Goal: Information Seeking & Learning: Learn about a topic

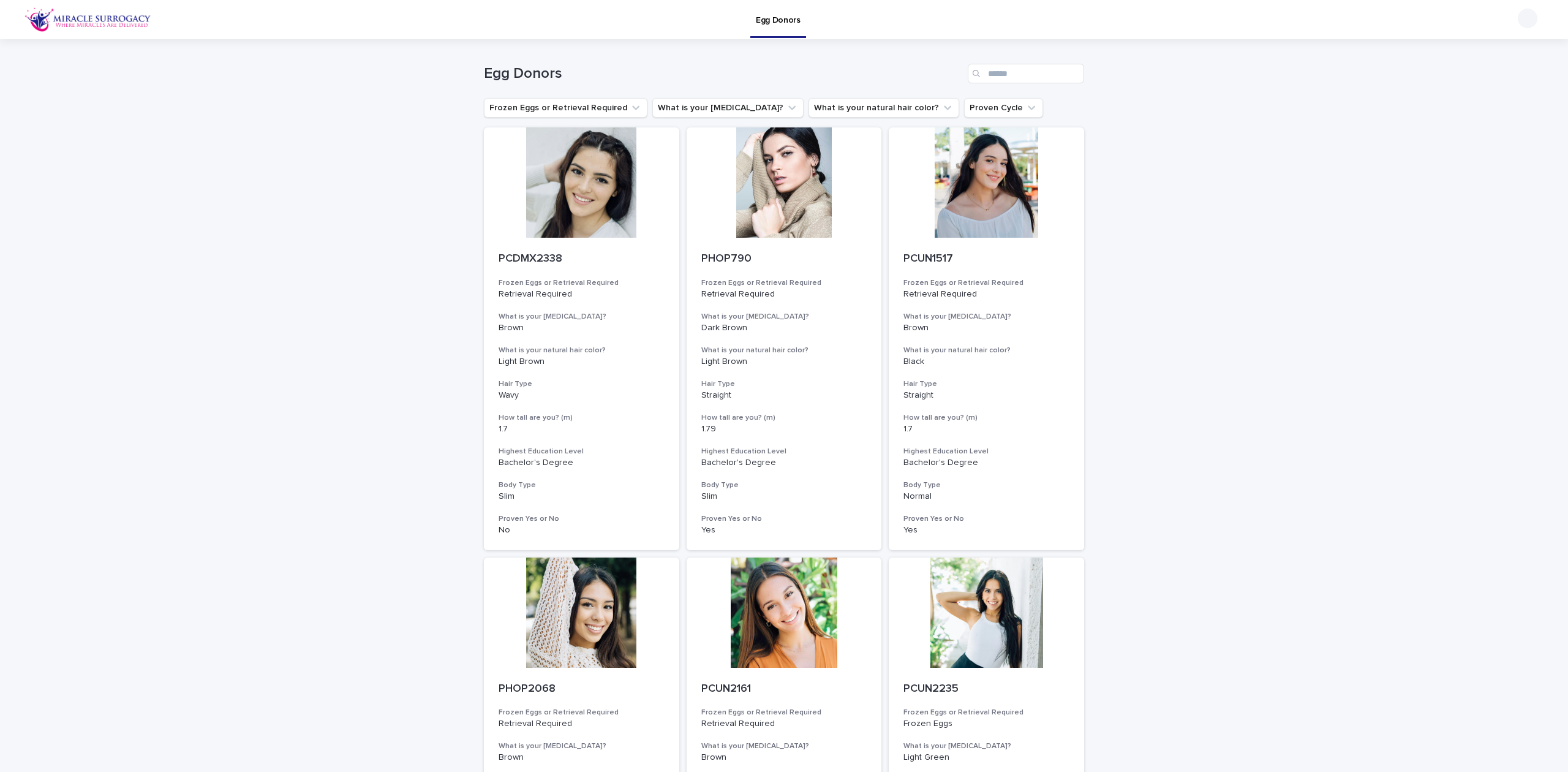
click at [839, 113] on button "What is your natural hair color?" at bounding box center [883, 108] width 150 height 20
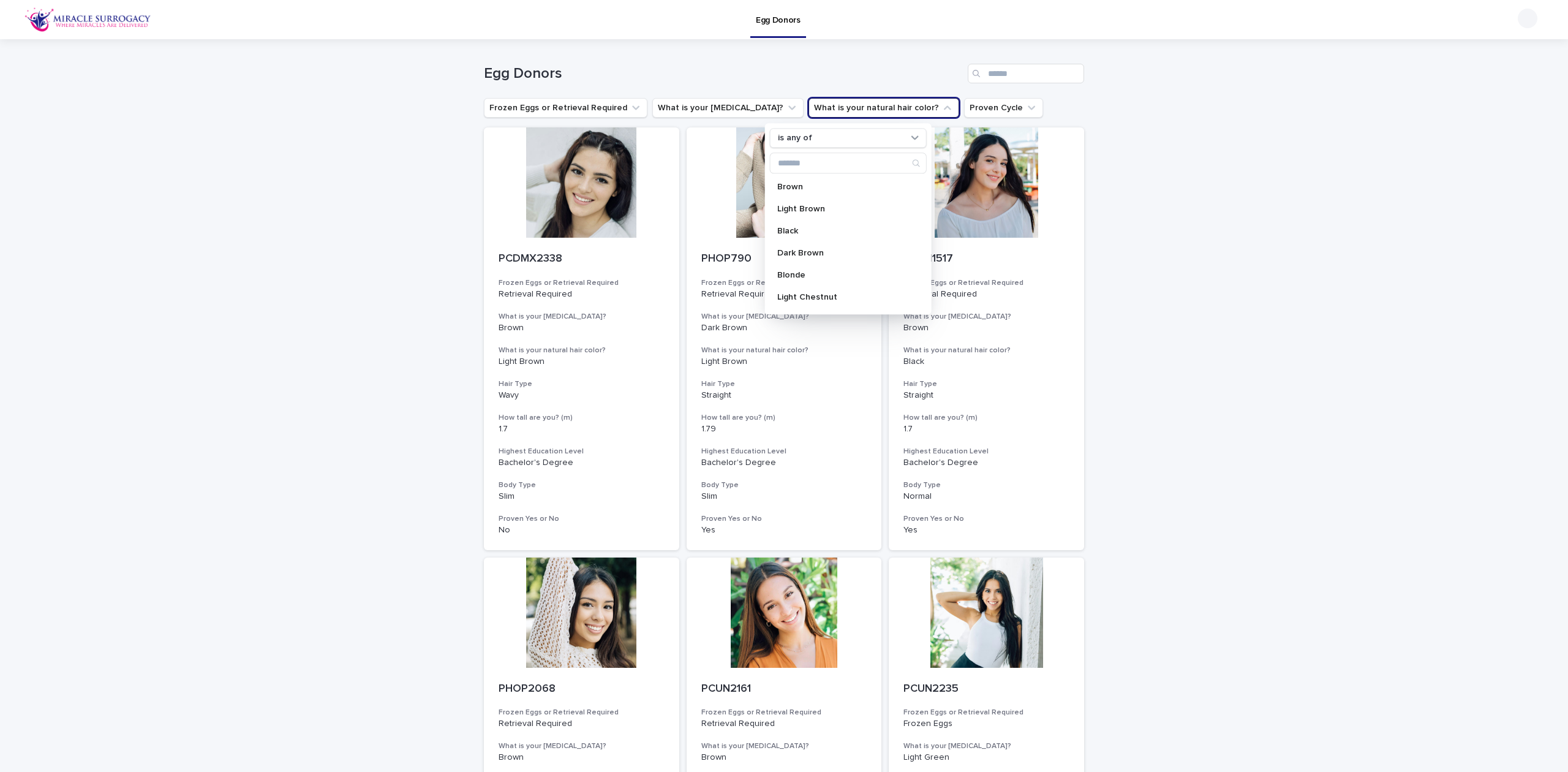
click at [804, 272] on p "Blonde" at bounding box center [842, 275] width 130 height 9
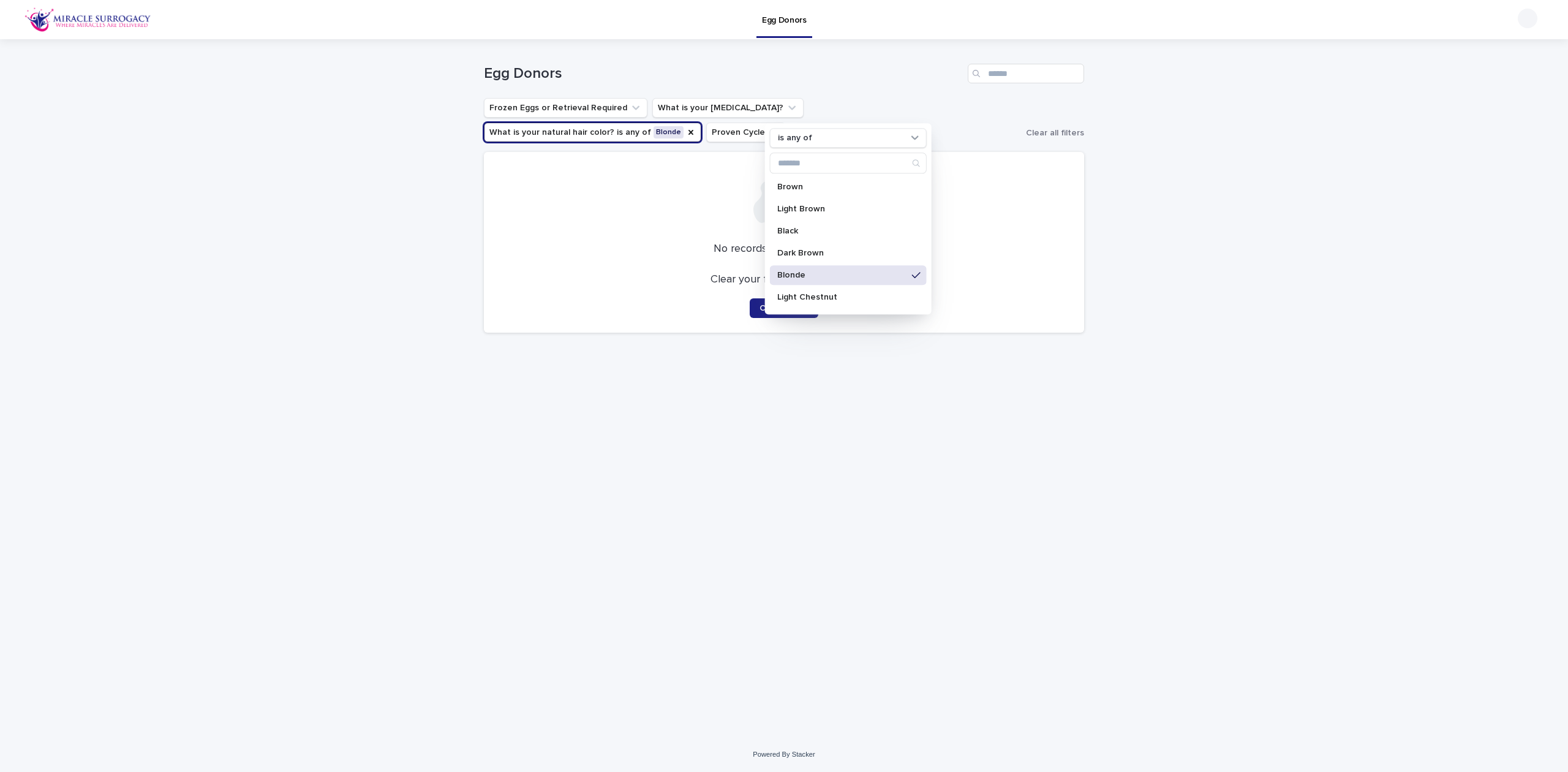
click at [851, 280] on p "Blonde" at bounding box center [842, 275] width 130 height 9
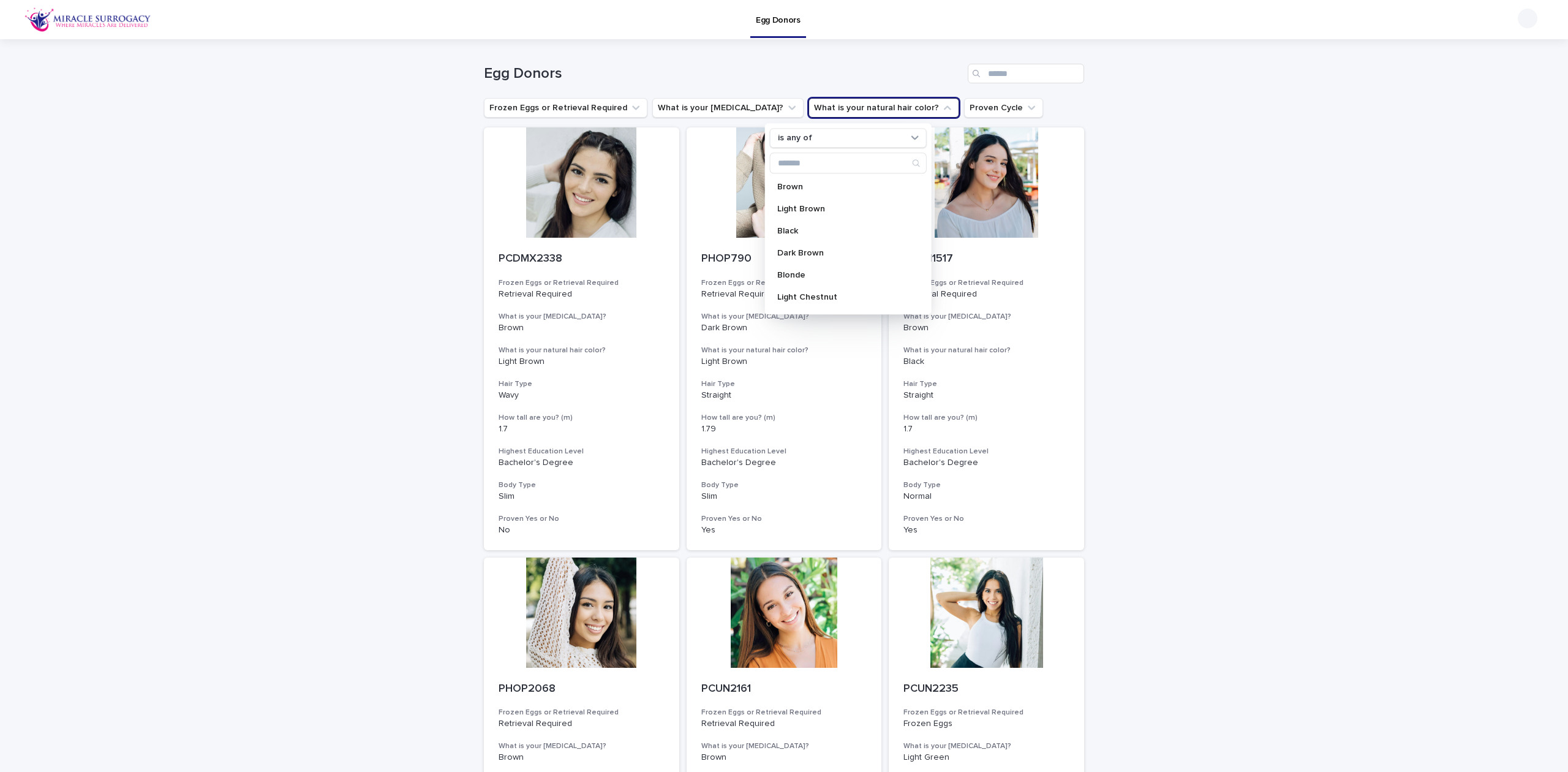
click at [853, 273] on p "Blonde" at bounding box center [842, 275] width 130 height 9
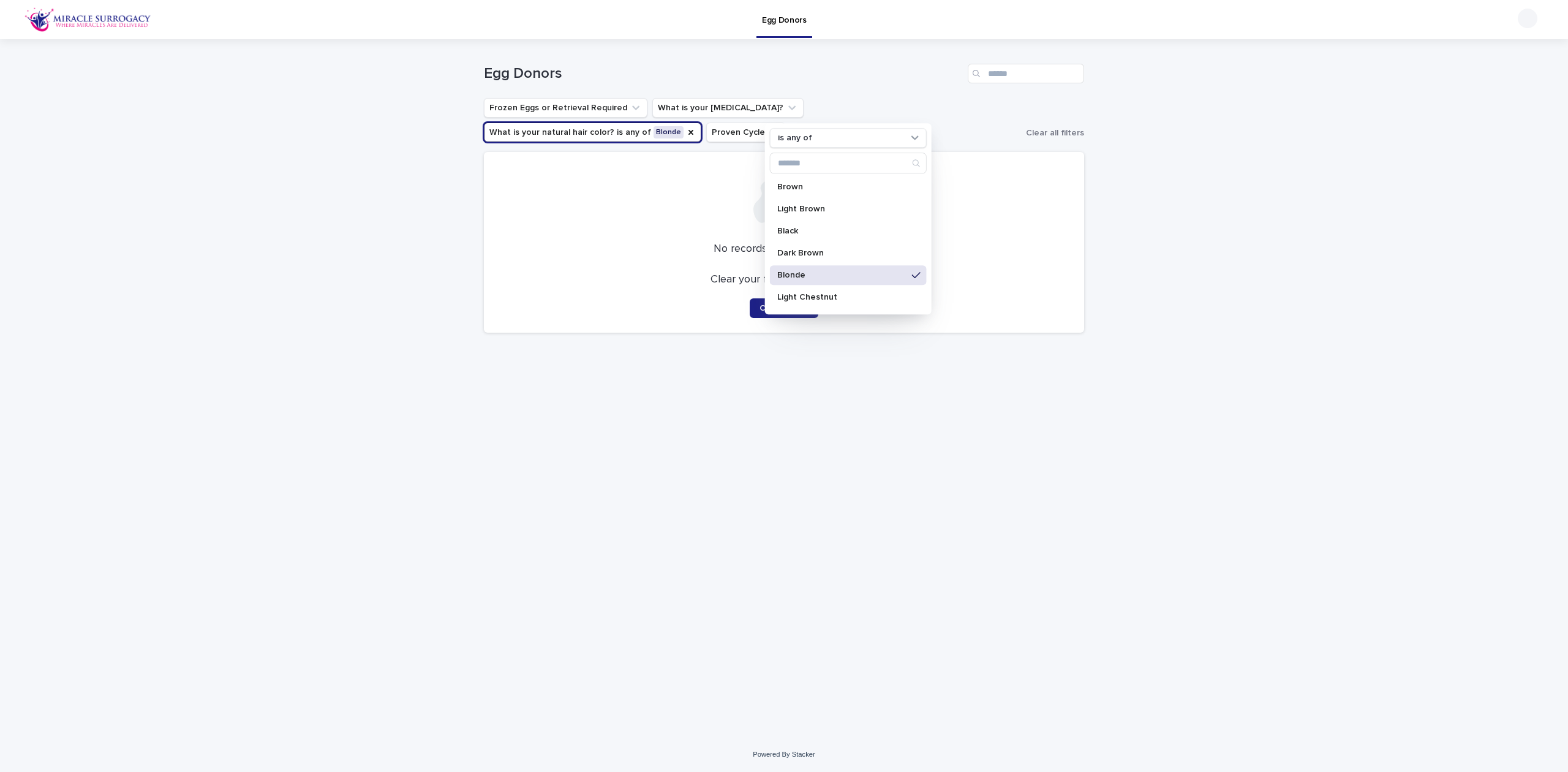
click at [853, 273] on p "Blonde" at bounding box center [842, 275] width 130 height 9
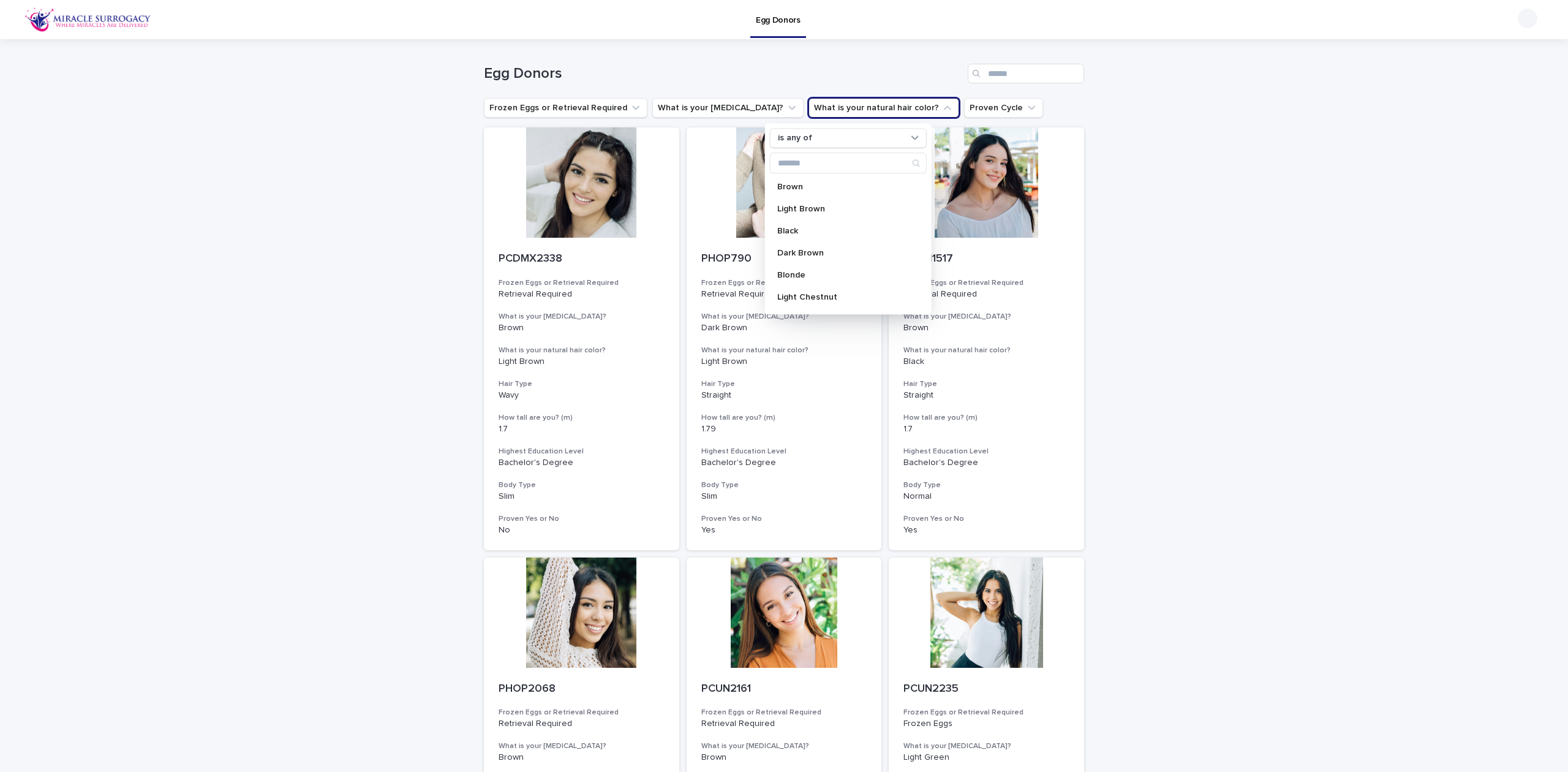
click at [702, 106] on button "What is your [MEDICAL_DATA]?" at bounding box center [728, 108] width 151 height 20
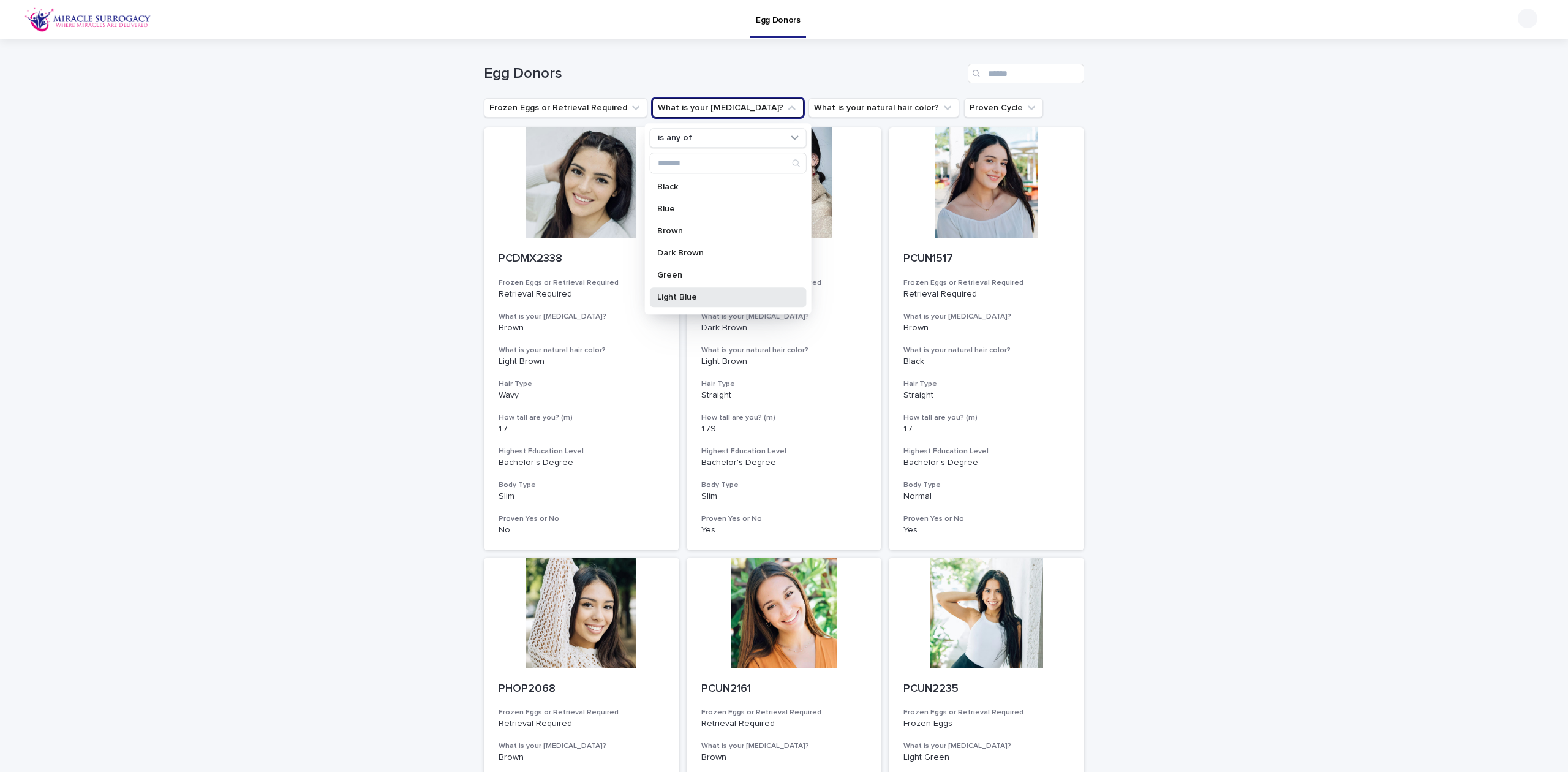
click at [725, 296] on p "Light Blue" at bounding box center [722, 297] width 130 height 9
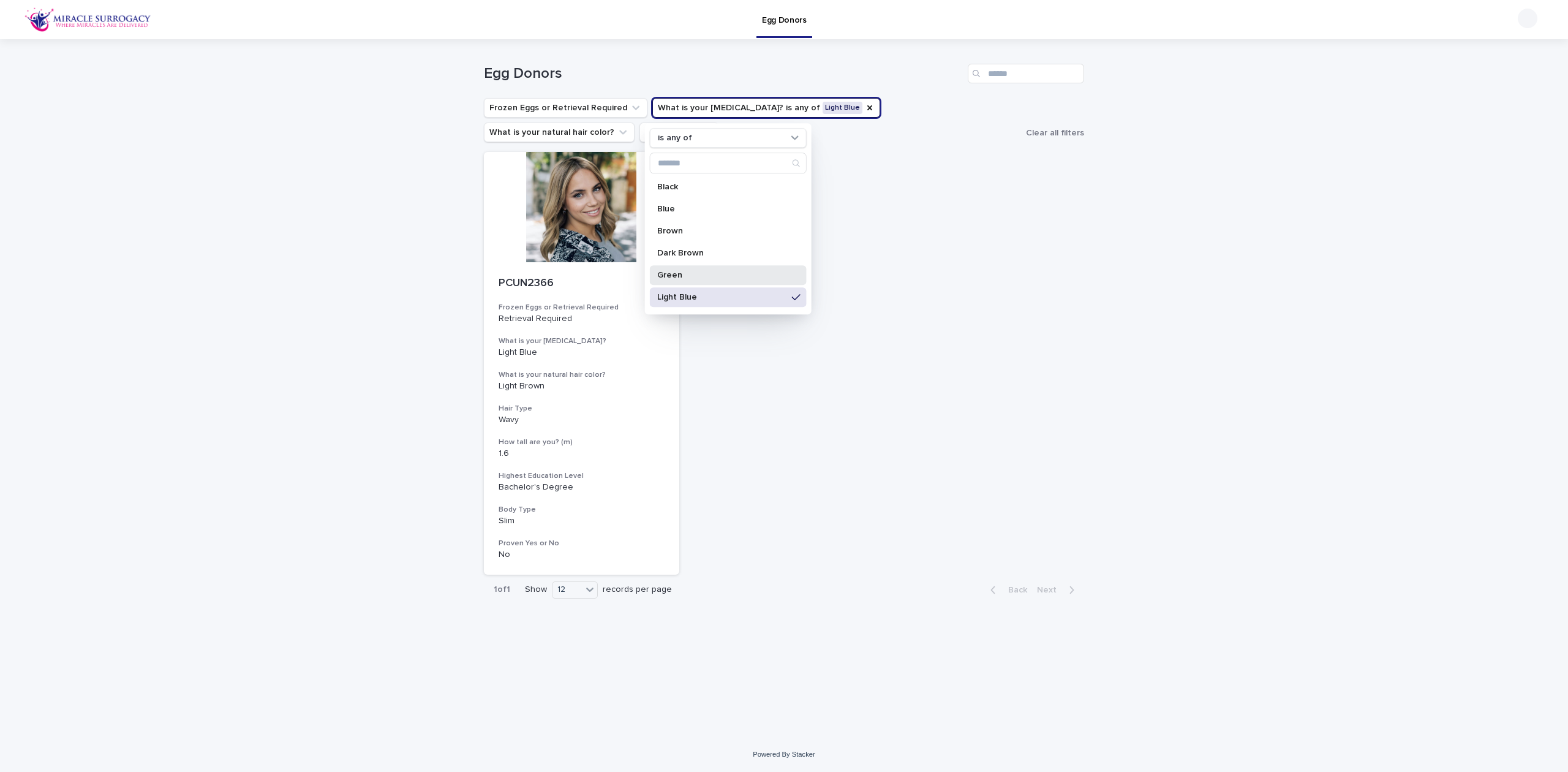
click at [729, 276] on p "Green" at bounding box center [722, 275] width 130 height 9
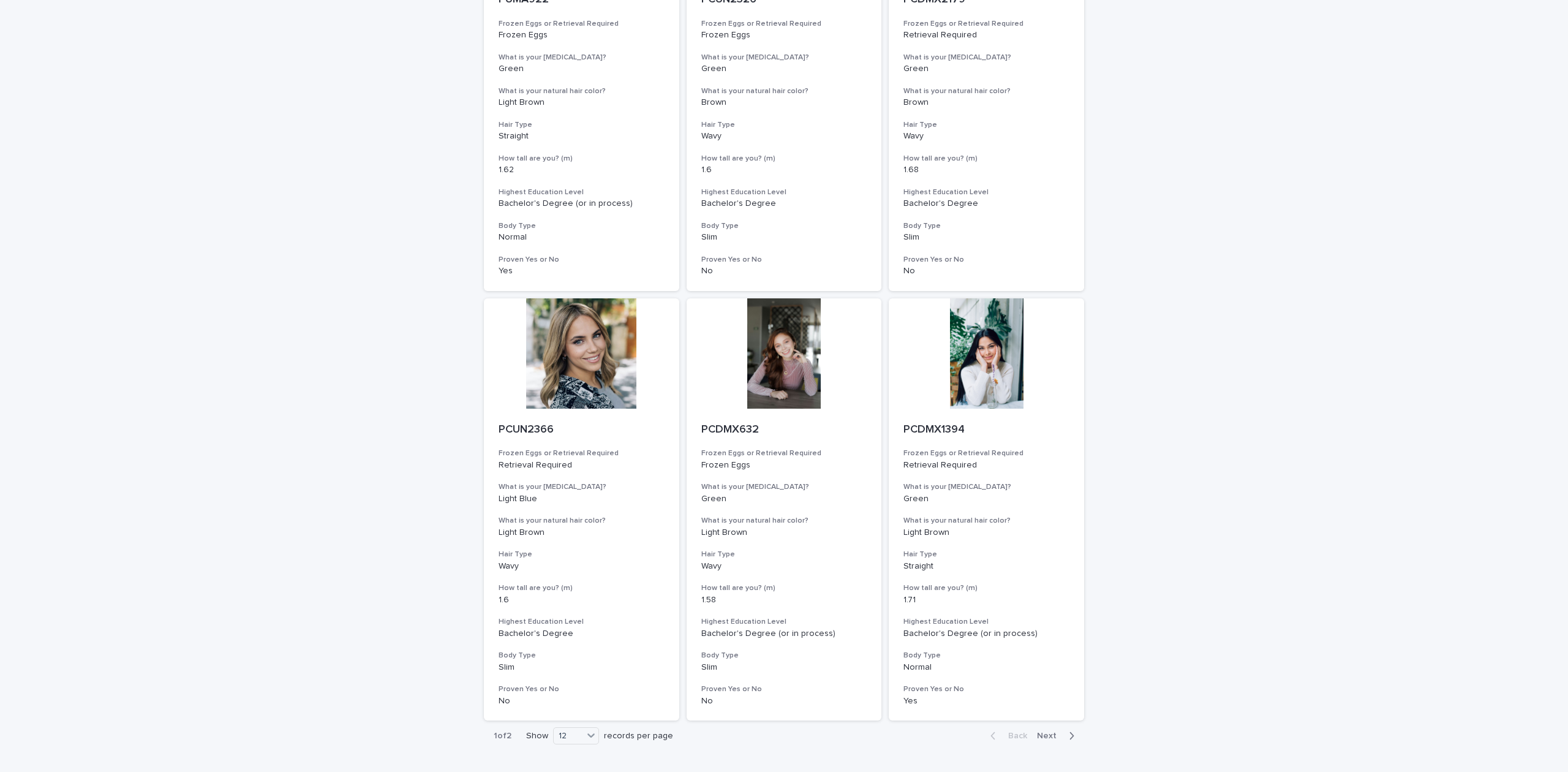
scroll to position [1219, 0]
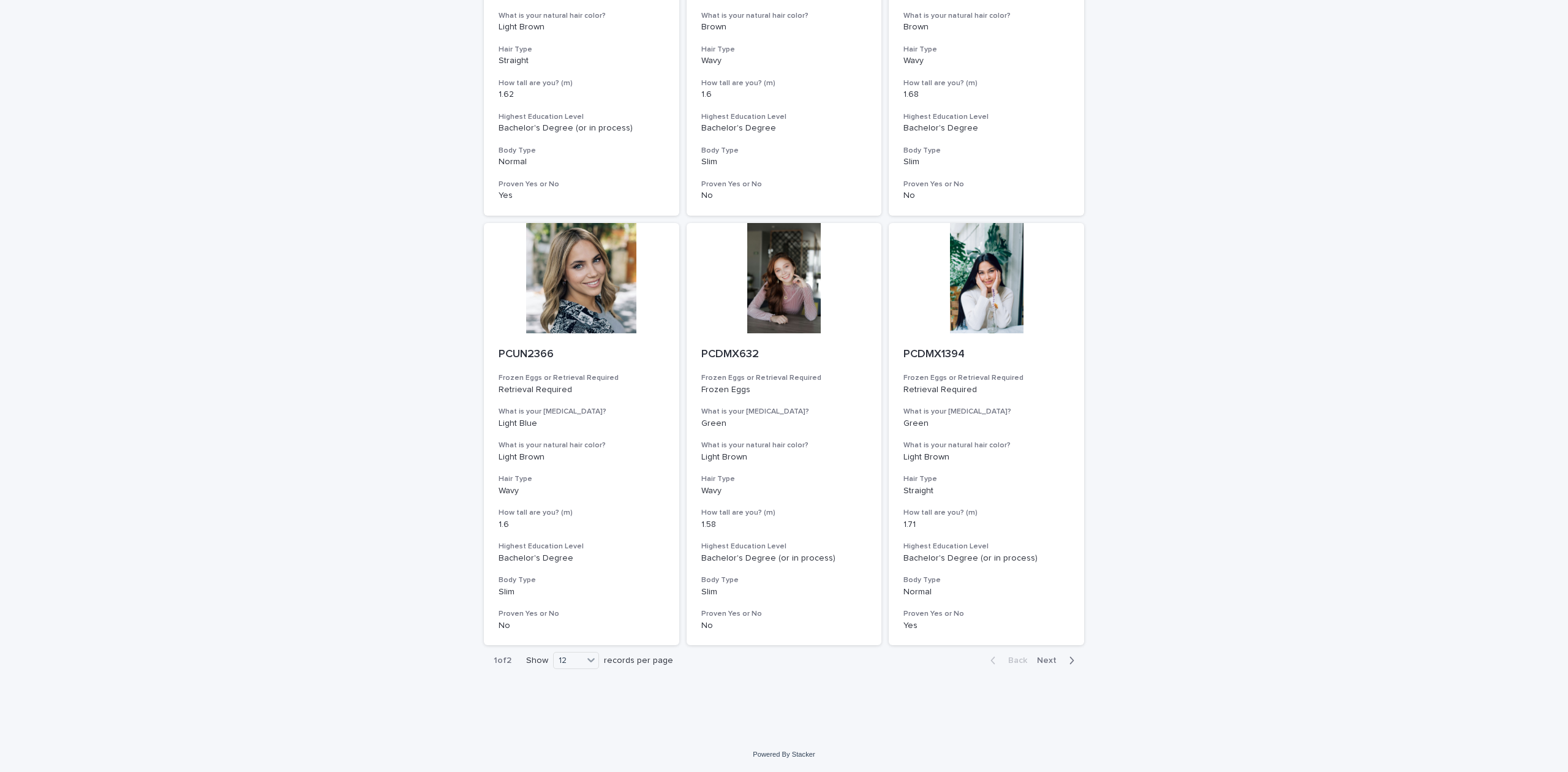
click at [1064, 661] on div "button" at bounding box center [1069, 660] width 11 height 11
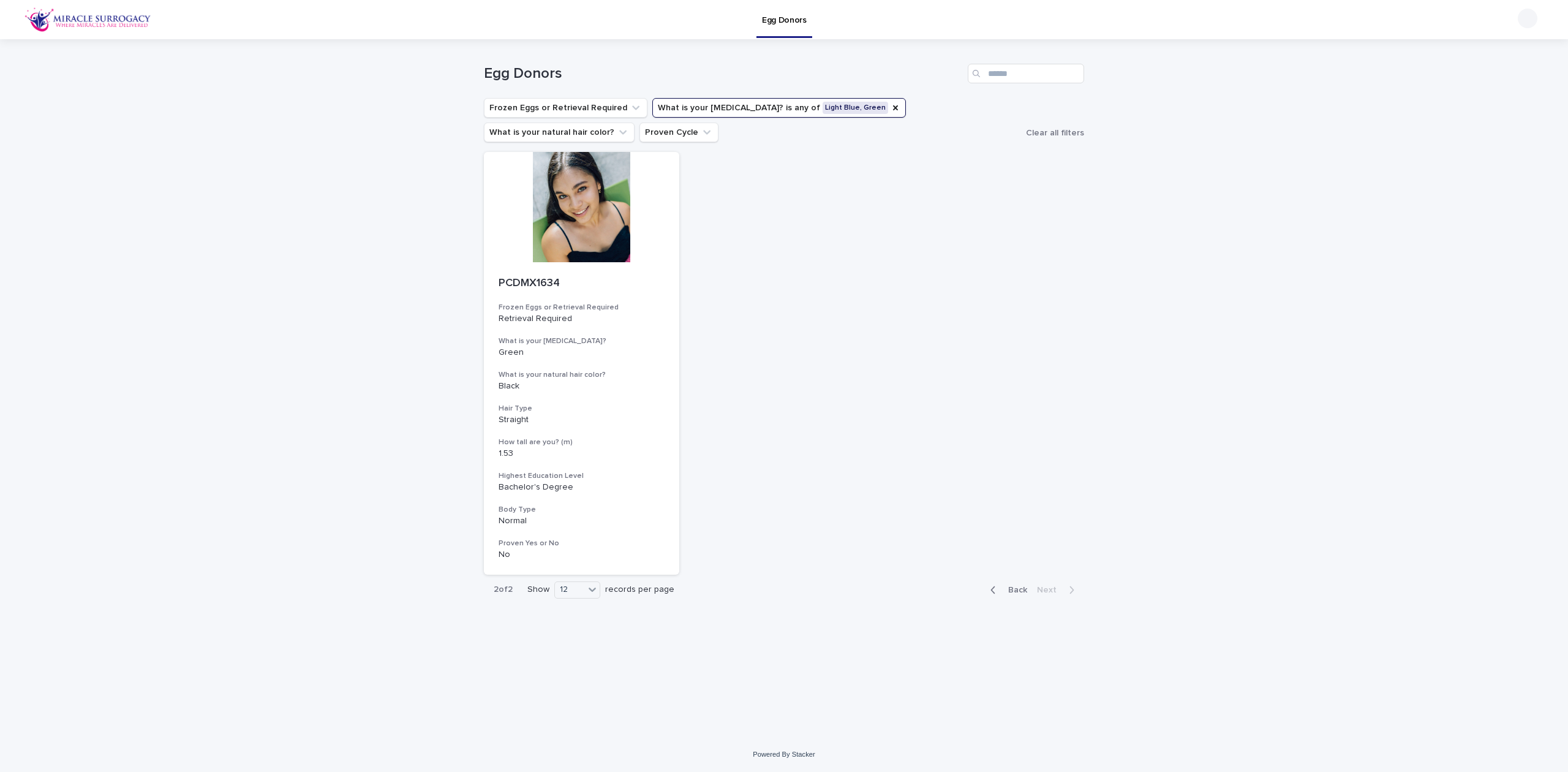
click at [1055, 349] on div "PCDMX1634 Frozen Eggs or Retrieval Required Retrieval Required What is your eye…" at bounding box center [784, 363] width 600 height 423
click at [612, 221] on div at bounding box center [581, 207] width 195 height 110
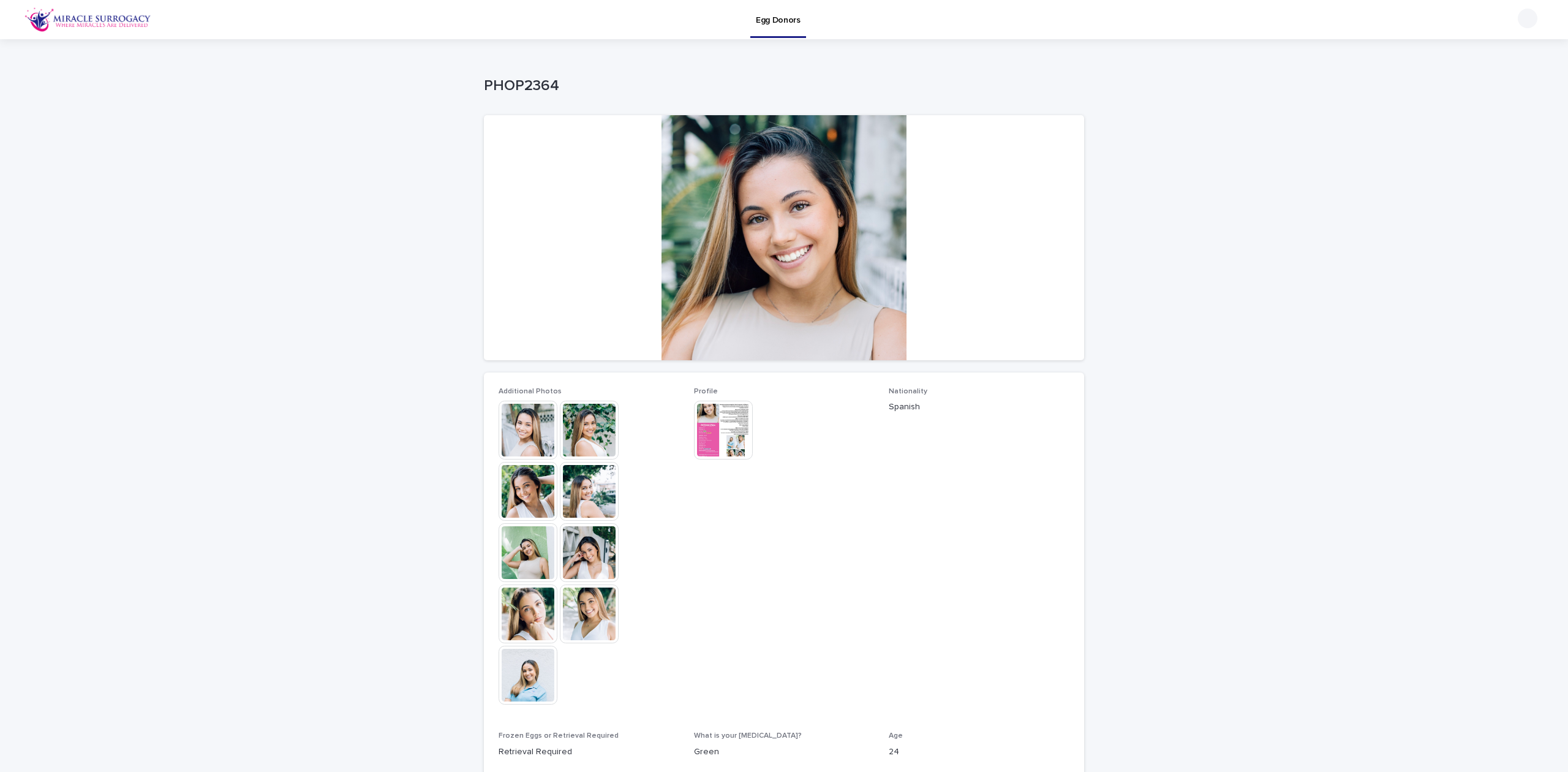
click at [519, 531] on img at bounding box center [527, 552] width 59 height 59
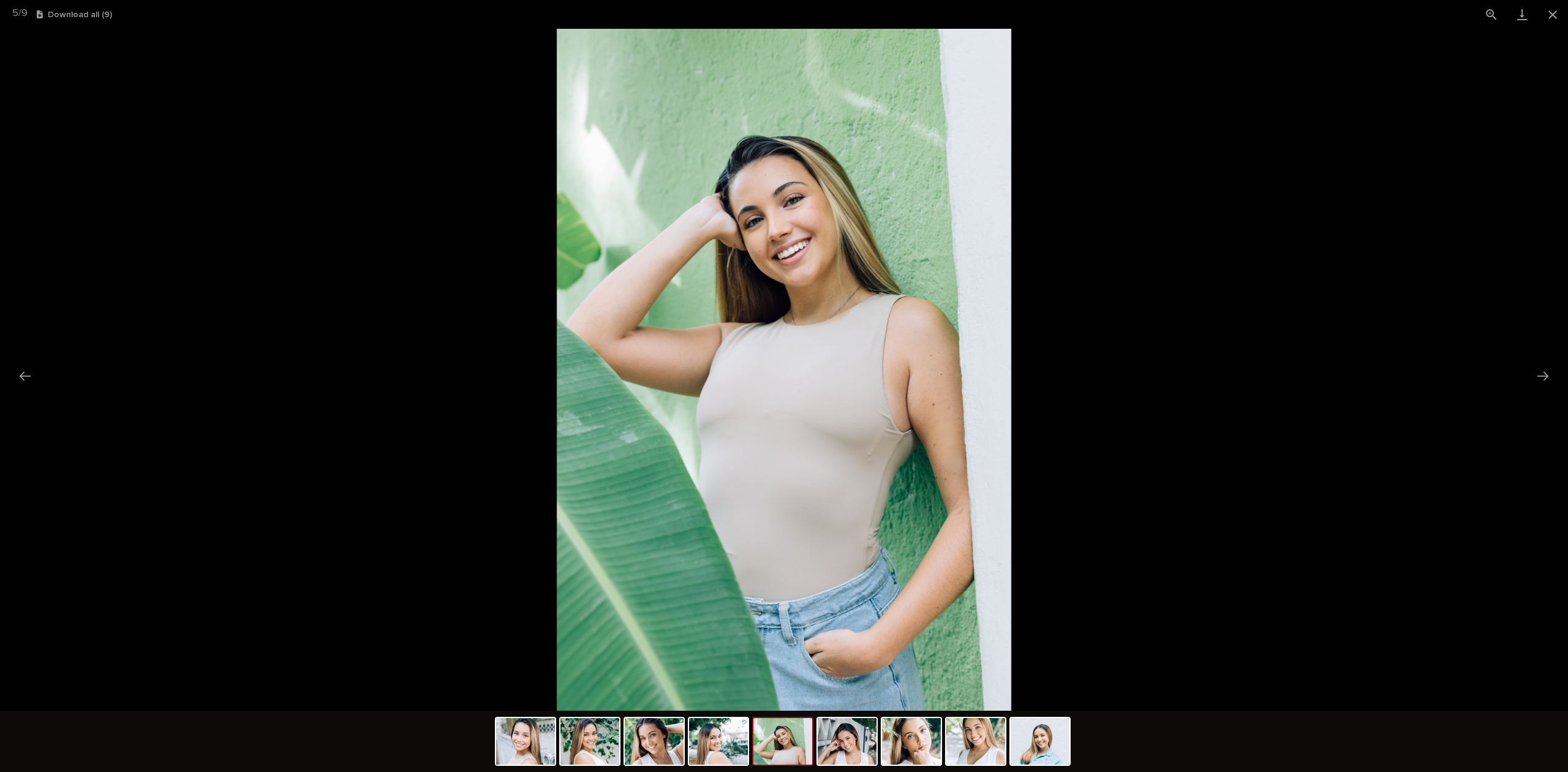
click at [1545, 371] on button "Next slide" at bounding box center [1542, 376] width 26 height 24
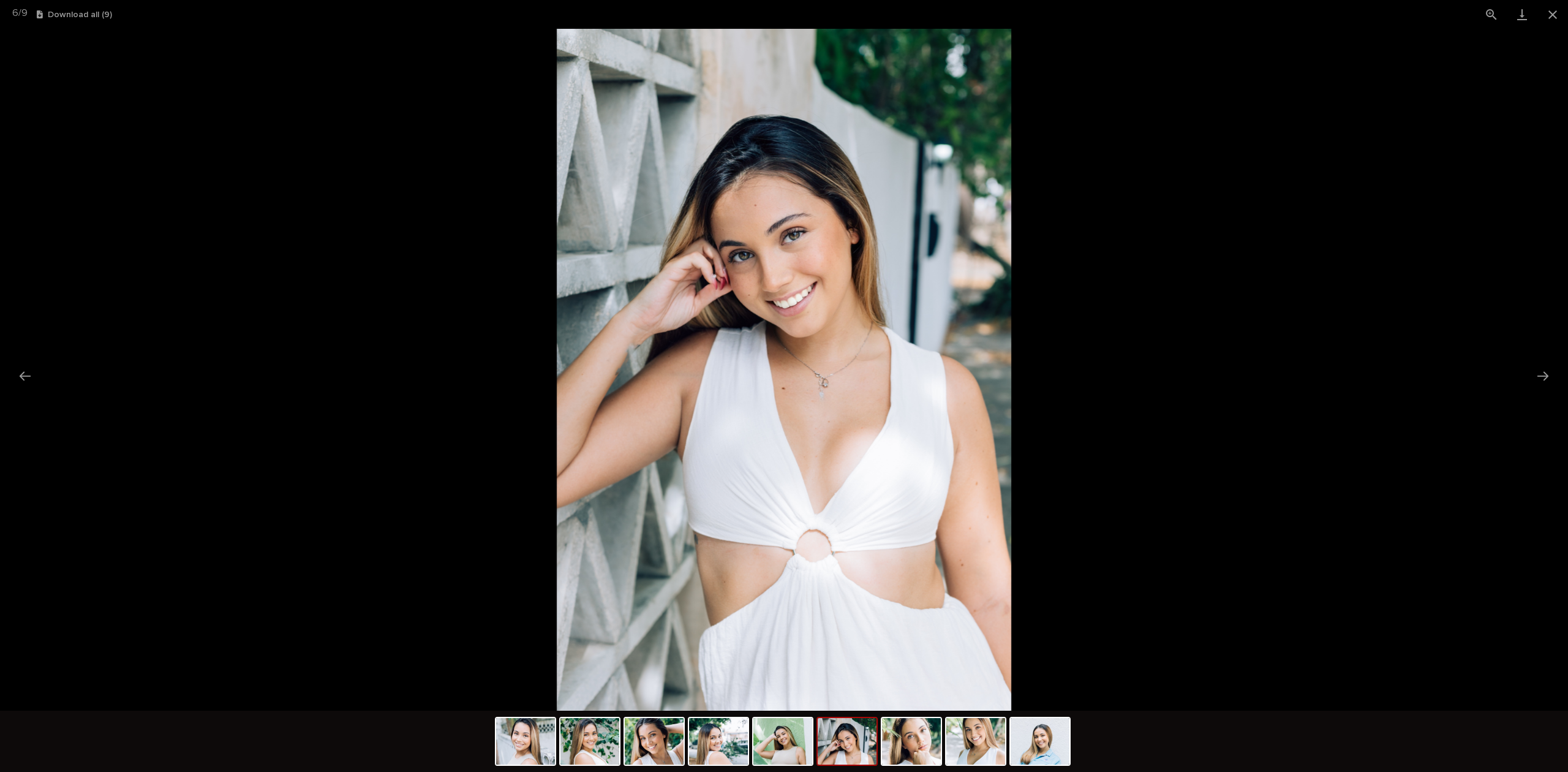
click at [1542, 371] on button "Next slide" at bounding box center [1542, 376] width 26 height 24
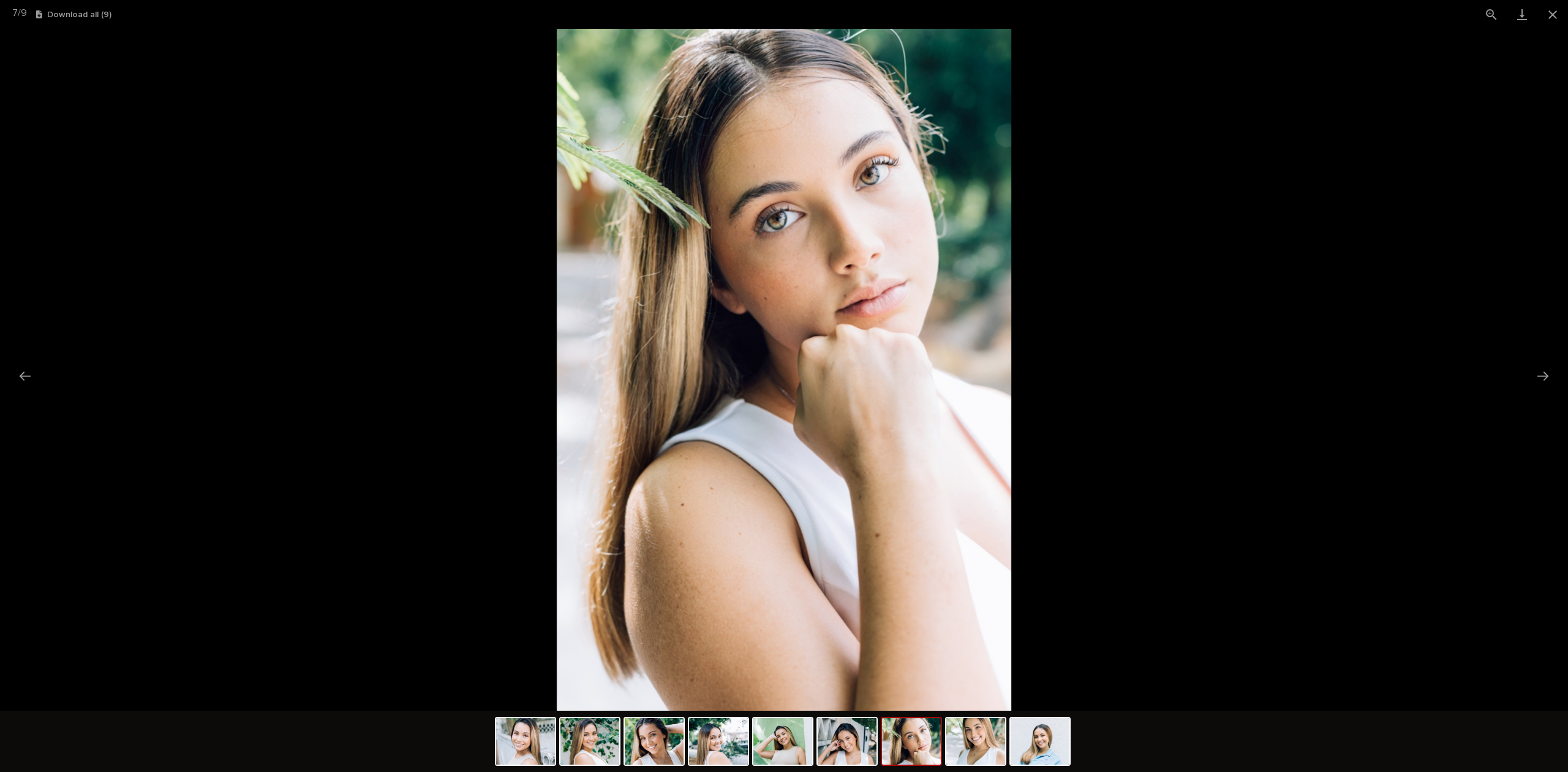
click at [1542, 371] on button "Next slide" at bounding box center [1542, 376] width 26 height 24
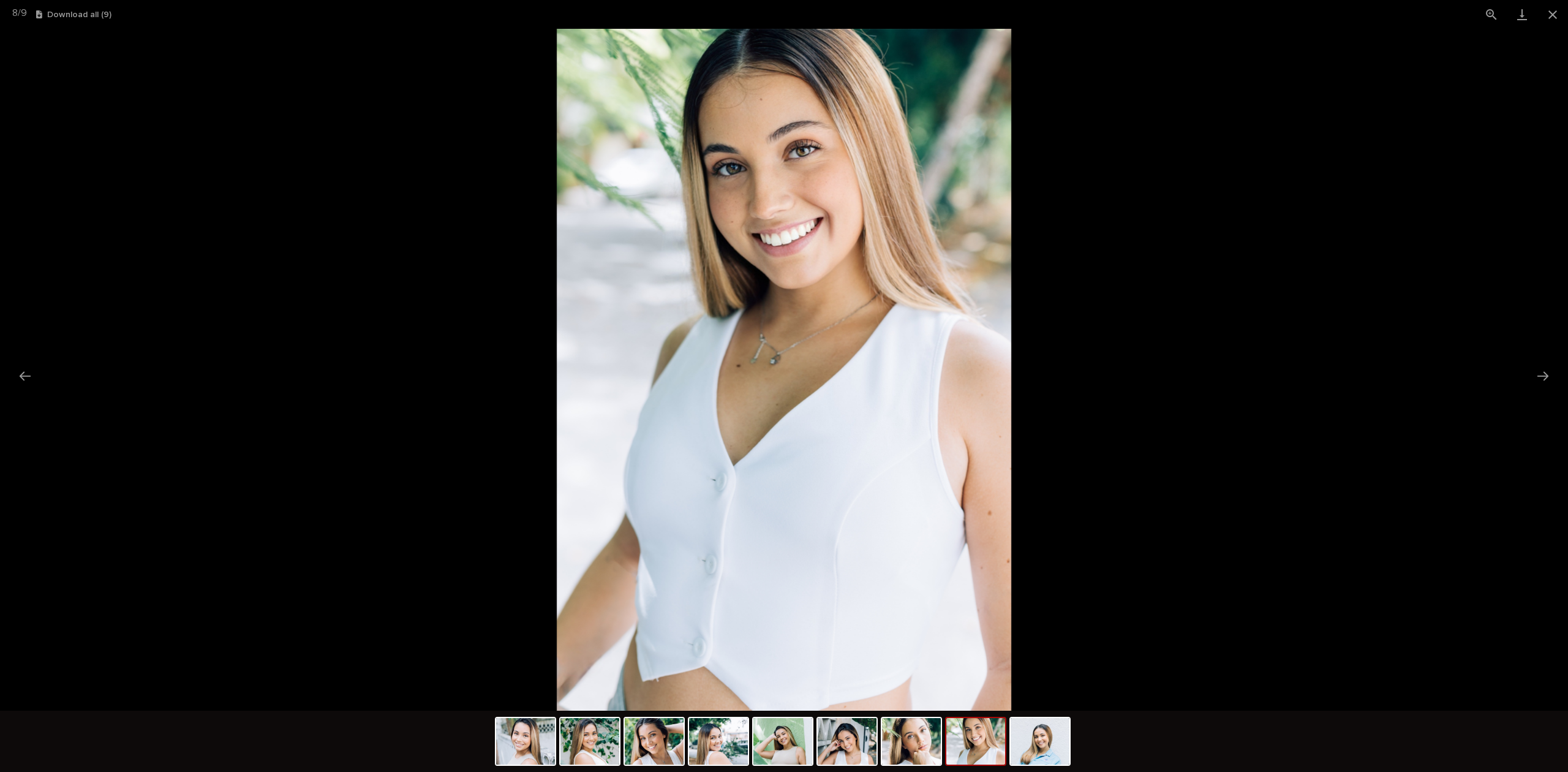
click at [1542, 371] on button "Next slide" at bounding box center [1542, 376] width 26 height 24
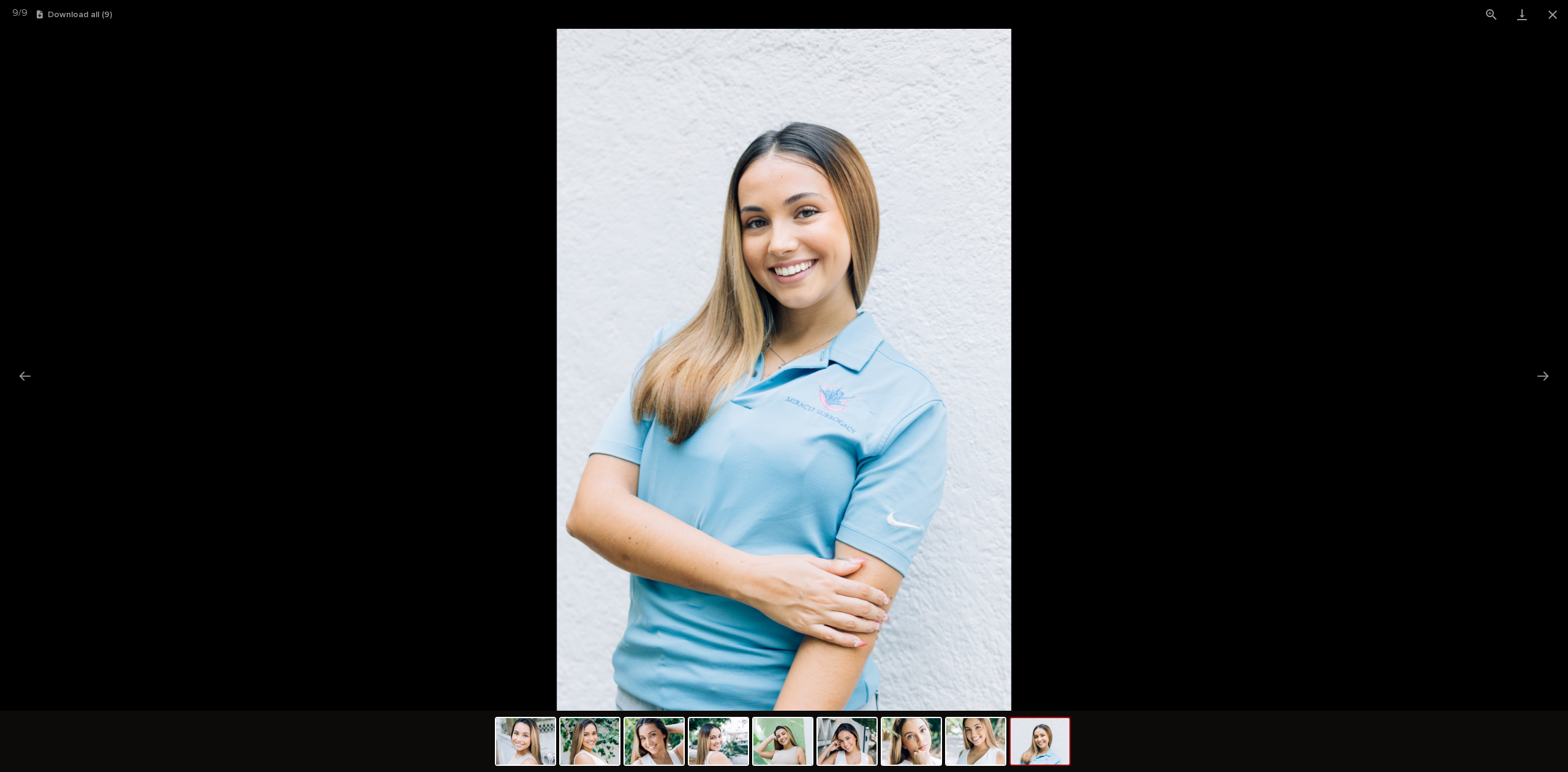
click at [1542, 371] on button "Next slide" at bounding box center [1542, 376] width 26 height 24
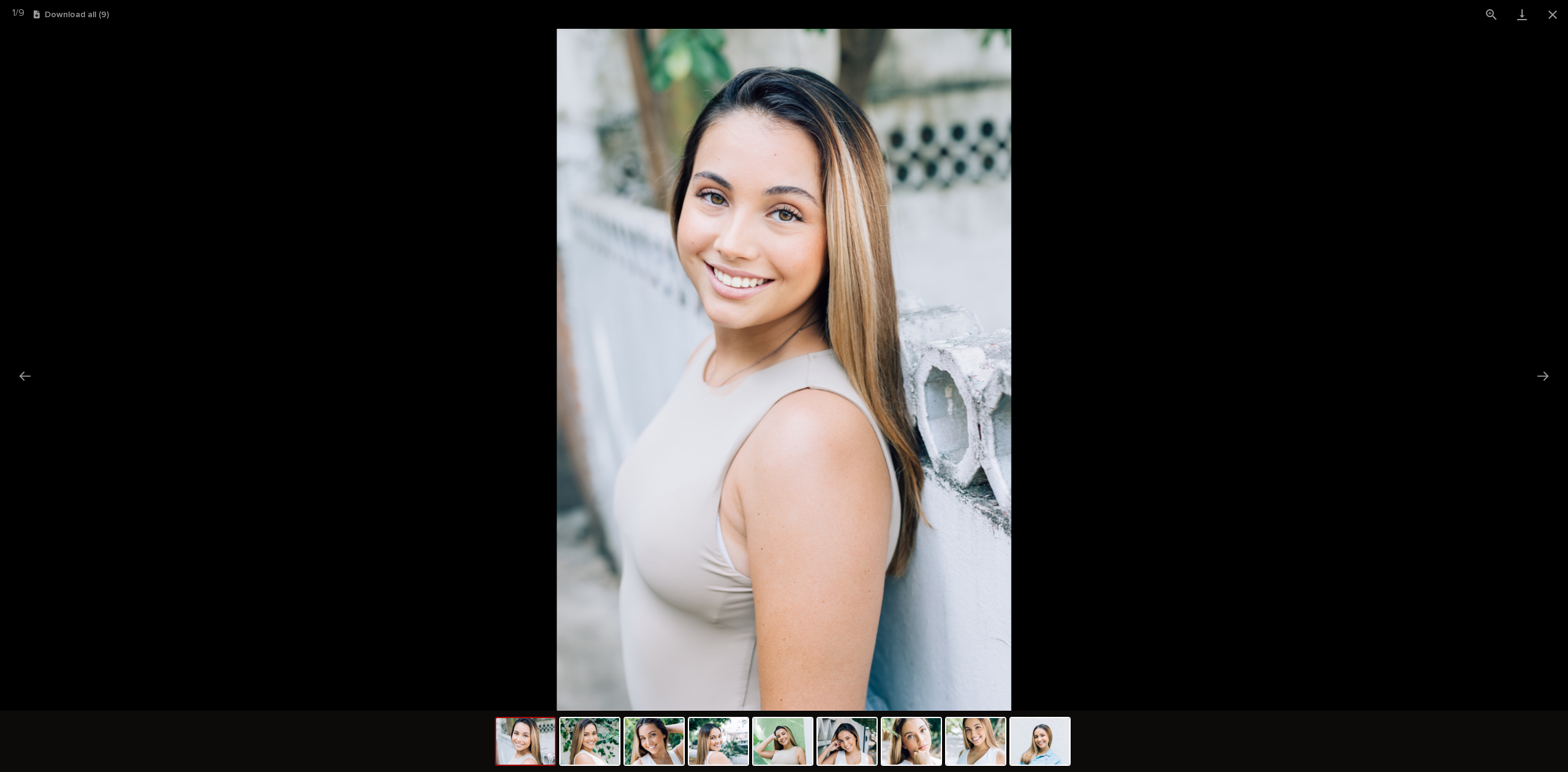
click at [1542, 371] on button "Next slide" at bounding box center [1542, 376] width 26 height 24
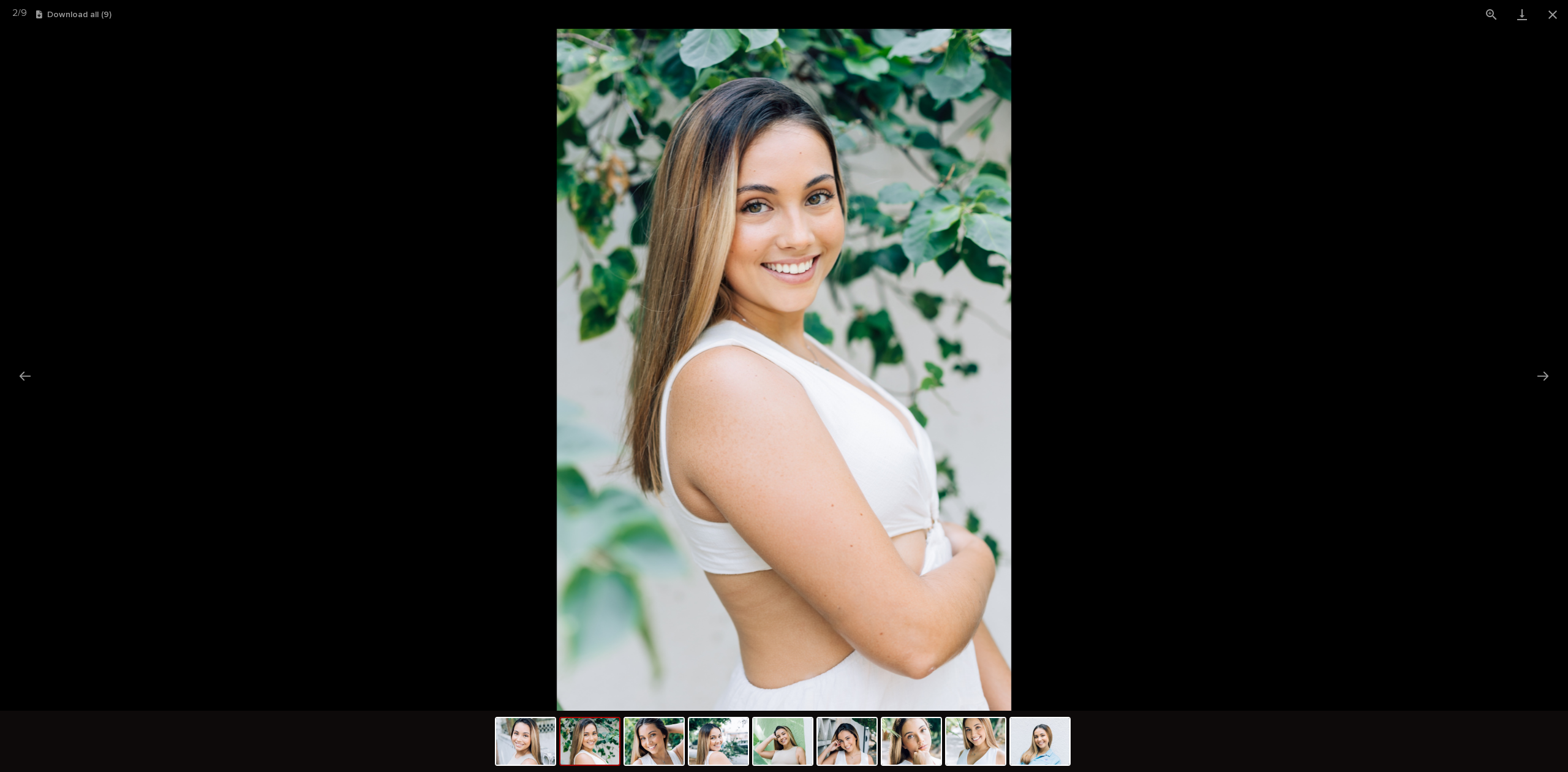
click at [1542, 371] on button "Next slide" at bounding box center [1542, 376] width 26 height 24
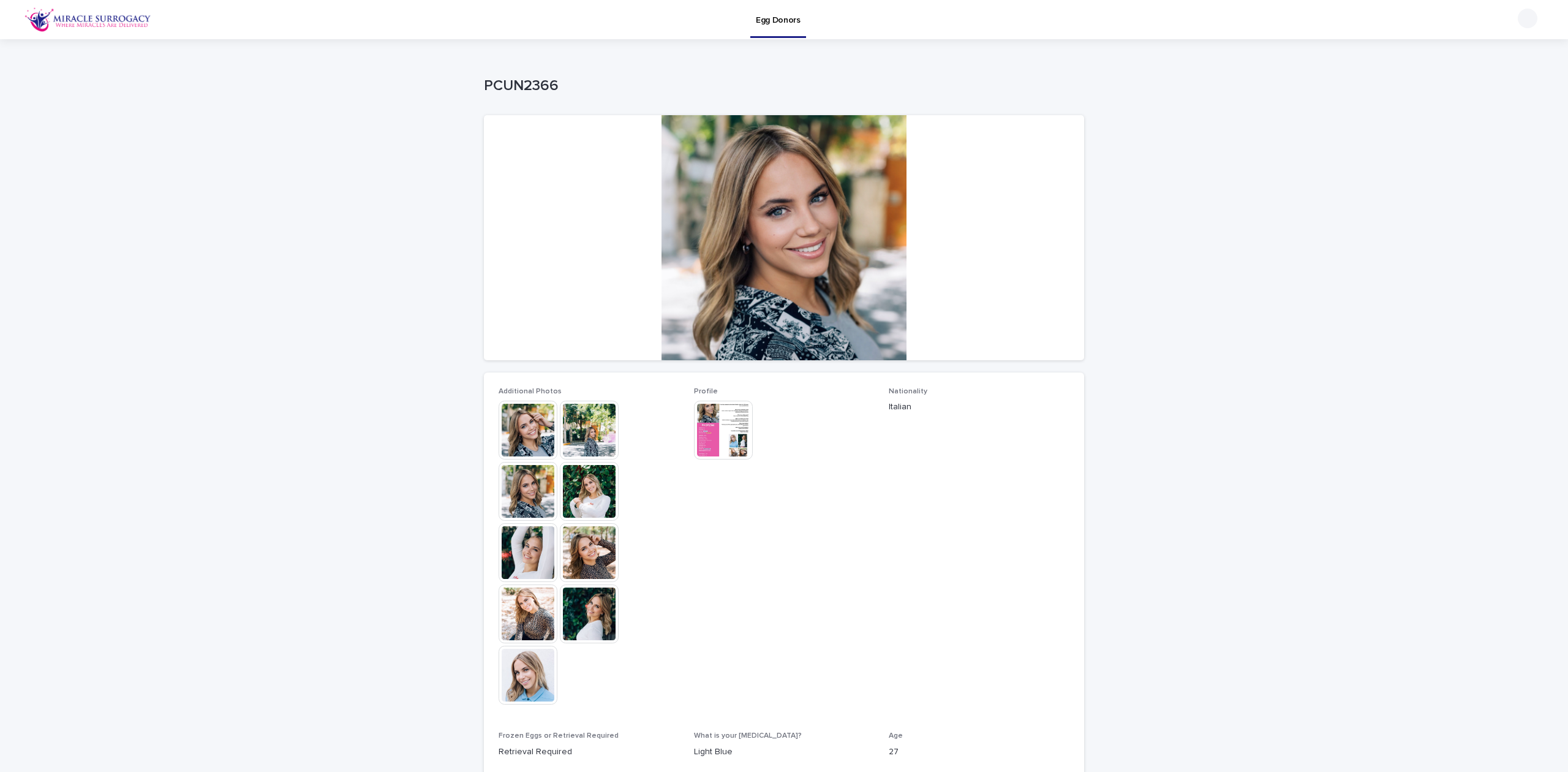
click at [535, 478] on img at bounding box center [527, 491] width 59 height 59
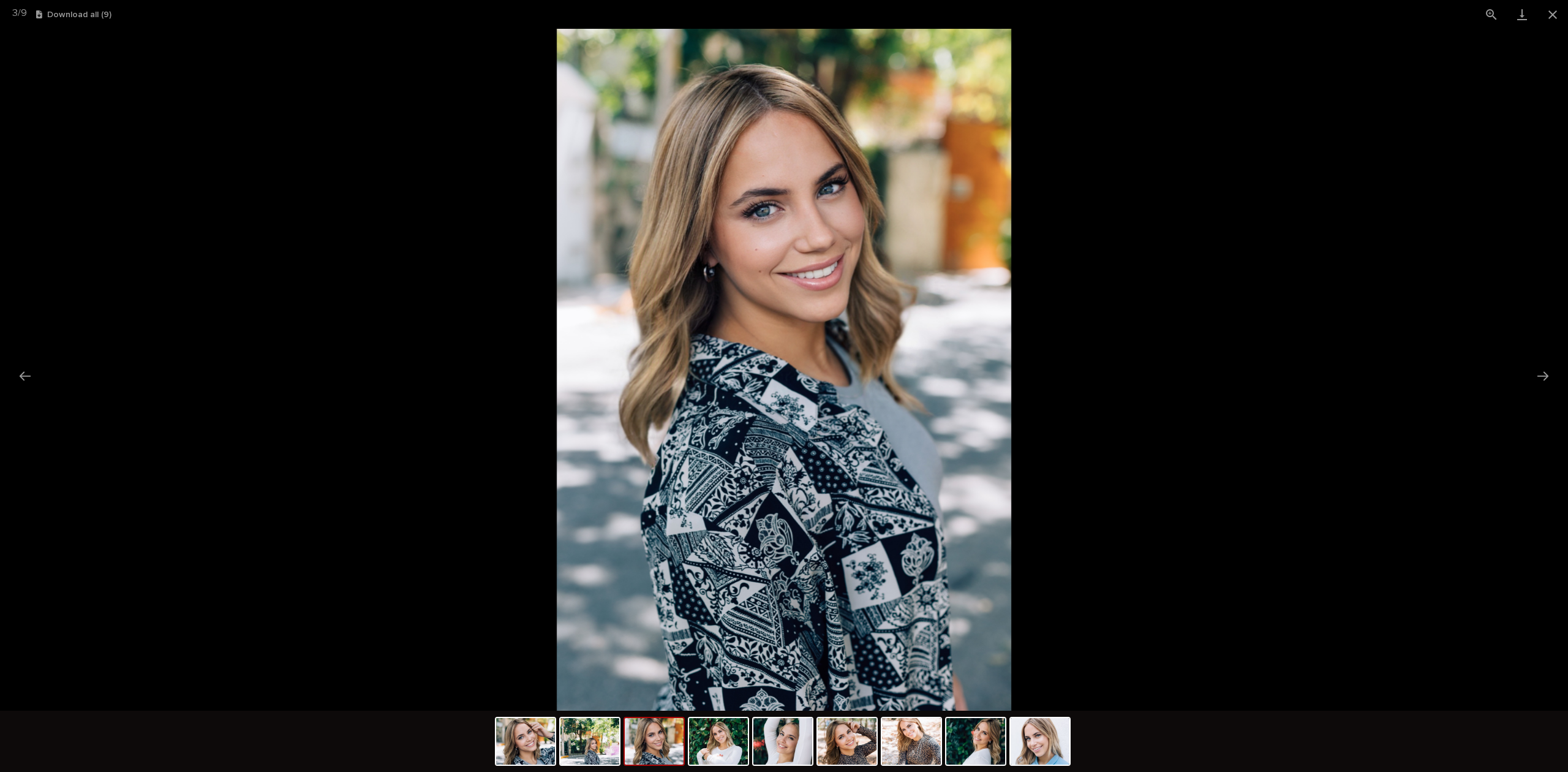
click at [1542, 380] on button "Next slide" at bounding box center [1542, 376] width 26 height 24
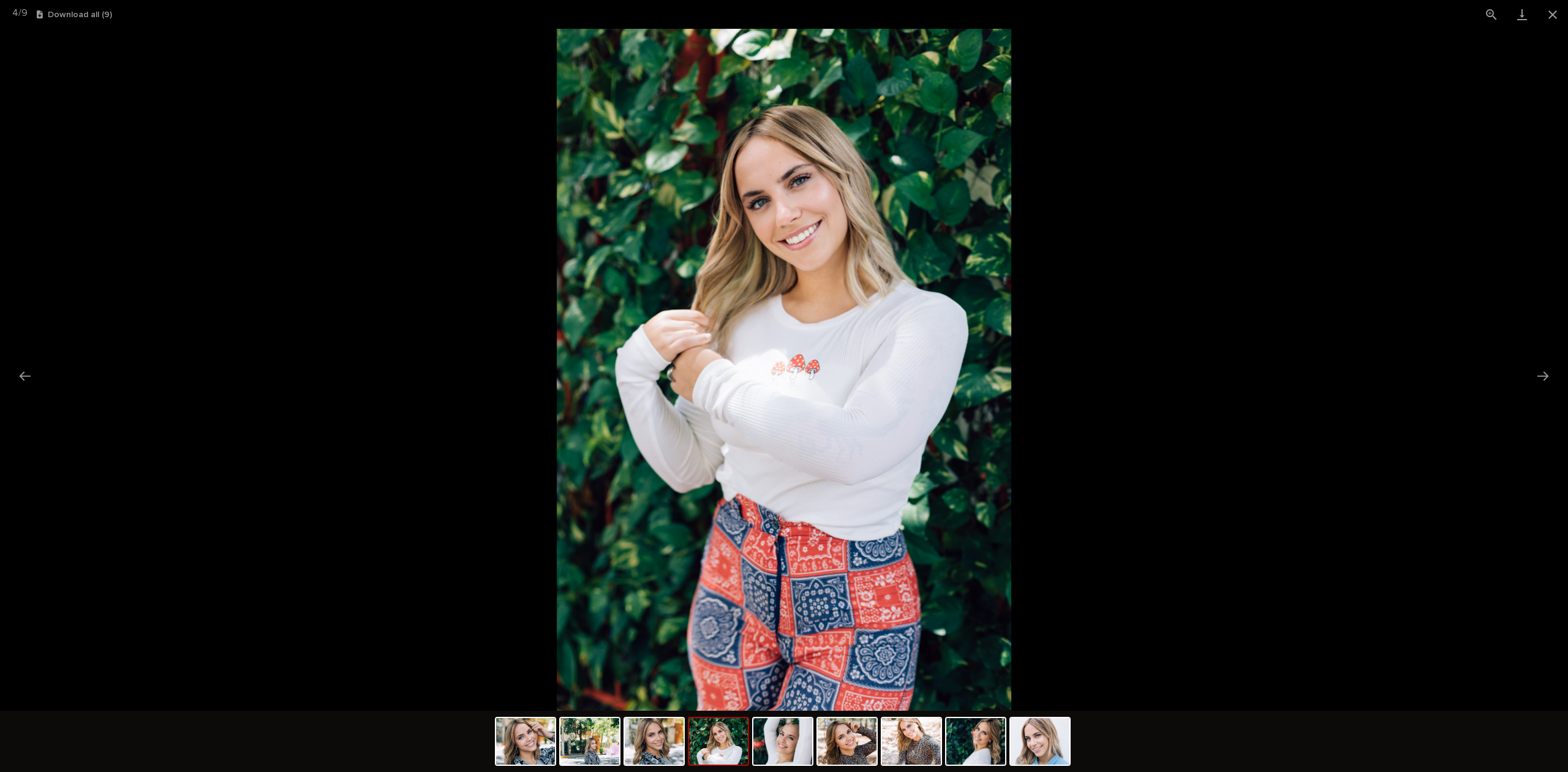
click at [1540, 378] on button "Next slide" at bounding box center [1542, 376] width 26 height 24
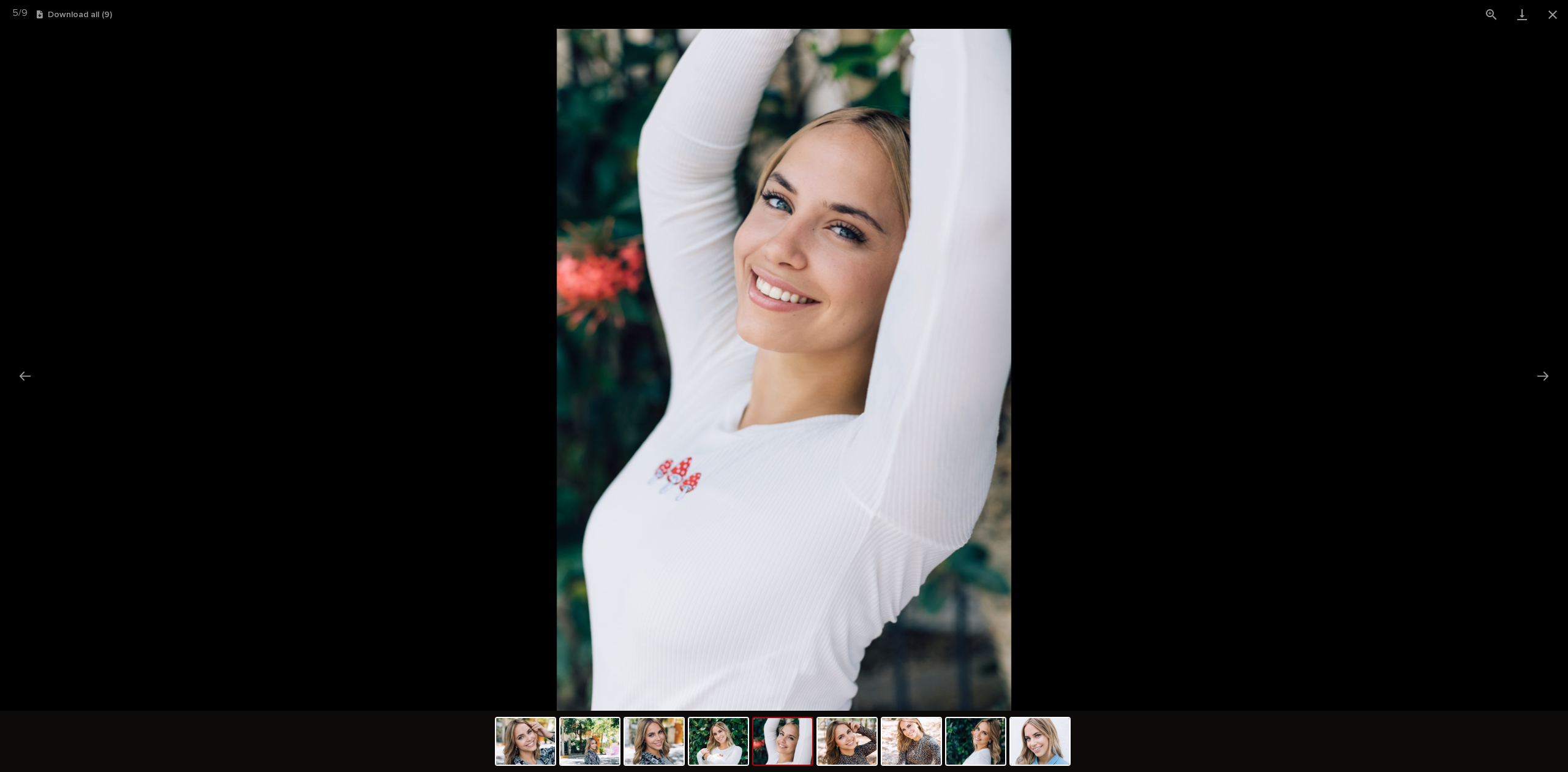
click at [1540, 378] on button "Next slide" at bounding box center [1542, 376] width 26 height 24
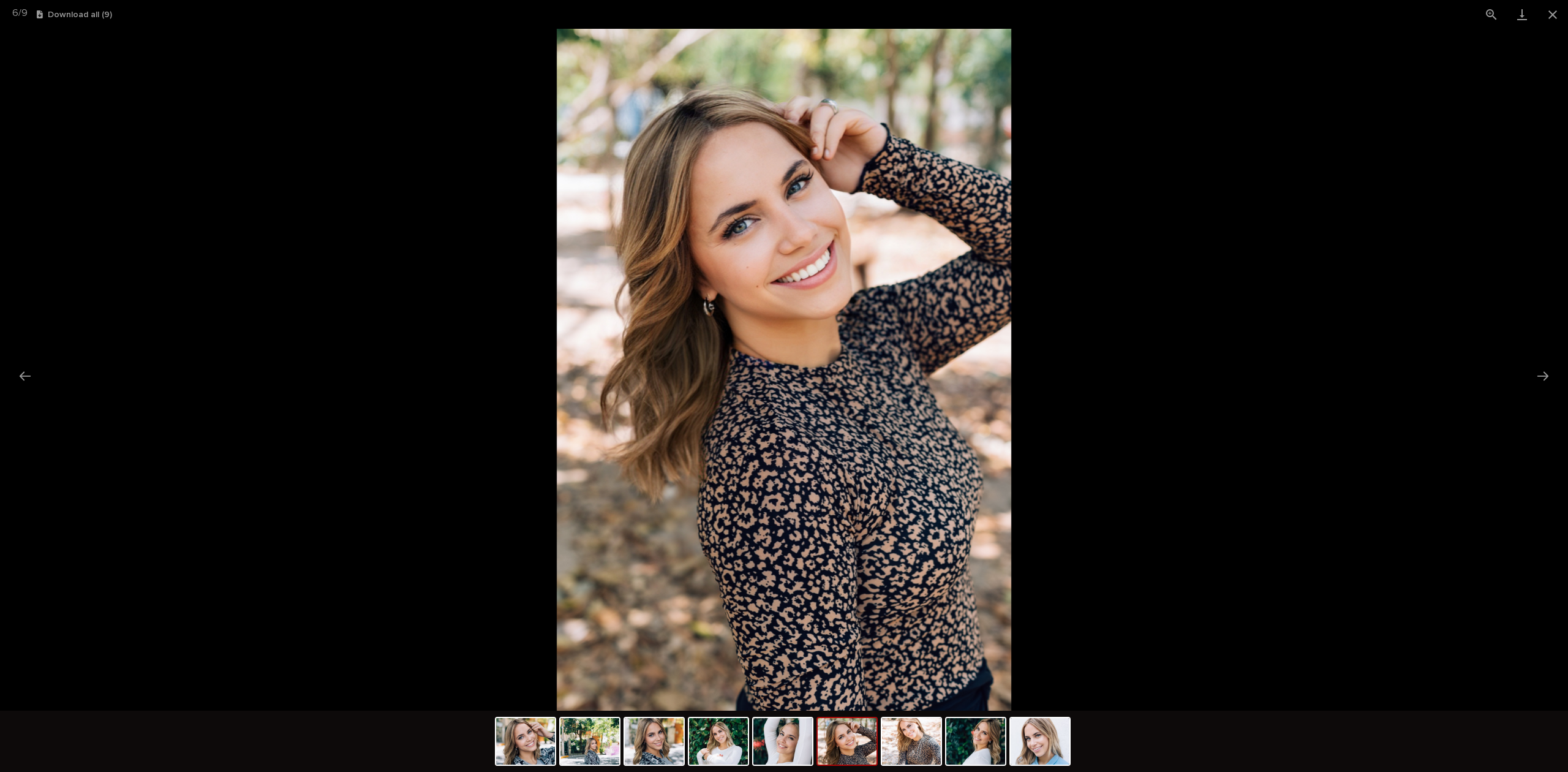
click at [1538, 378] on button "Next slide" at bounding box center [1542, 376] width 26 height 24
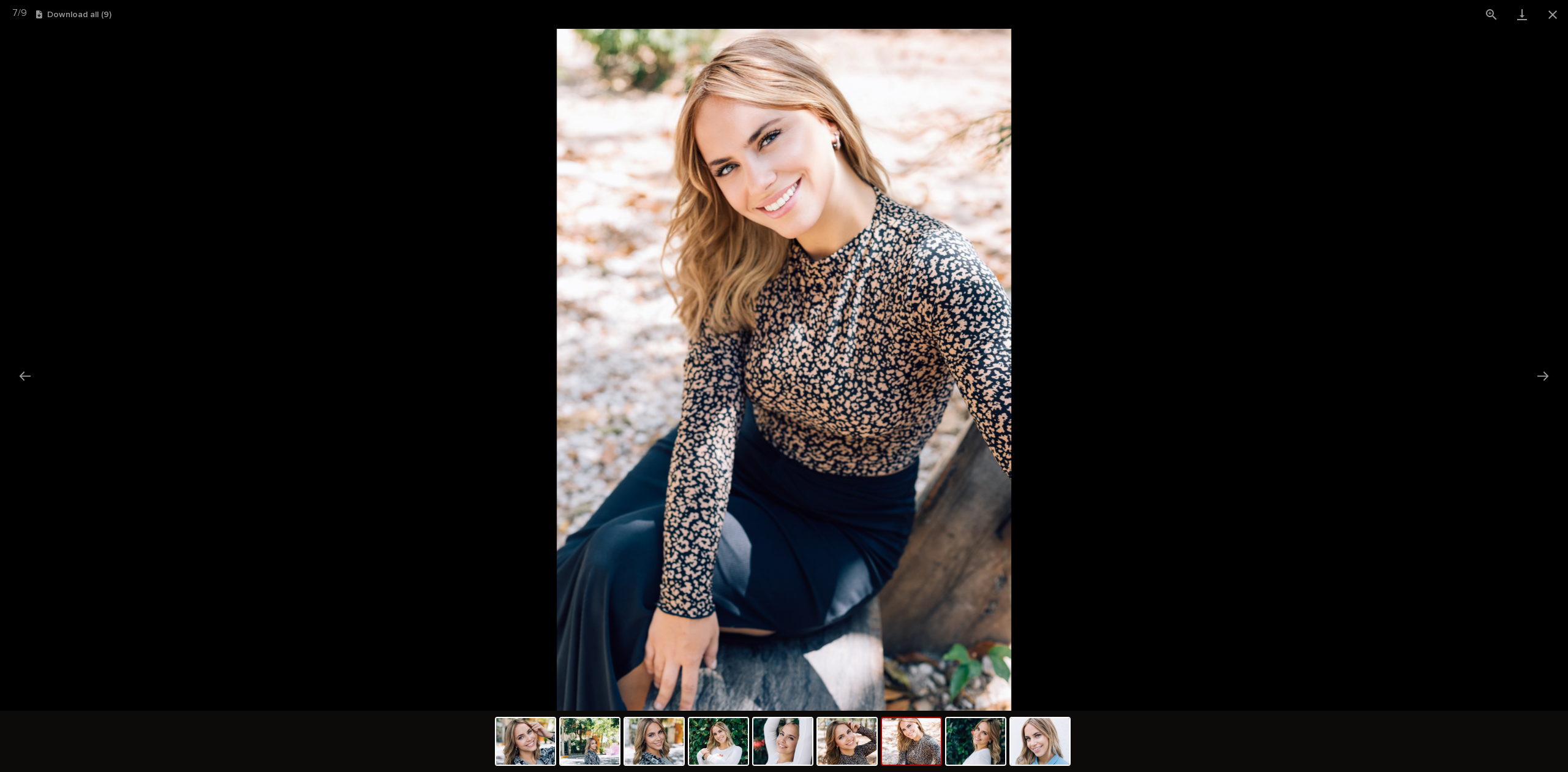
click at [1538, 378] on button "Next slide" at bounding box center [1542, 376] width 26 height 24
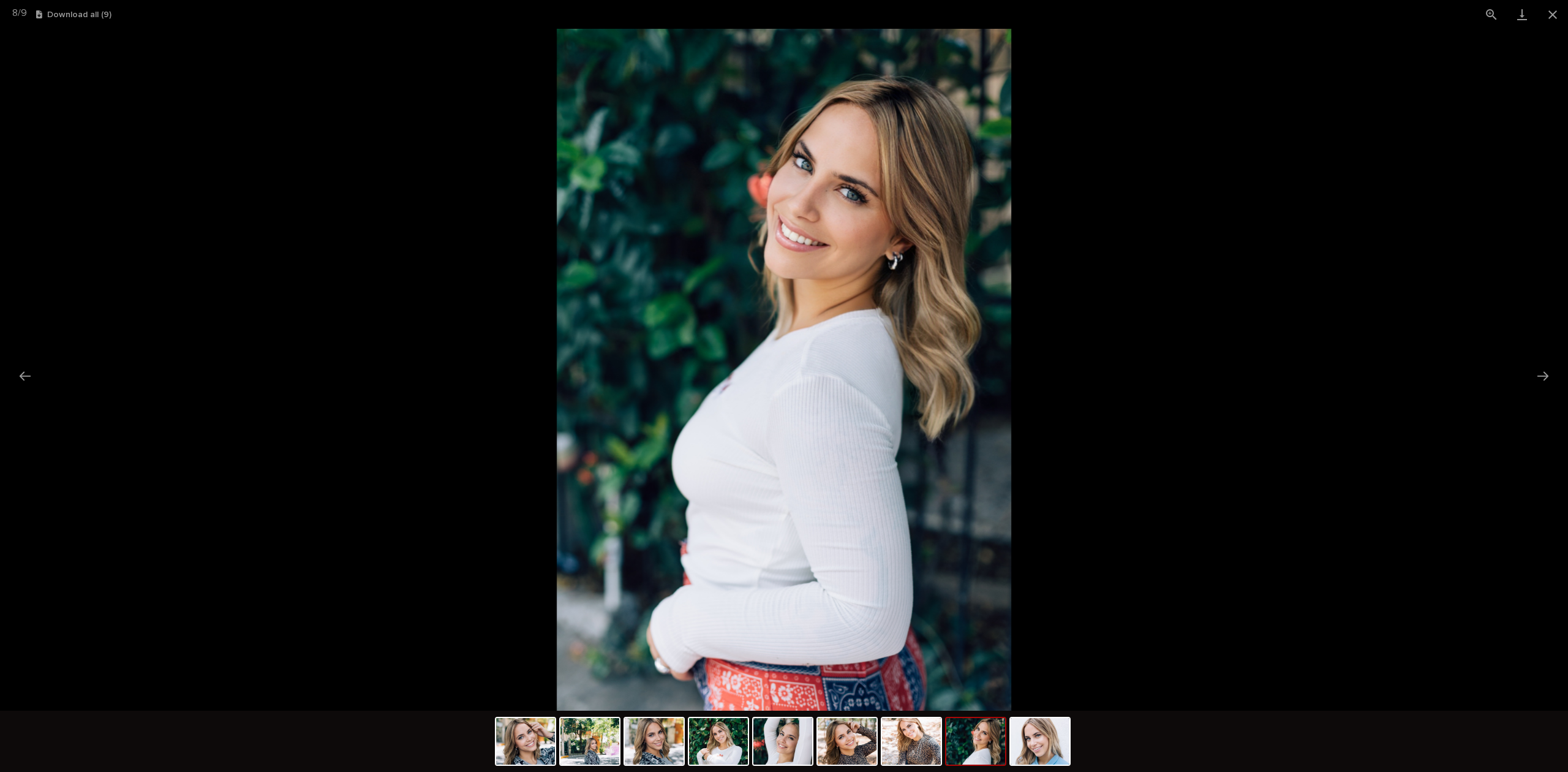
click at [851, 201] on img at bounding box center [784, 369] width 454 height 682
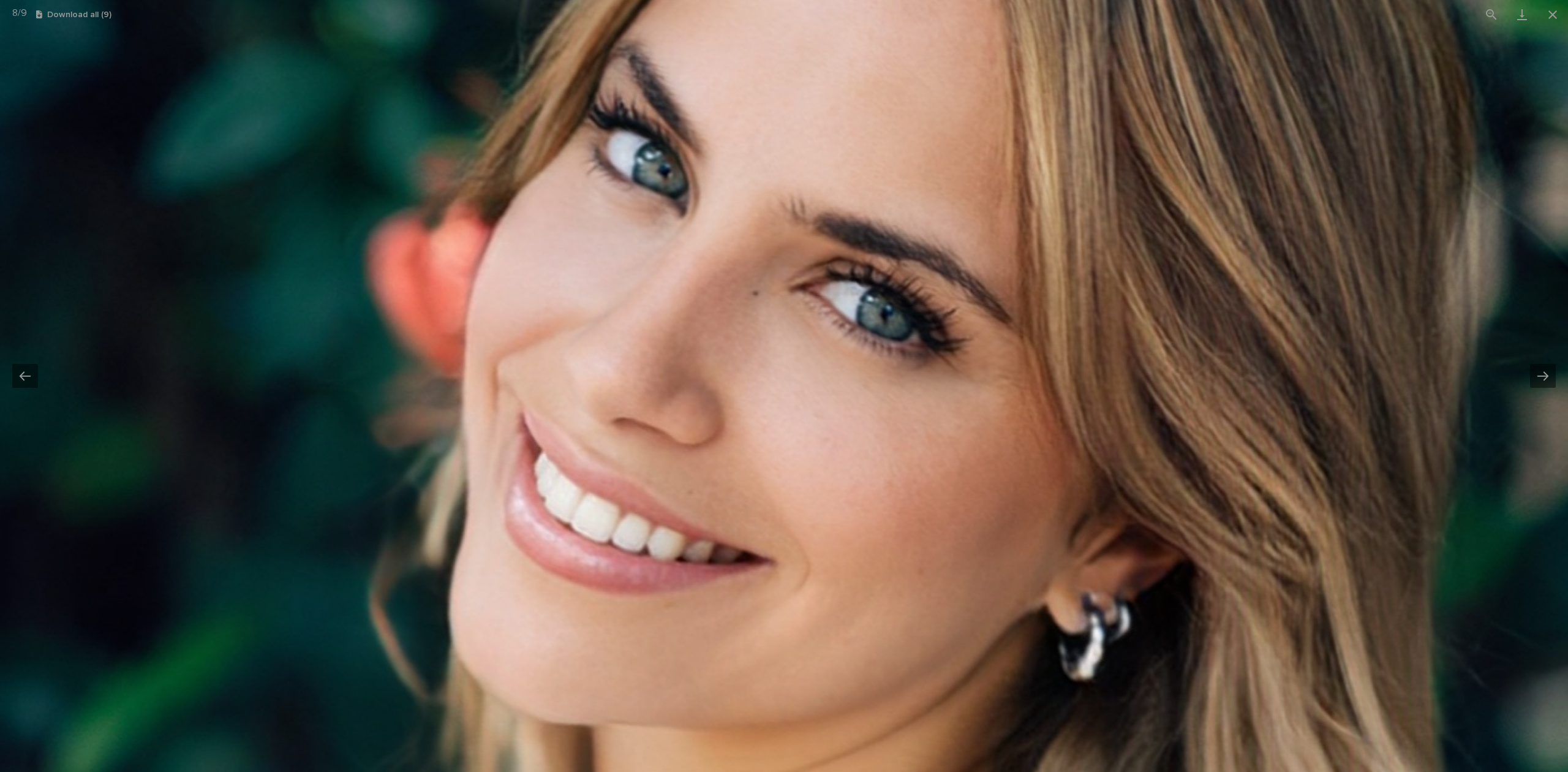
drag, startPoint x: 890, startPoint y: 233, endPoint x: 917, endPoint y: 375, distance: 144.5
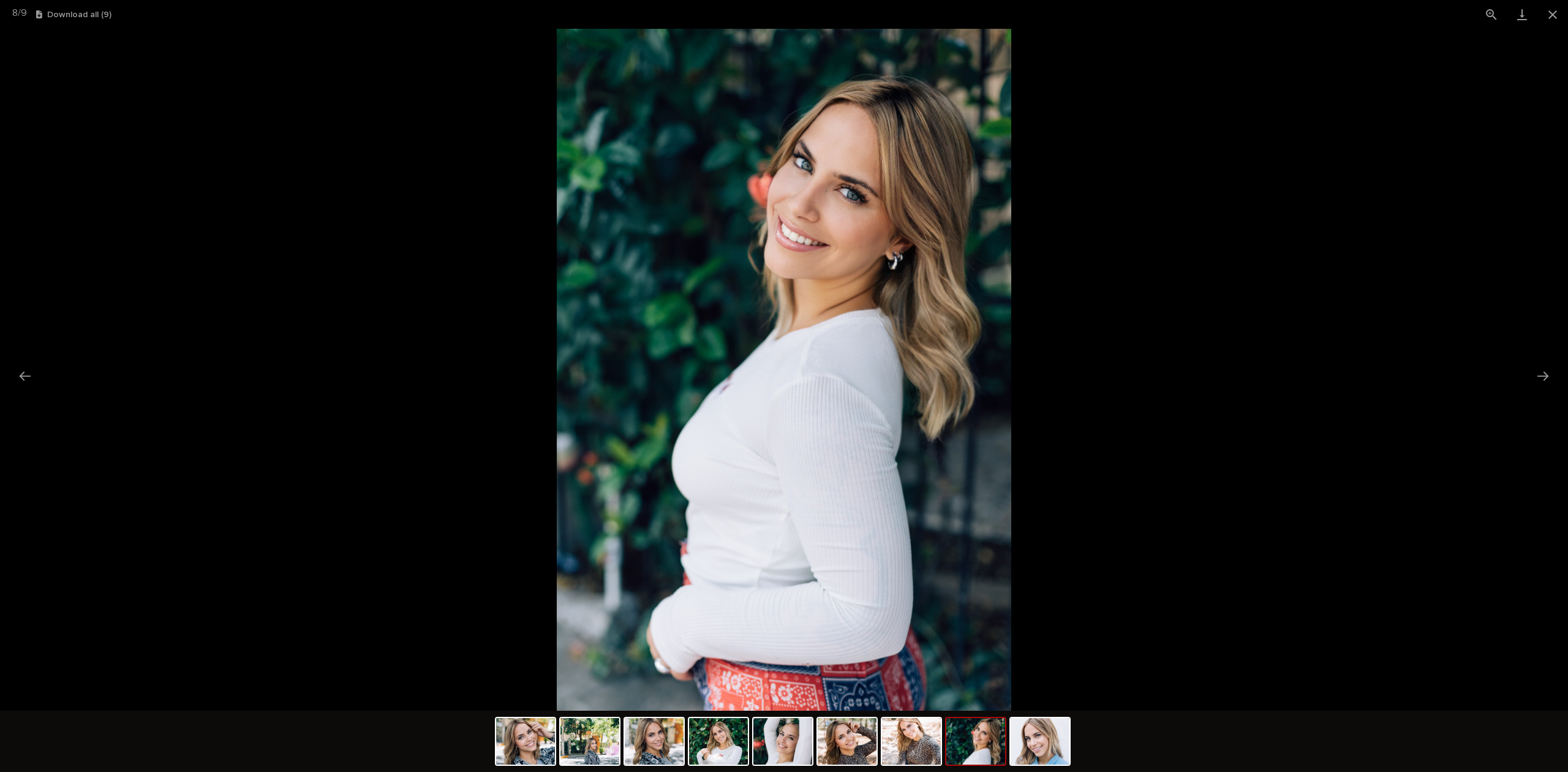
click at [1540, 370] on button "Next slide" at bounding box center [1542, 376] width 26 height 24
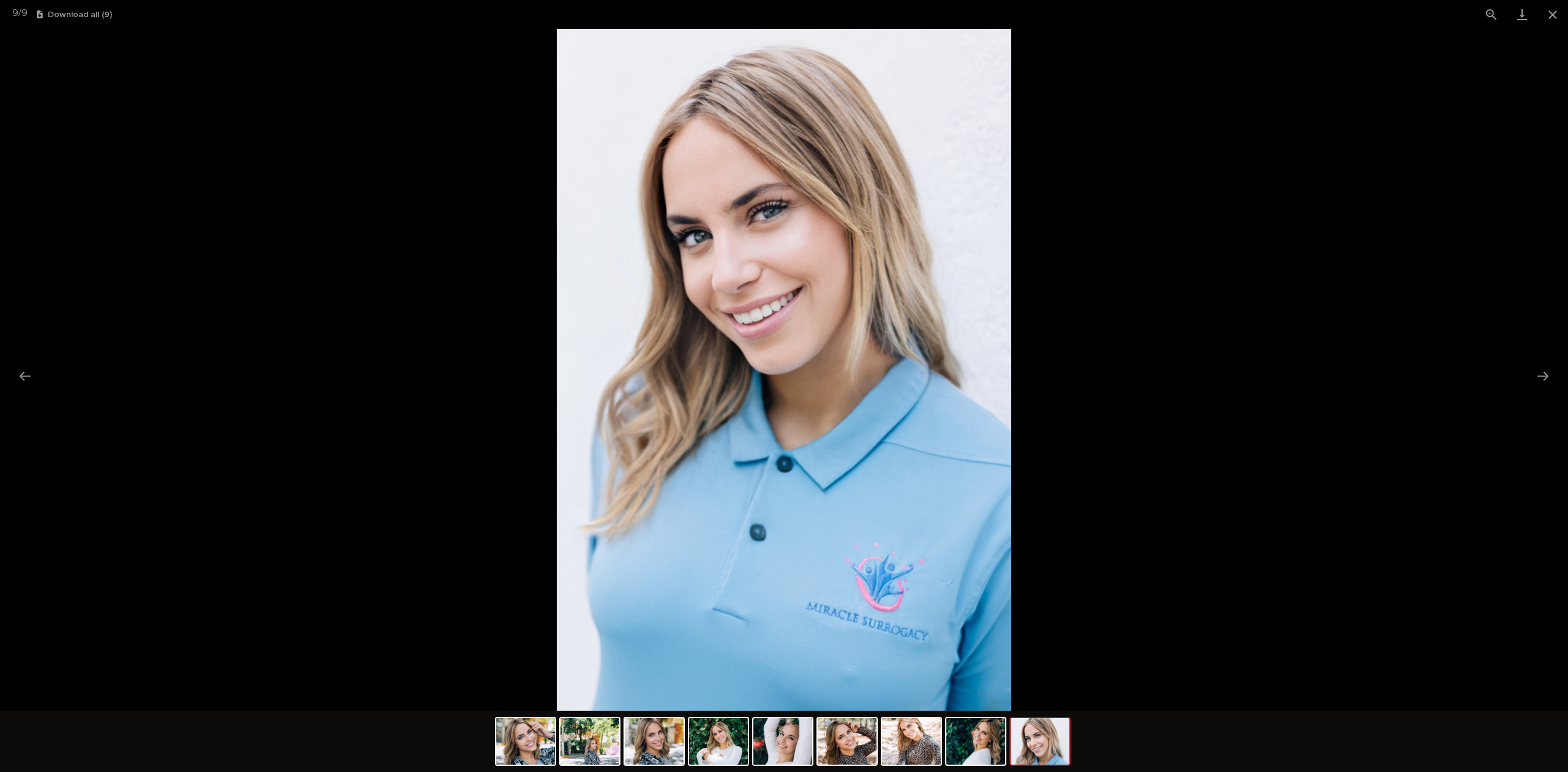
click at [1540, 370] on button "Next slide" at bounding box center [1542, 376] width 26 height 24
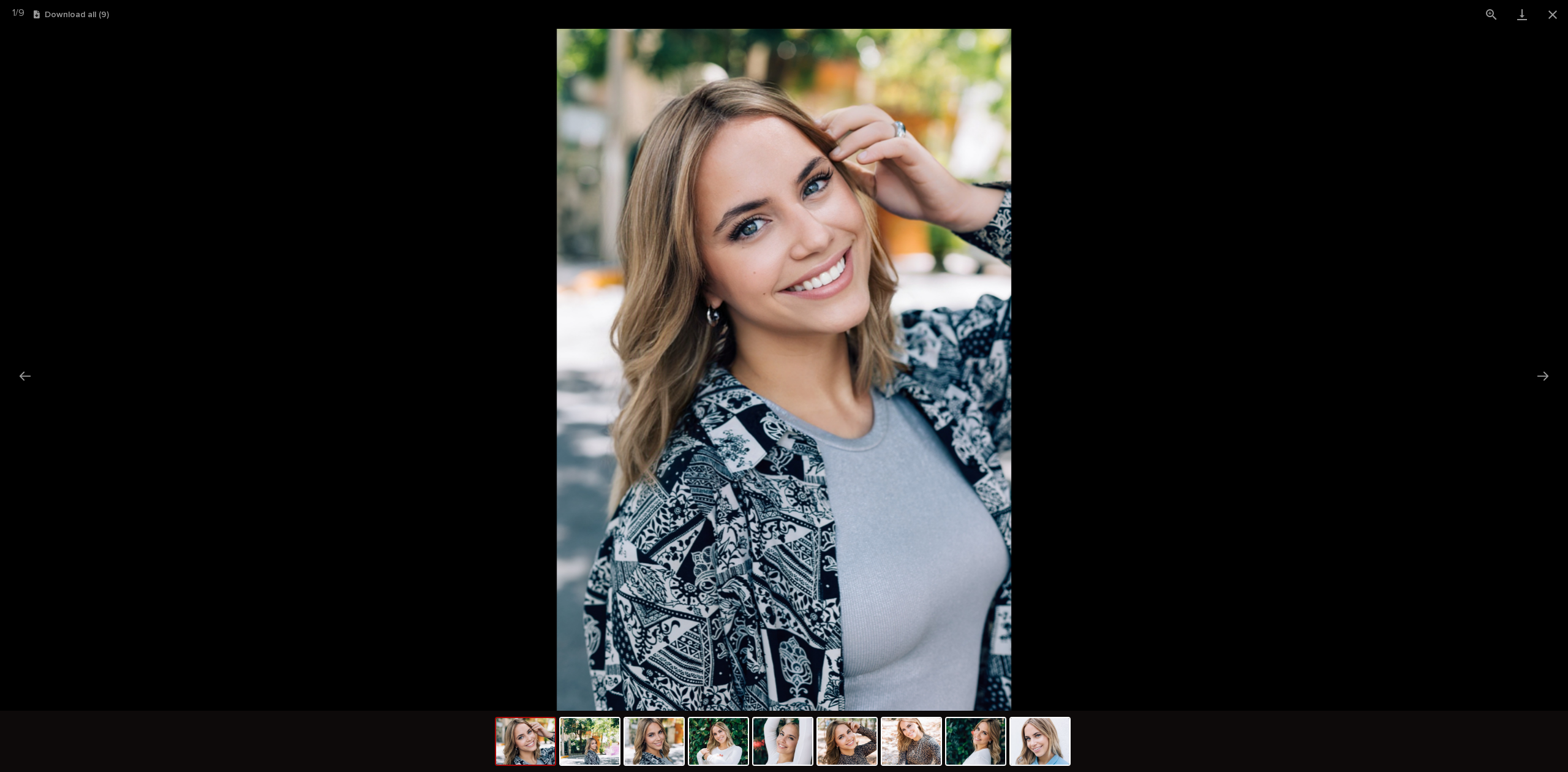
click at [778, 217] on img at bounding box center [784, 369] width 454 height 682
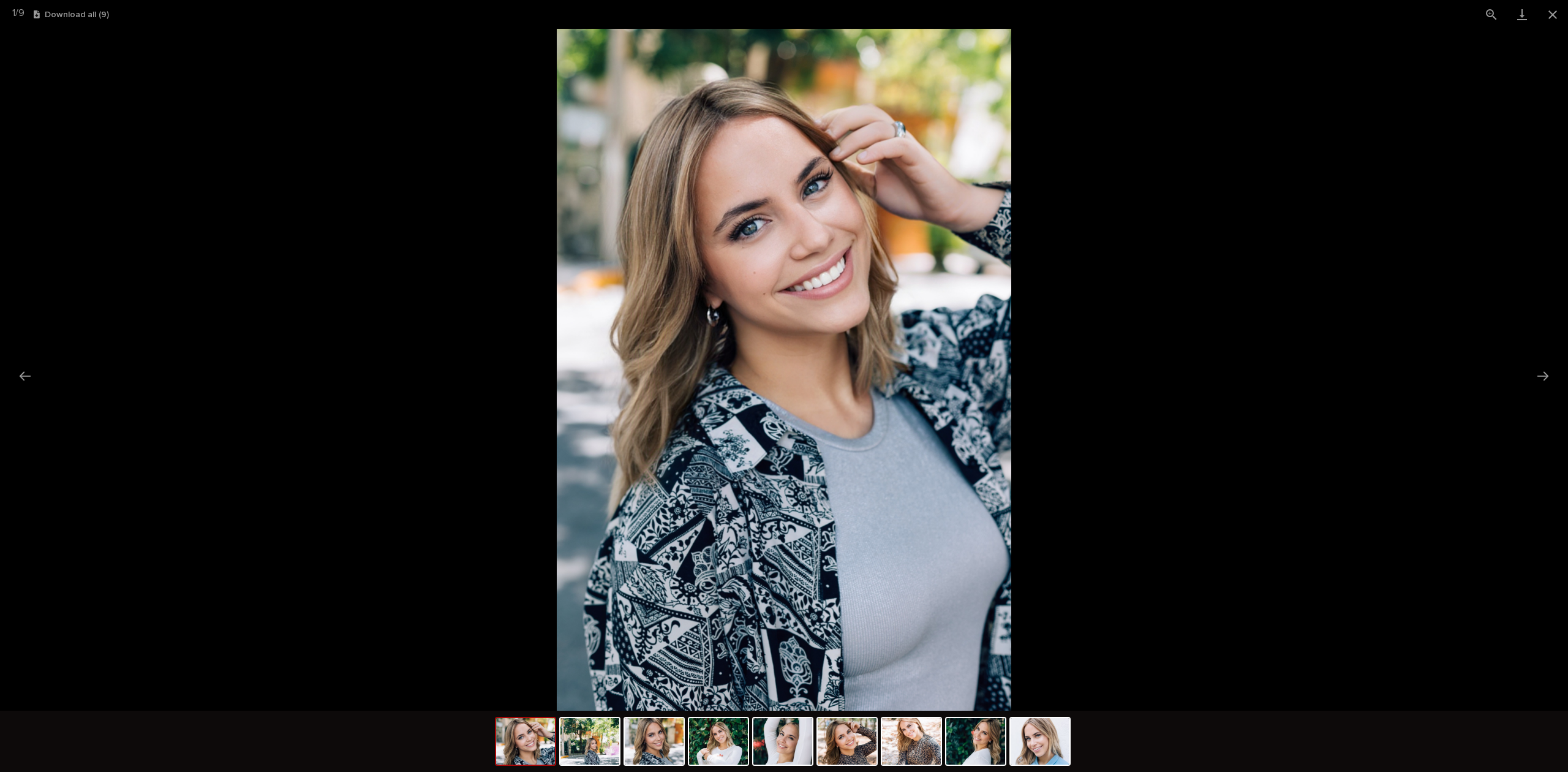
drag, startPoint x: 1254, startPoint y: 410, endPoint x: 801, endPoint y: 430, distance: 453.4
click at [900, 429] on picture at bounding box center [784, 369] width 1568 height 682
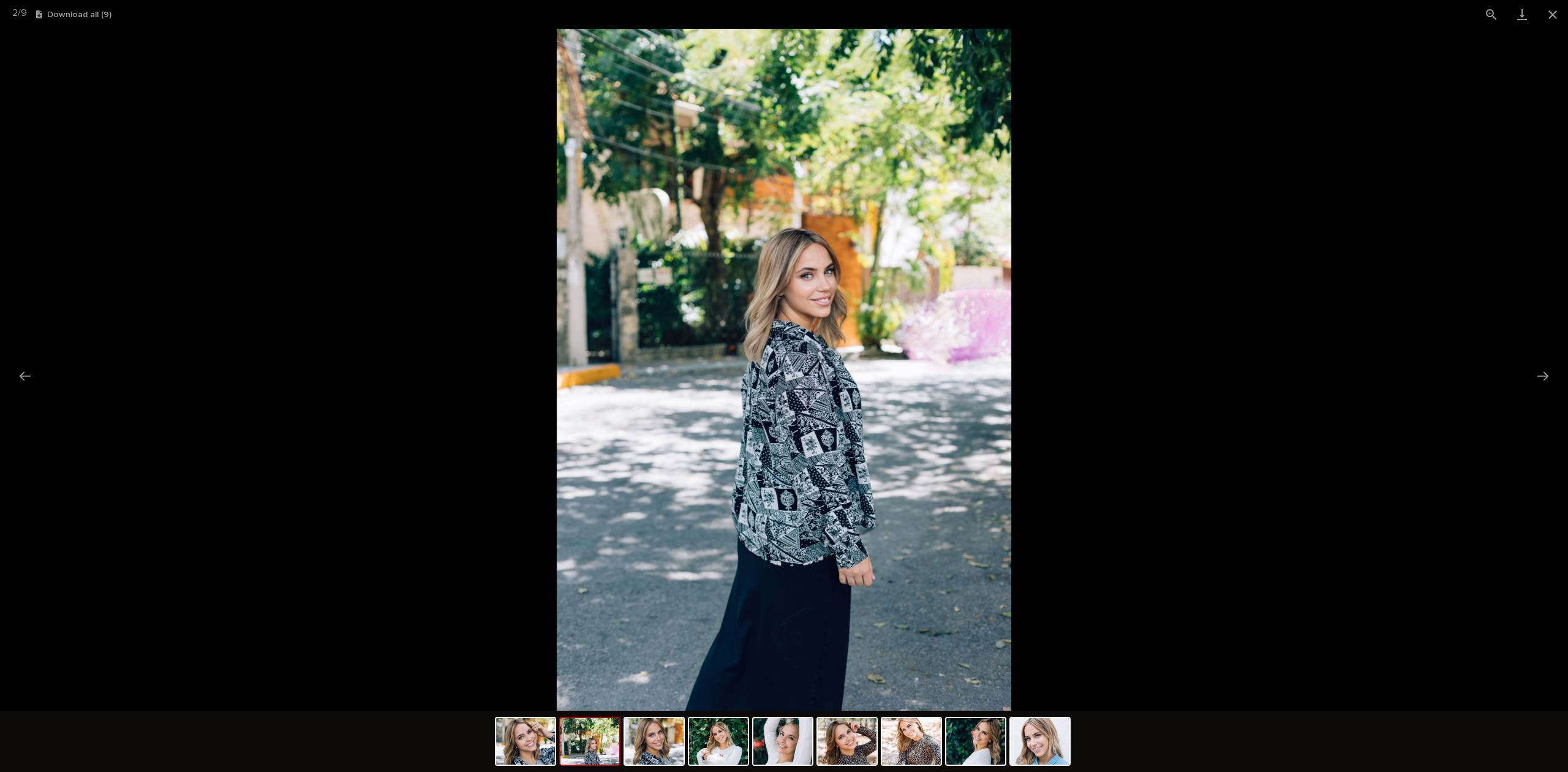
drag, startPoint x: 931, startPoint y: 458, endPoint x: 581, endPoint y: 458, distance: 350.0
click at [677, 458] on img at bounding box center [784, 369] width 454 height 682
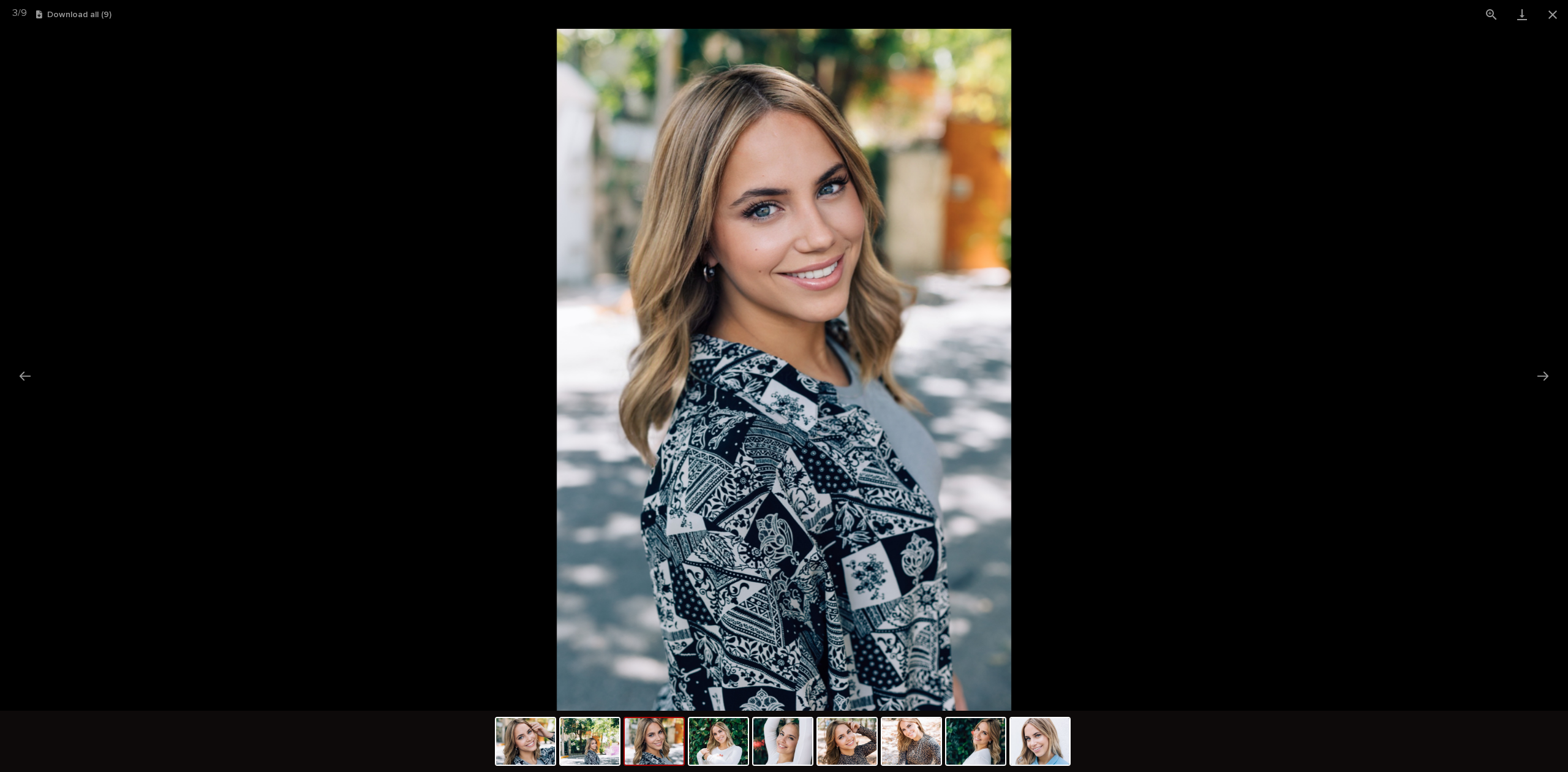
drag, startPoint x: 839, startPoint y: 473, endPoint x: 760, endPoint y: 480, distance: 79.3
click at [814, 478] on img at bounding box center [784, 369] width 454 height 682
click at [1051, 729] on img at bounding box center [1039, 741] width 59 height 46
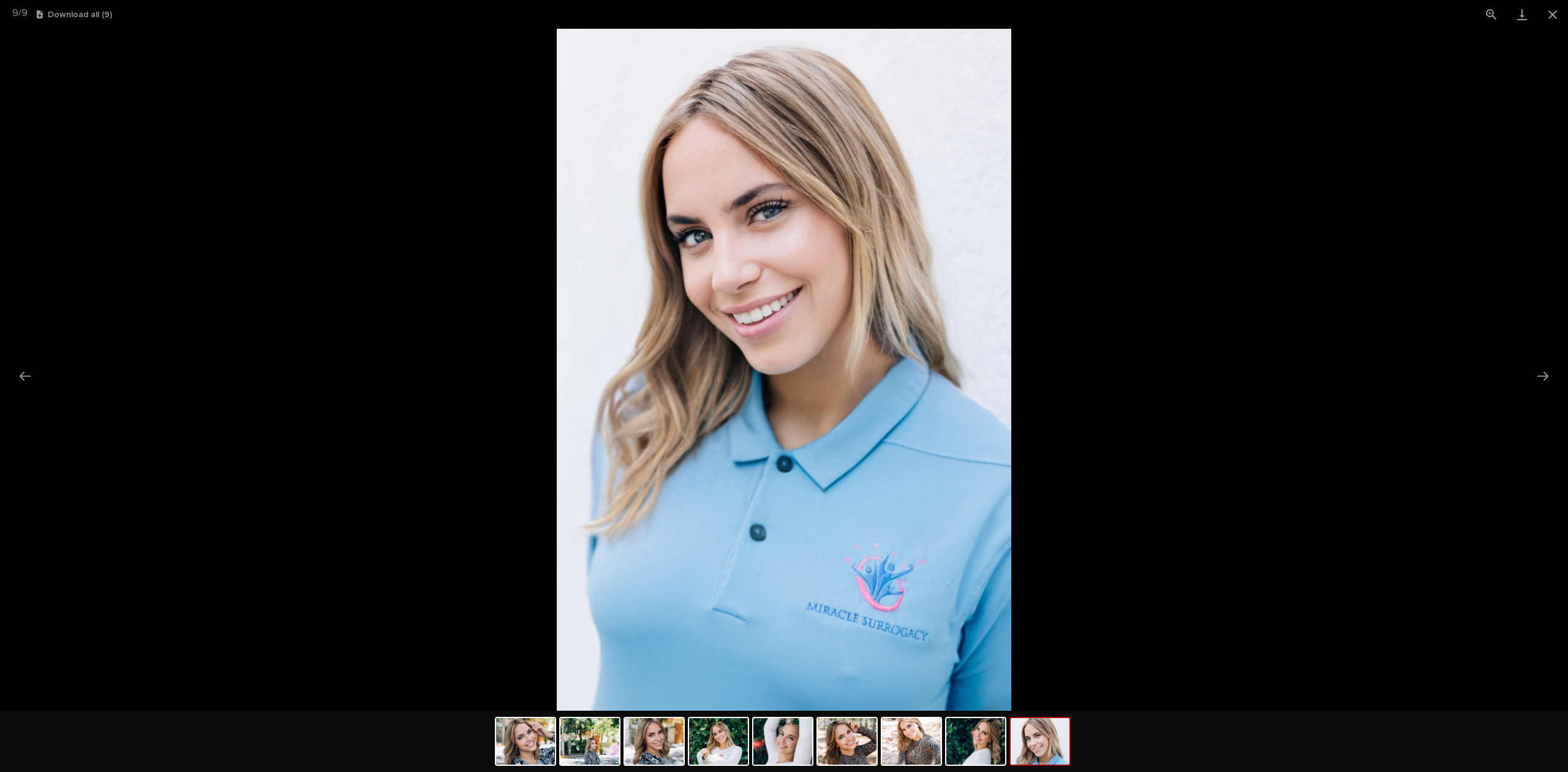
click at [745, 233] on img at bounding box center [784, 369] width 454 height 682
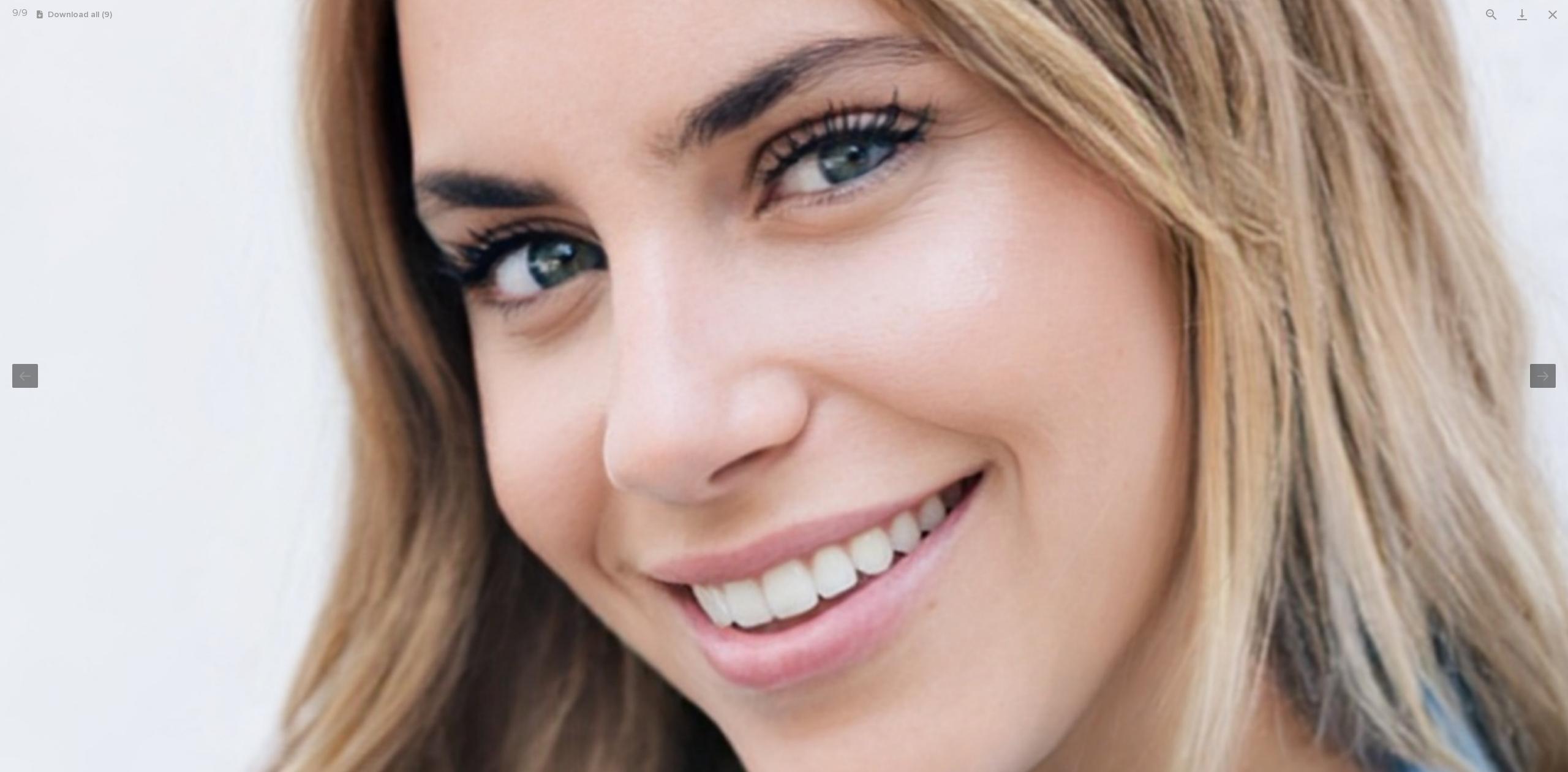
drag, startPoint x: 708, startPoint y: 168, endPoint x: 707, endPoint y: 182, distance: 14.0
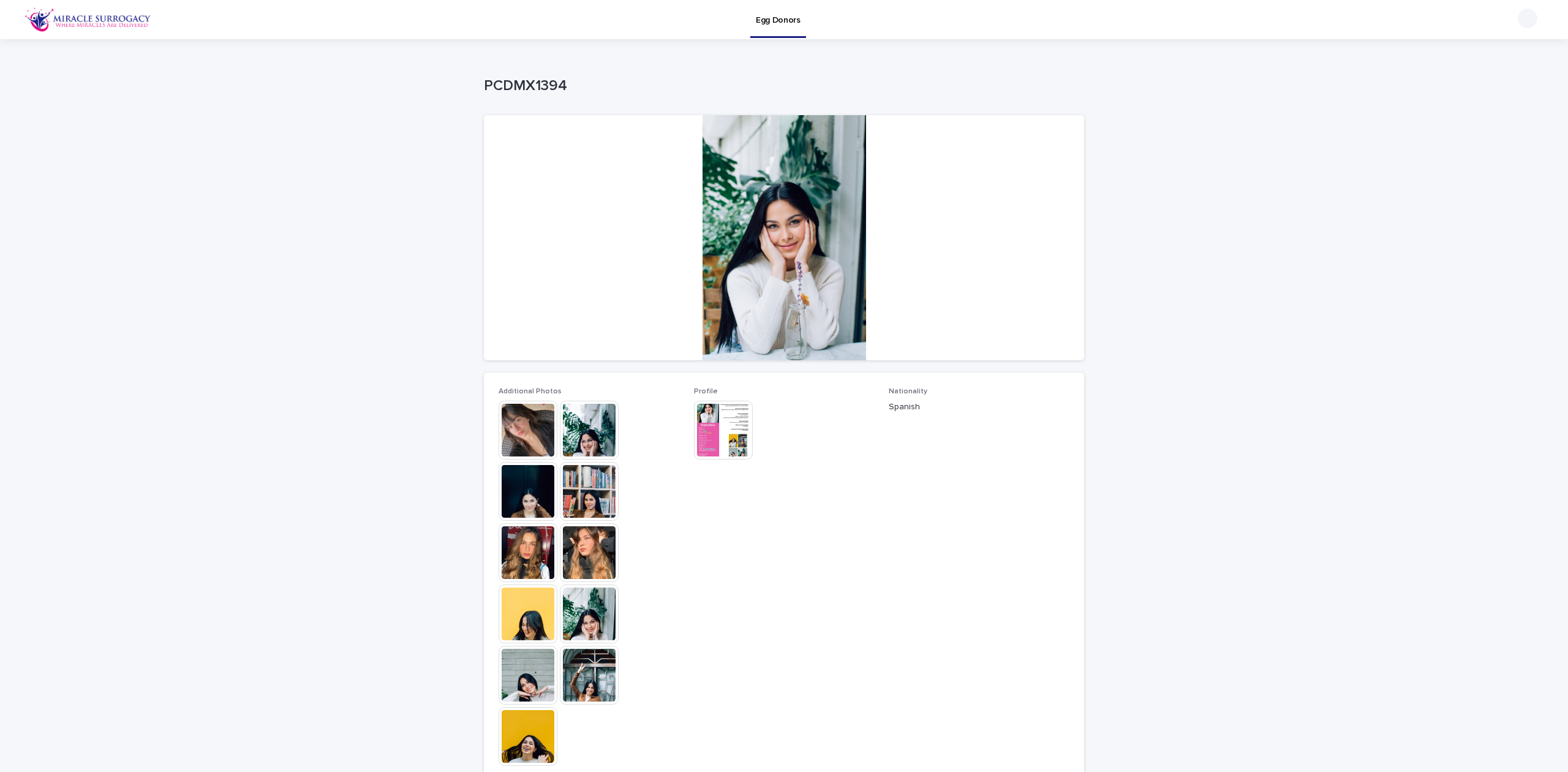
drag, startPoint x: 117, startPoint y: 43, endPoint x: 116, endPoint y: 30, distance: 13.0
click at [117, 40] on div "Loading... Saving… Loading... Saving… PCDMX1394 PCDMX1394 Sorry, there was an e…" at bounding box center [784, 553] width 1568 height 1028
click at [116, 30] on img at bounding box center [87, 19] width 127 height 25
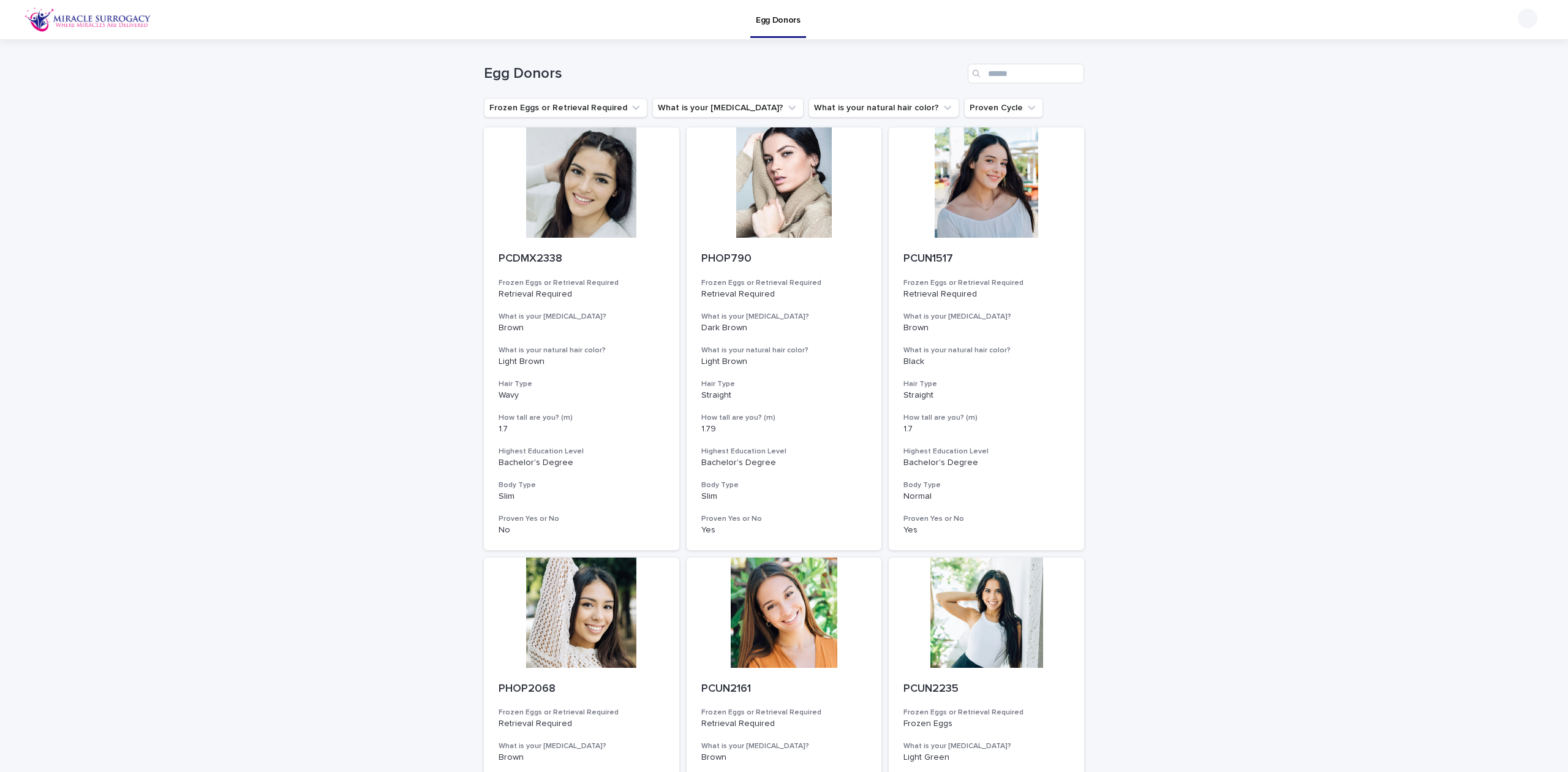
click at [964, 109] on button "Proven Cycle" at bounding box center [1003, 108] width 79 height 20
click at [717, 113] on button "What is your [MEDICAL_DATA]?" at bounding box center [728, 108] width 151 height 20
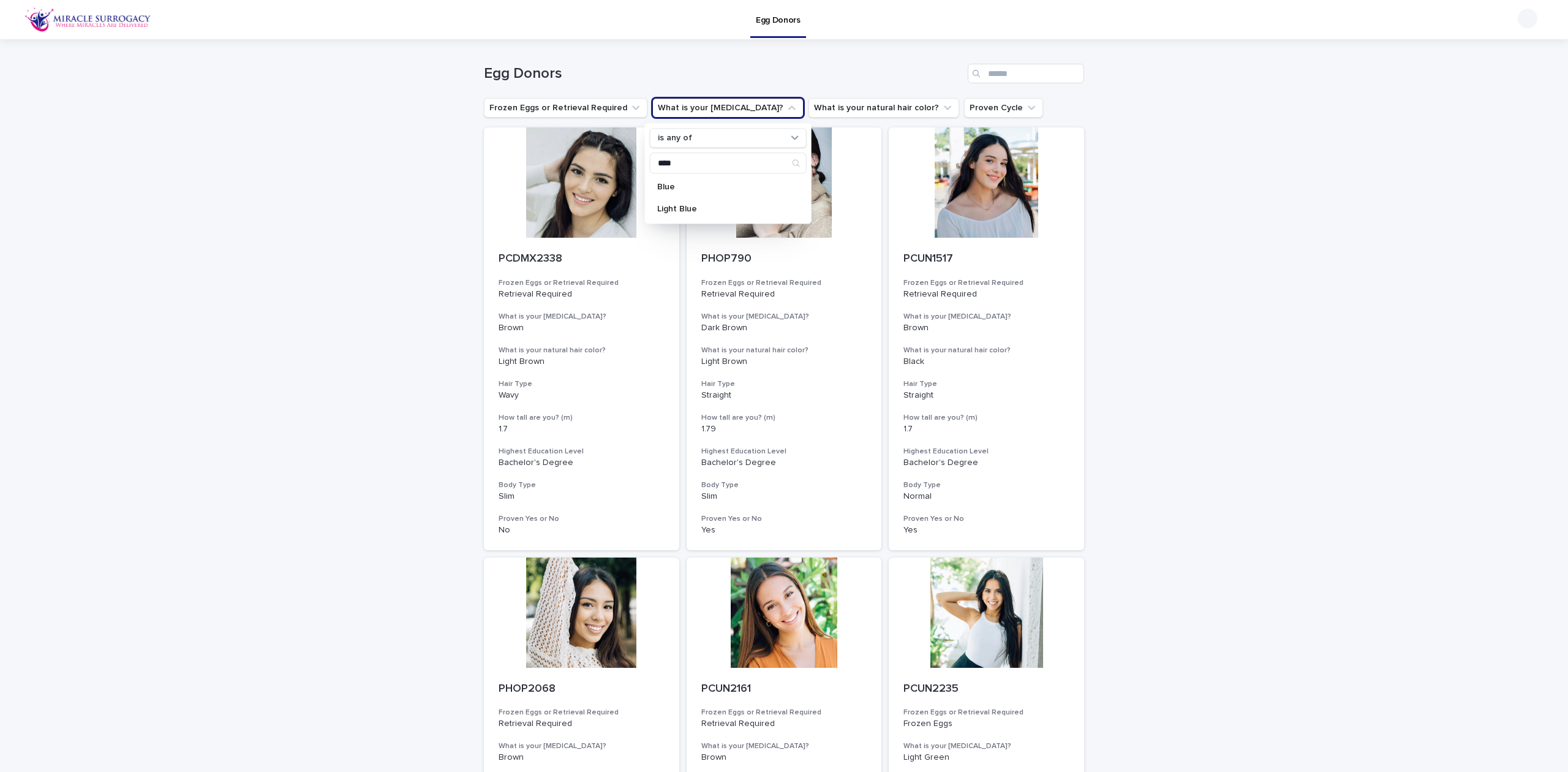
type input "****"
click at [650, 182] on div "Blue" at bounding box center [728, 187] width 157 height 20
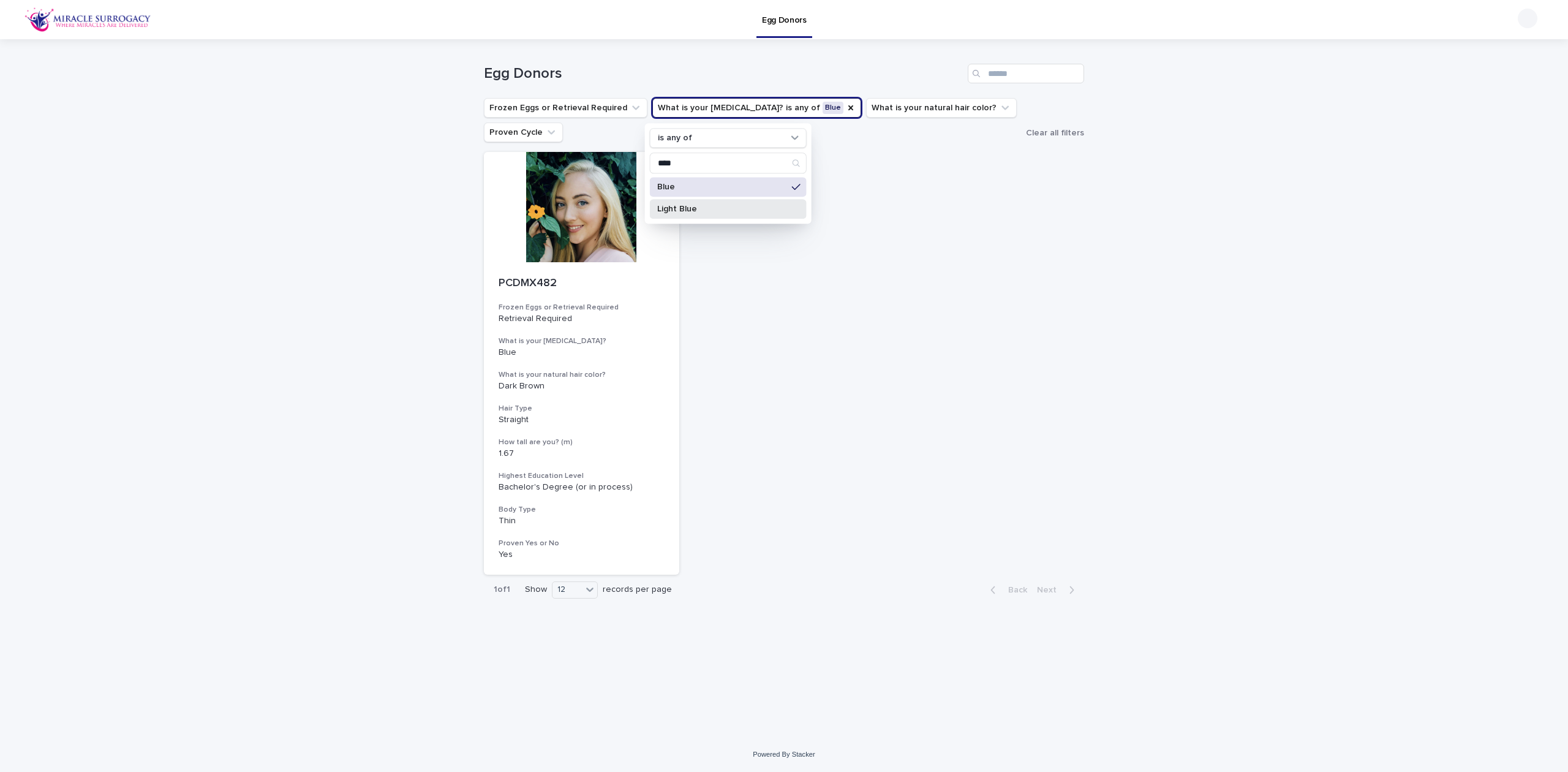
click at [703, 207] on p "Light Blue" at bounding box center [722, 209] width 130 height 9
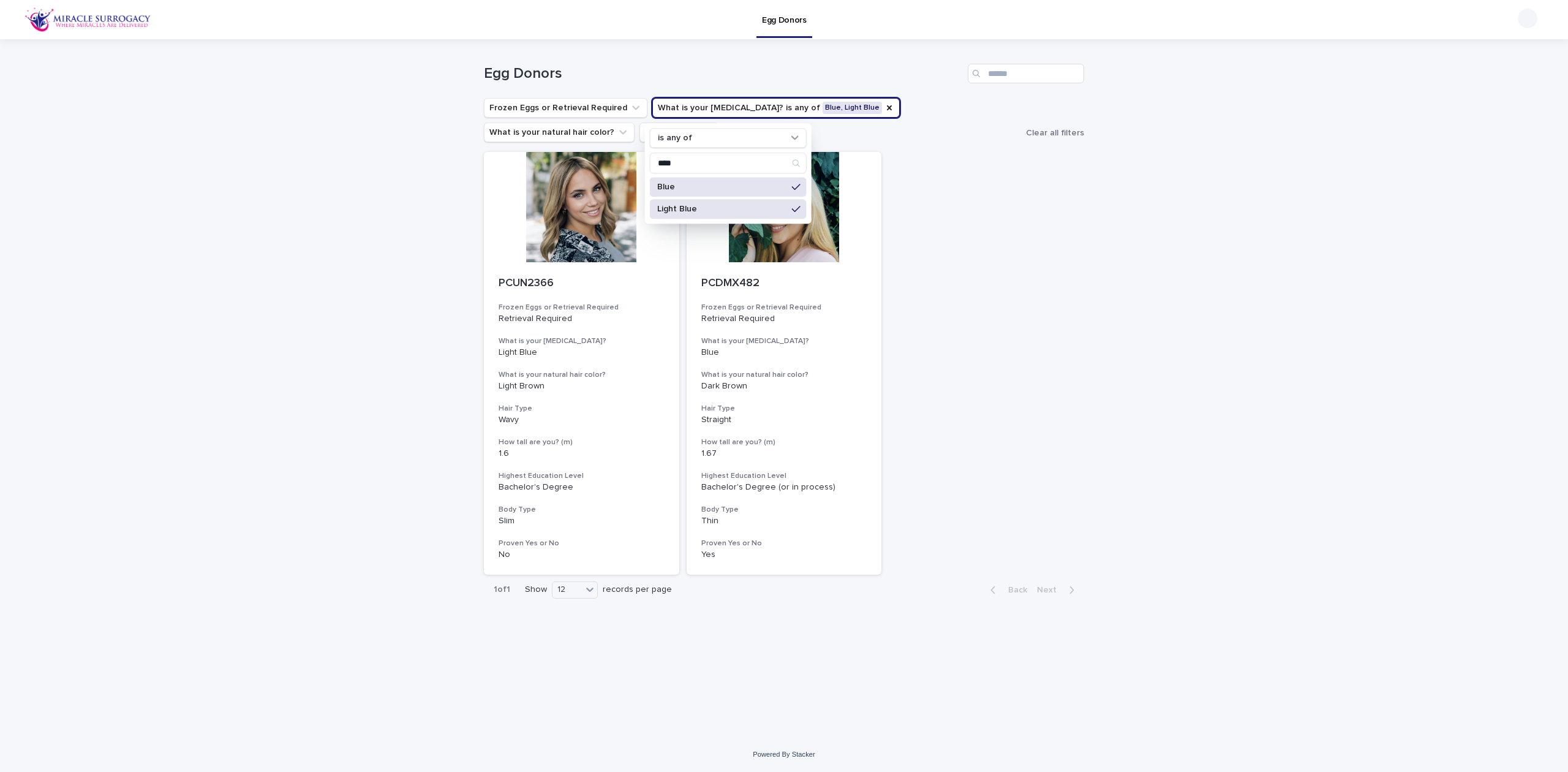
click at [1080, 288] on div "PCUN2366 Frozen Eggs or Retrieval Required Retrieval Required What is your eye …" at bounding box center [784, 363] width 600 height 423
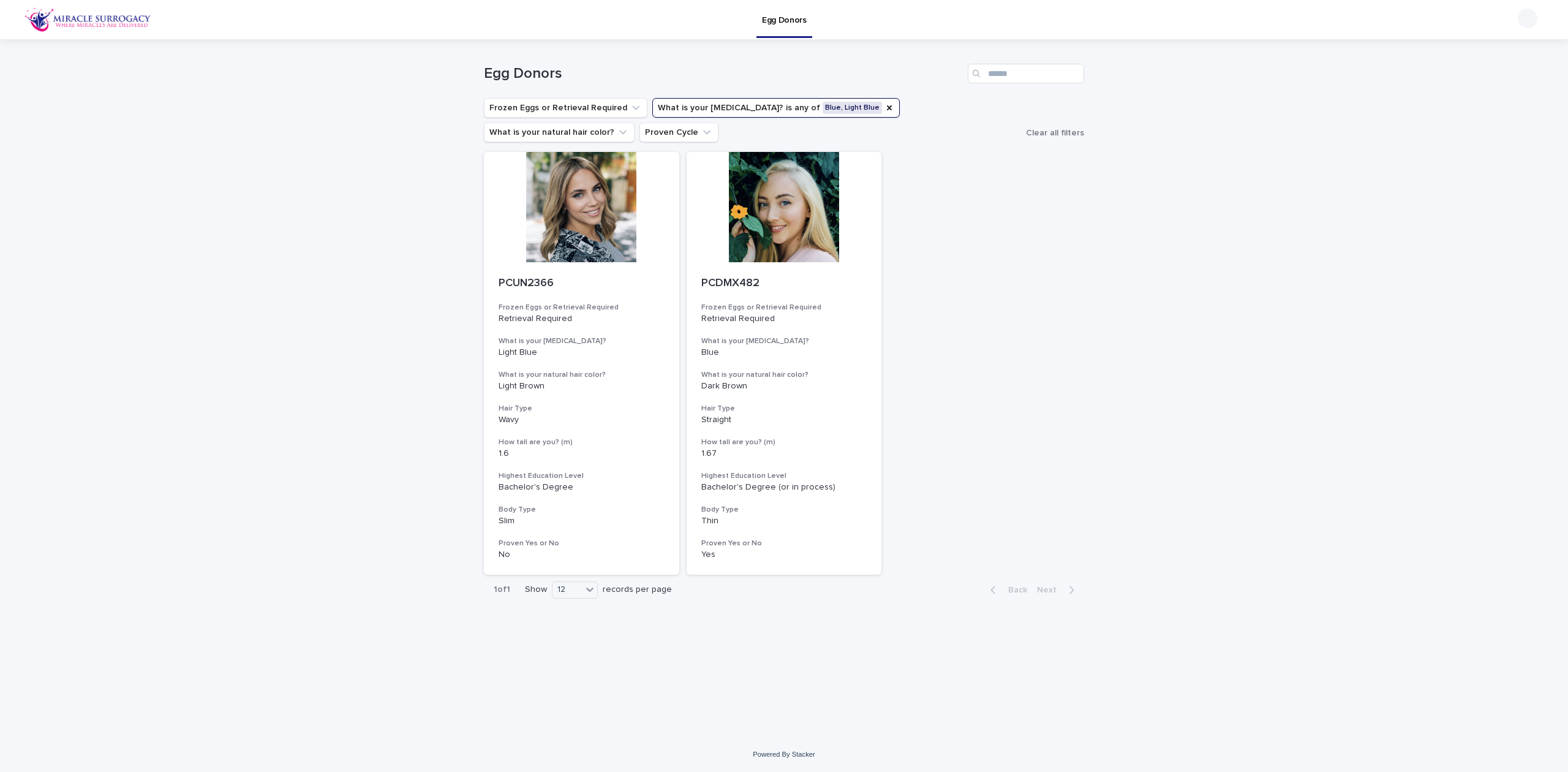
click at [823, 238] on div at bounding box center [784, 207] width 195 height 110
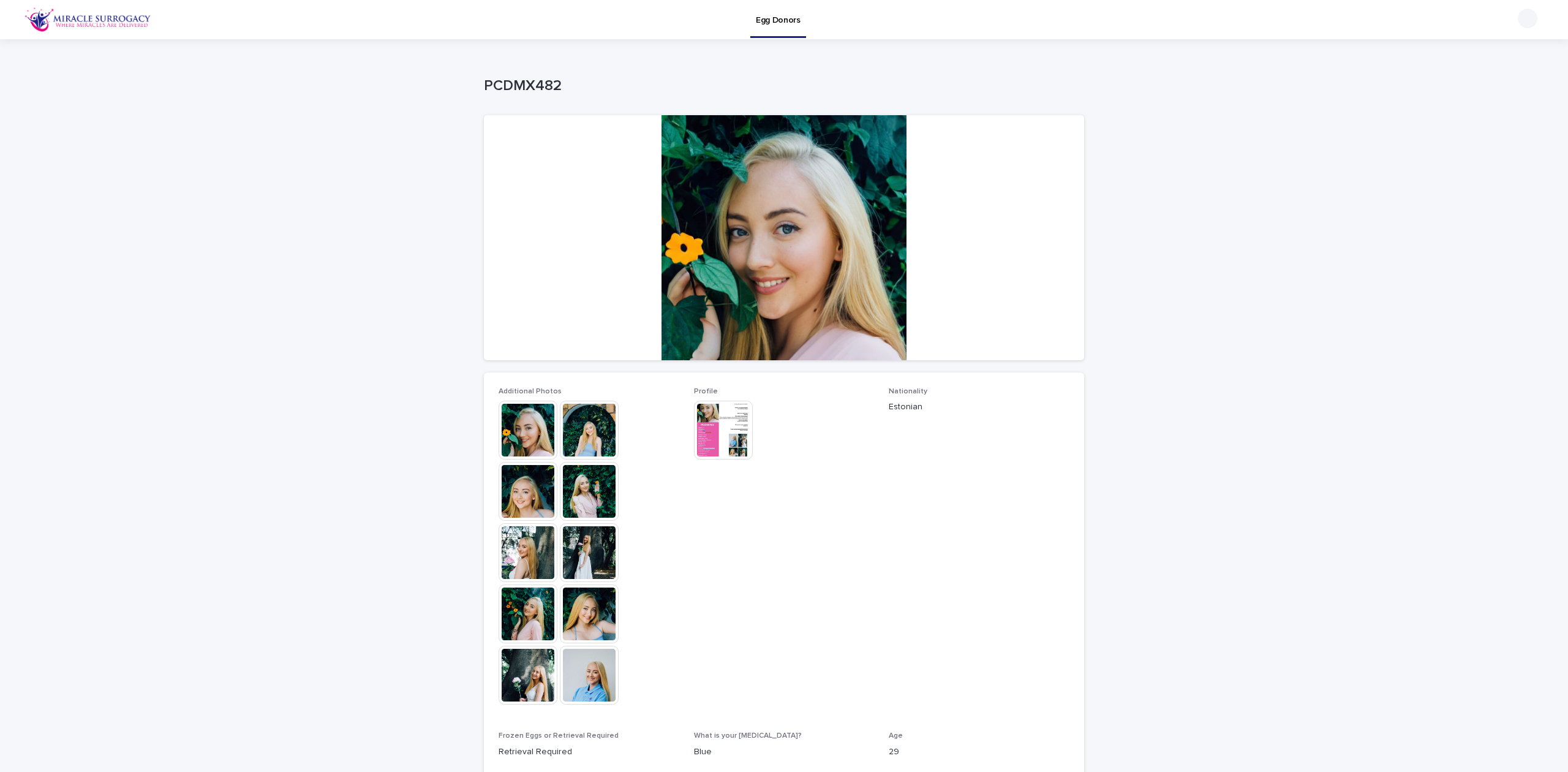
click at [525, 550] on img at bounding box center [527, 552] width 59 height 59
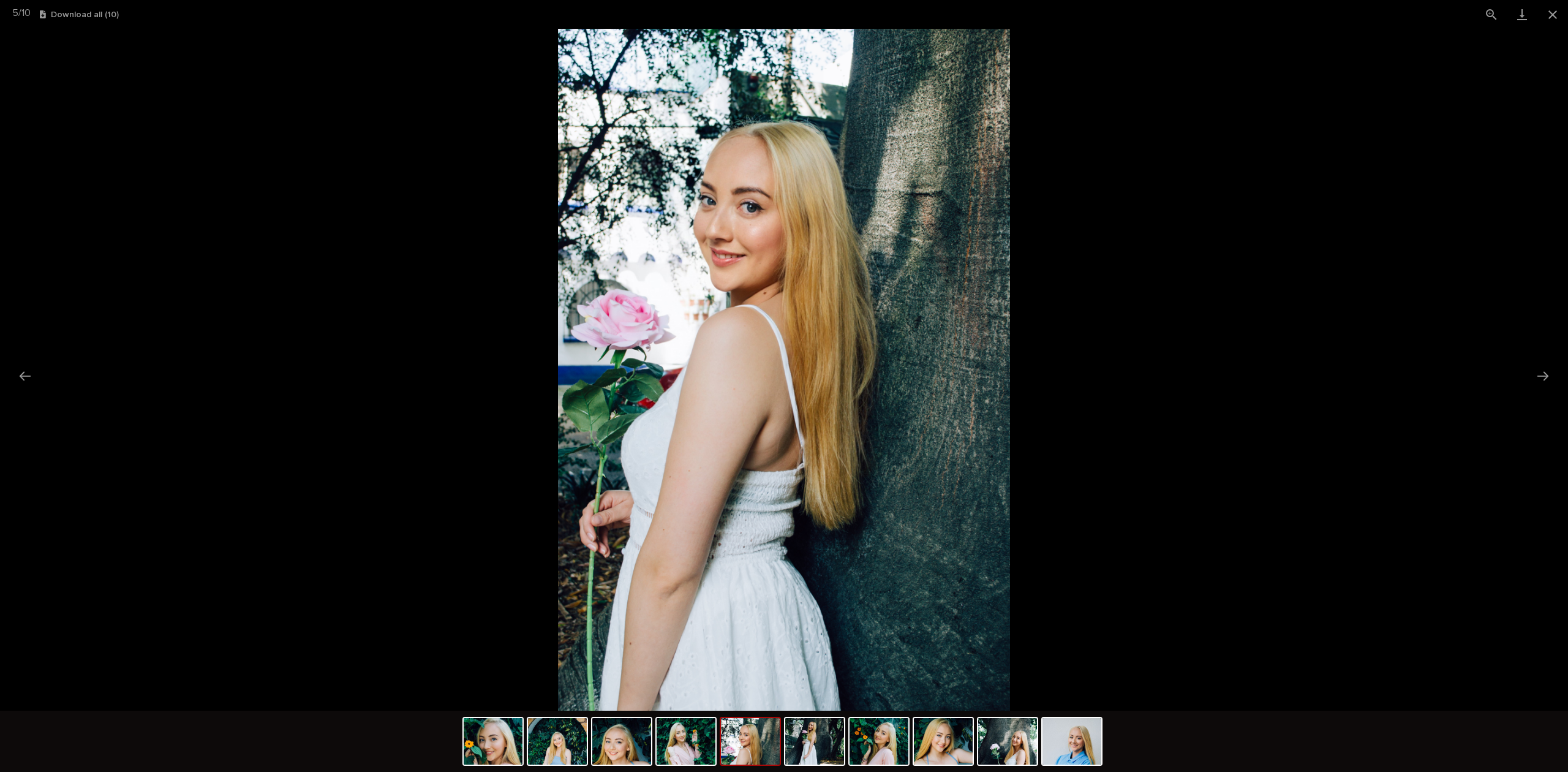
click at [1544, 371] on button "Next slide" at bounding box center [1542, 376] width 26 height 24
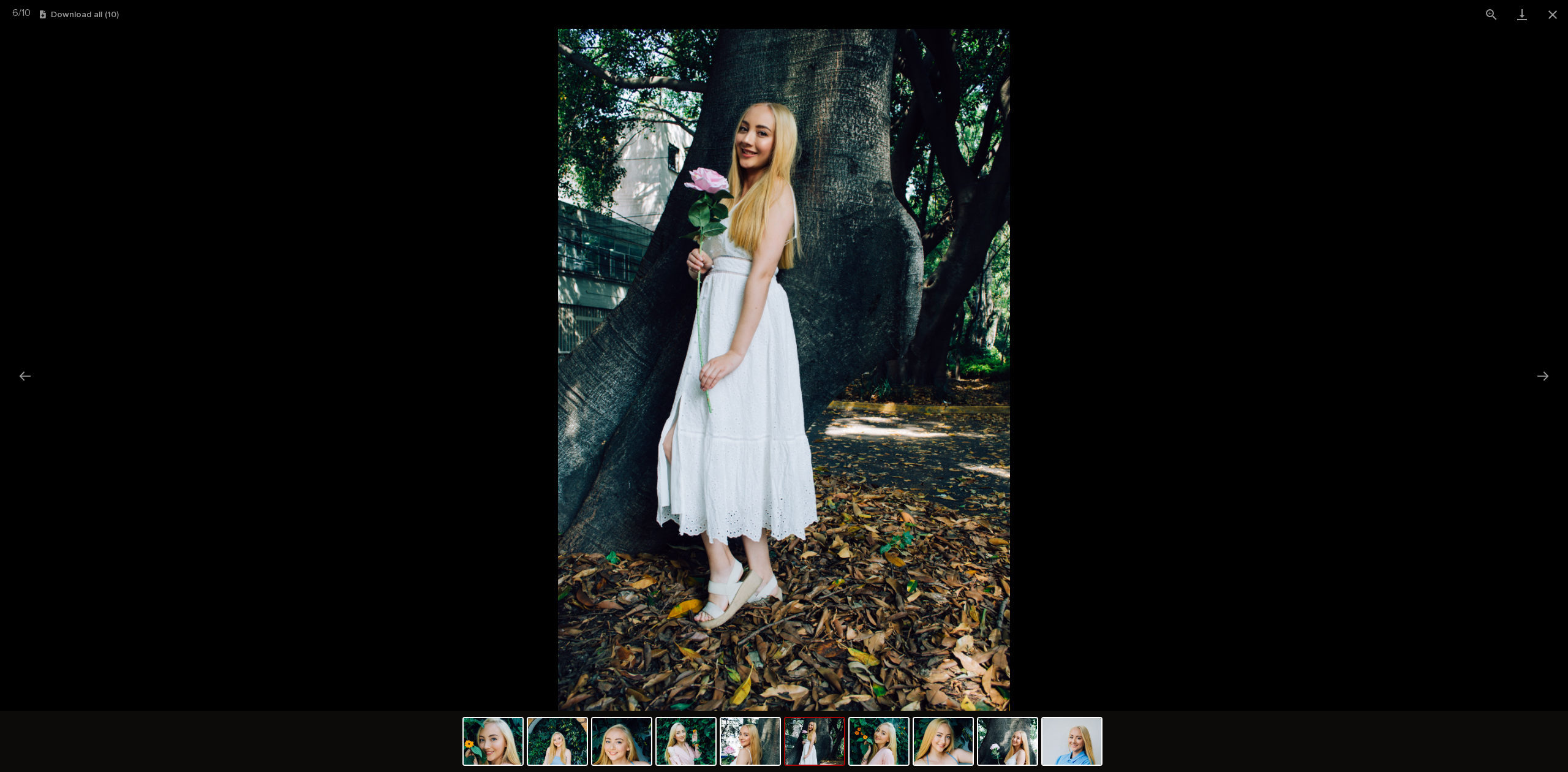
click at [1544, 371] on button "Next slide" at bounding box center [1542, 376] width 26 height 24
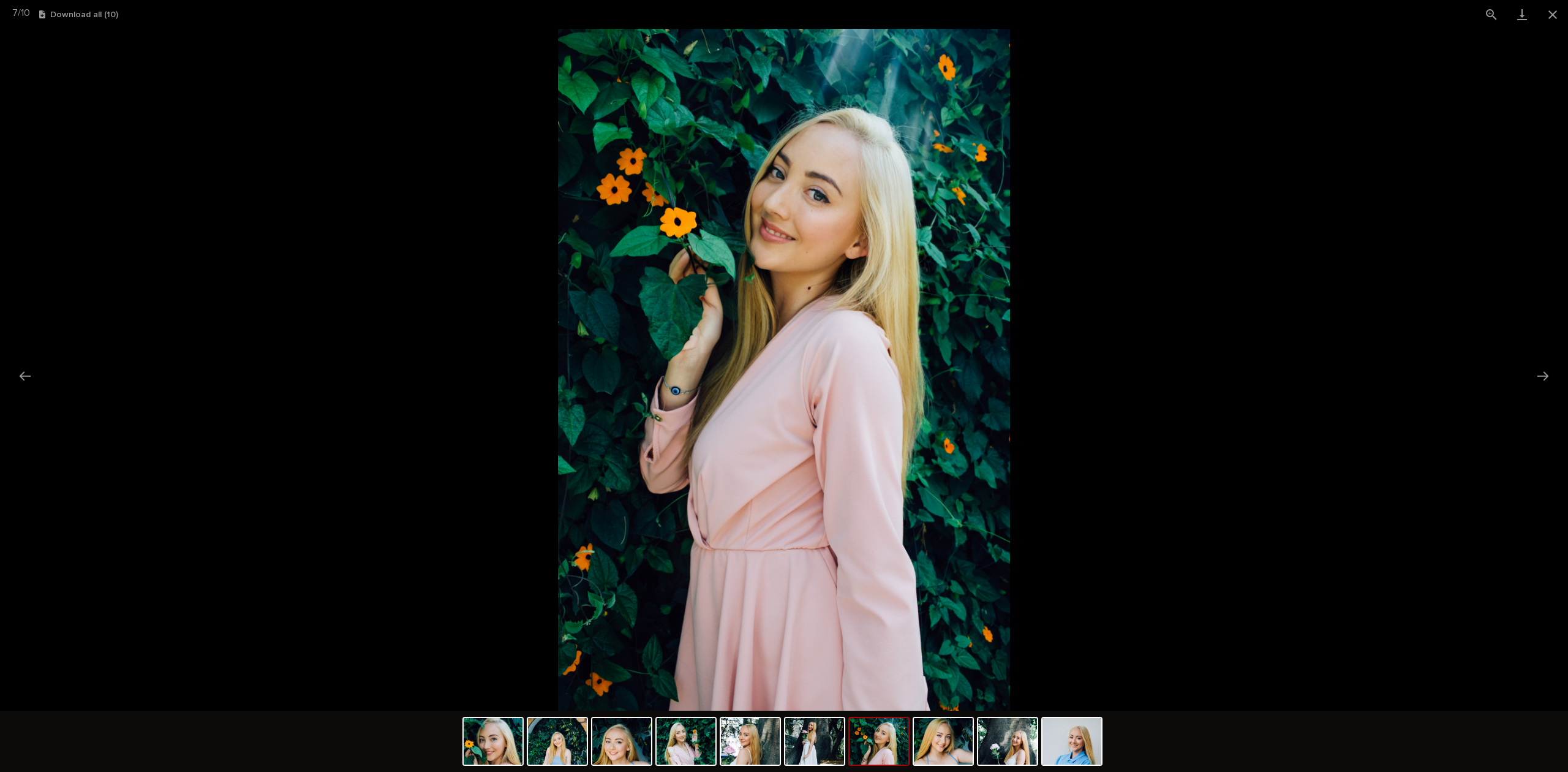
click at [1544, 371] on button "Next slide" at bounding box center [1542, 376] width 26 height 24
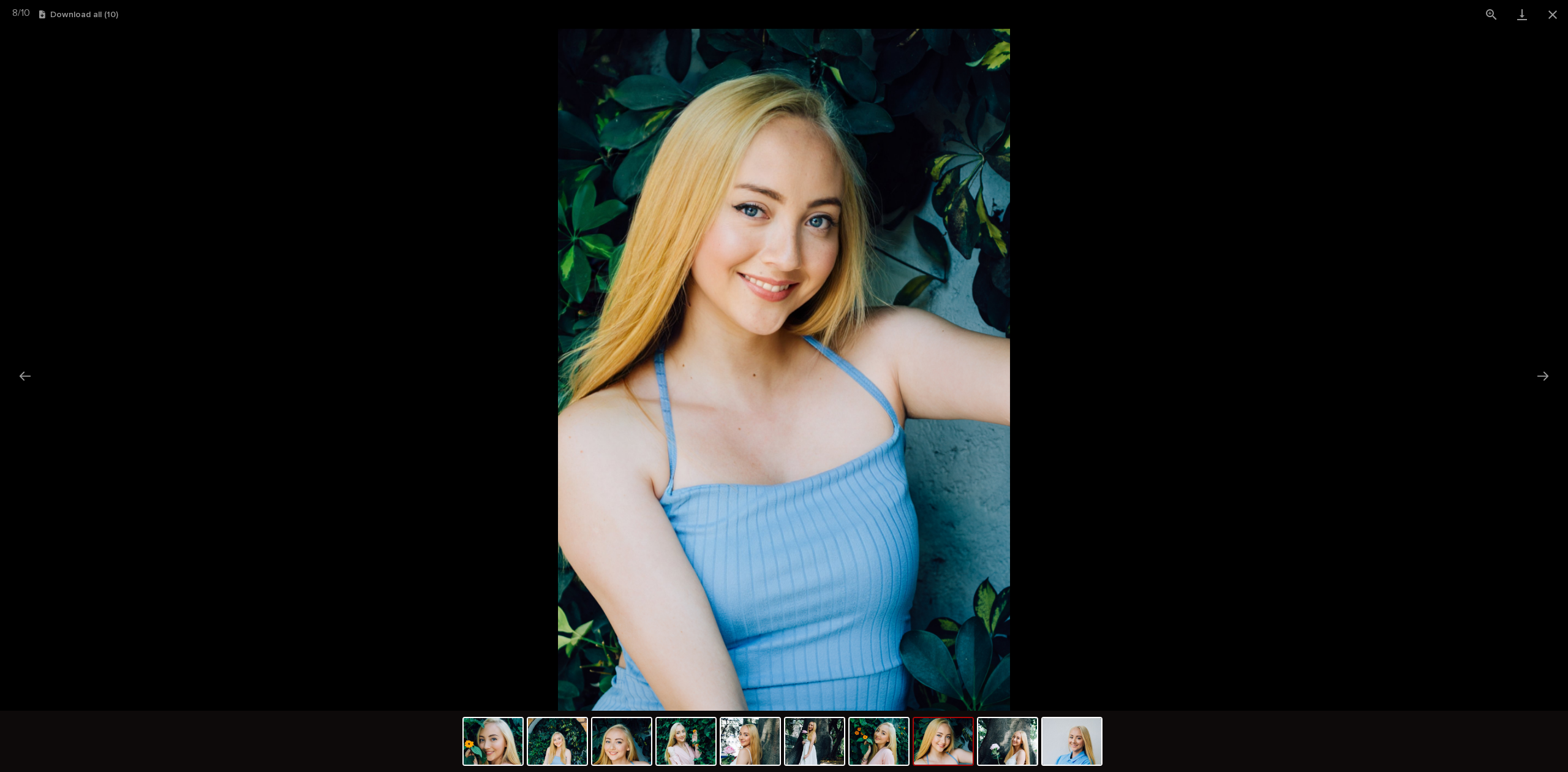
click at [1544, 371] on button "Next slide" at bounding box center [1542, 376] width 26 height 24
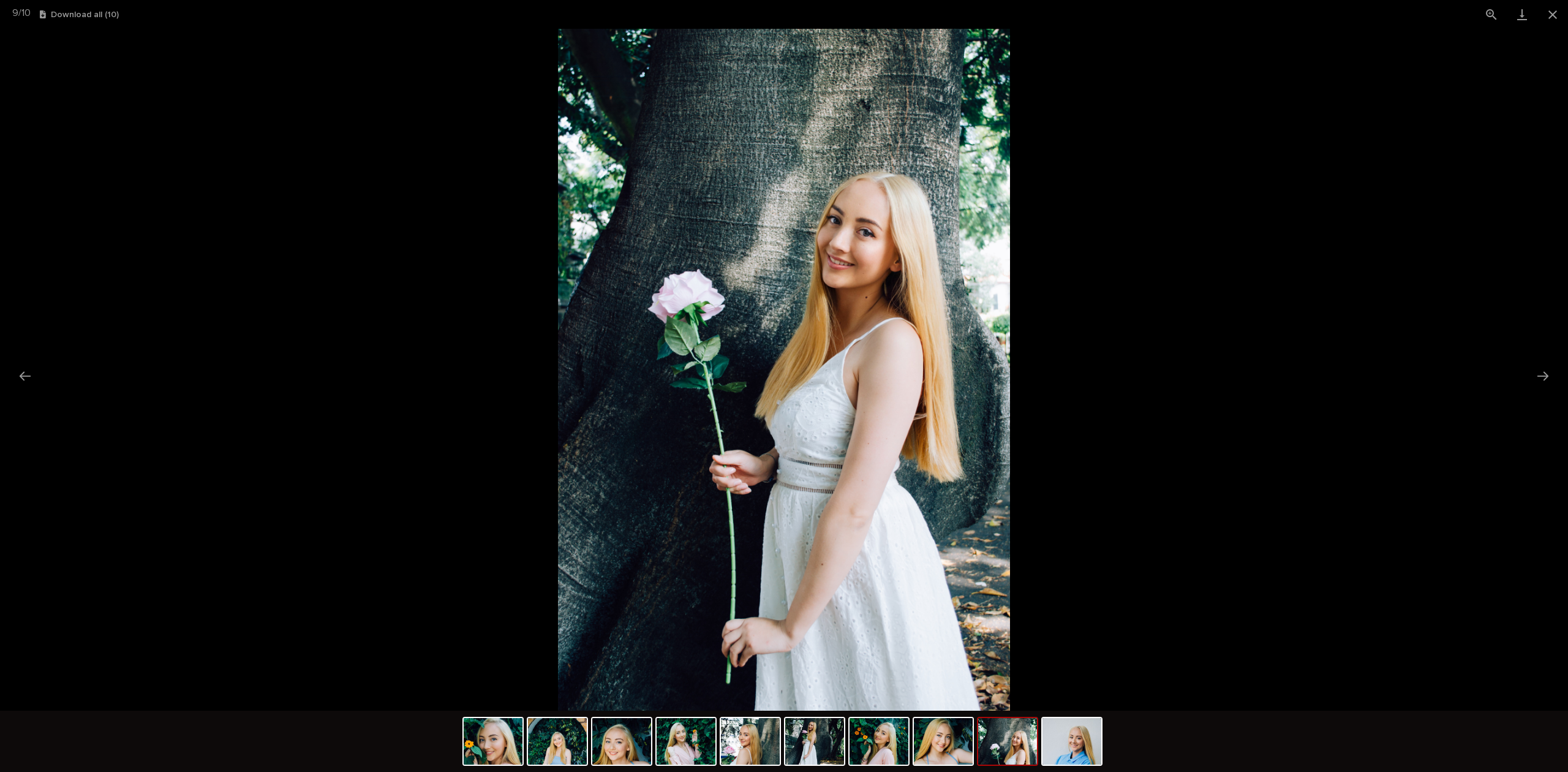
click at [1544, 371] on button "Next slide" at bounding box center [1542, 376] width 26 height 24
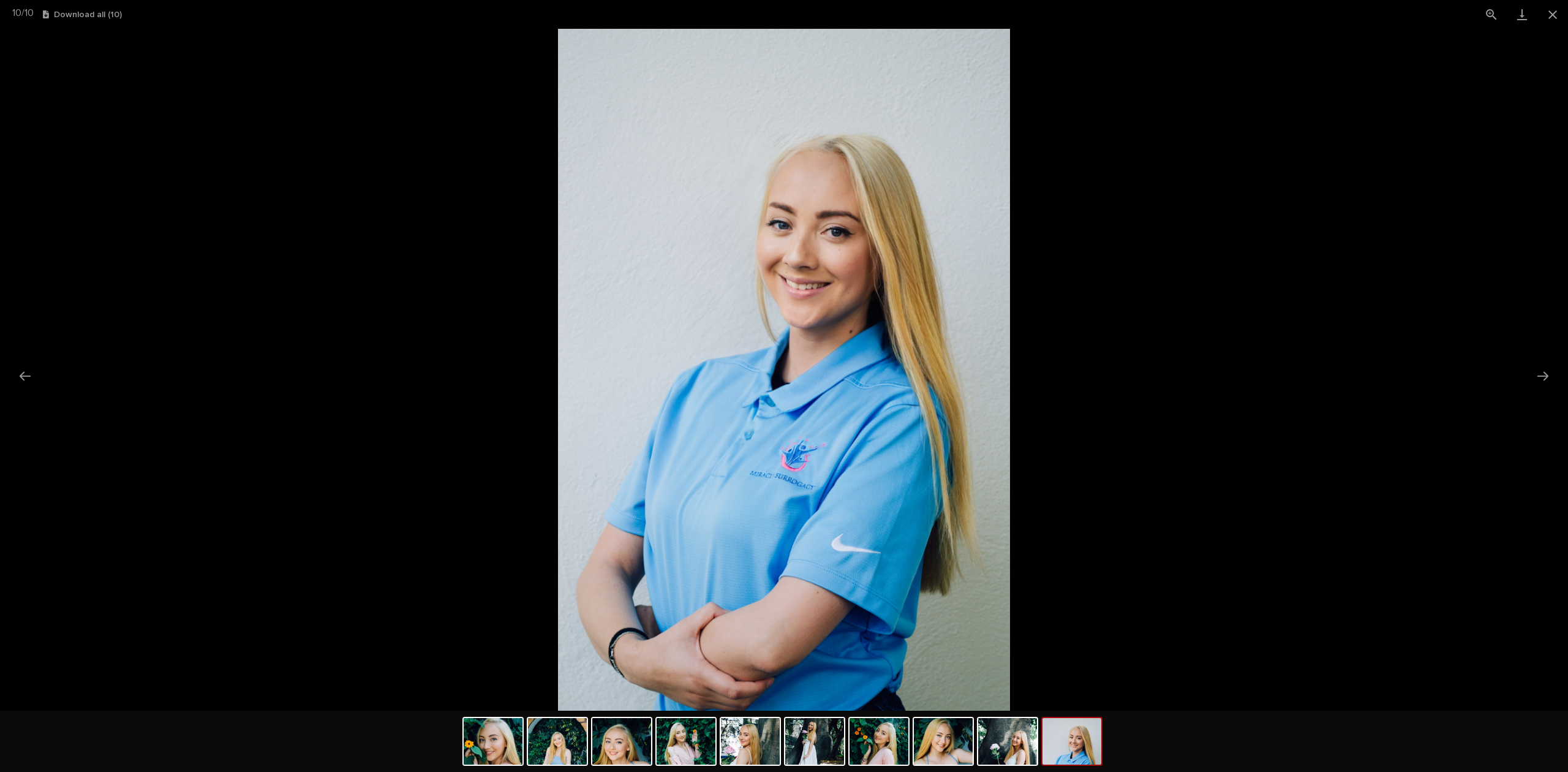
click at [1544, 371] on button "Next slide" at bounding box center [1542, 376] width 26 height 24
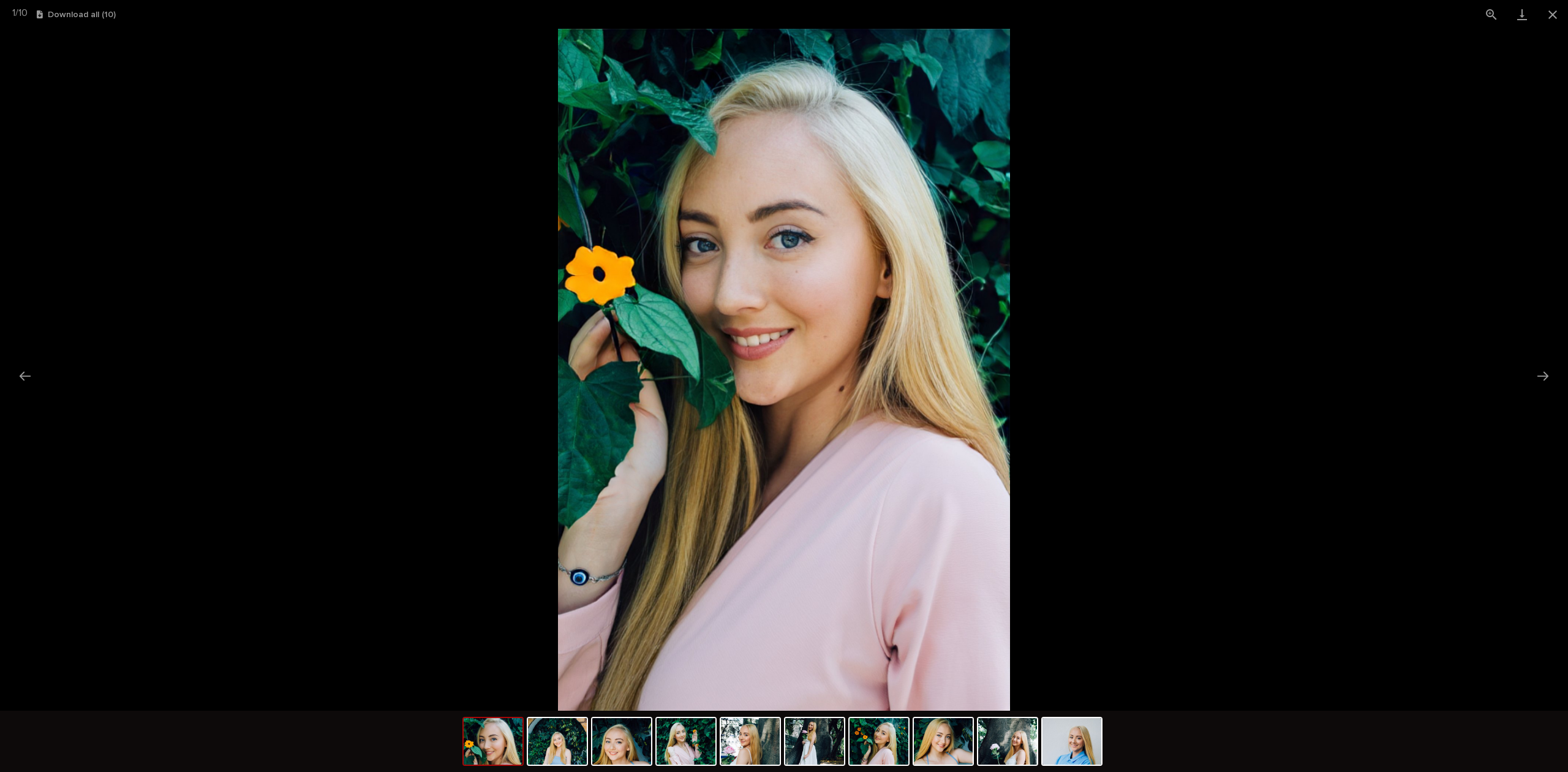
click at [1543, 15] on button "Close gallery" at bounding box center [1552, 14] width 30 height 28
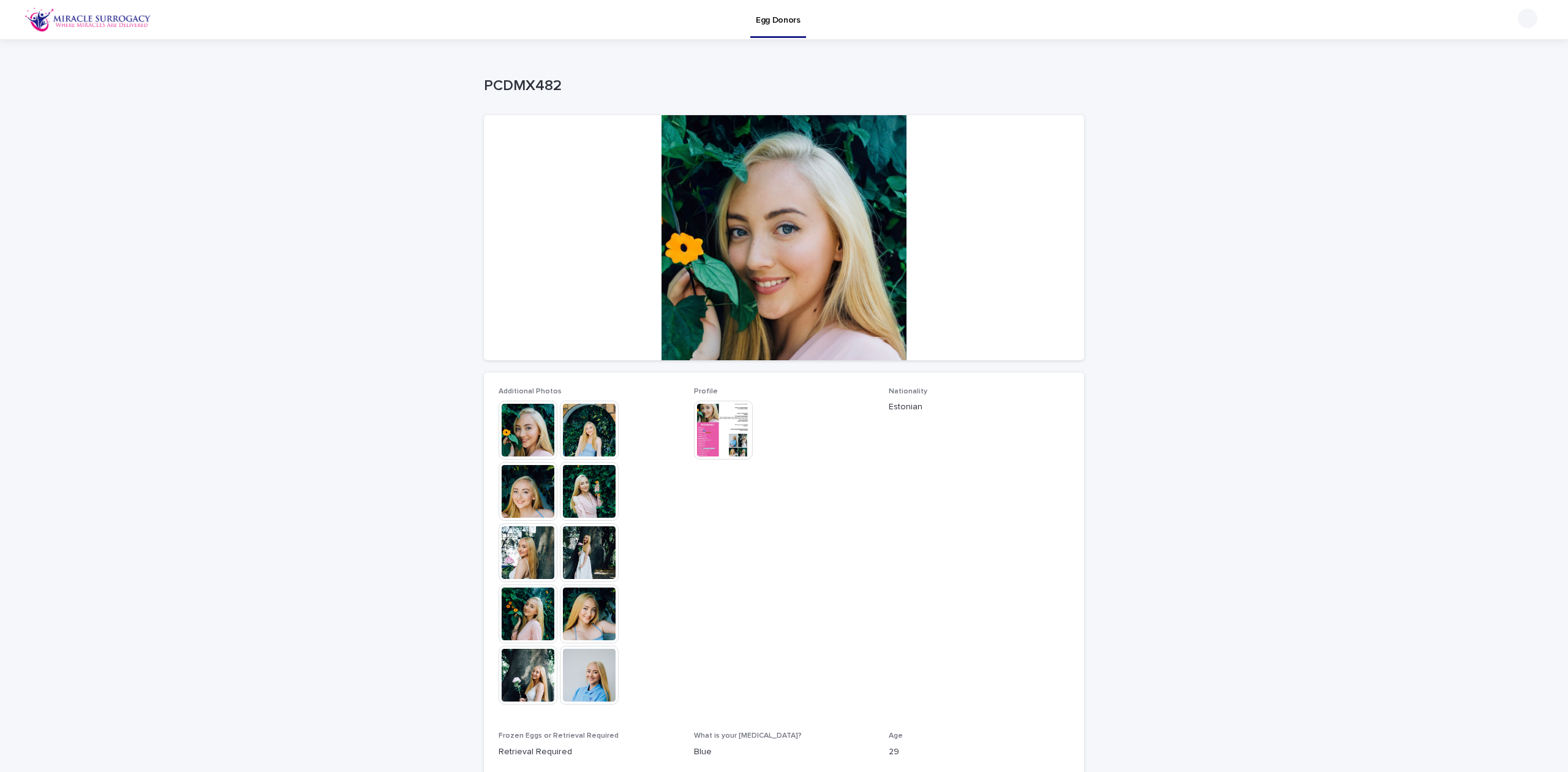
click at [792, 15] on p "Egg Donors" at bounding box center [778, 13] width 44 height 26
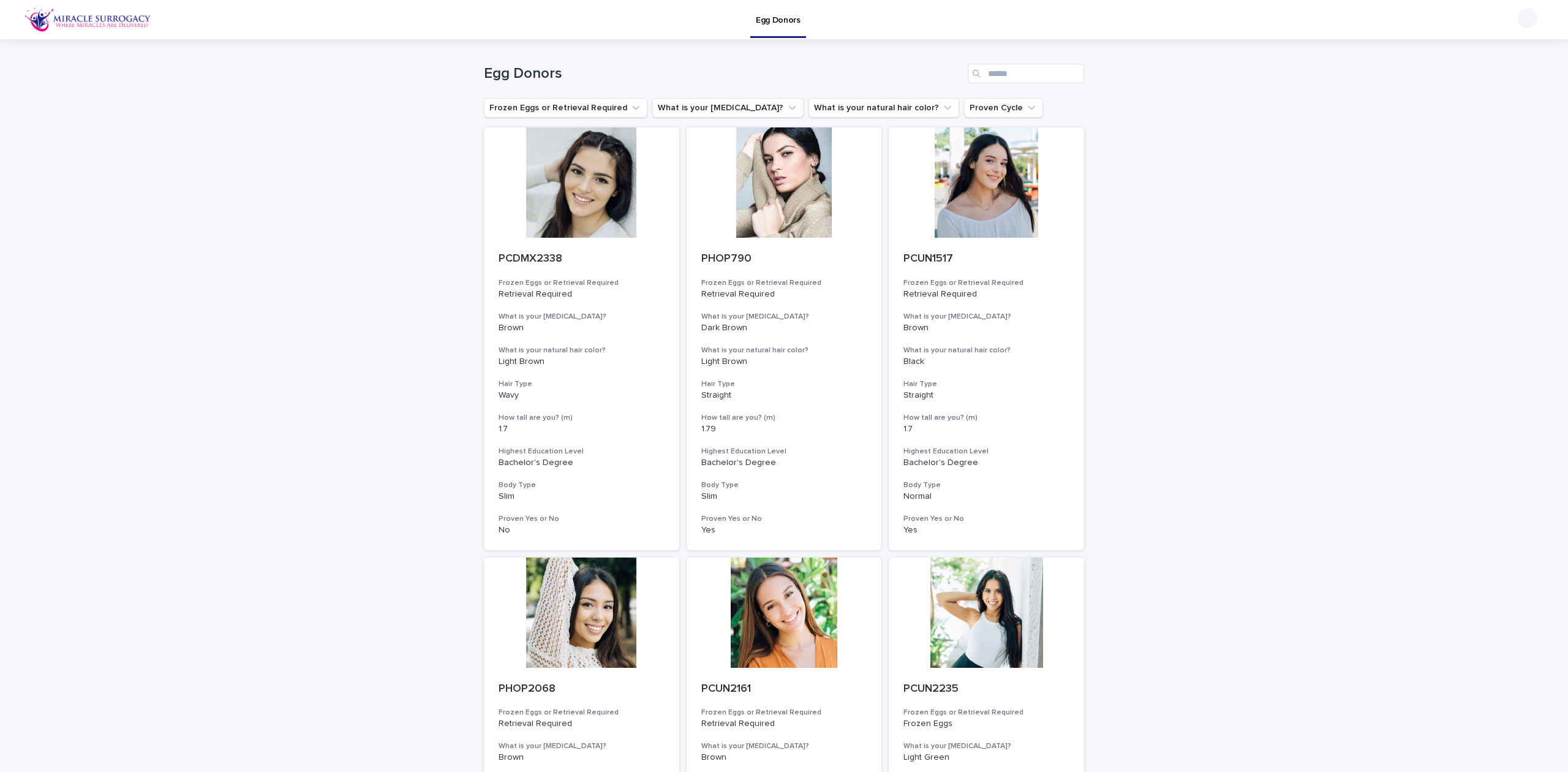
click at [665, 103] on button "What is your [MEDICAL_DATA]?" at bounding box center [728, 108] width 151 height 20
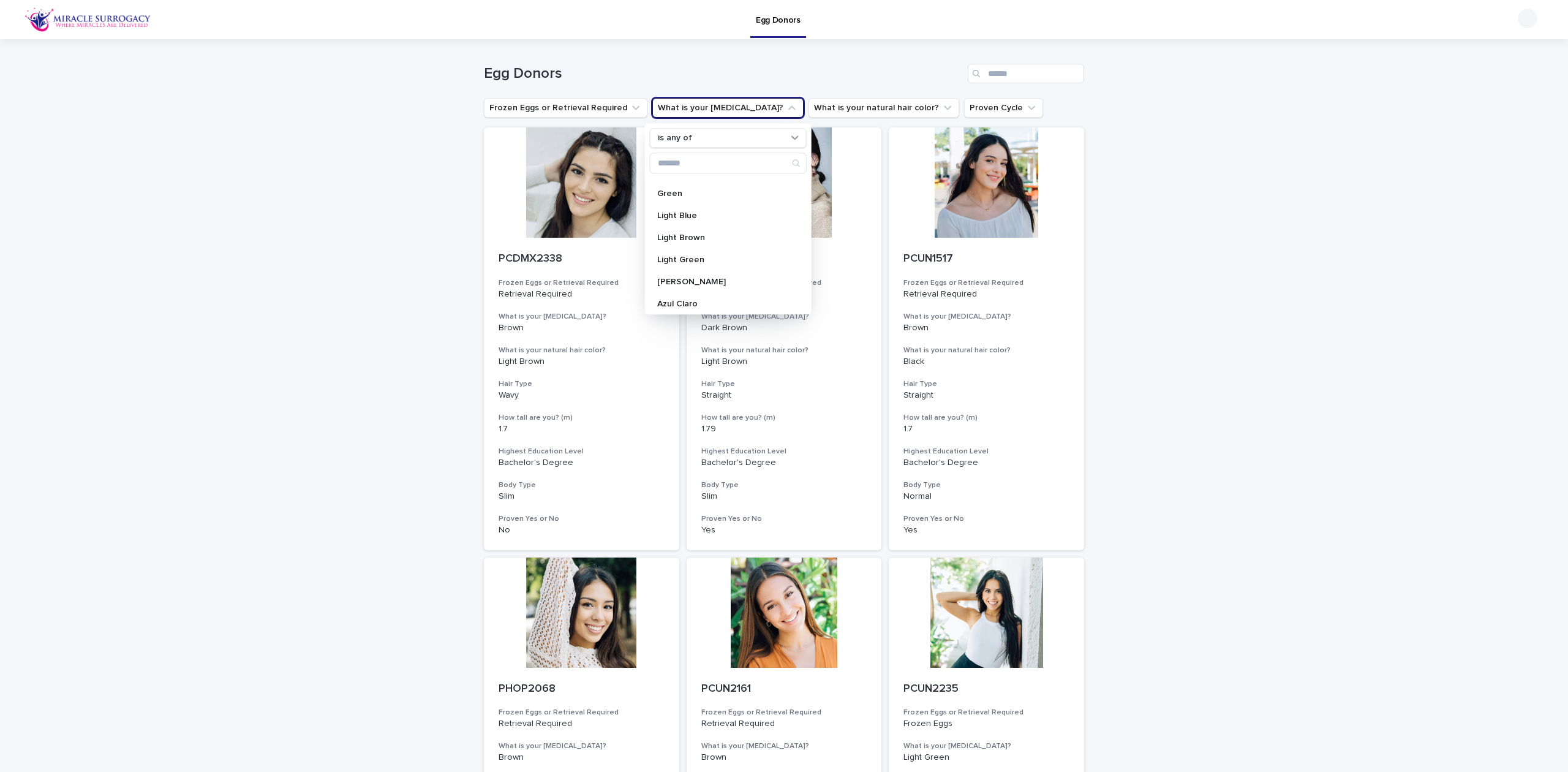
scroll to position [163, 0]
click at [706, 221] on p "Azul Claro" at bounding box center [722, 222] width 130 height 9
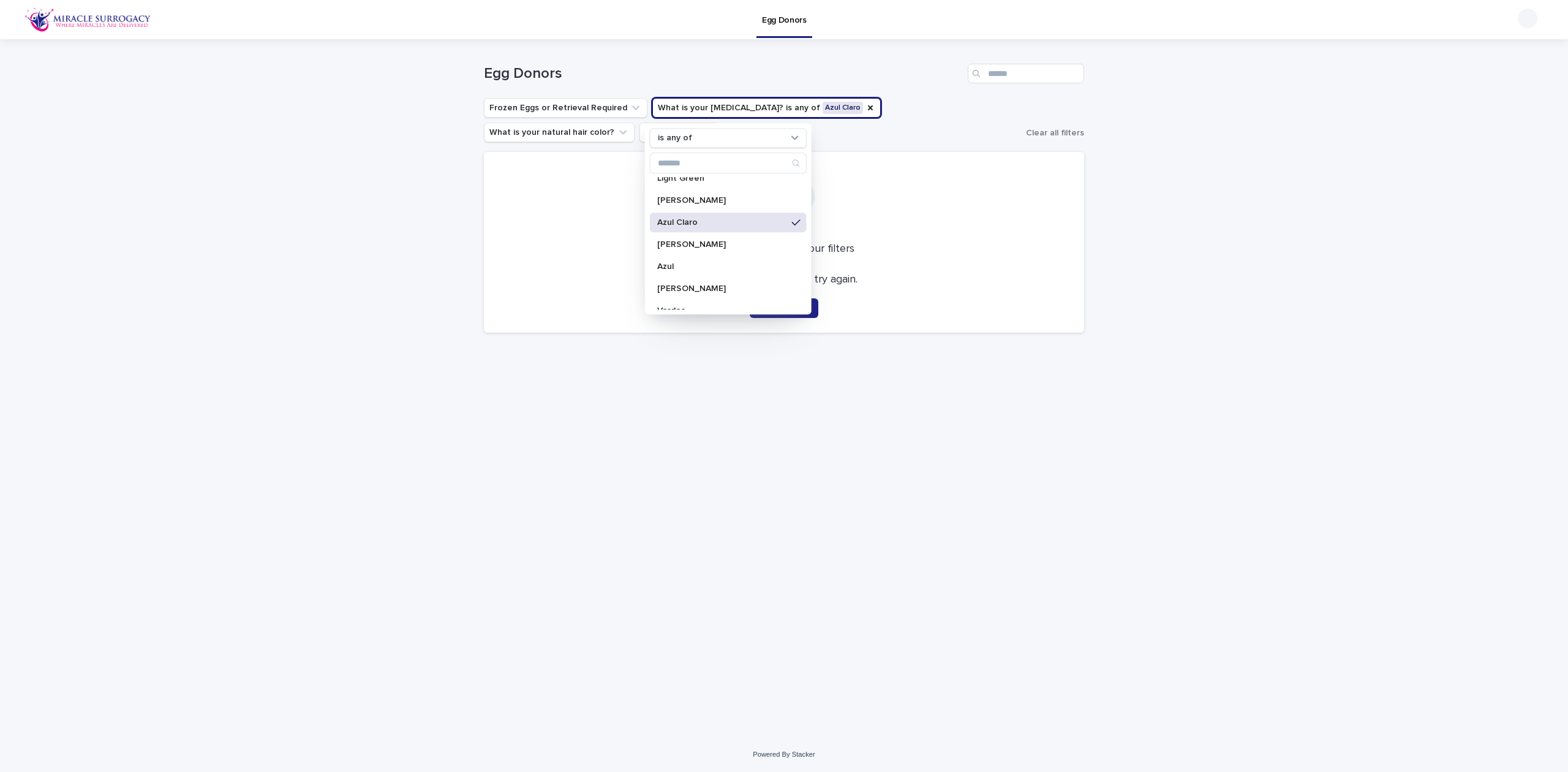
click at [717, 260] on div "Azul" at bounding box center [728, 266] width 157 height 20
click at [745, 215] on p "Verdes Claro" at bounding box center [722, 211] width 130 height 9
click at [731, 270] on p "Verdes" at bounding box center [722, 271] width 130 height 9
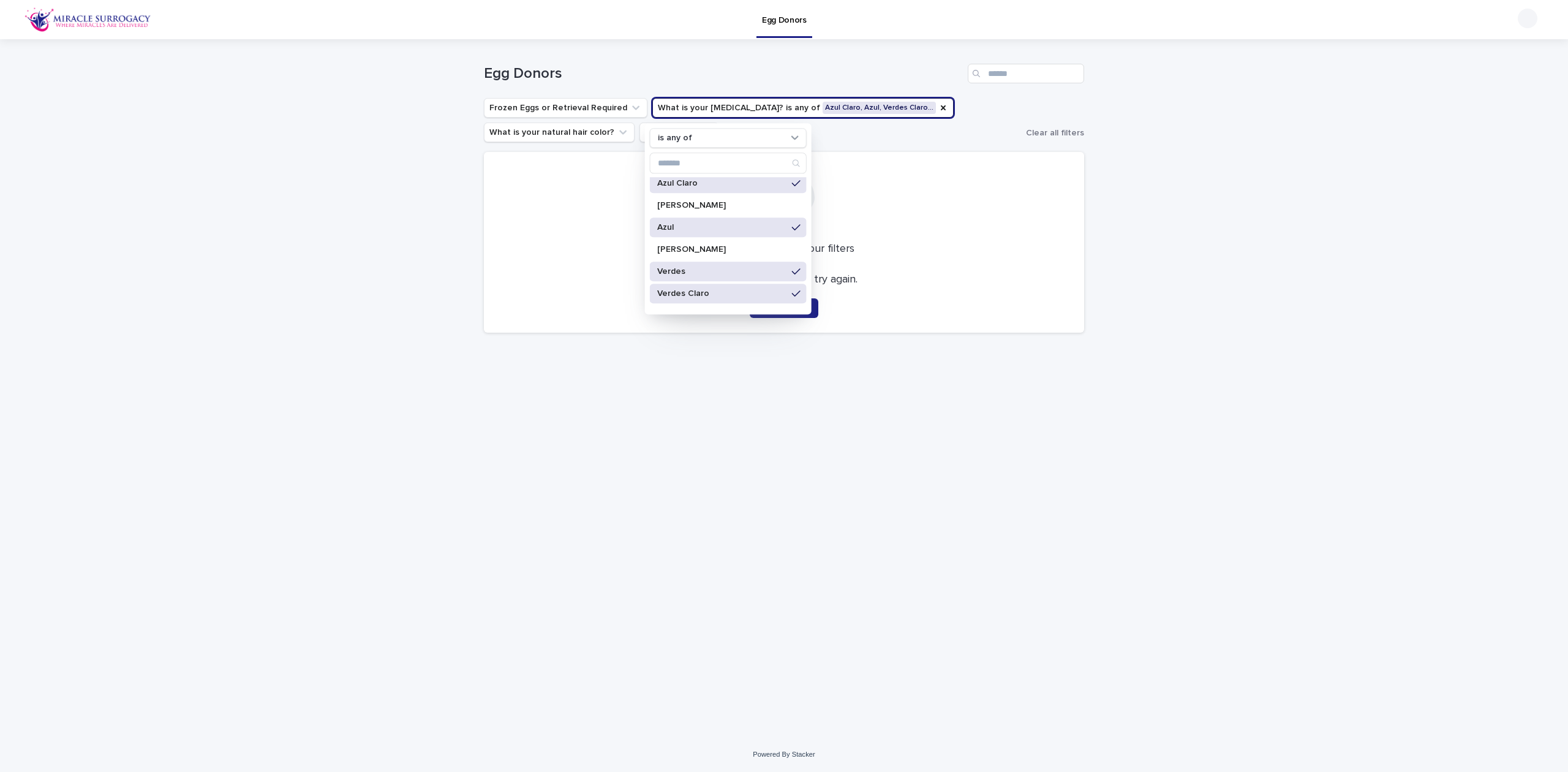
scroll to position [121, 0]
click at [733, 217] on p "Light Green" at bounding box center [722, 220] width 130 height 9
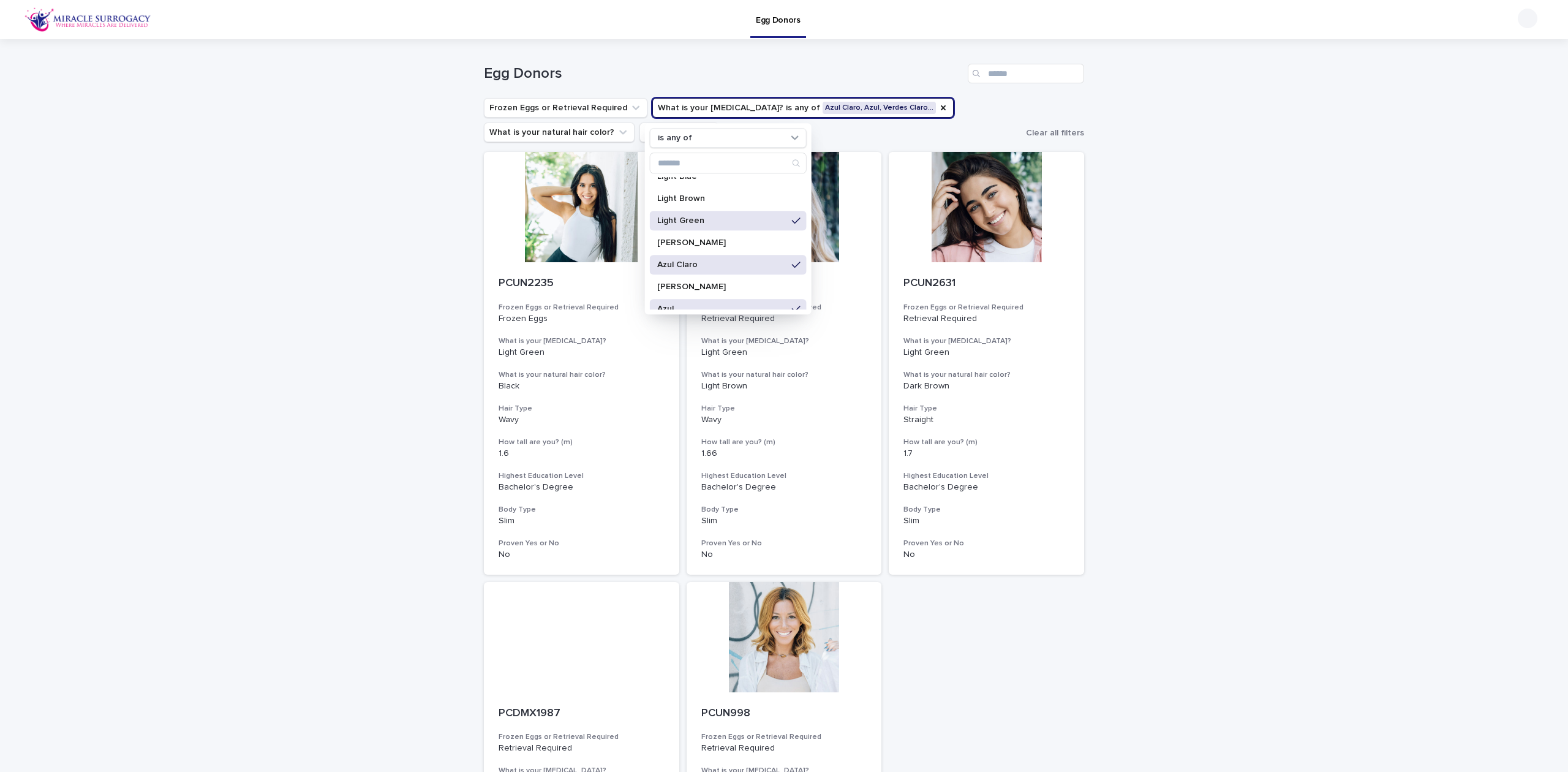
click at [1214, 313] on div "Loading... Saving… Loading... Saving… Egg Donors Frozen Eggs or Retrieval Requi…" at bounding box center [784, 567] width 1568 height 1057
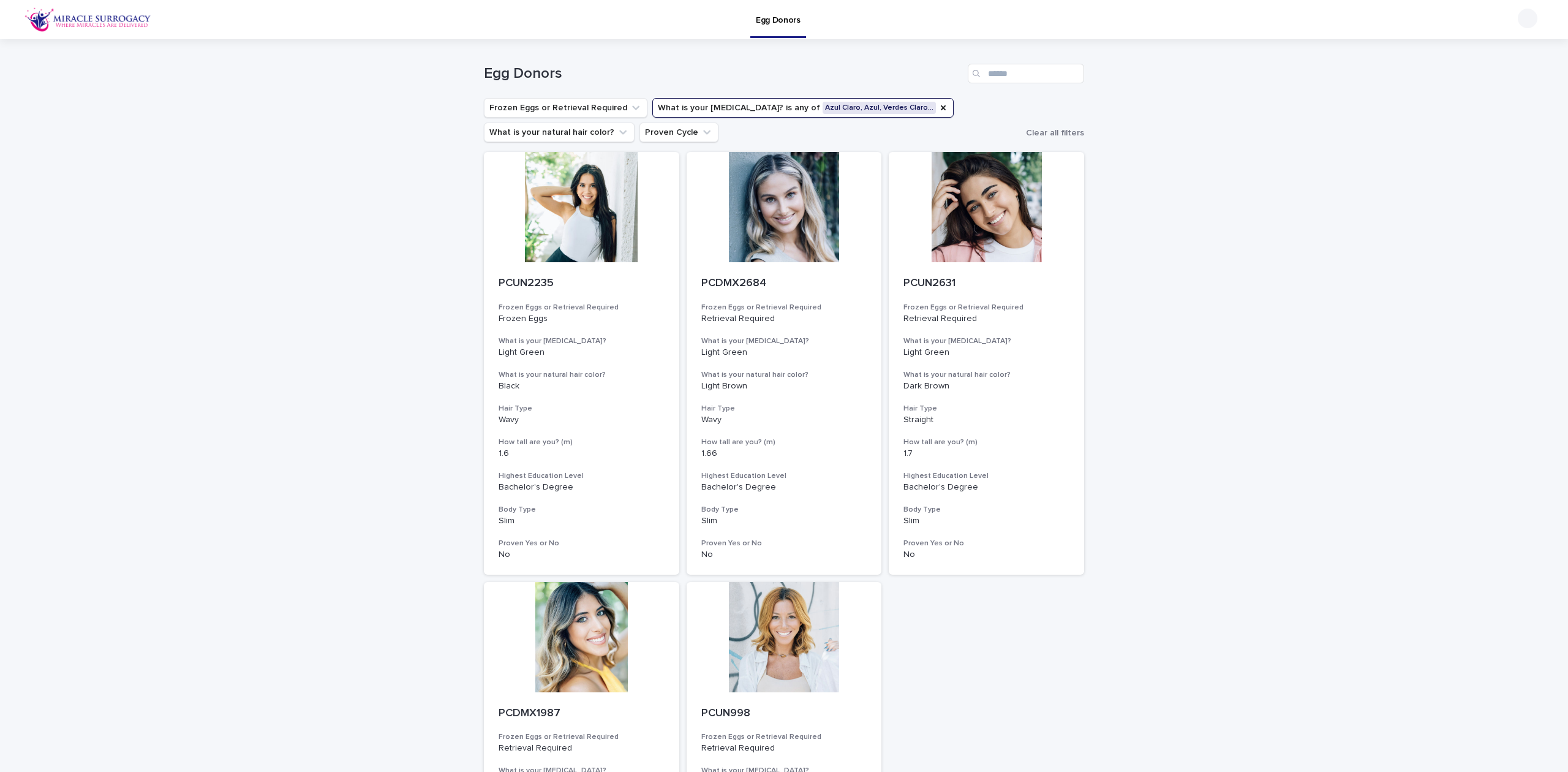
click at [1235, 260] on div "Loading... Saving… Loading... Saving… Egg Donors Frozen Eggs or Retrieval Requi…" at bounding box center [784, 567] width 1568 height 1057
click at [726, 109] on button "What is your eye color? is any of Azul Claro, Azul, Verdes Claro…" at bounding box center [803, 108] width 301 height 20
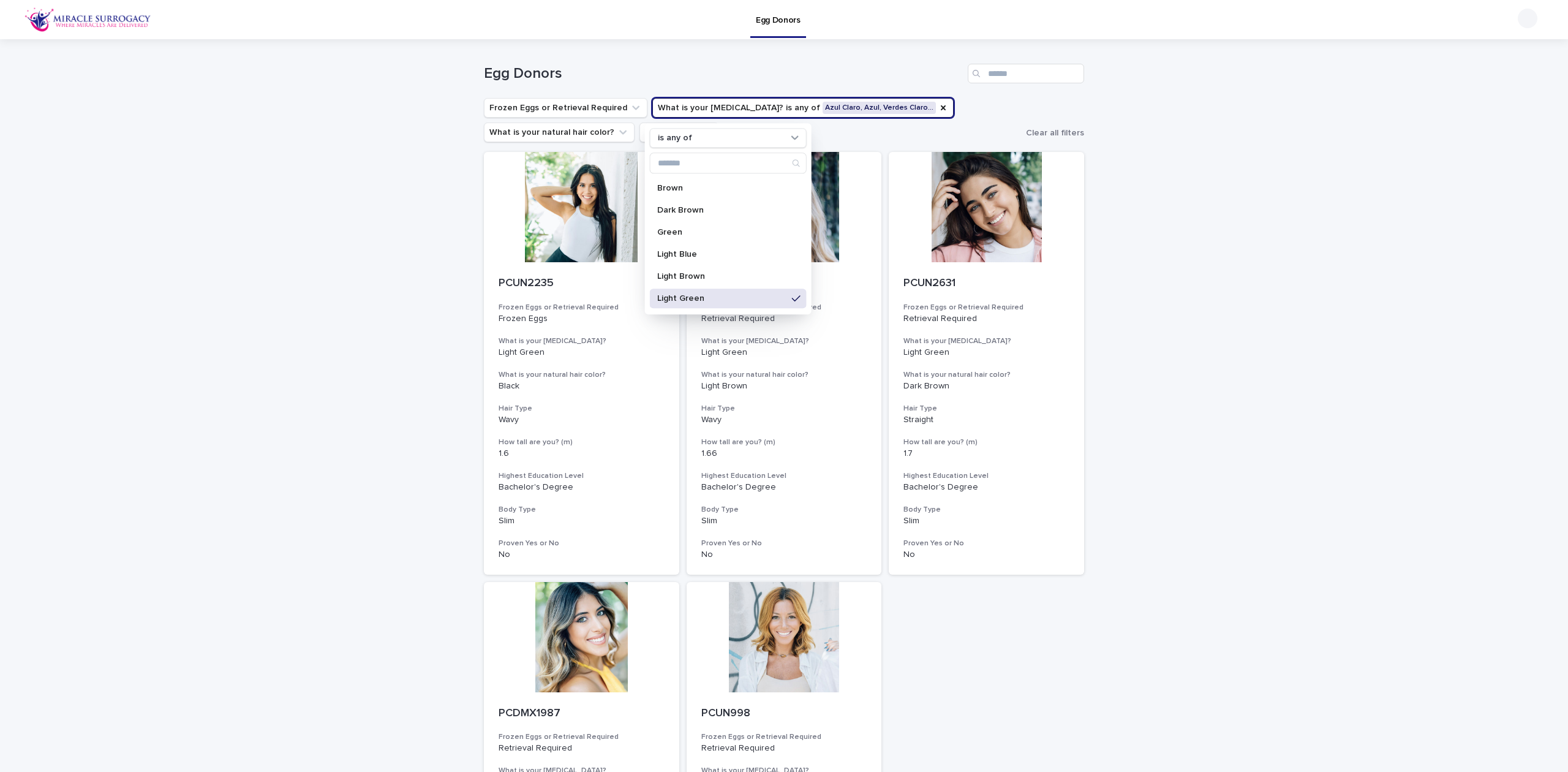
scroll to position [82, 0]
click at [733, 219] on p "Light Blue" at bounding box center [722, 215] width 130 height 9
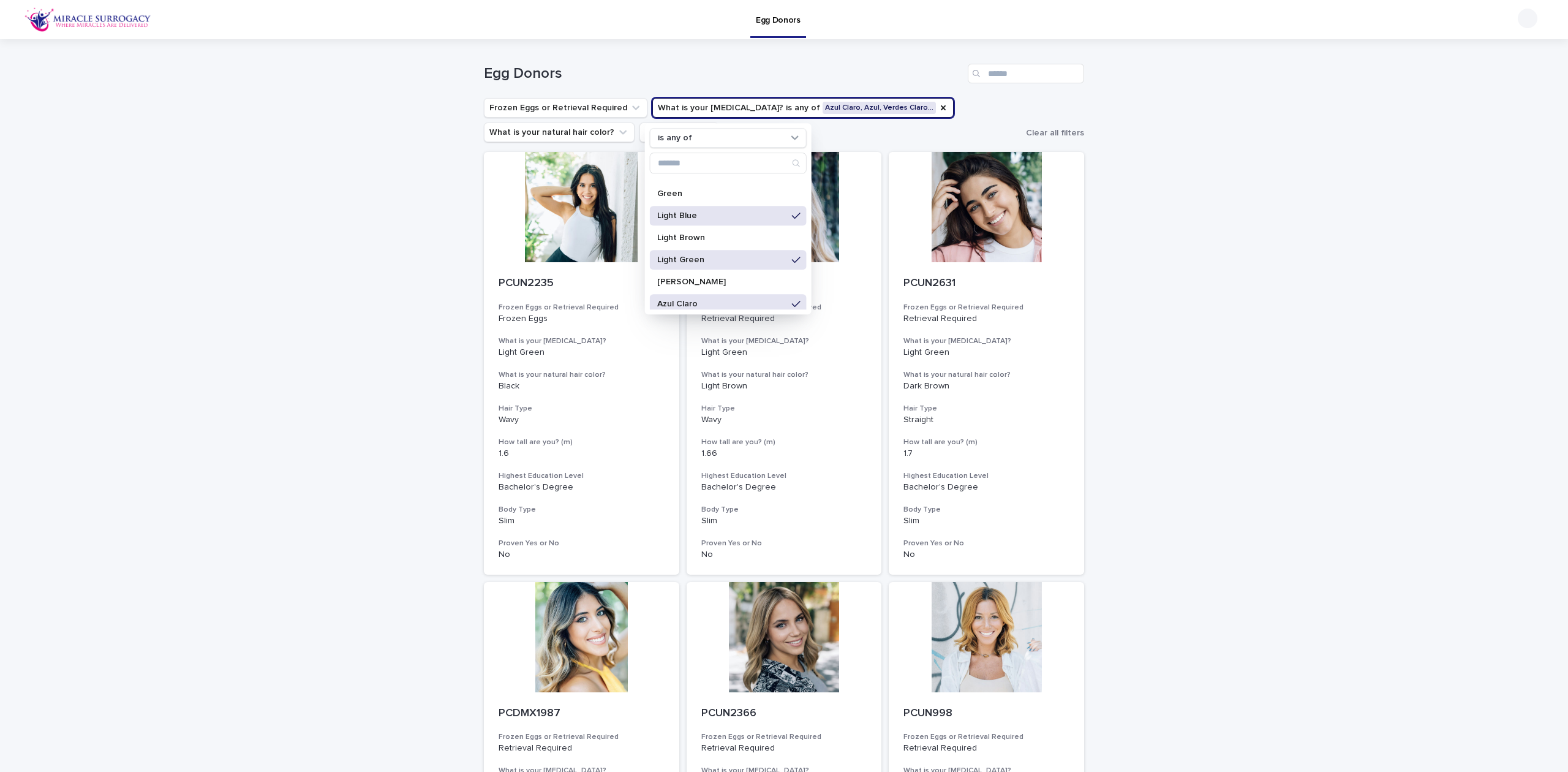
click at [1226, 246] on div "Loading... Saving… Loading... Saving… Egg Donors Frozen Eggs or Retrieval Requi…" at bounding box center [784, 567] width 1568 height 1057
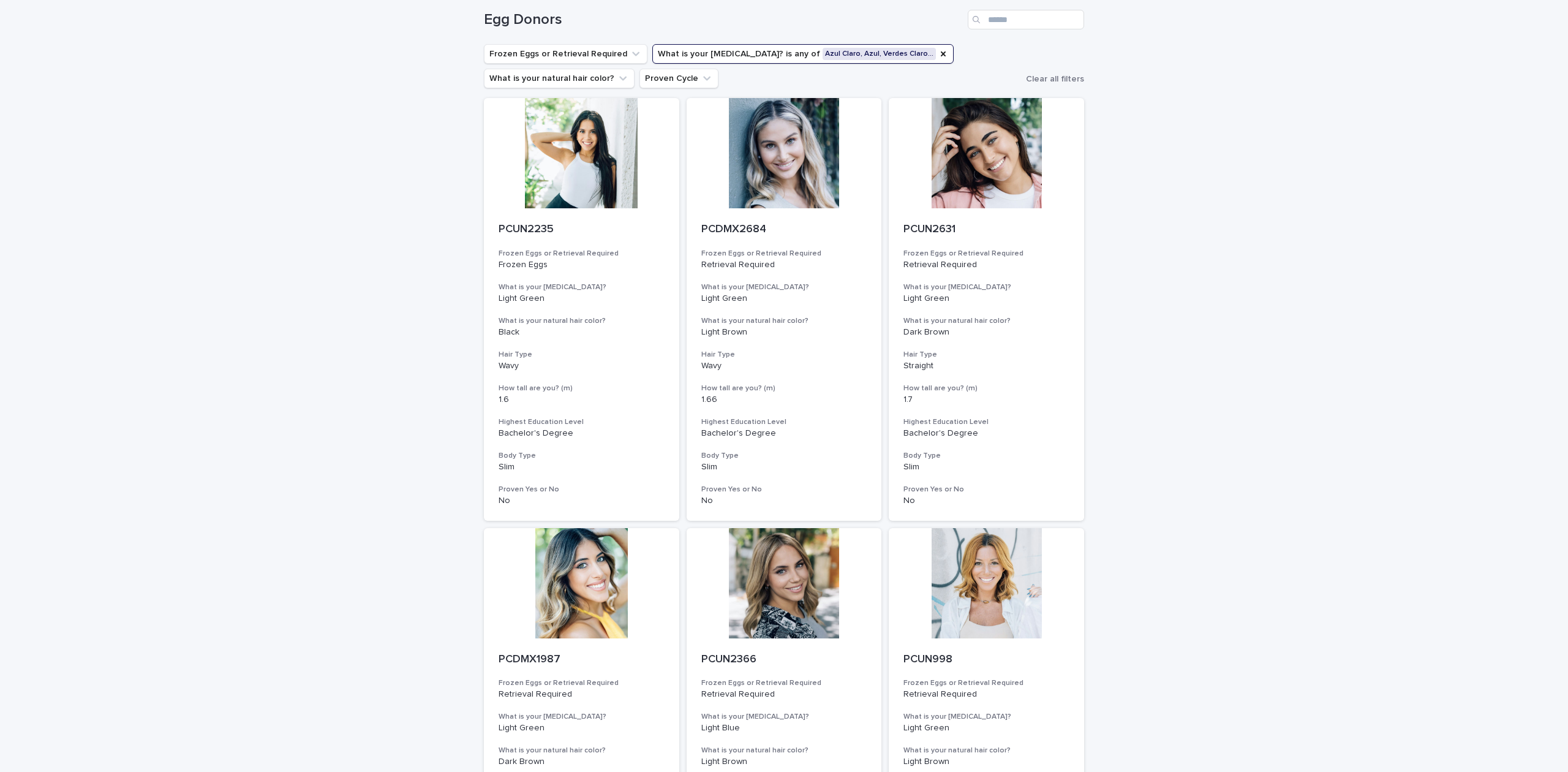
scroll to position [32, 0]
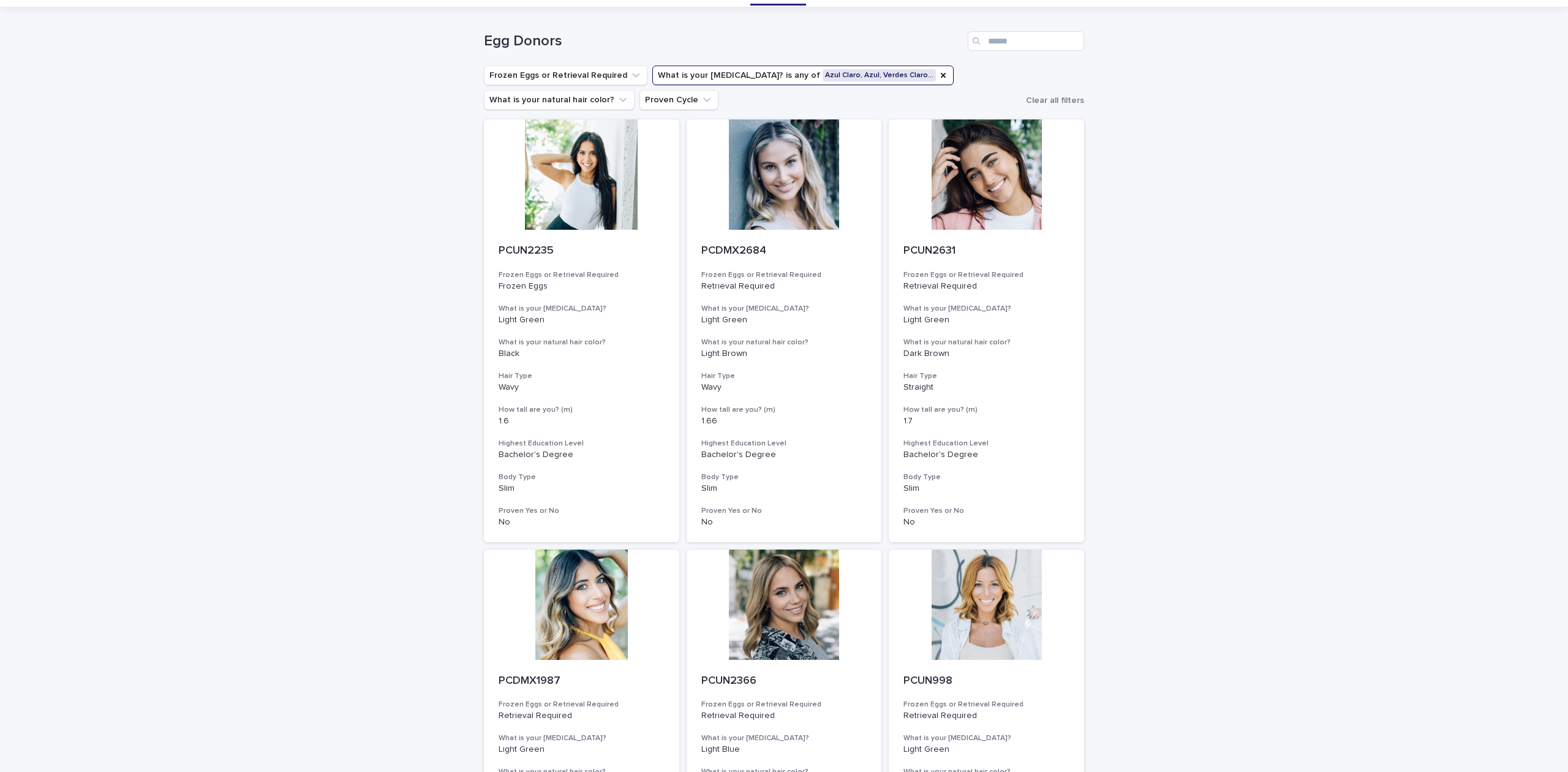
click at [792, 207] on div at bounding box center [784, 174] width 195 height 110
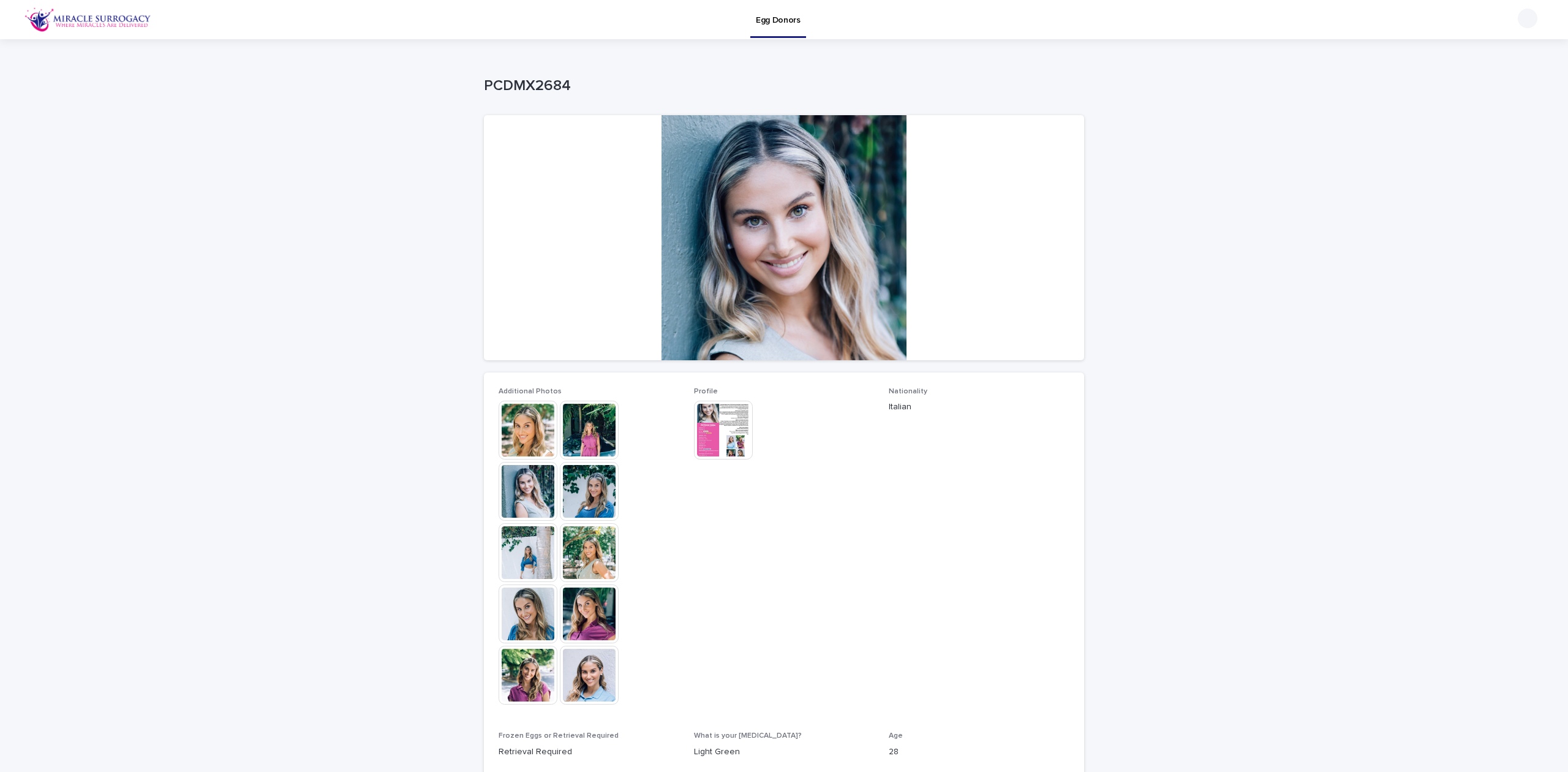
click at [527, 495] on img at bounding box center [527, 491] width 59 height 59
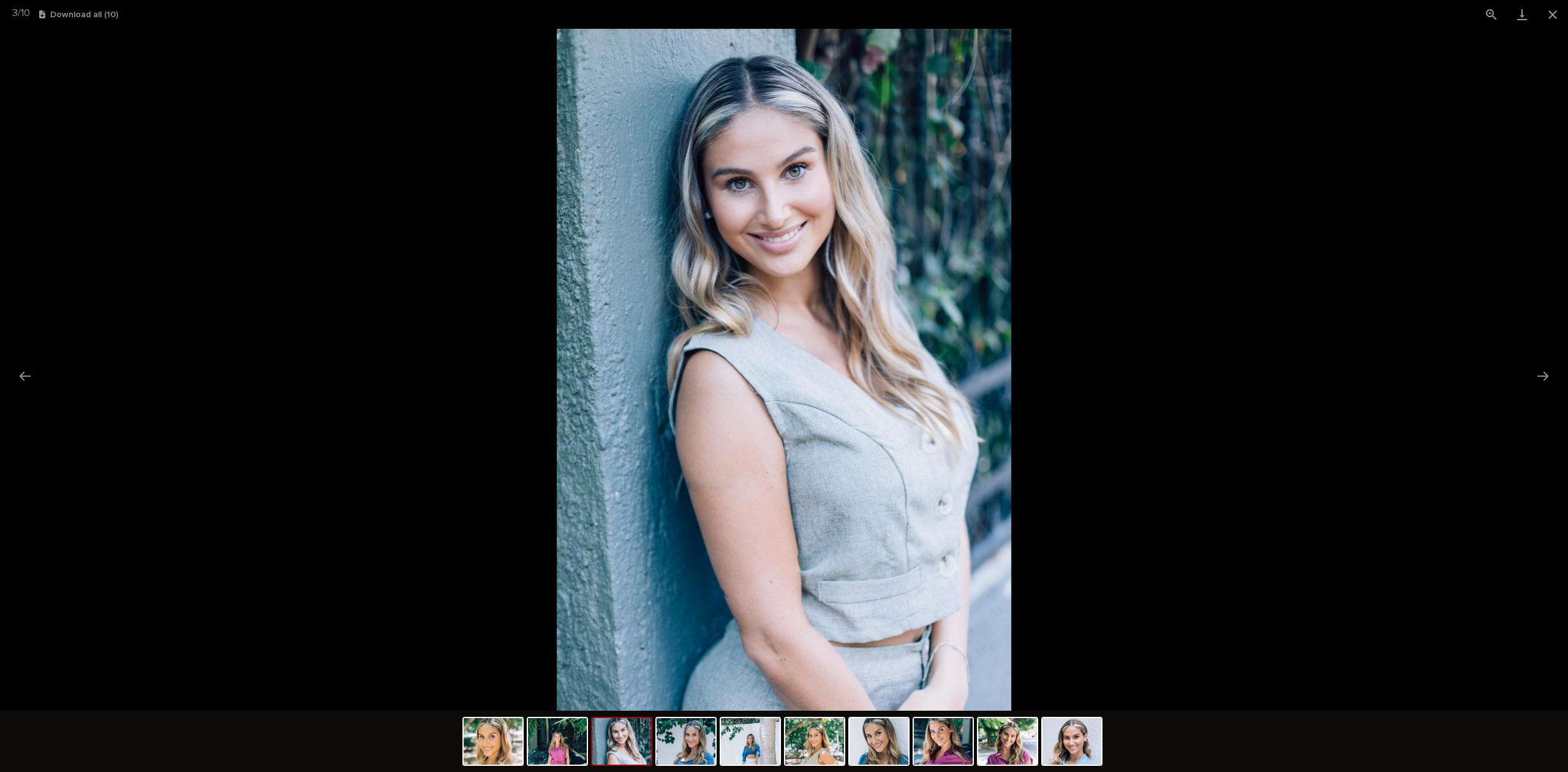
click at [1539, 368] on button "Next slide" at bounding box center [1542, 376] width 26 height 24
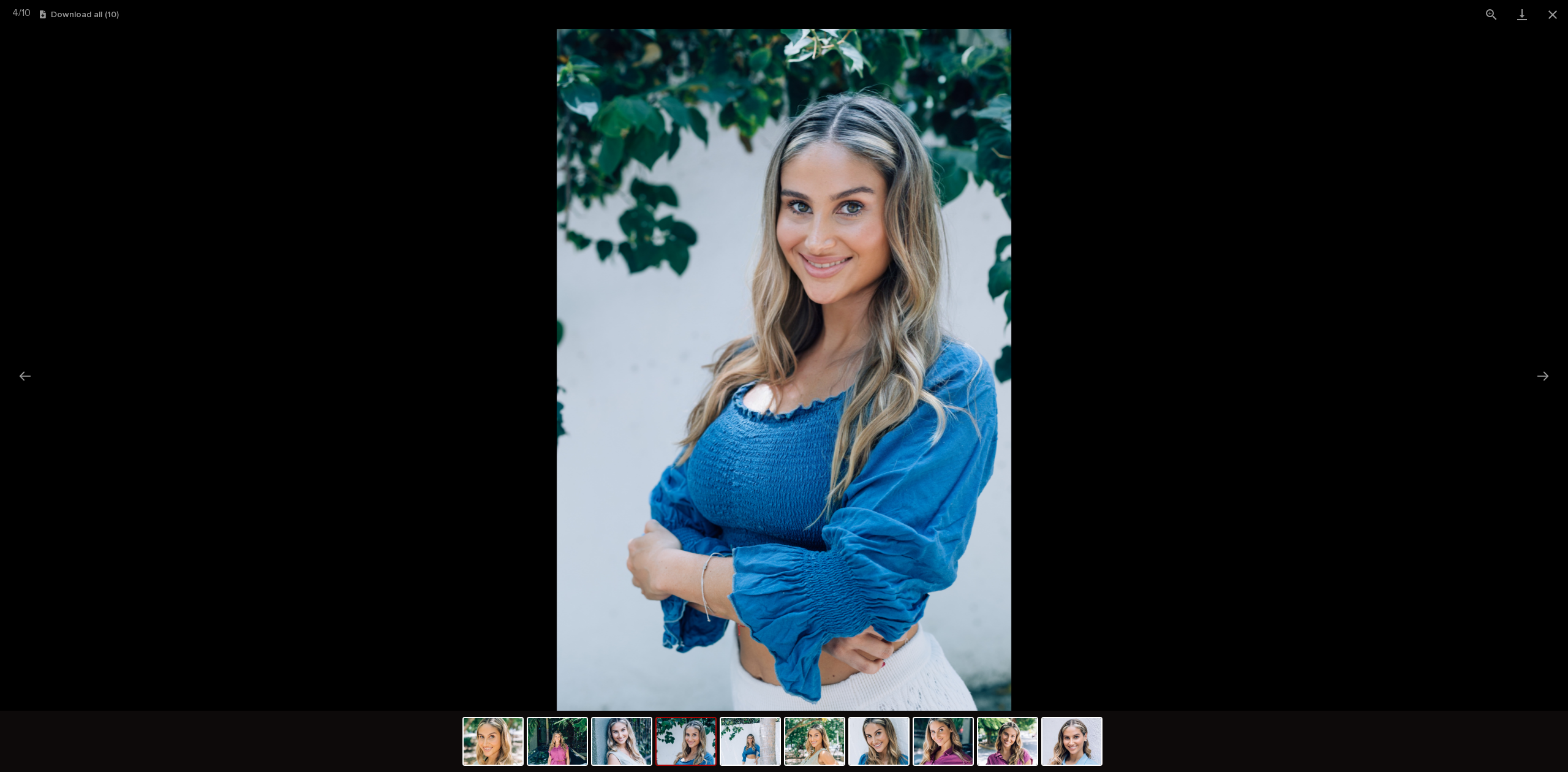
click at [1539, 368] on button "Next slide" at bounding box center [1542, 376] width 26 height 24
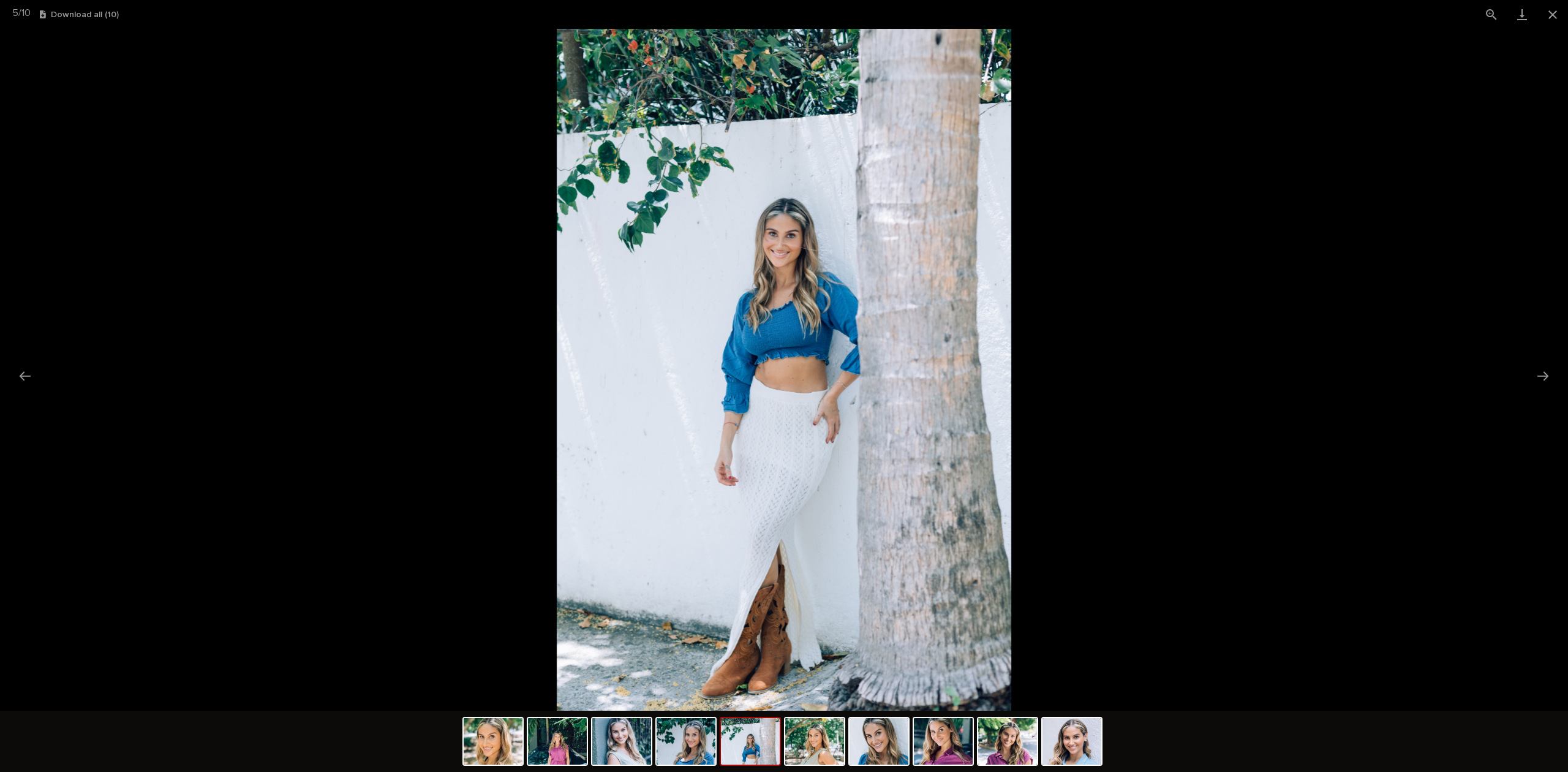
click at [1539, 368] on button "Next slide" at bounding box center [1542, 376] width 26 height 24
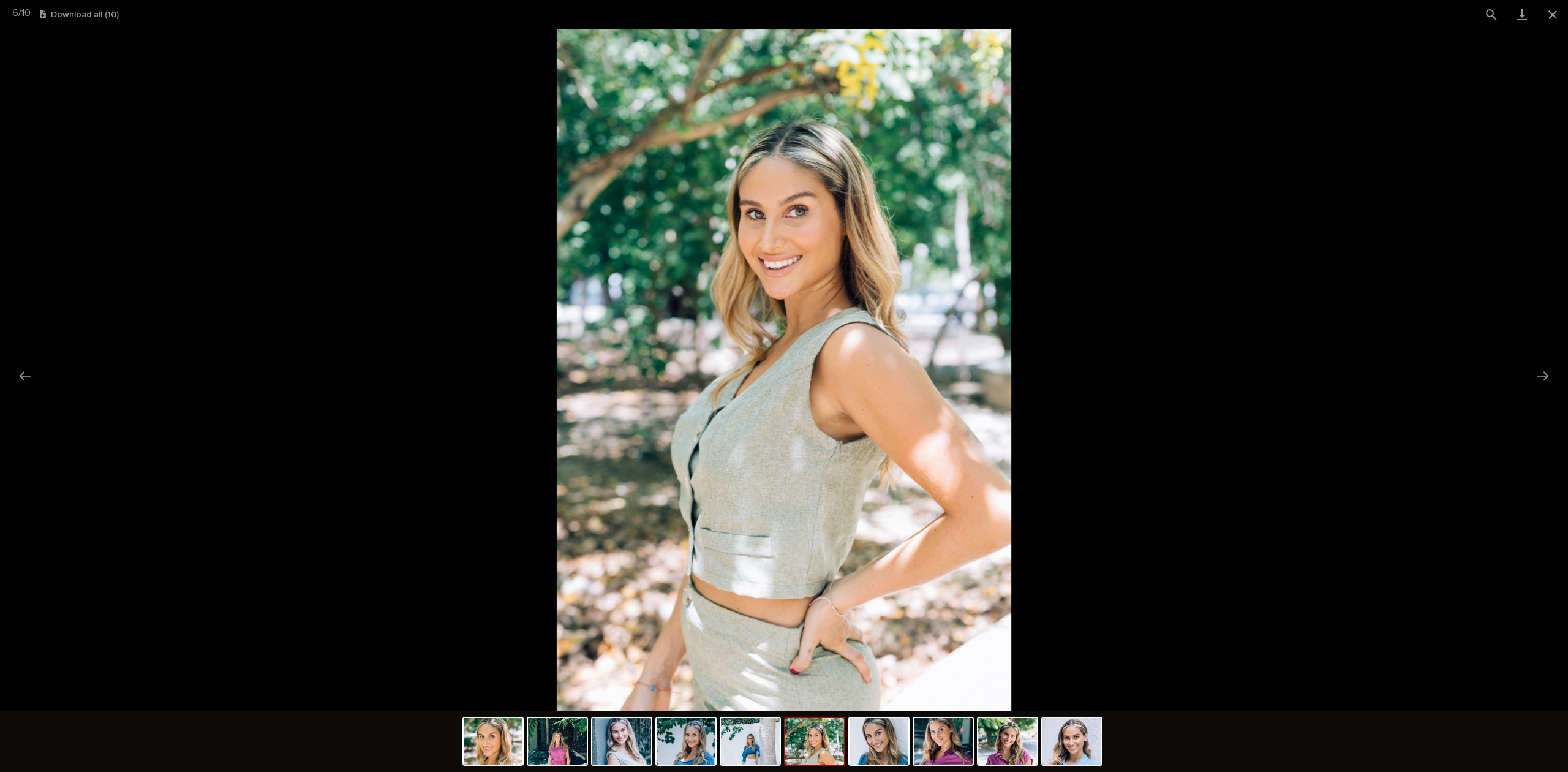
click at [1539, 368] on button "Next slide" at bounding box center [1542, 376] width 26 height 24
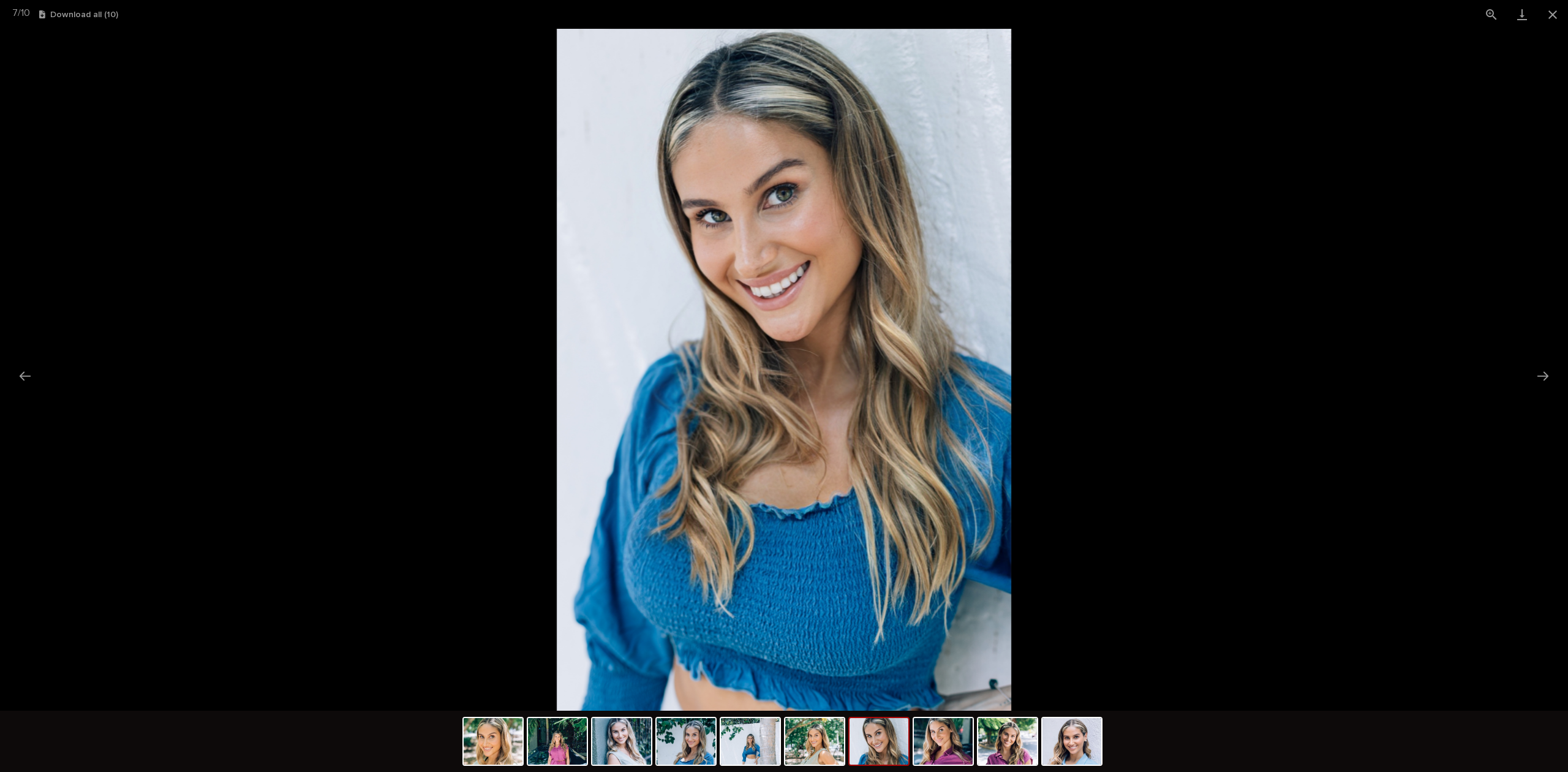
click at [1539, 368] on button "Next slide" at bounding box center [1542, 376] width 26 height 24
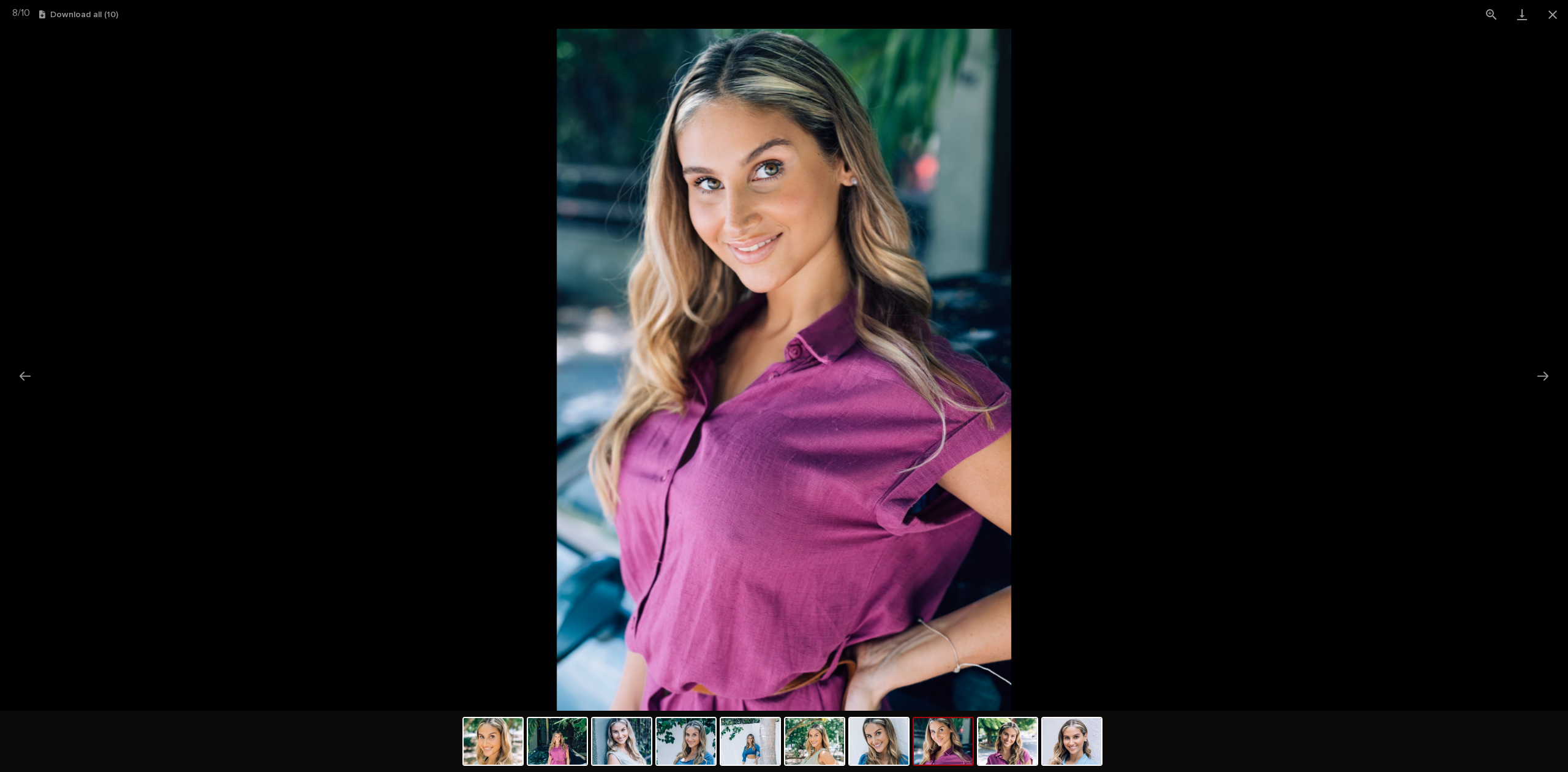
click at [1539, 368] on button "Next slide" at bounding box center [1542, 376] width 26 height 24
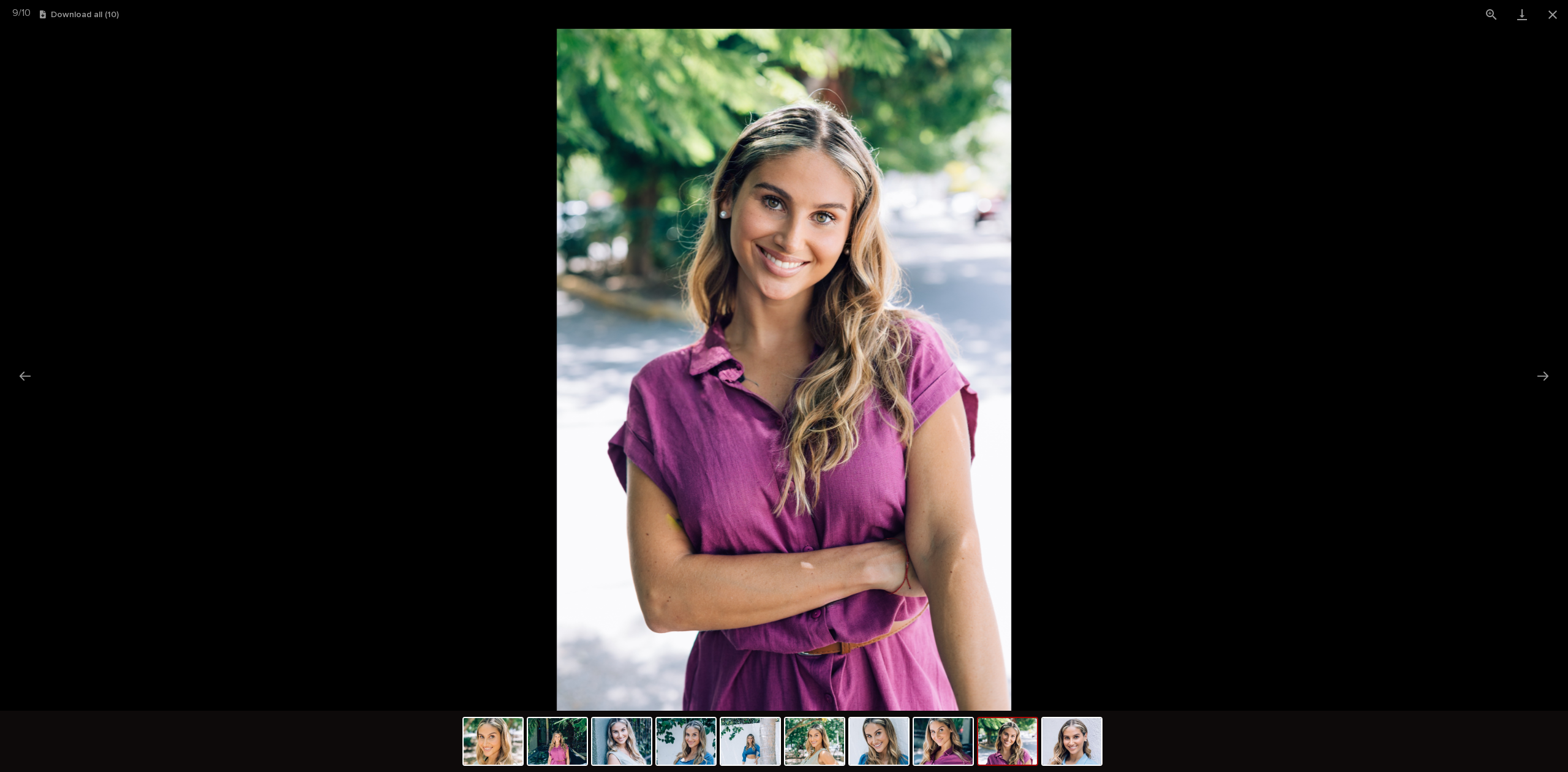
click at [1539, 368] on button "Next slide" at bounding box center [1542, 376] width 26 height 24
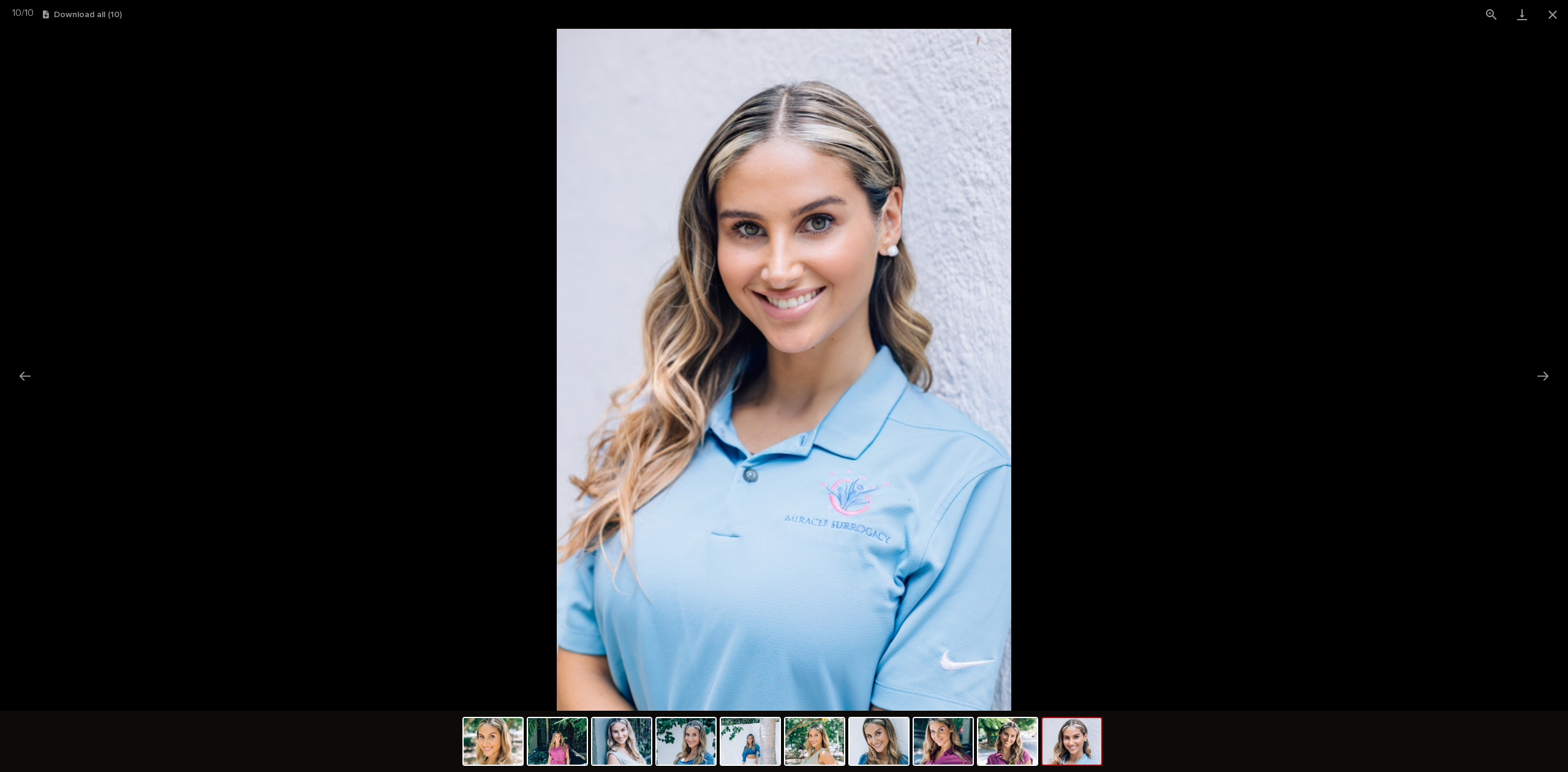
click at [1539, 368] on button "Next slide" at bounding box center [1542, 376] width 26 height 24
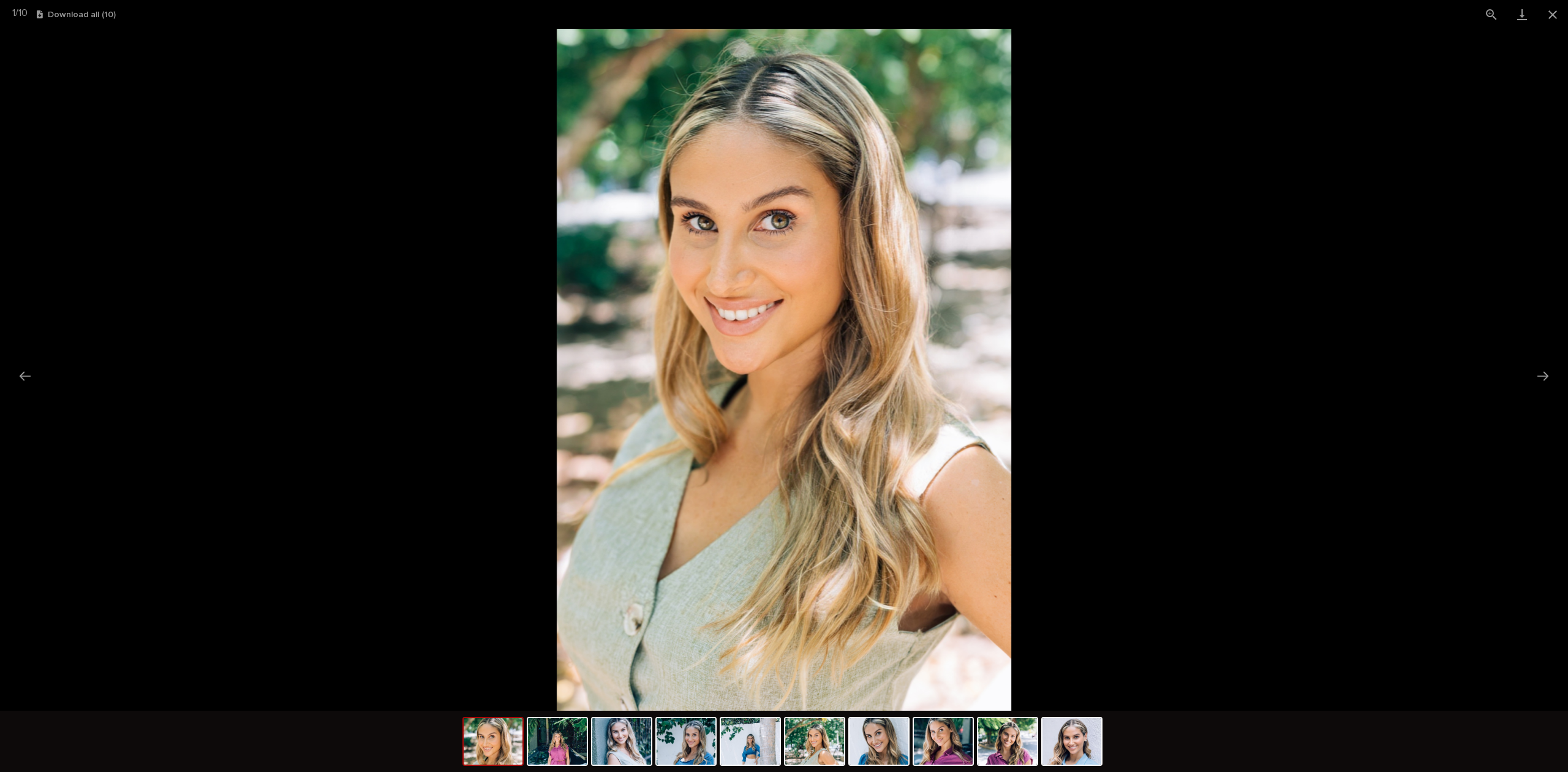
click at [1539, 368] on button "Next slide" at bounding box center [1542, 376] width 26 height 24
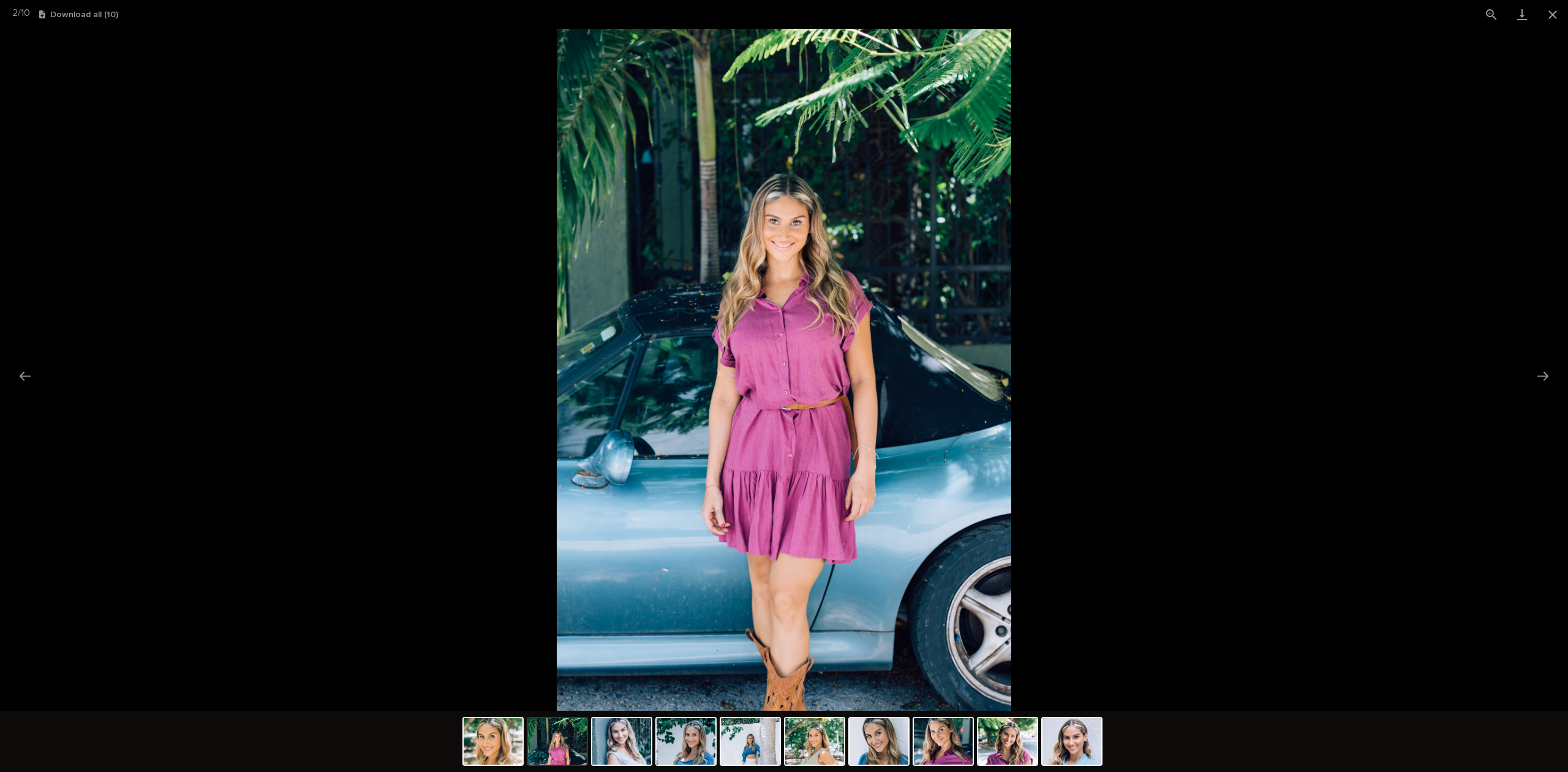
click at [1539, 368] on button "Next slide" at bounding box center [1542, 376] width 26 height 24
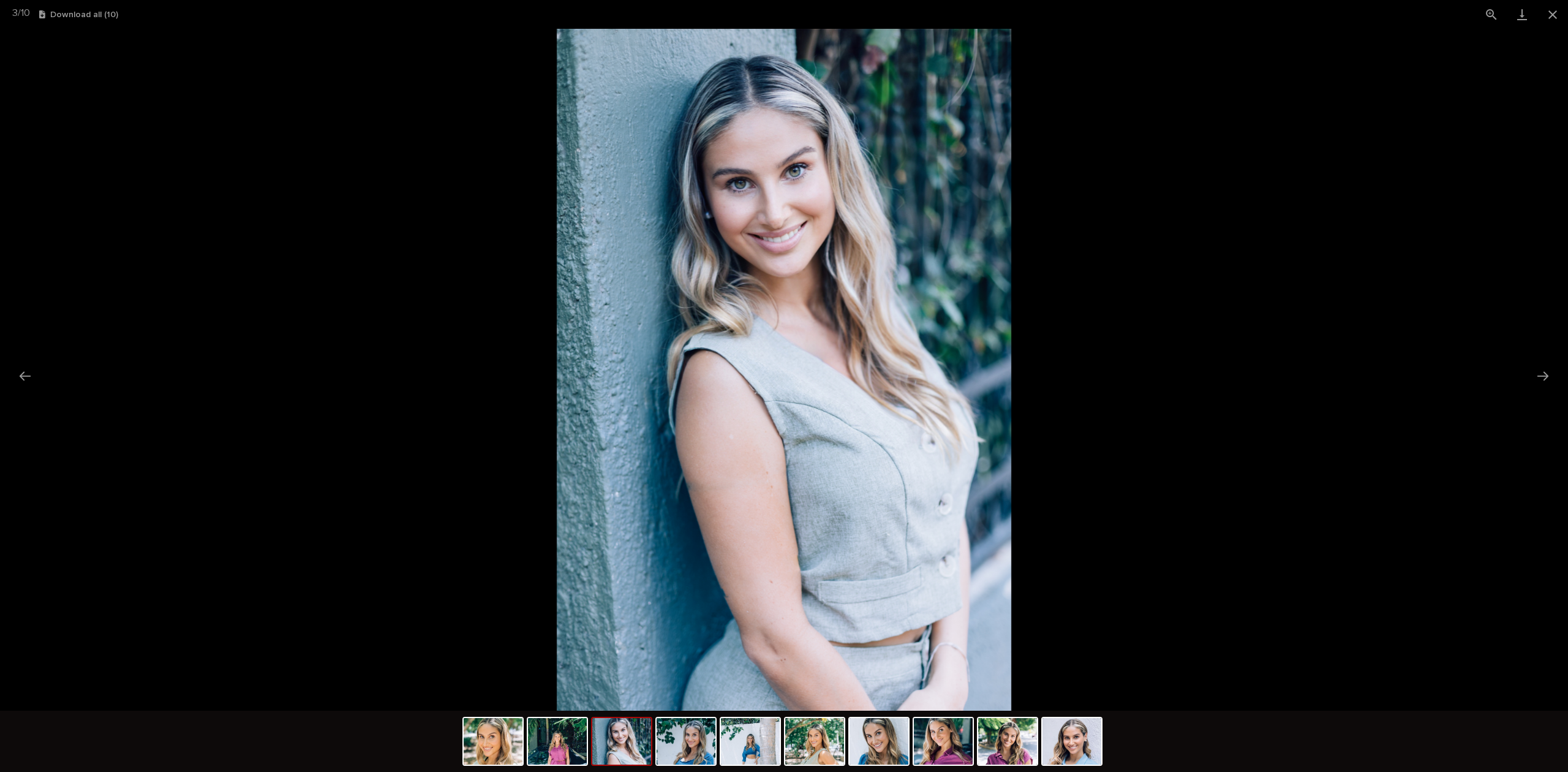
click at [1539, 368] on button "Next slide" at bounding box center [1542, 376] width 26 height 24
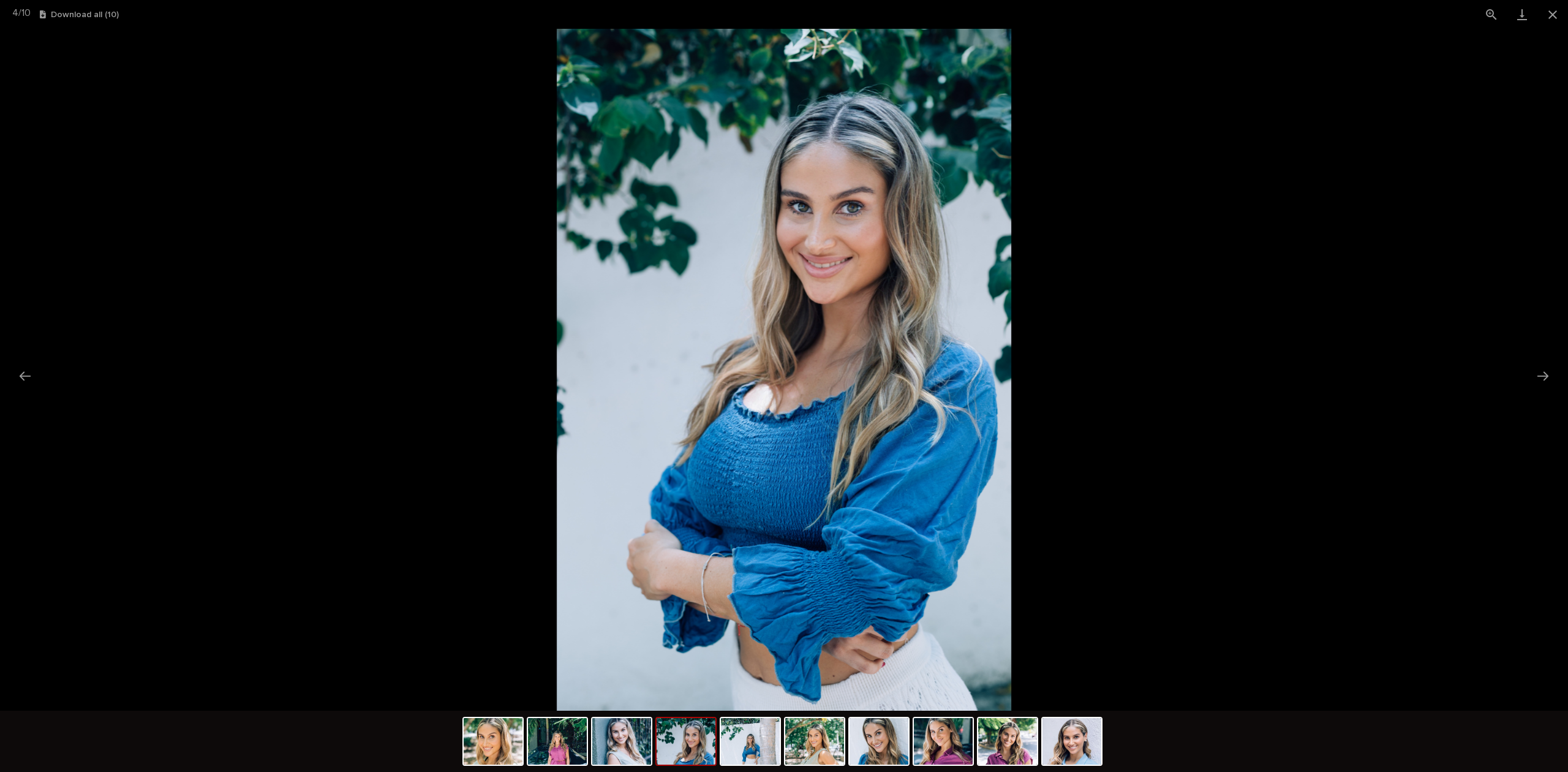
click at [1539, 368] on button "Next slide" at bounding box center [1542, 376] width 26 height 24
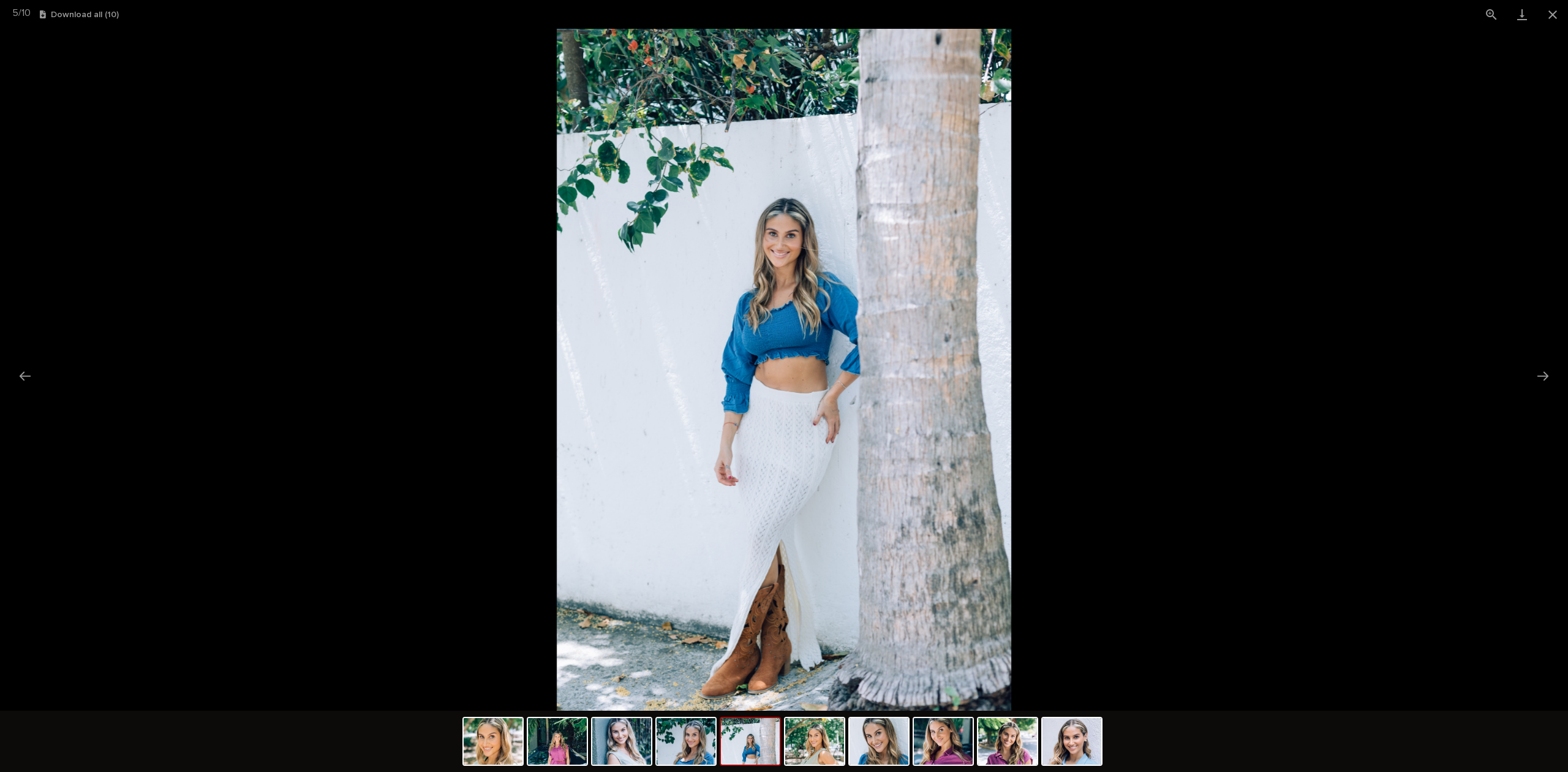
click at [1539, 368] on button "Next slide" at bounding box center [1542, 376] width 26 height 24
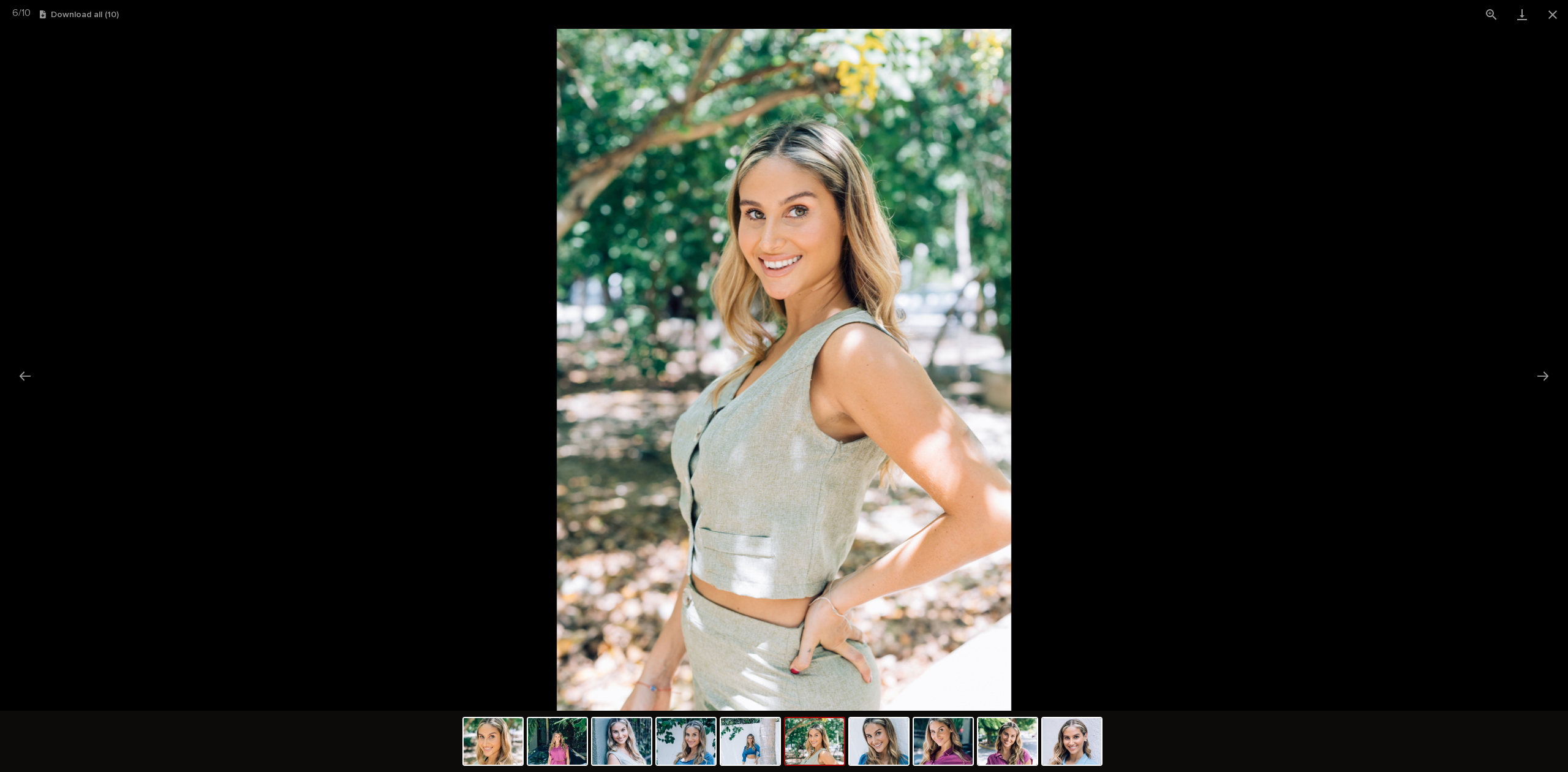
click at [1546, 13] on button "Close gallery" at bounding box center [1552, 14] width 30 height 28
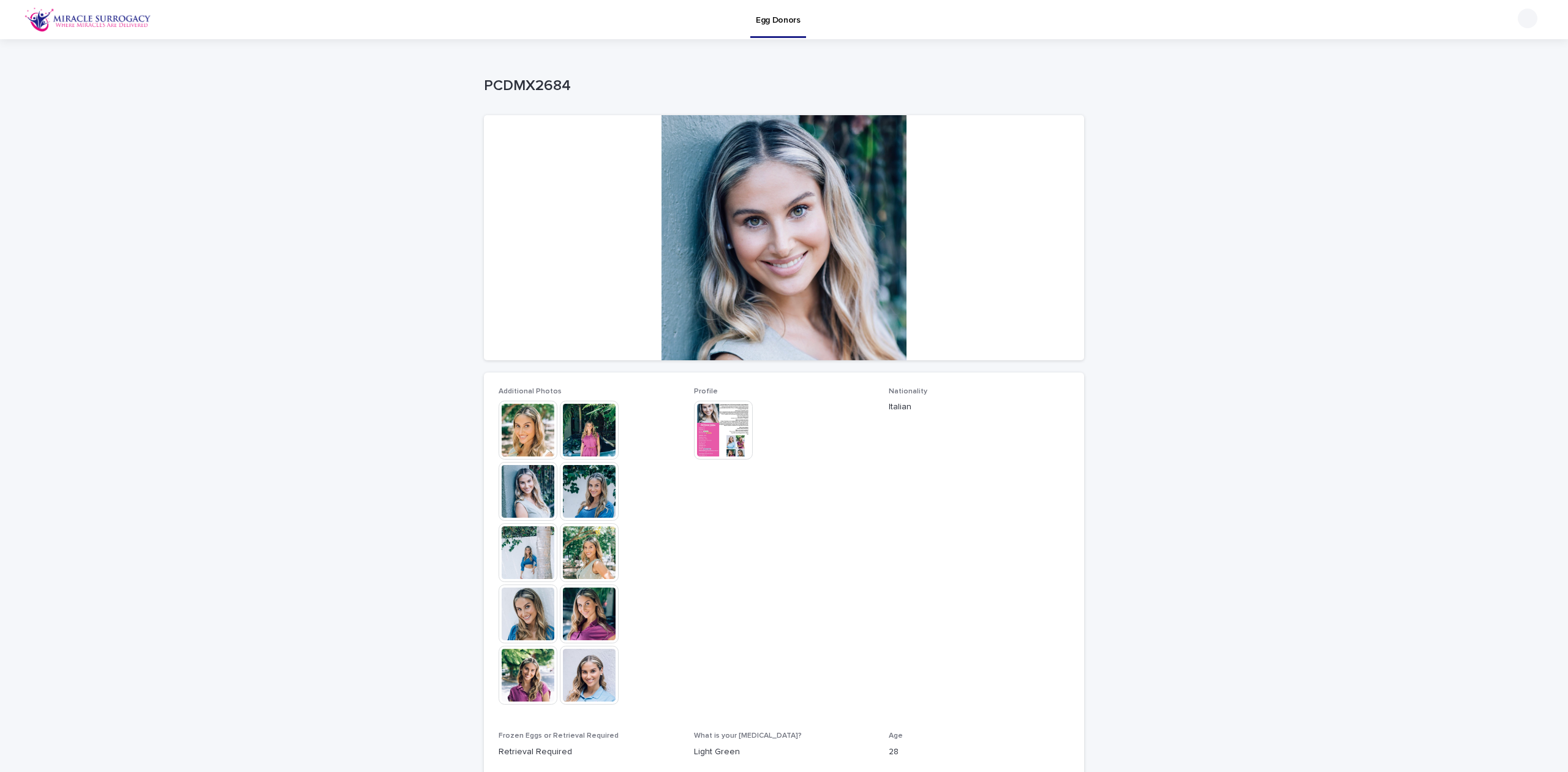
click at [802, 23] on div "Egg Donors" at bounding box center [778, 13] width 56 height 26
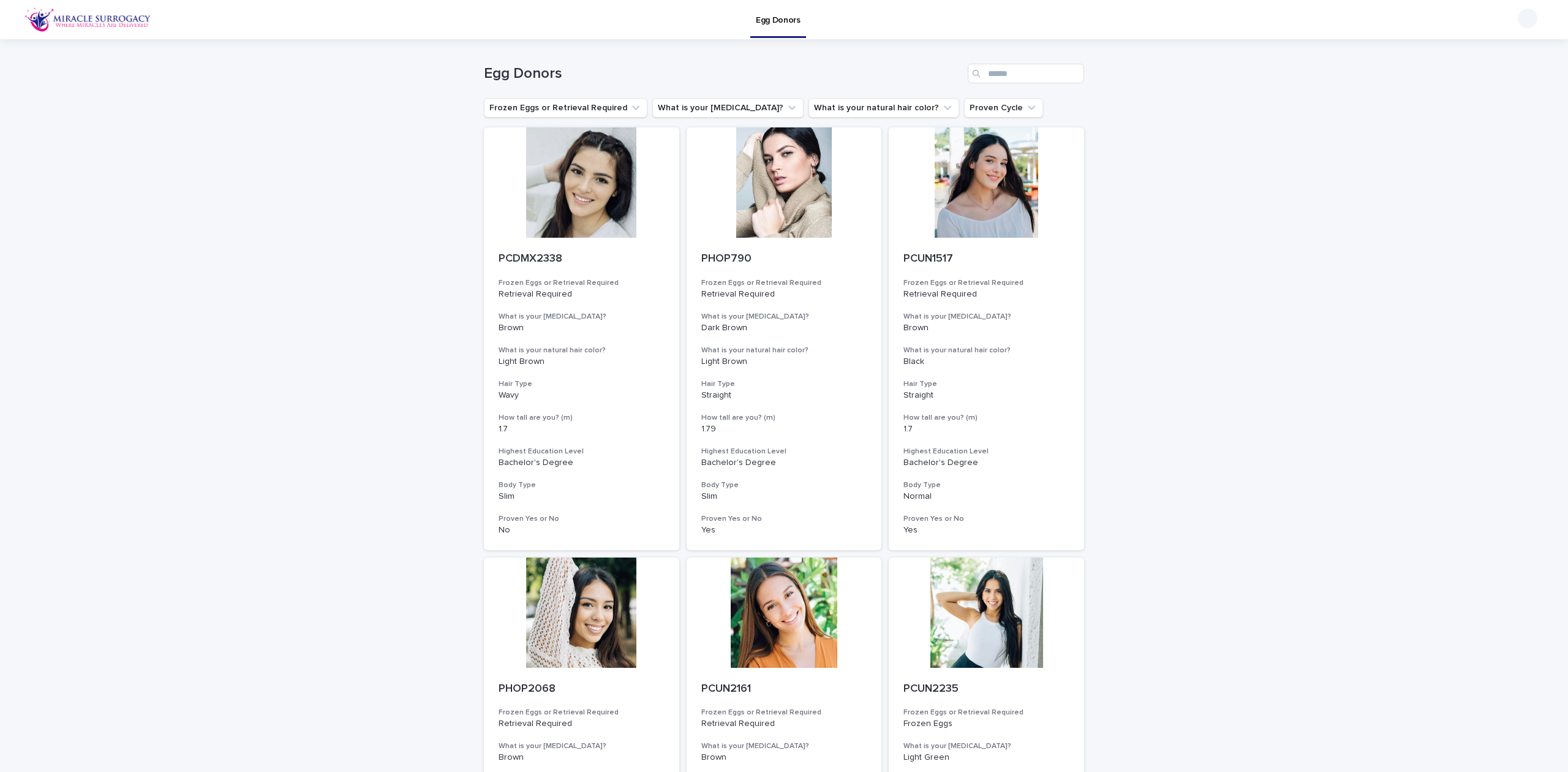
click at [831, 103] on button "What is your natural hair color?" at bounding box center [883, 108] width 150 height 20
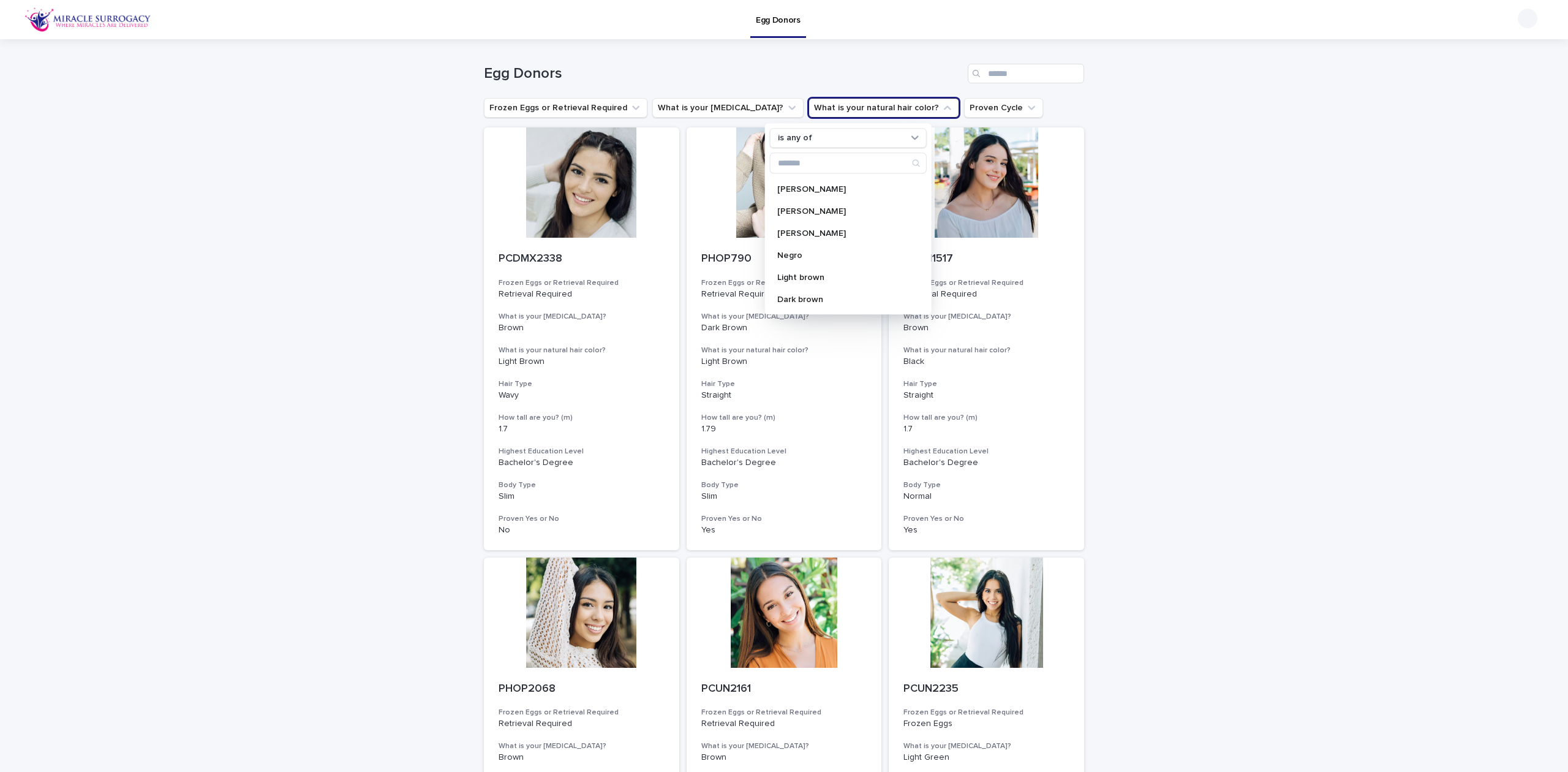
click at [710, 101] on button "What is your [MEDICAL_DATA]?" at bounding box center [728, 108] width 151 height 20
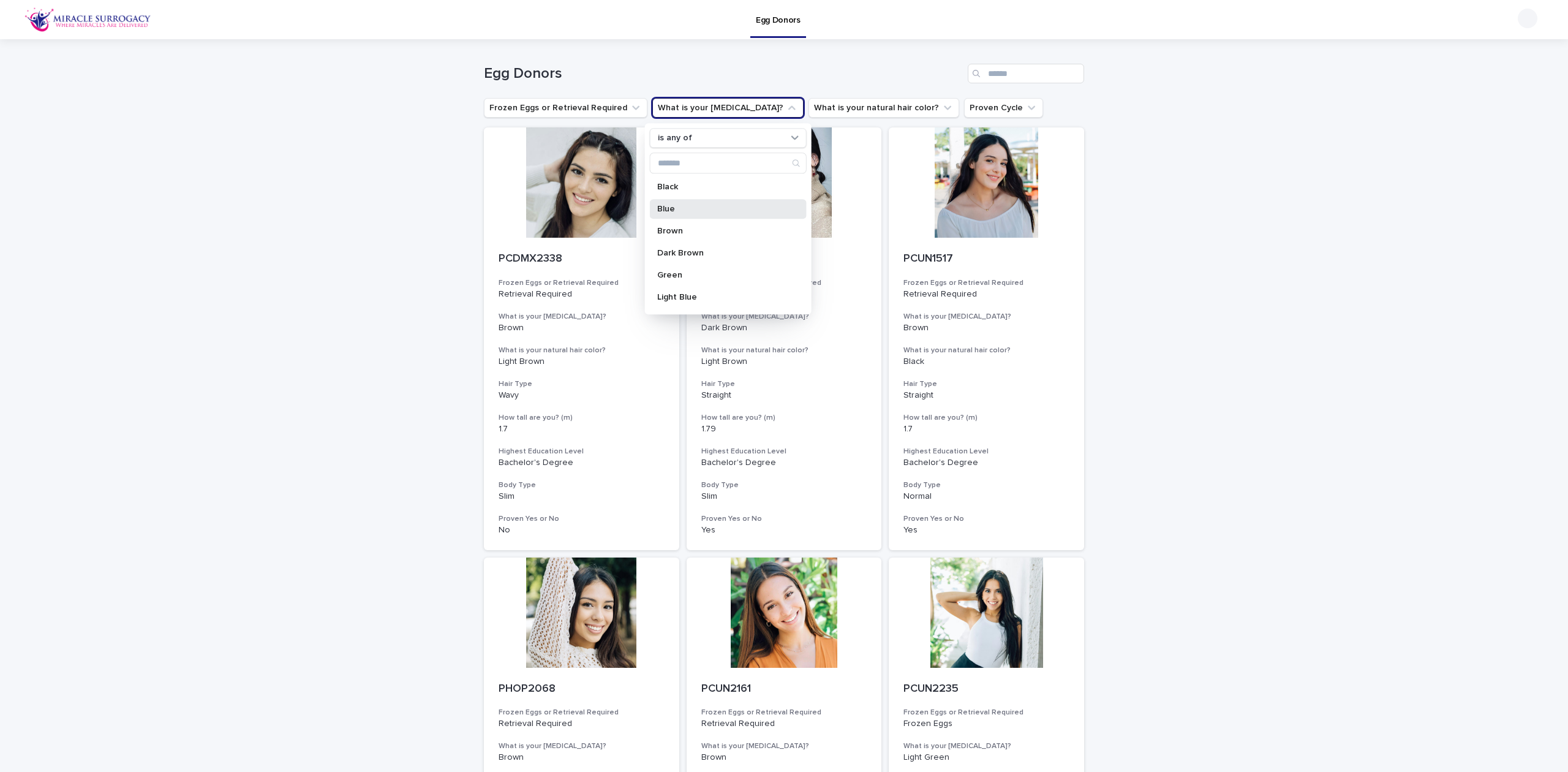
click at [723, 215] on div "Blue" at bounding box center [728, 209] width 157 height 20
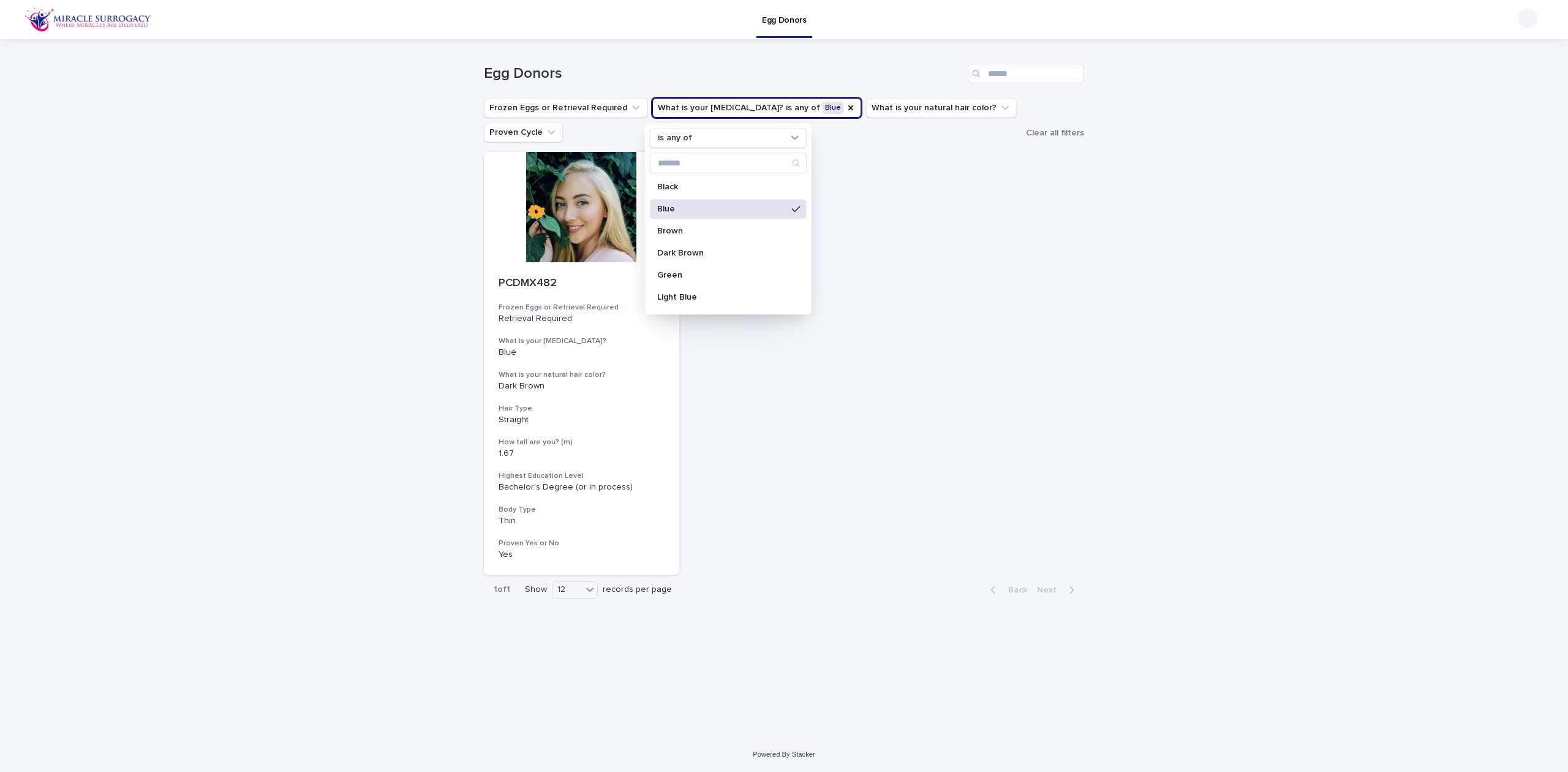
click at [1120, 255] on div "Loading... Saving… Loading... Saving… Egg Donors Frozen Eggs or Retrieval Requi…" at bounding box center [784, 388] width 1568 height 698
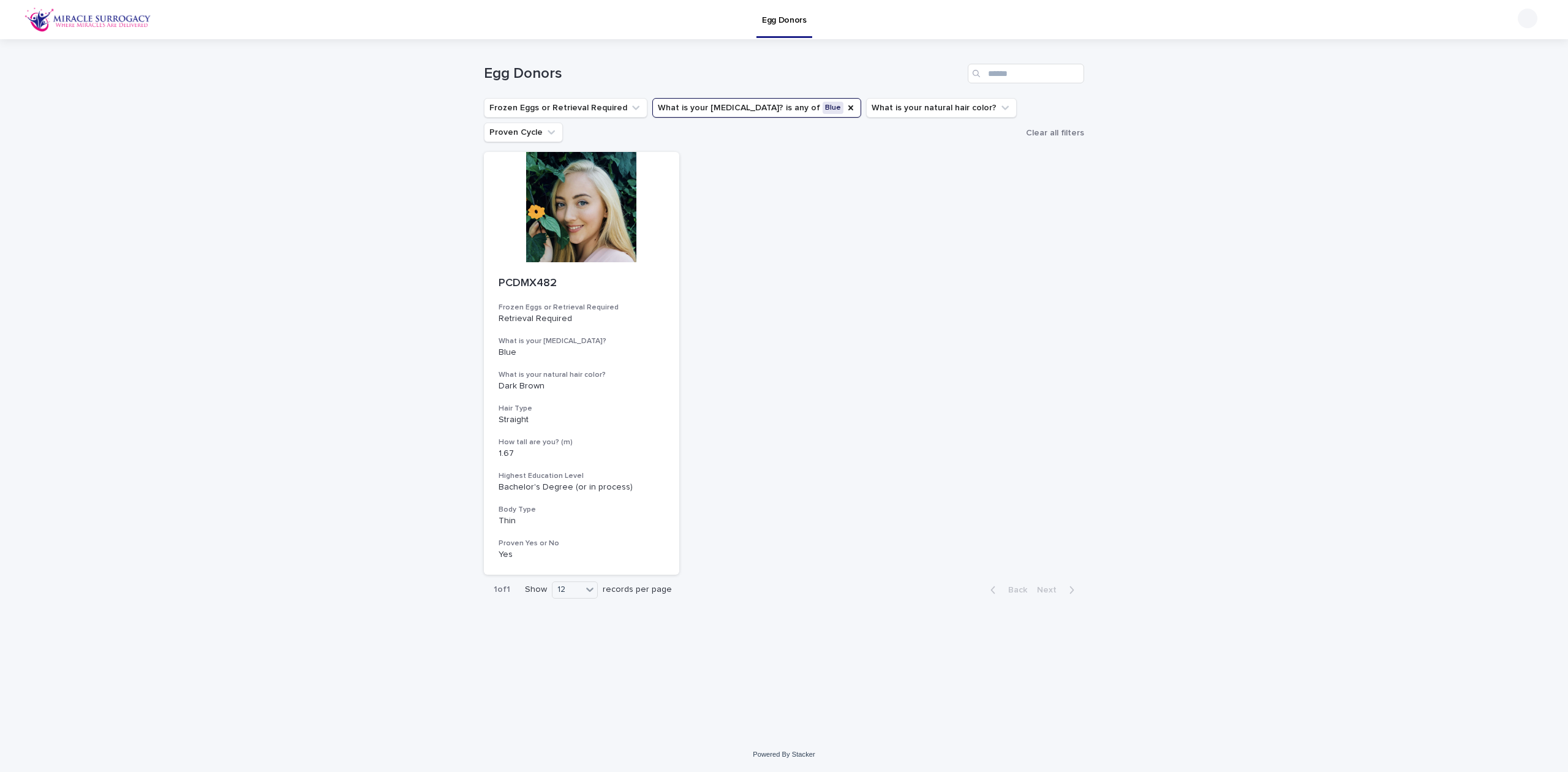
click at [846, 109] on icon "What is your eye color?" at bounding box center [851, 107] width 10 height 10
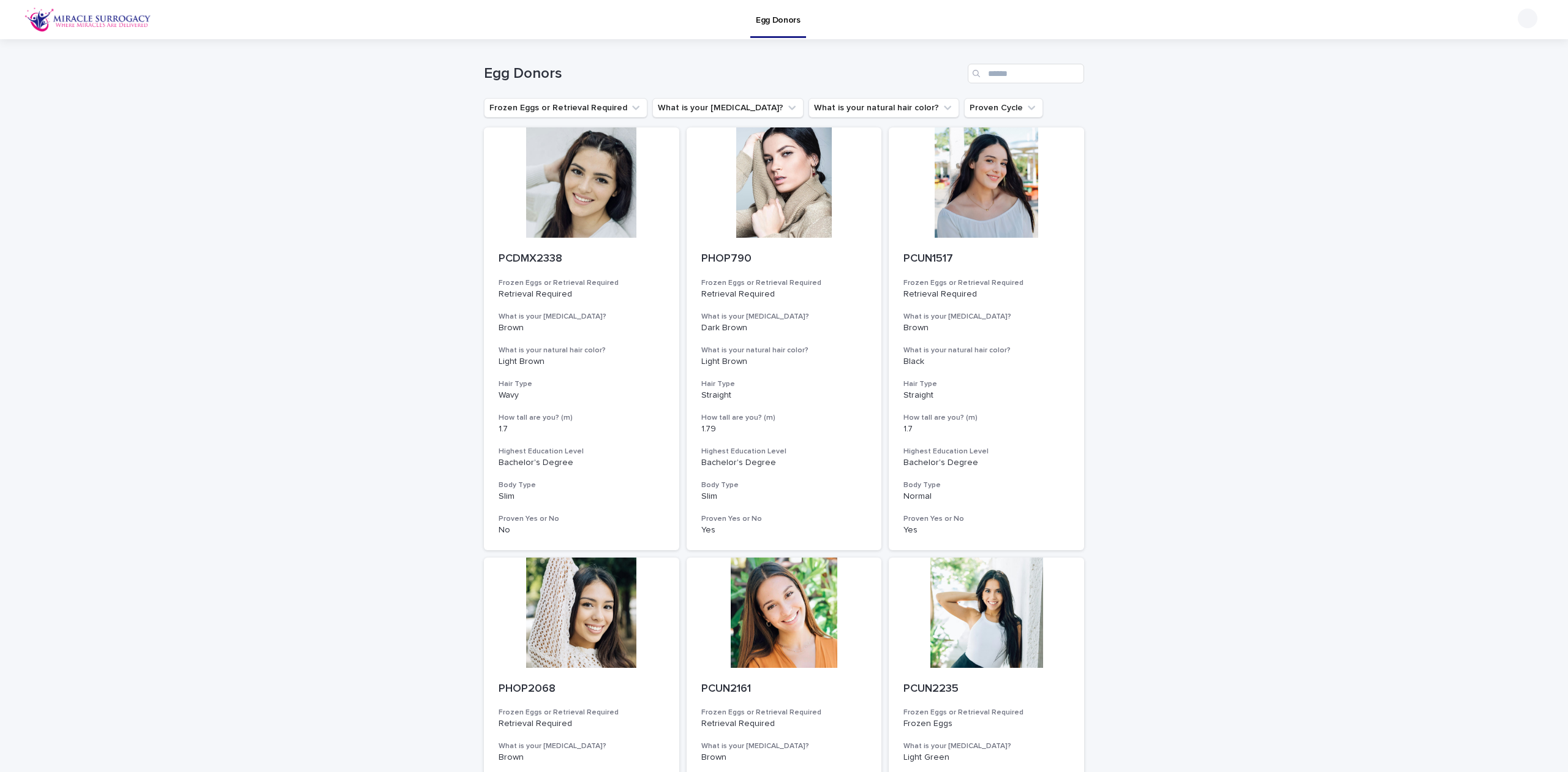
click at [721, 113] on button "What is your [MEDICAL_DATA]?" at bounding box center [728, 108] width 151 height 20
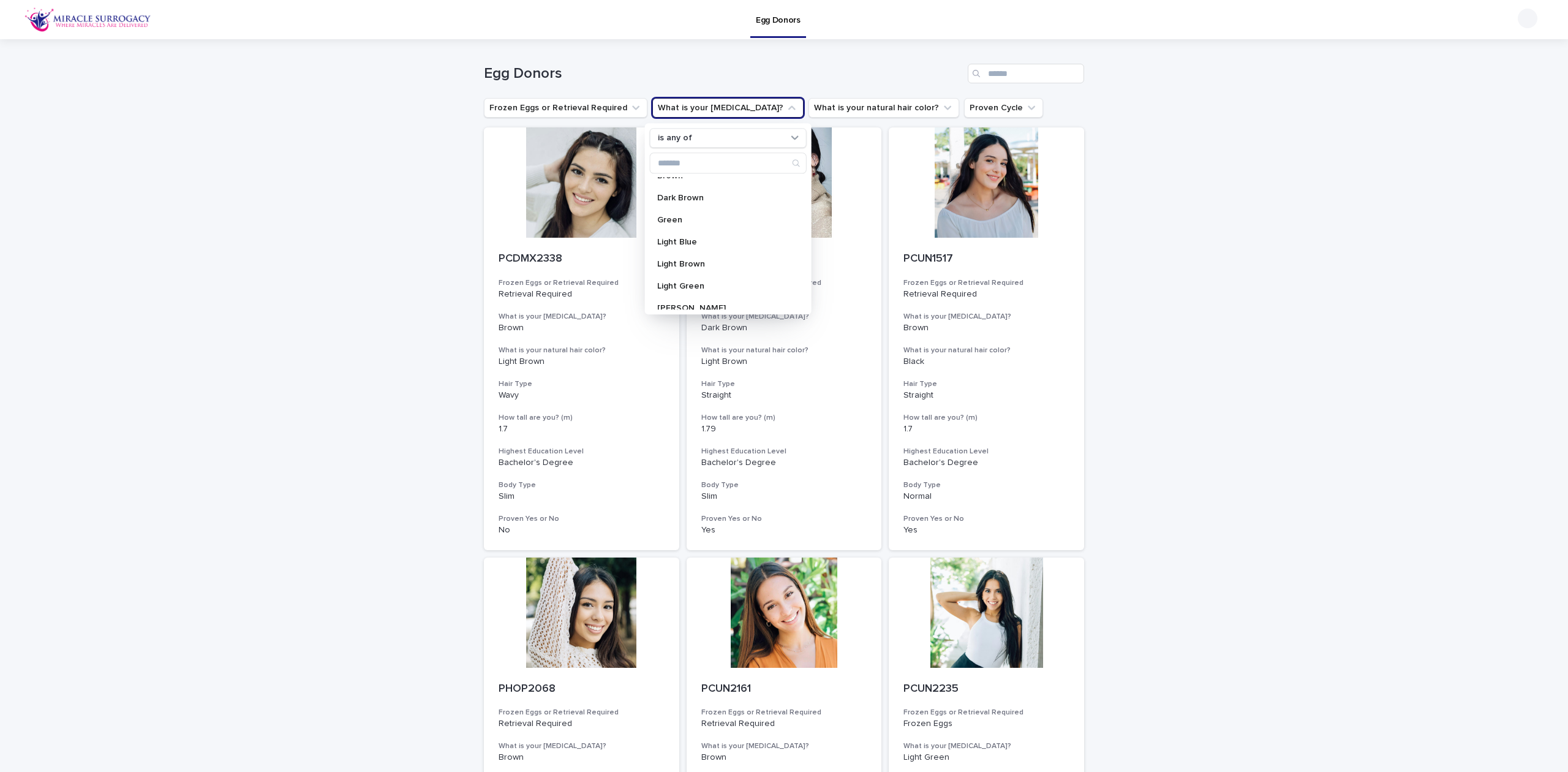
scroll to position [82, 0]
click at [707, 216] on p "Light Blue" at bounding box center [722, 215] width 130 height 9
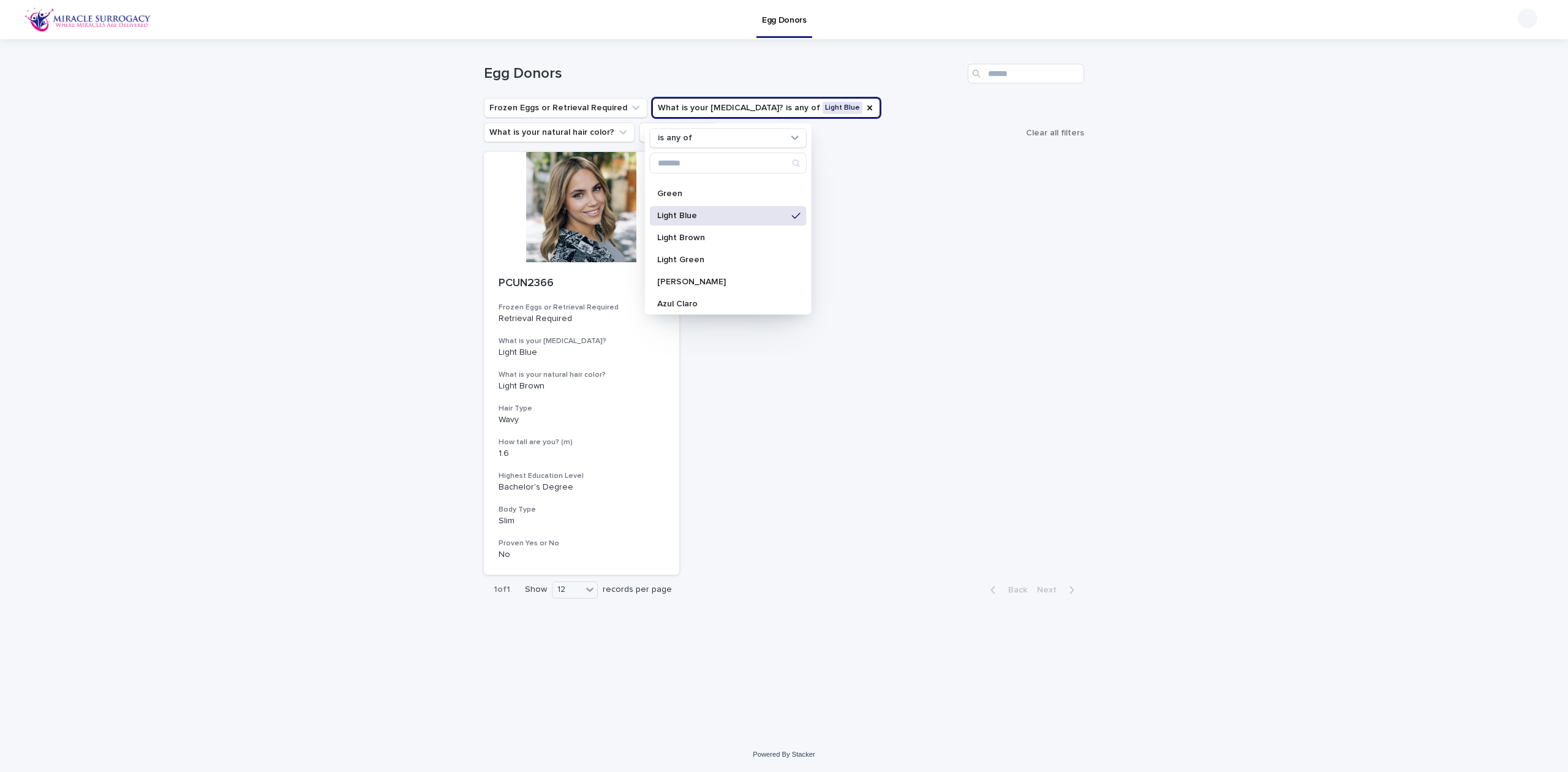
click at [549, 209] on div at bounding box center [581, 207] width 195 height 110
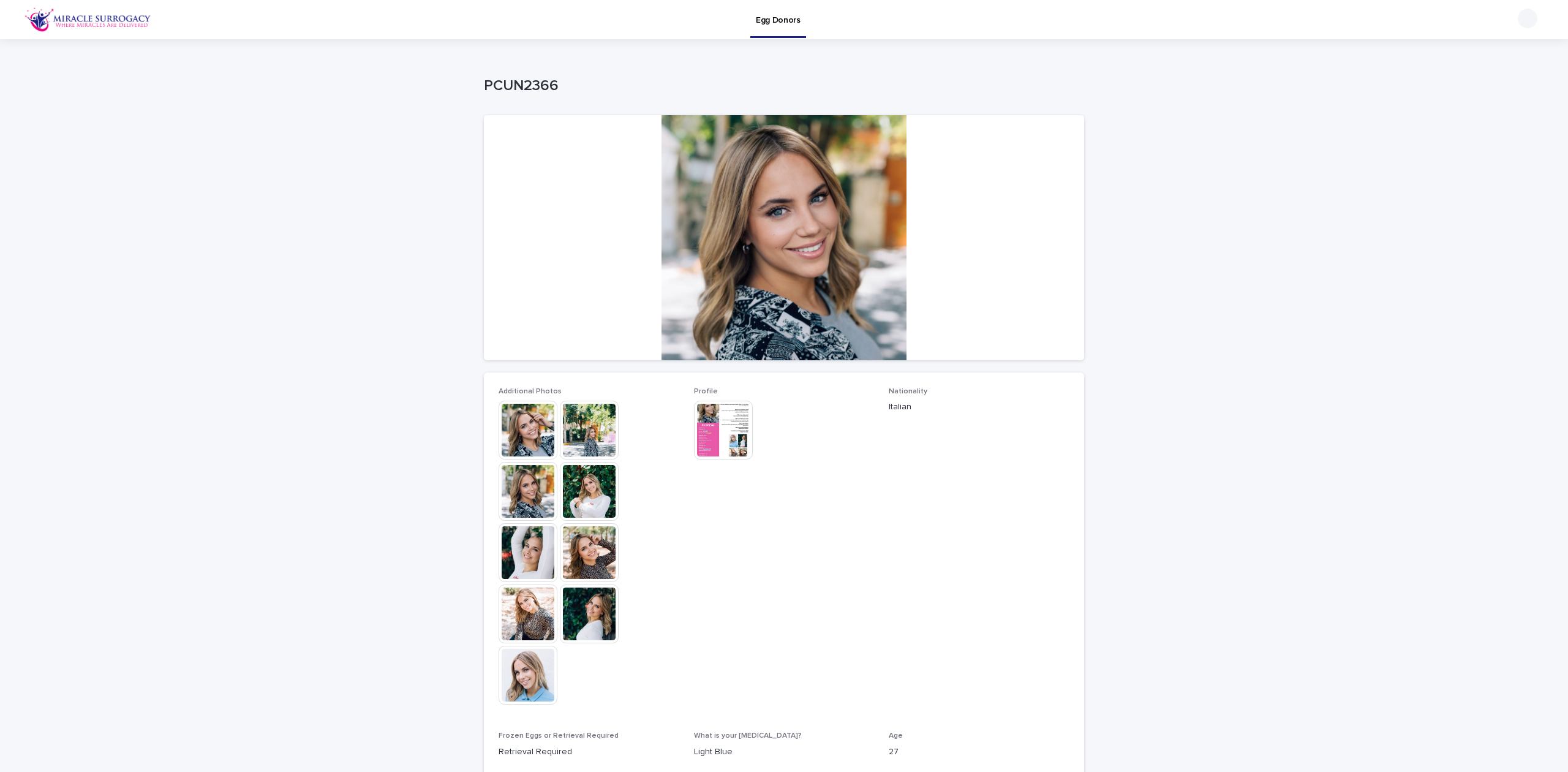
click at [537, 661] on img at bounding box center [527, 675] width 59 height 59
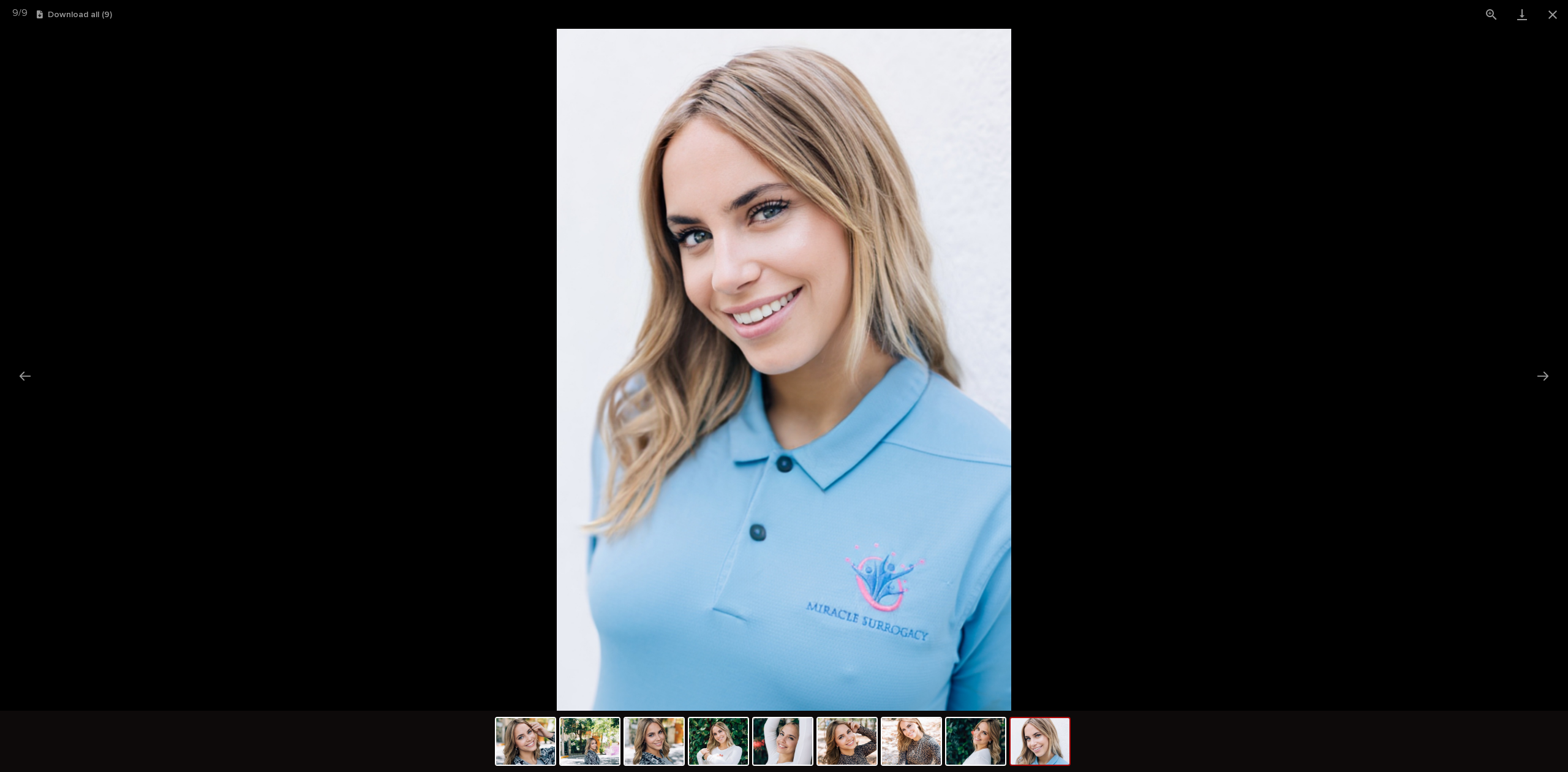
click at [849, 241] on img at bounding box center [784, 369] width 454 height 682
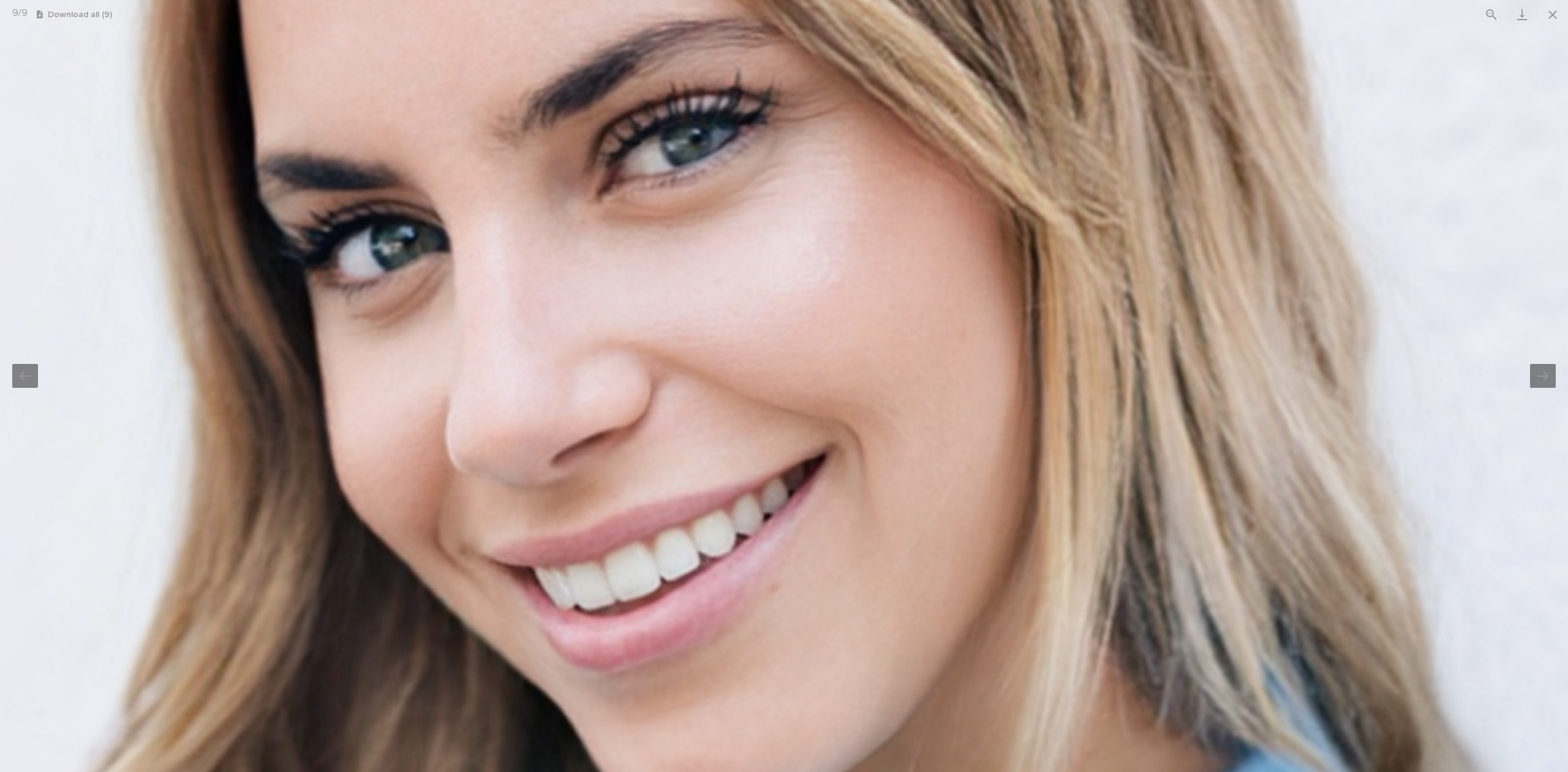
drag, startPoint x: 570, startPoint y: 248, endPoint x: 779, endPoint y: 252, distance: 209.0
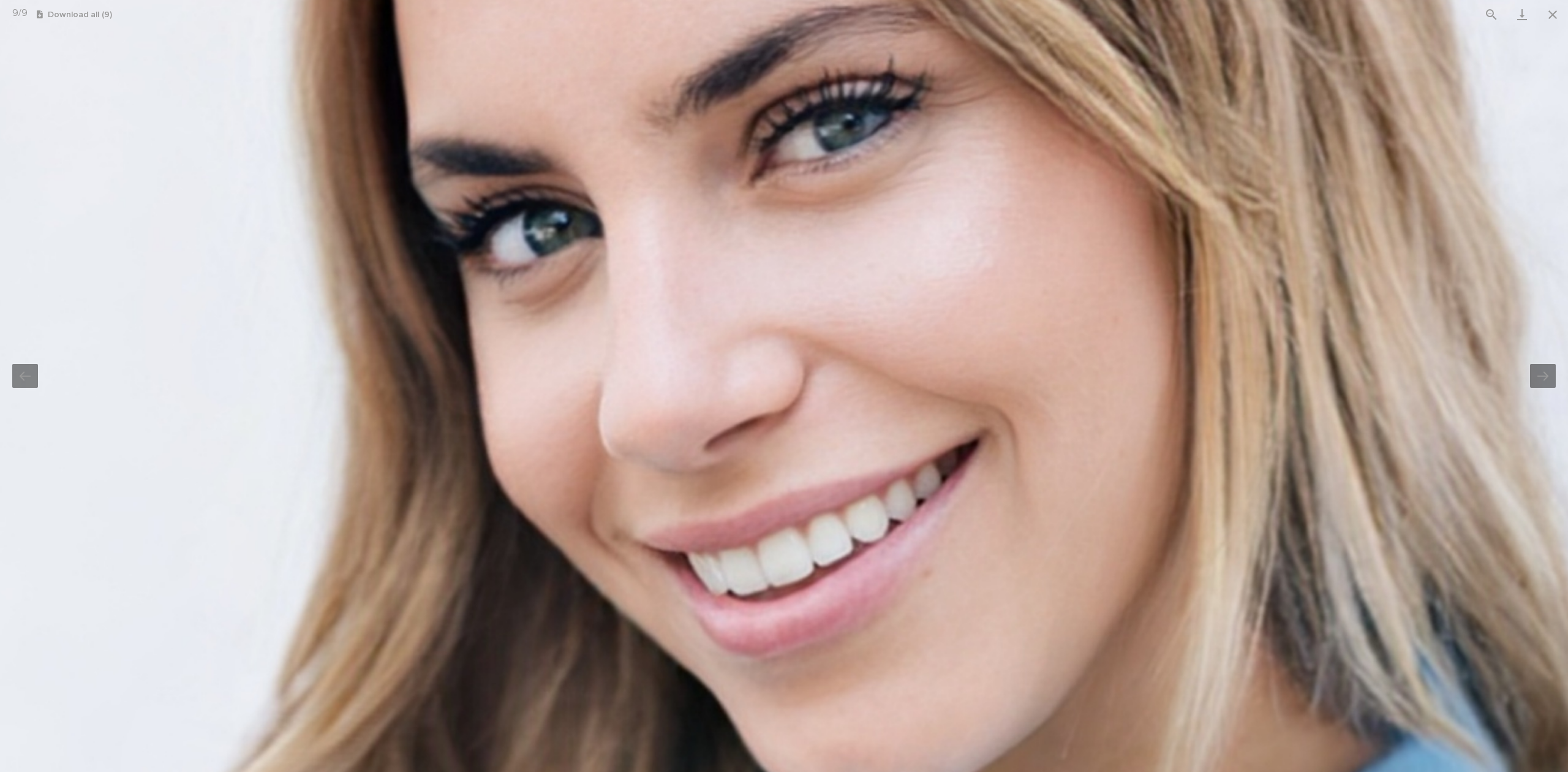
click at [780, 251] on img at bounding box center [902, 787] width 1910 height 2866
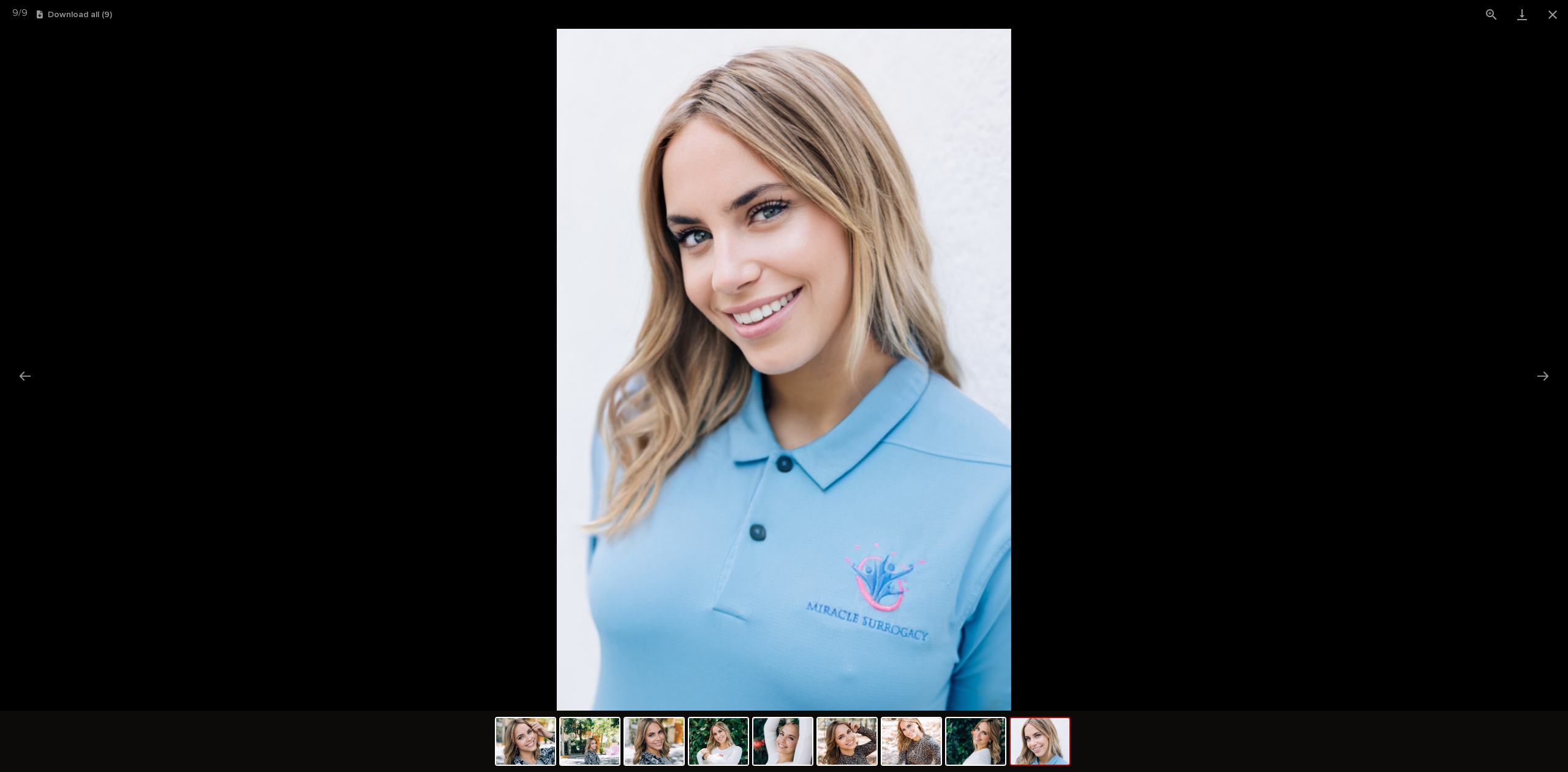
click at [780, 251] on img at bounding box center [784, 369] width 454 height 682
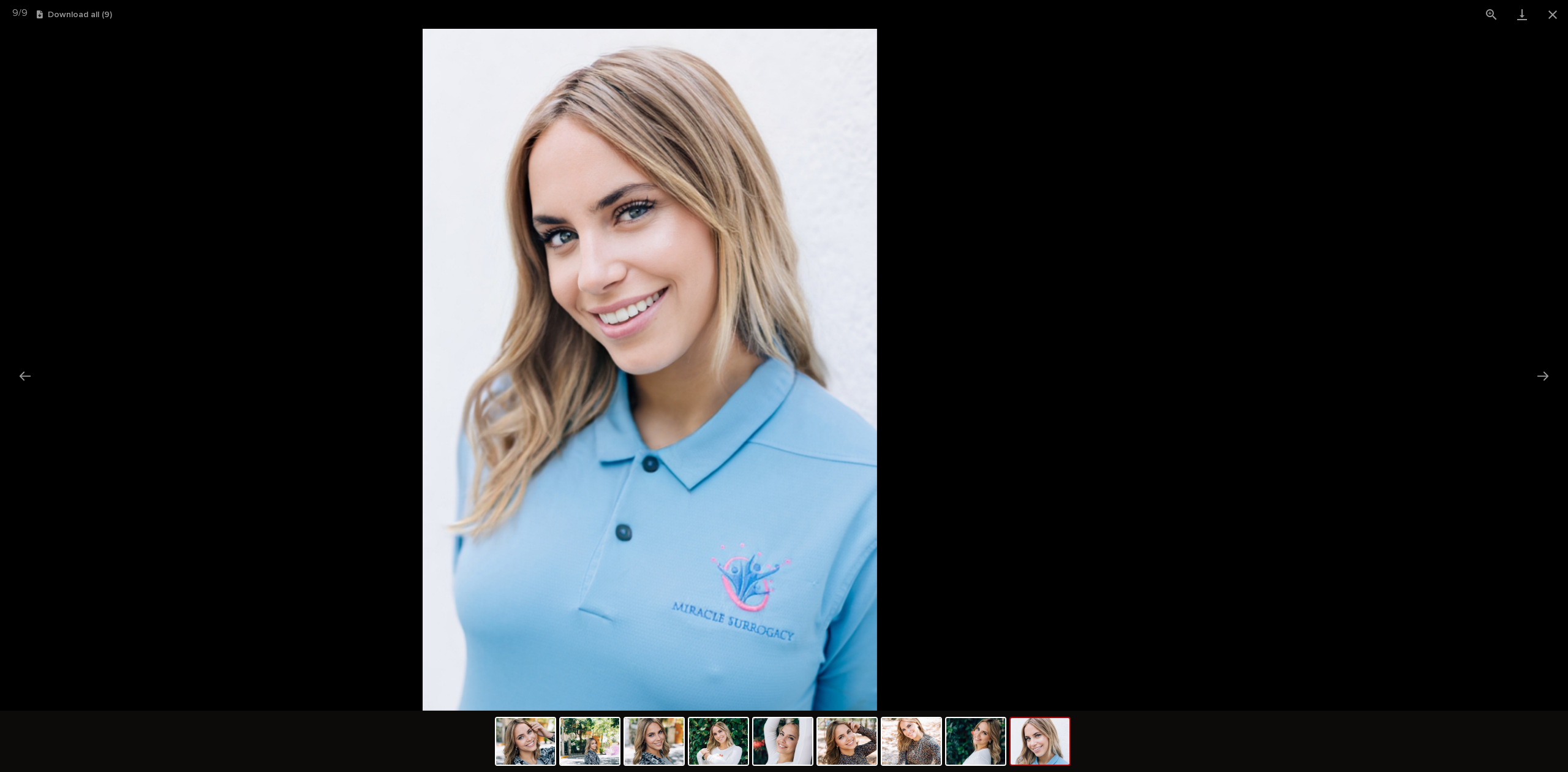
drag, startPoint x: 912, startPoint y: 302, endPoint x: 718, endPoint y: 297, distance: 194.1
click at [792, 299] on img at bounding box center [650, 369] width 454 height 682
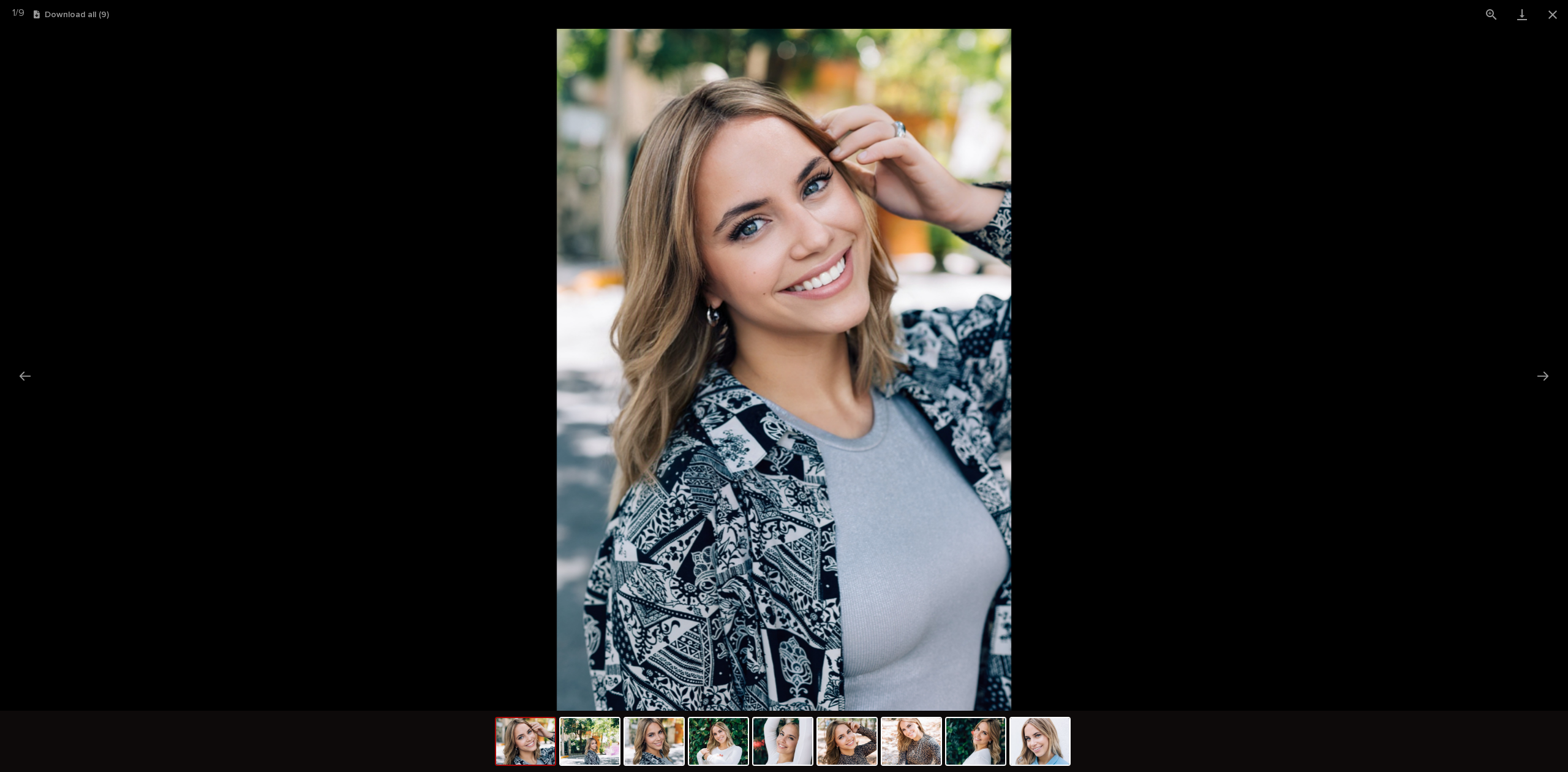
click at [752, 250] on img at bounding box center [784, 369] width 454 height 682
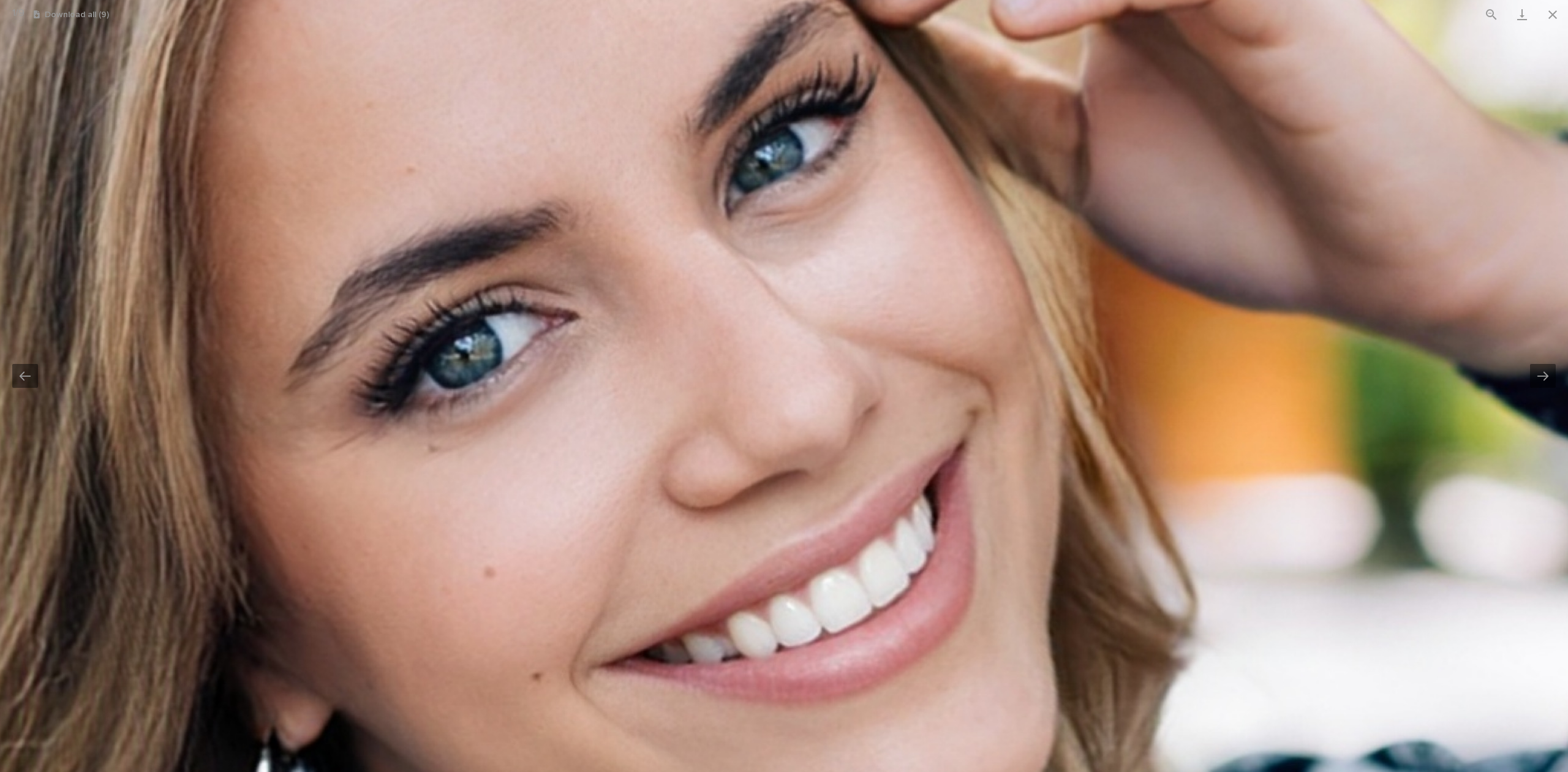
drag, startPoint x: 831, startPoint y: 250, endPoint x: 556, endPoint y: 461, distance: 346.6
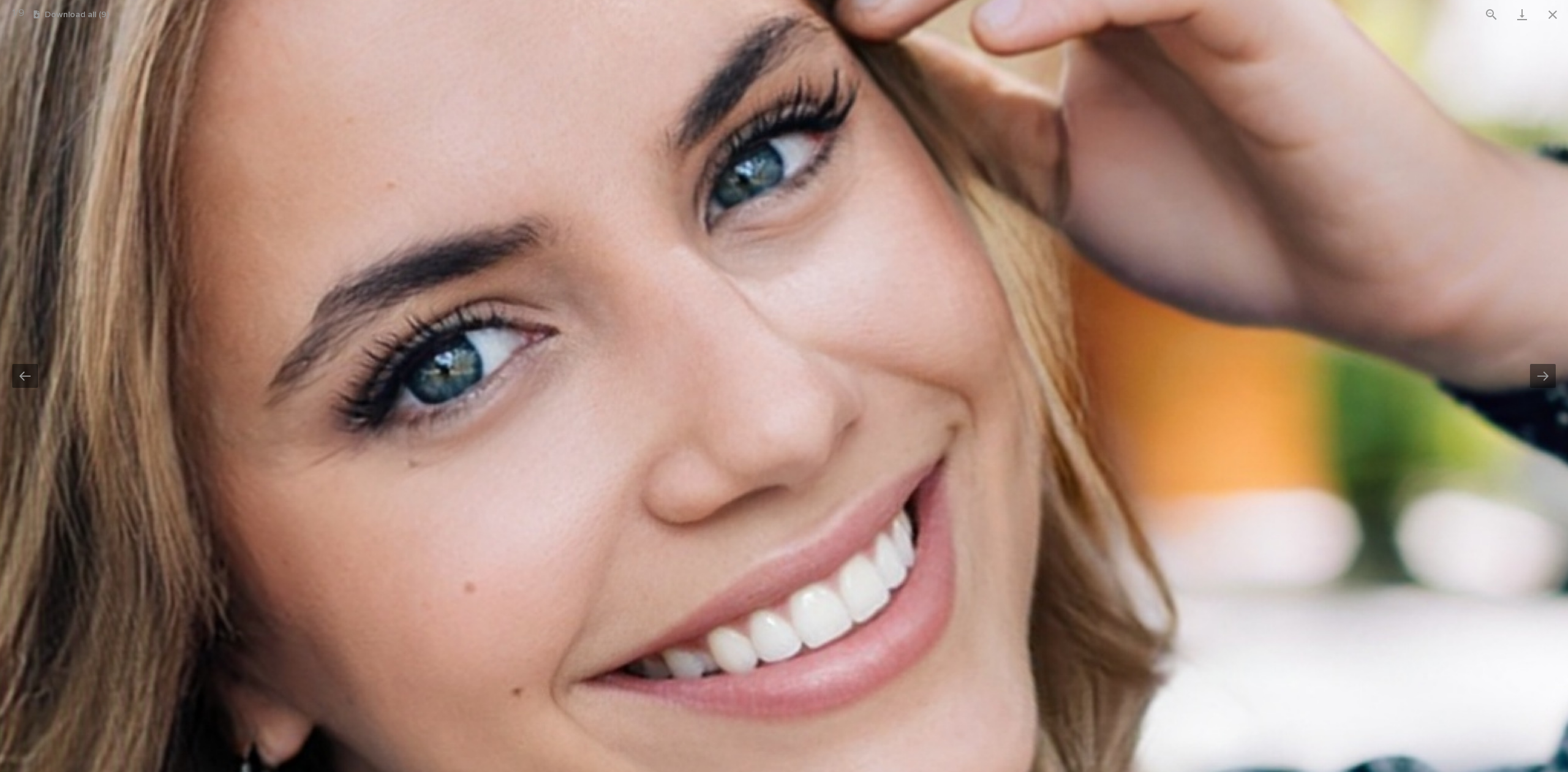
drag, startPoint x: 561, startPoint y: 451, endPoint x: 697, endPoint y: 383, distance: 152.1
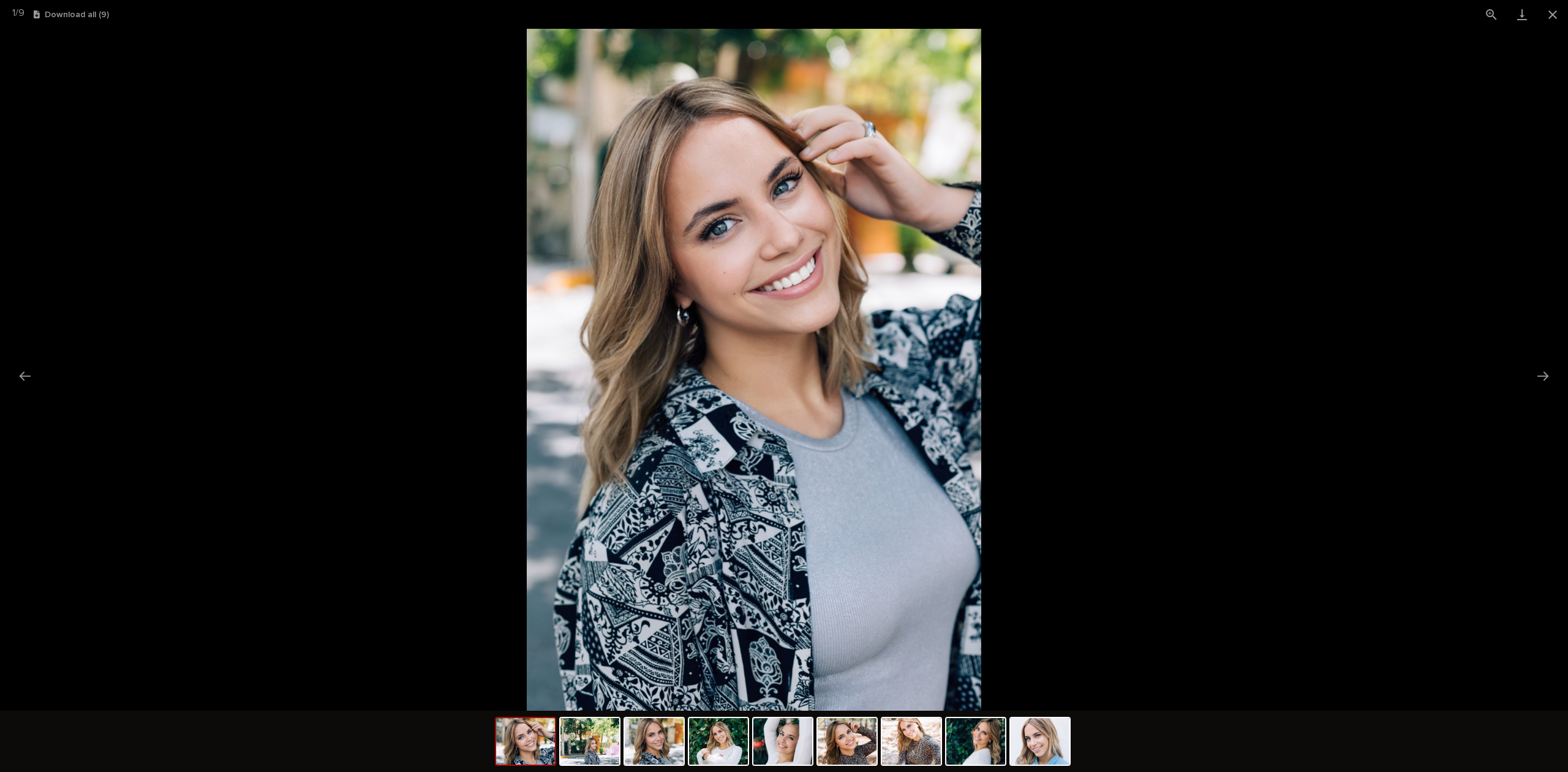
drag, startPoint x: 876, startPoint y: 391, endPoint x: 765, endPoint y: 391, distance: 111.0
click at [769, 393] on img at bounding box center [754, 369] width 454 height 682
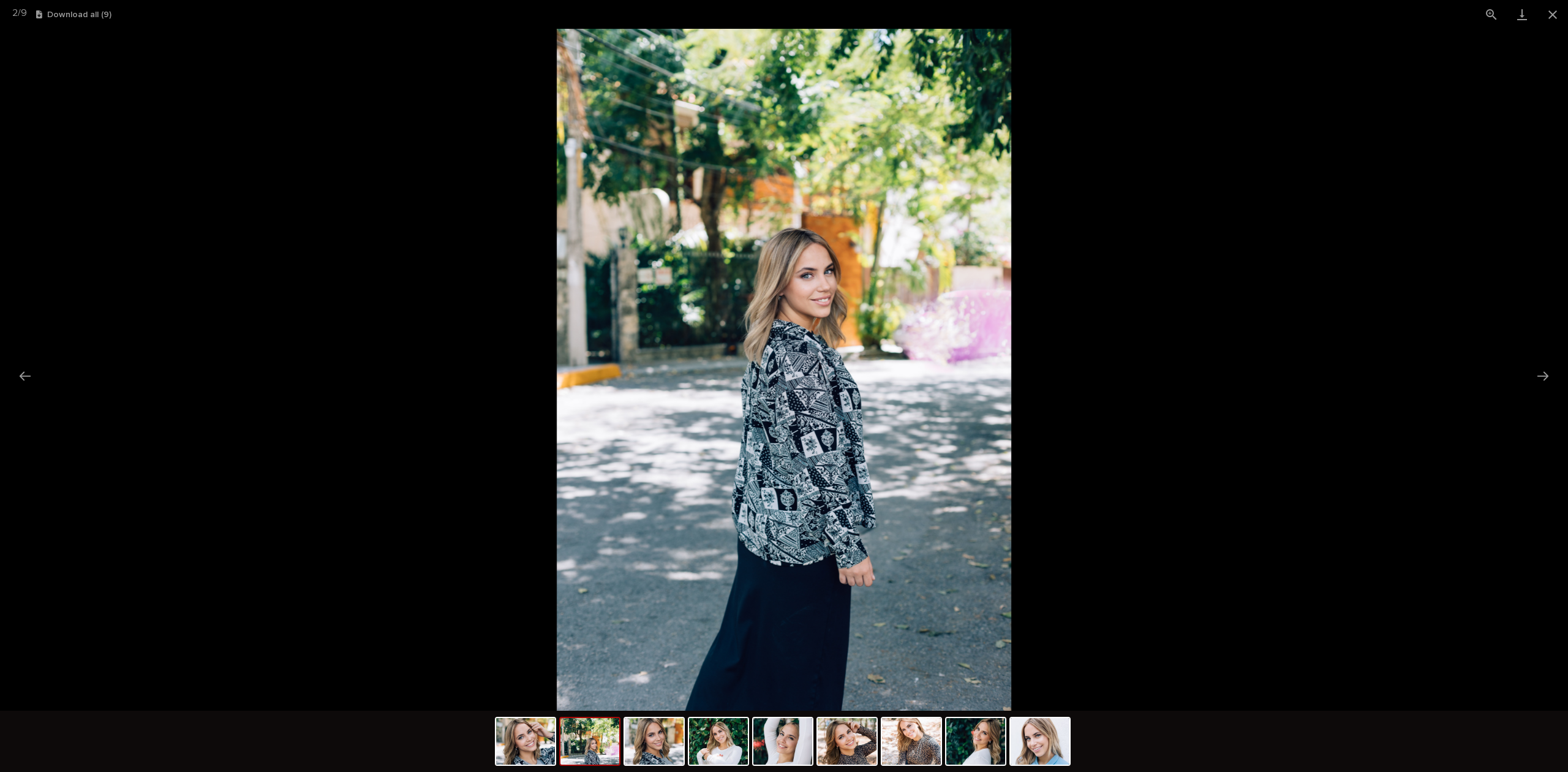
click at [794, 390] on img at bounding box center [784, 369] width 454 height 682
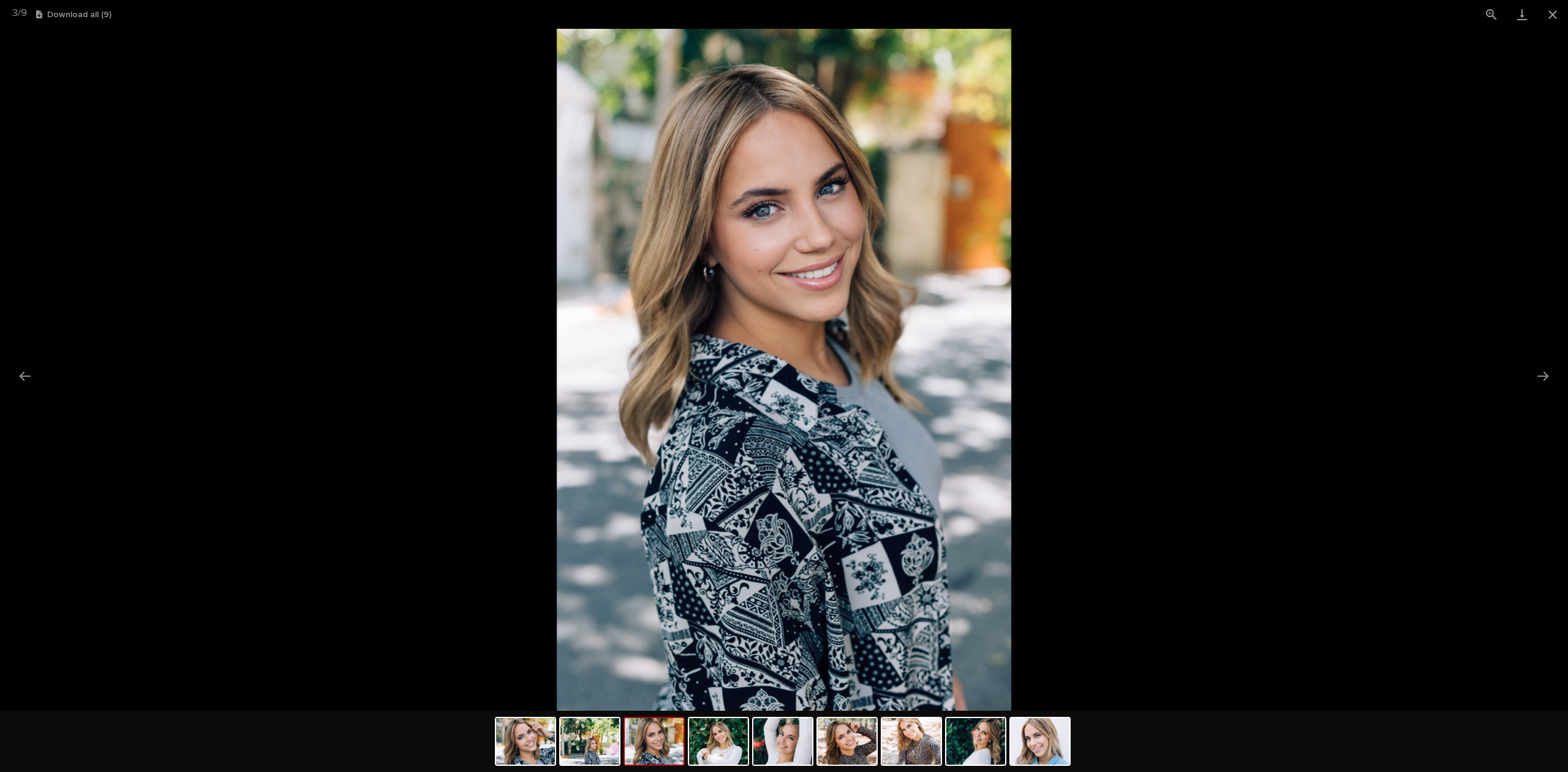
drag, startPoint x: 880, startPoint y: 307, endPoint x: 726, endPoint y: 311, distance: 154.1
click at [731, 311] on img at bounding box center [784, 369] width 454 height 682
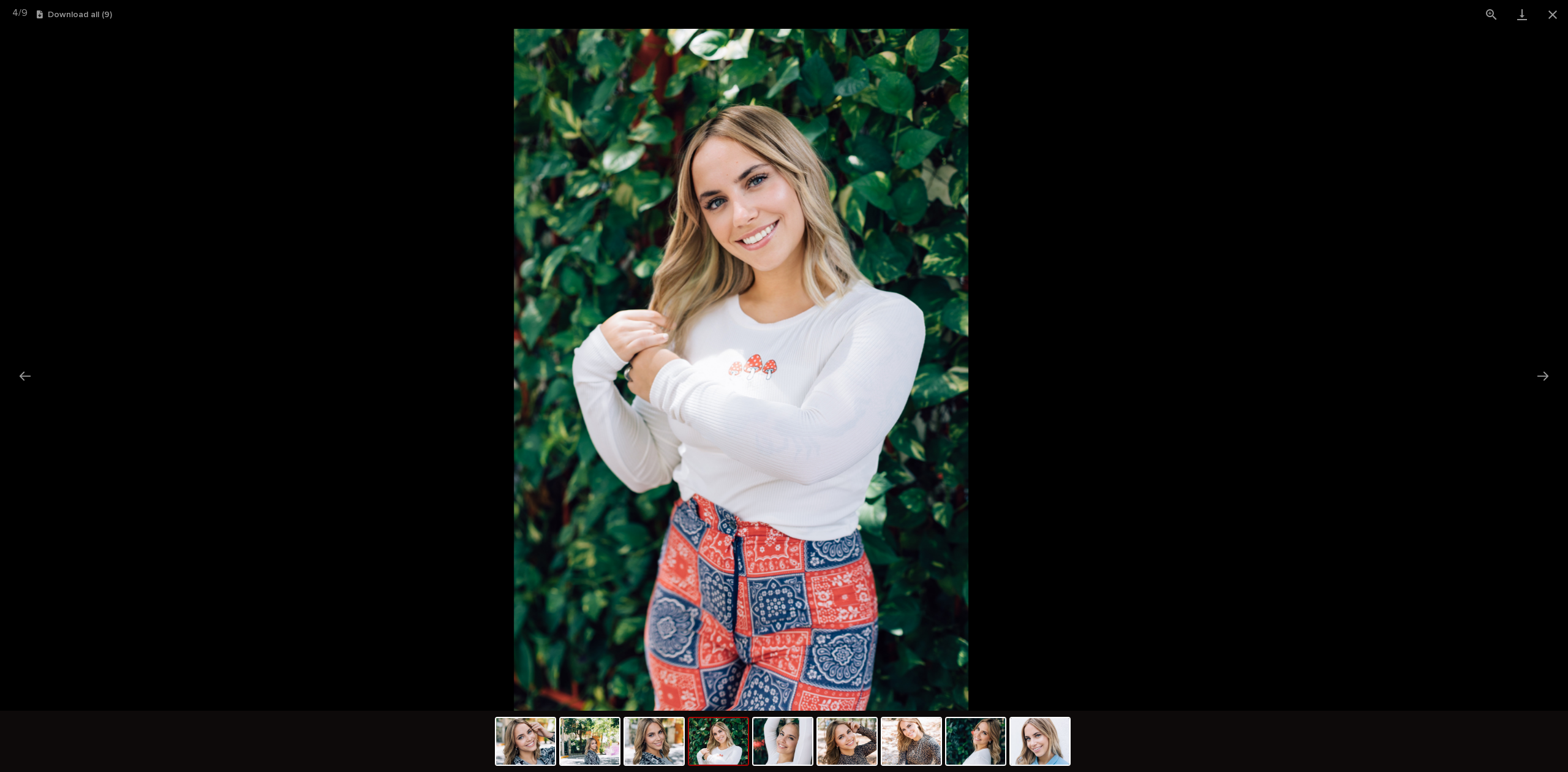
drag, startPoint x: 726, startPoint y: 311, endPoint x: 564, endPoint y: 316, distance: 162.1
click at [623, 315] on img at bounding box center [741, 369] width 454 height 682
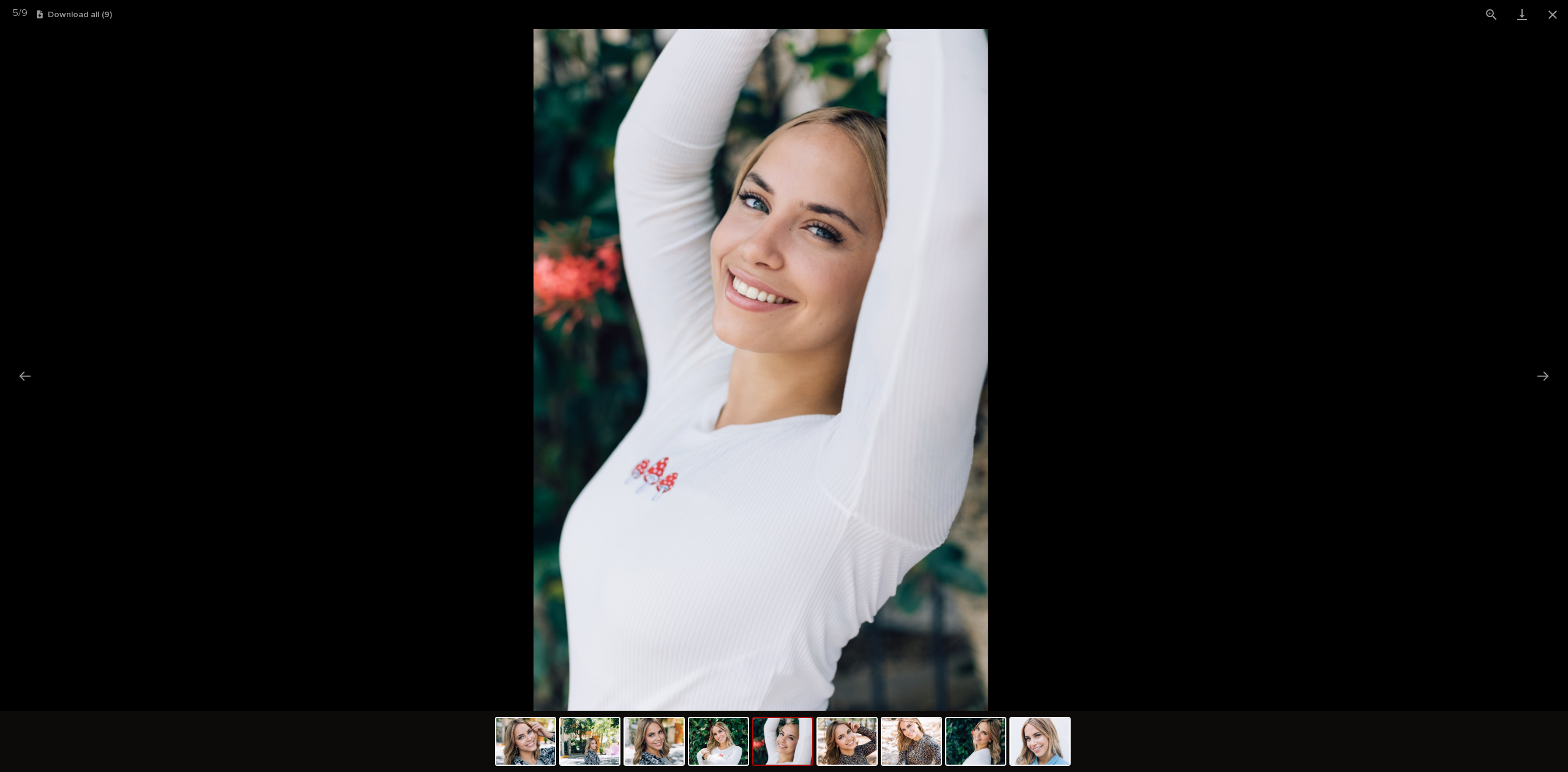
drag, startPoint x: 617, startPoint y: 316, endPoint x: 449, endPoint y: 319, distance: 168.0
click at [533, 319] on img at bounding box center [760, 369] width 454 height 682
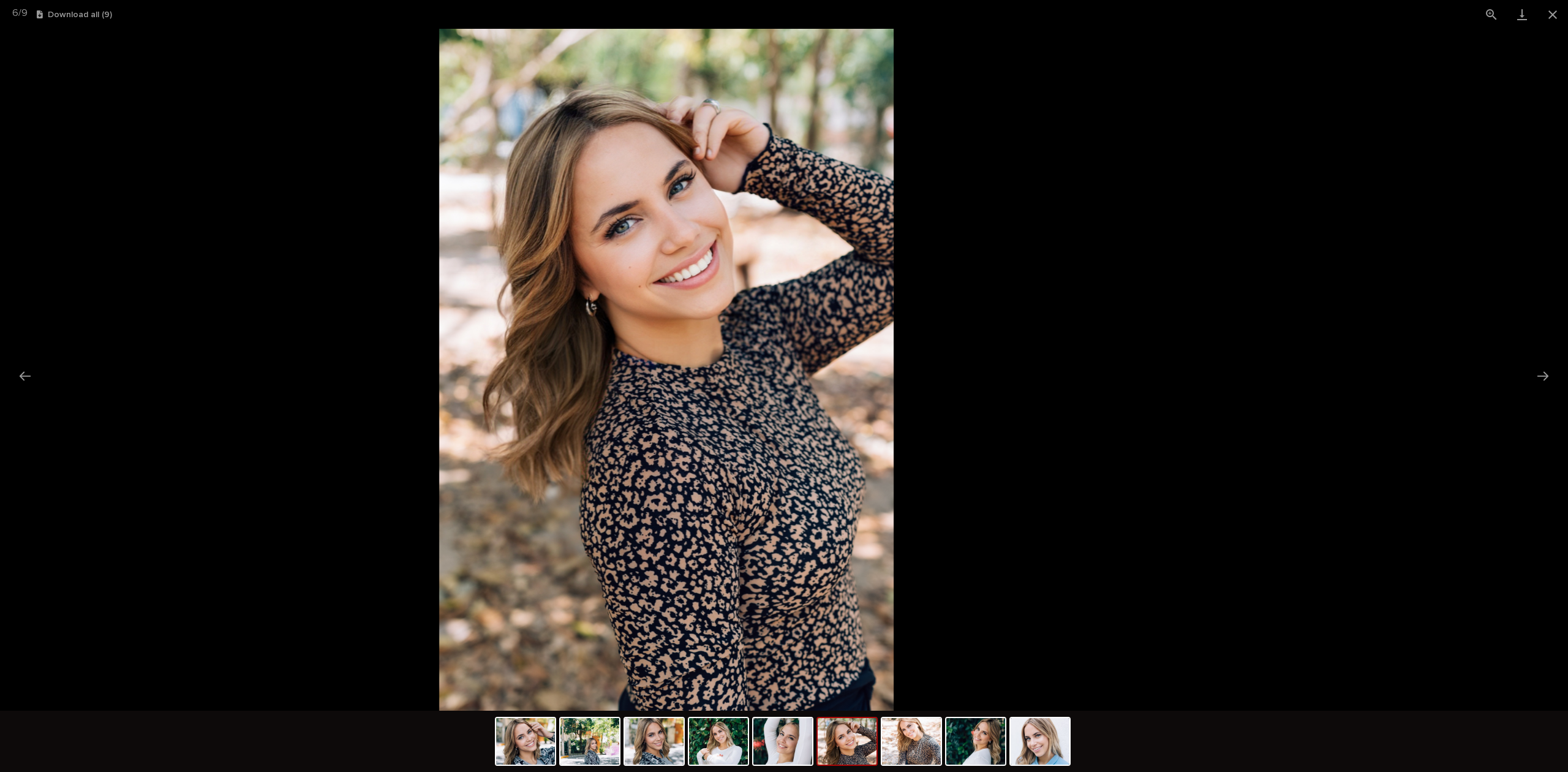
drag, startPoint x: 627, startPoint y: 353, endPoint x: 588, endPoint y: 352, distance: 39.0
click at [584, 353] on img at bounding box center [666, 369] width 454 height 682
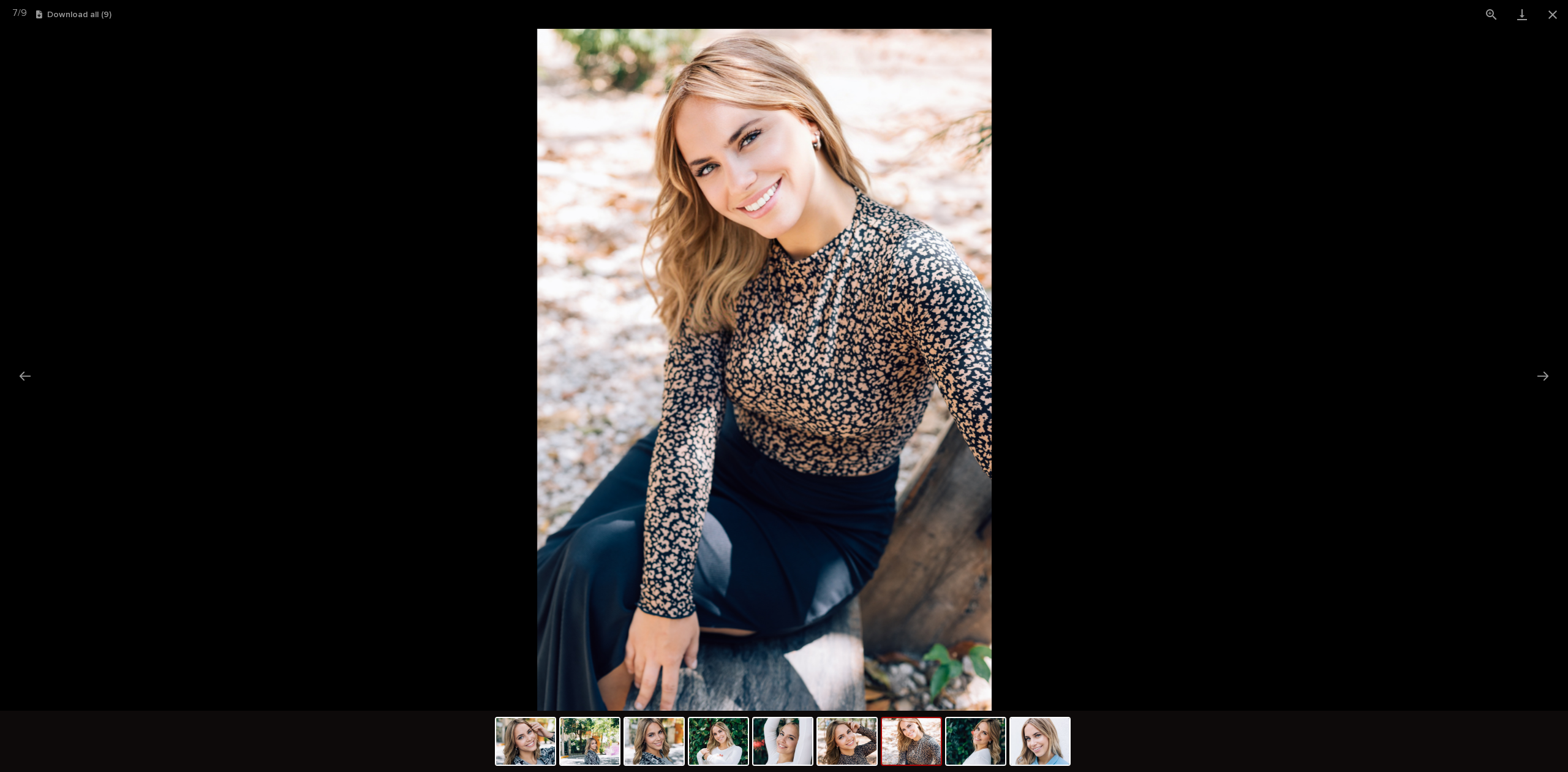
drag, startPoint x: 594, startPoint y: 351, endPoint x: 408, endPoint y: 360, distance: 186.2
click at [537, 360] on img at bounding box center [764, 369] width 454 height 682
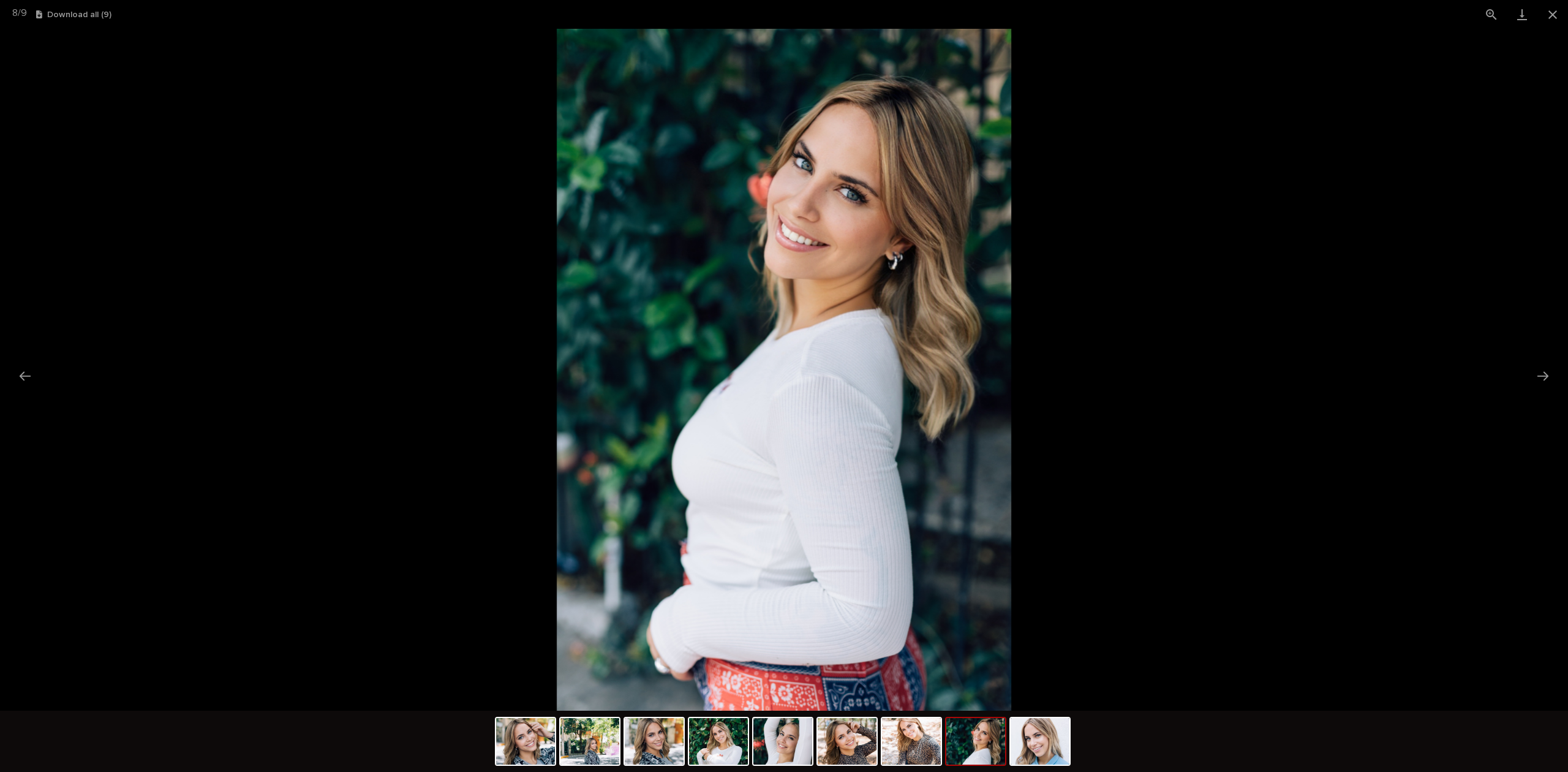
click at [408, 360] on picture at bounding box center [784, 369] width 1568 height 682
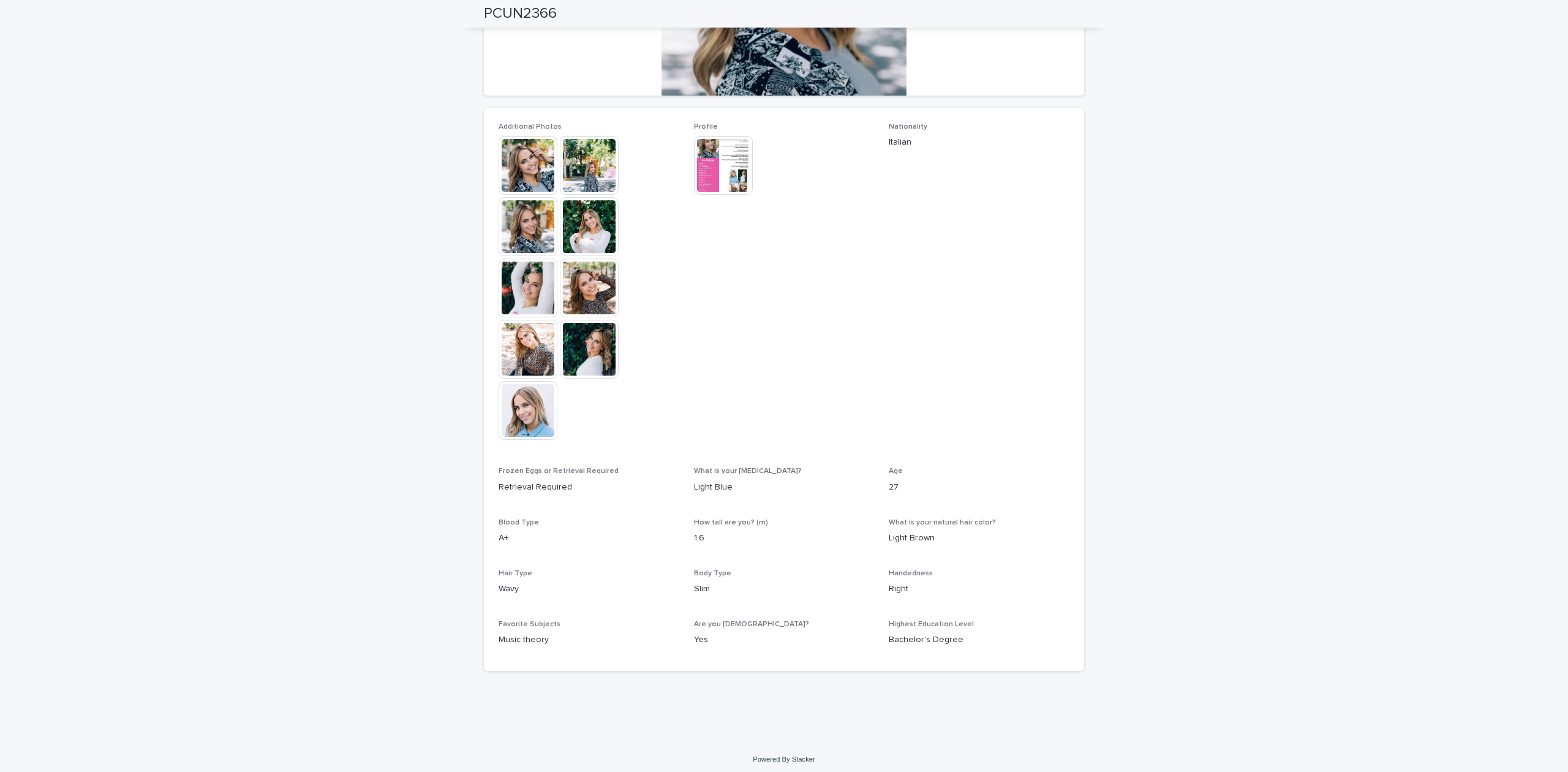
scroll to position [270, 0]
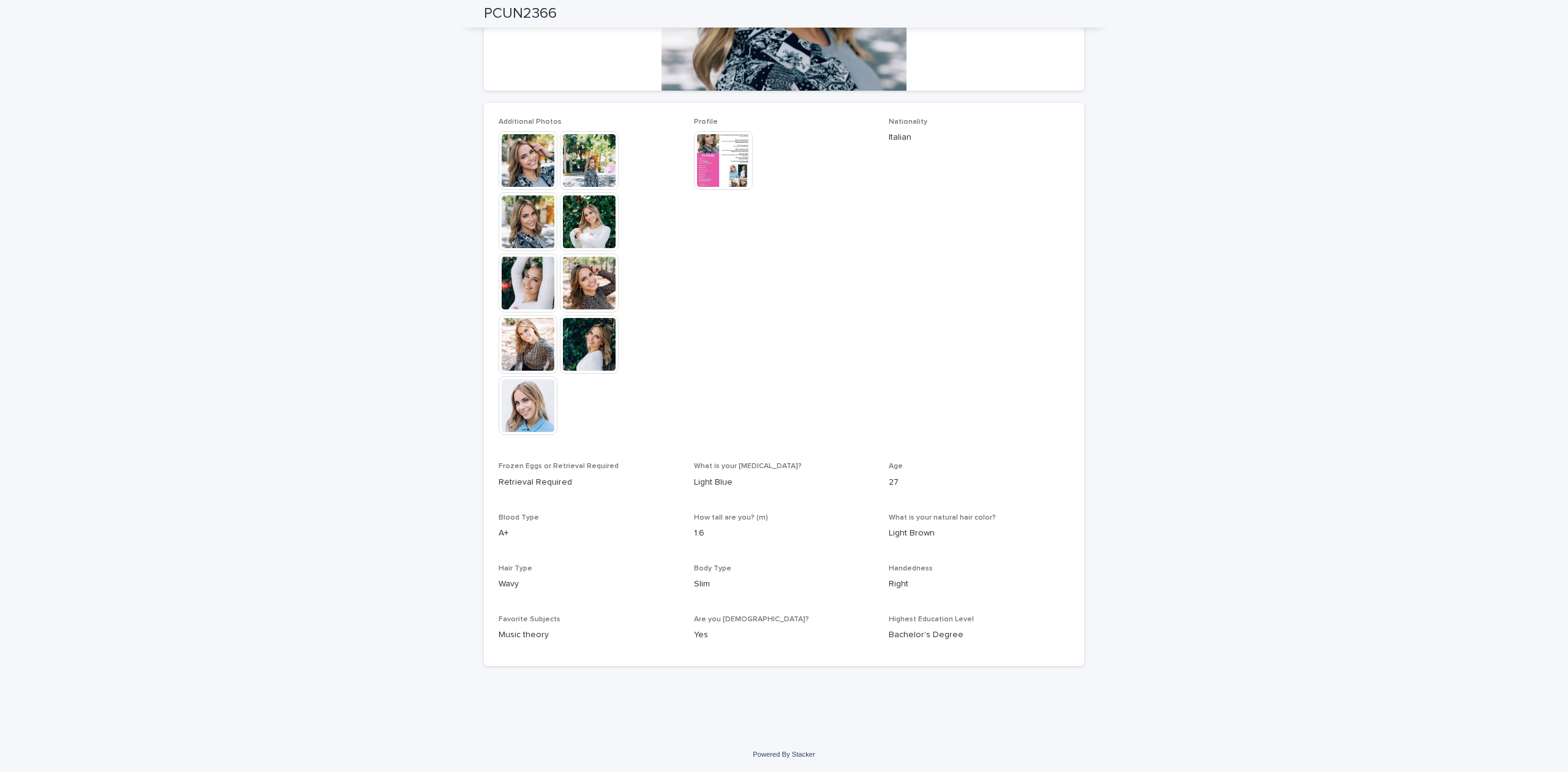
click at [709, 170] on img at bounding box center [723, 160] width 59 height 59
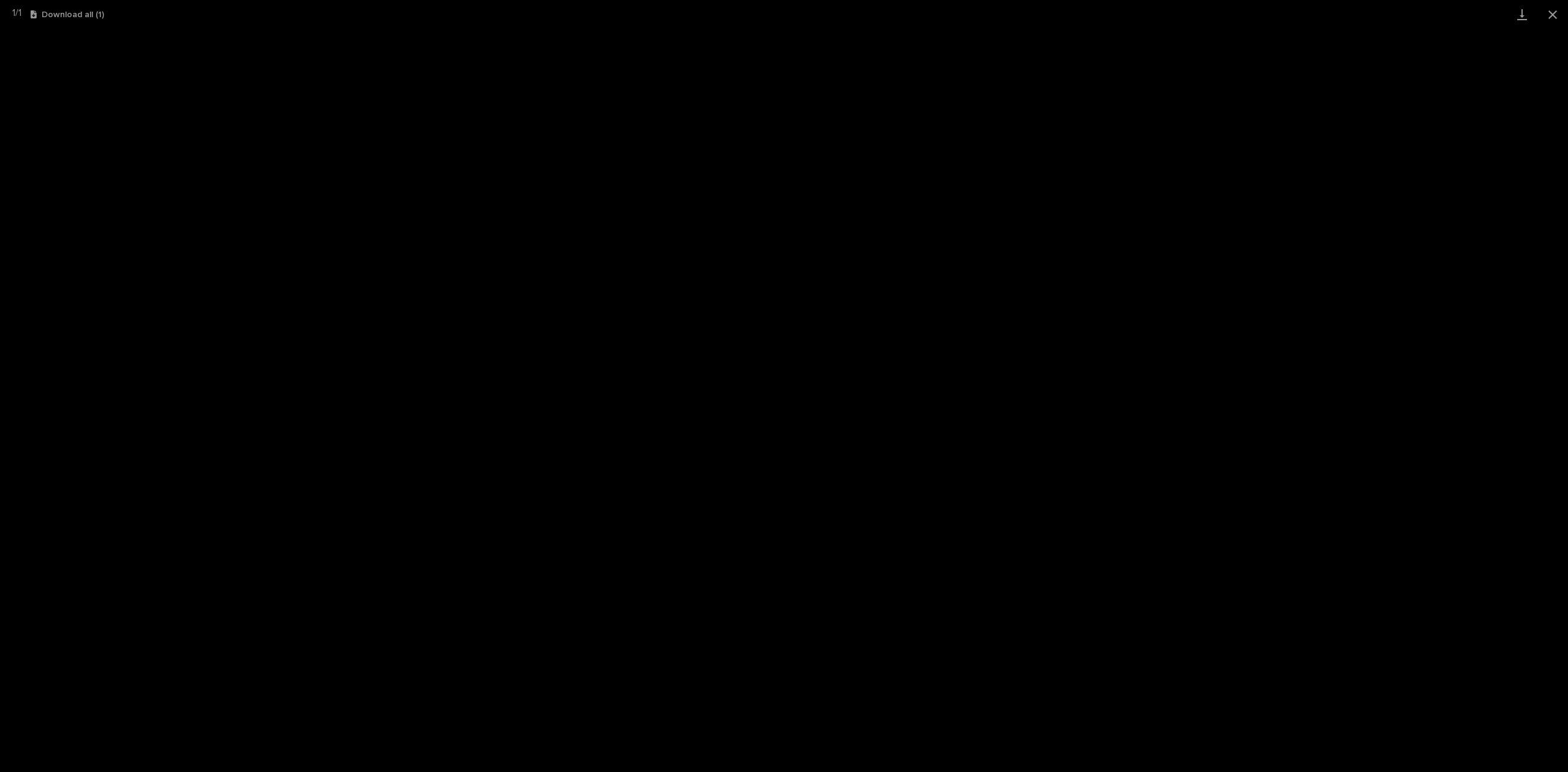
click at [1546, 18] on button "Close gallery" at bounding box center [1552, 14] width 30 height 28
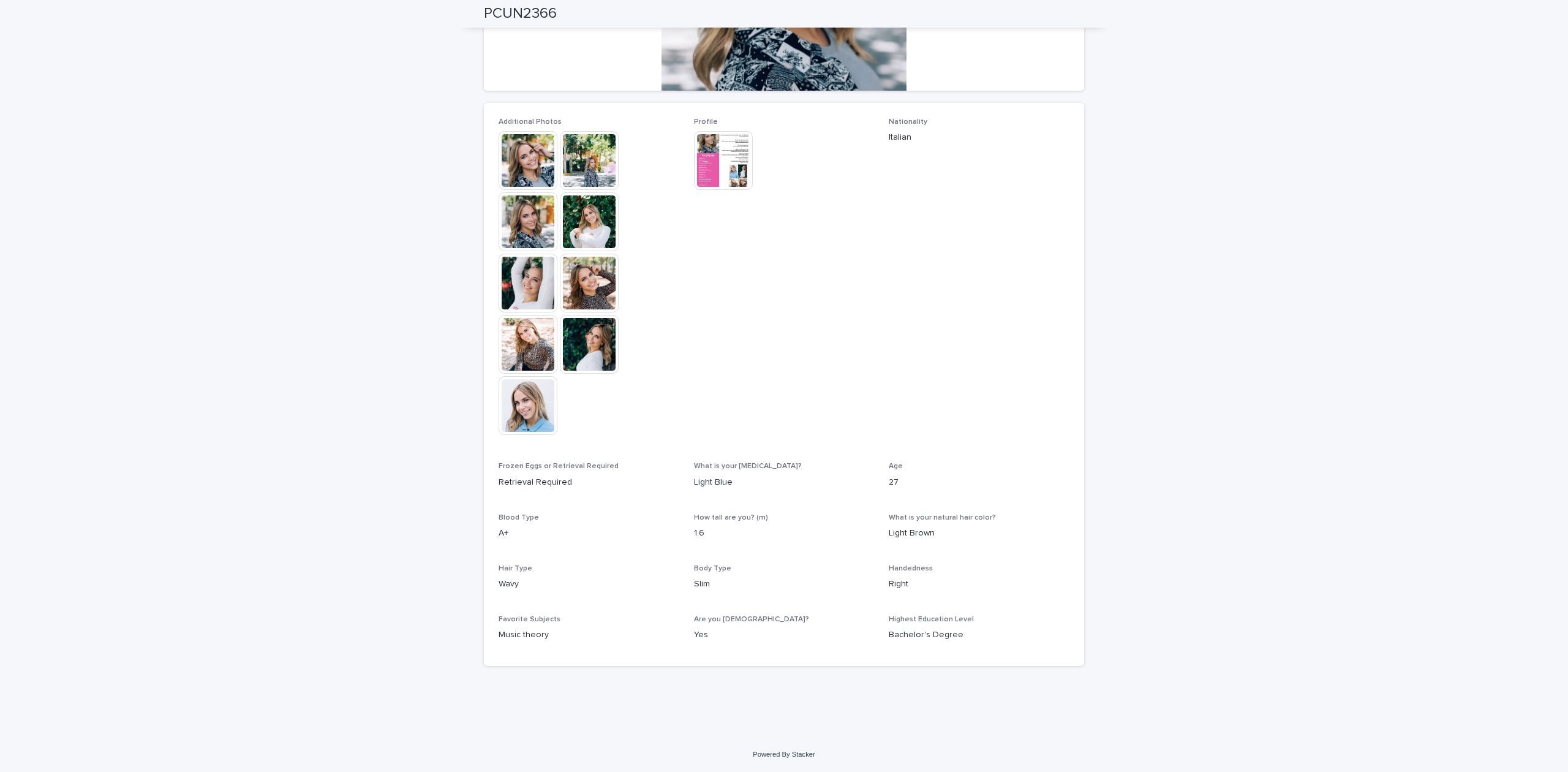
scroll to position [25, 0]
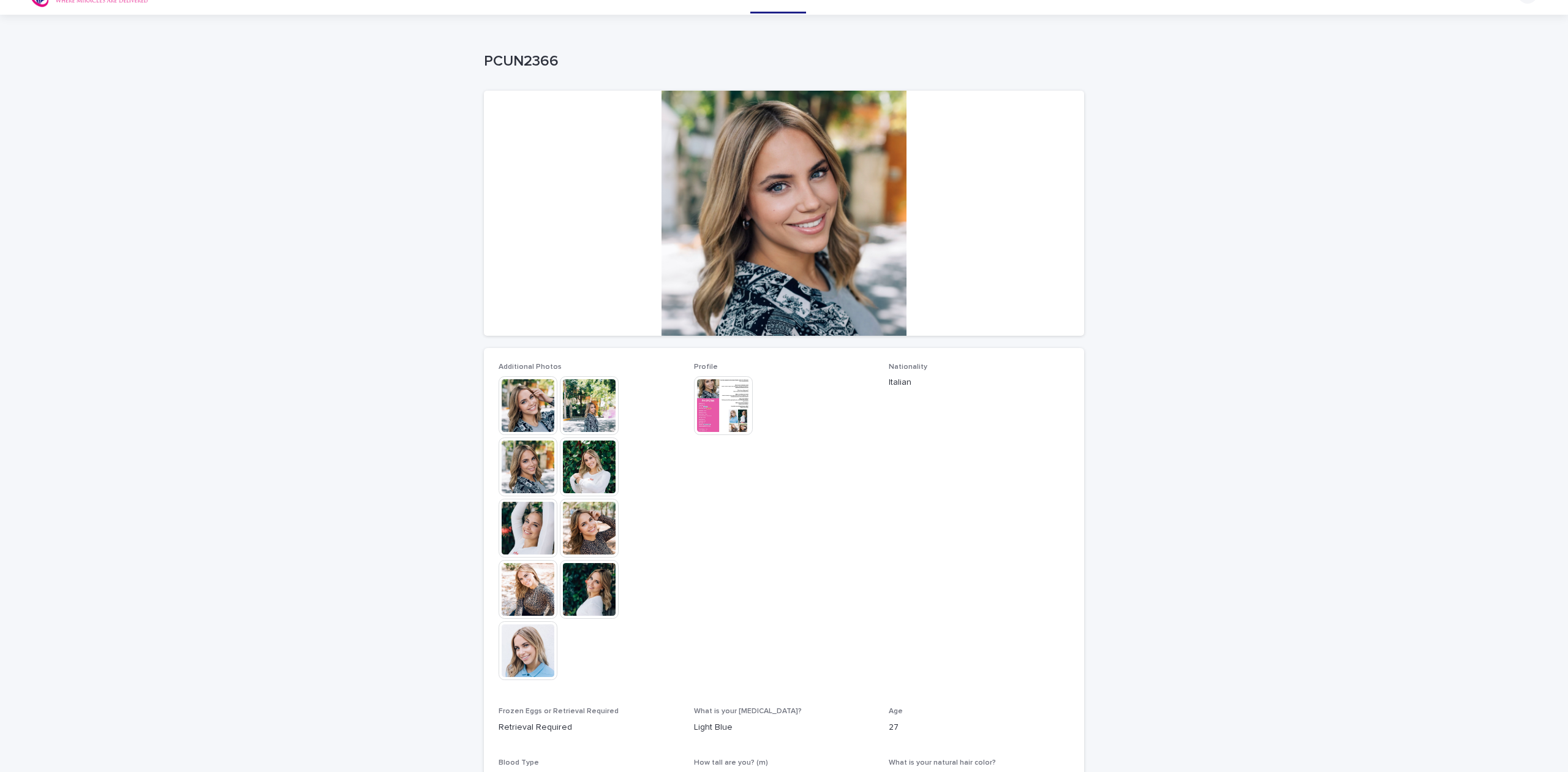
click at [527, 659] on img at bounding box center [527, 650] width 59 height 59
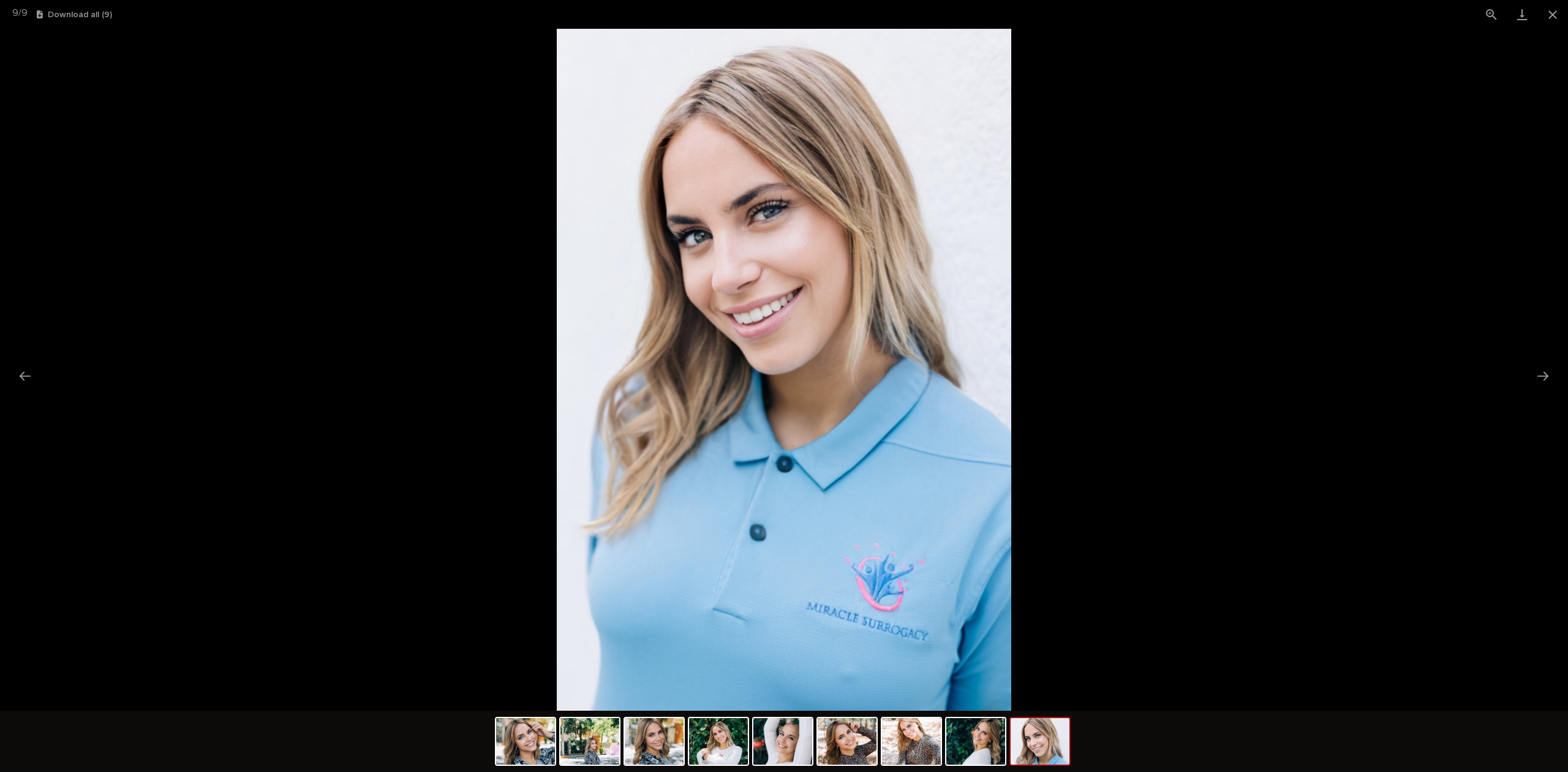
scroll to position [0, 0]
drag, startPoint x: 756, startPoint y: 642, endPoint x: 1131, endPoint y: 655, distance: 375.2
click at [1011, 655] on img at bounding box center [784, 369] width 454 height 682
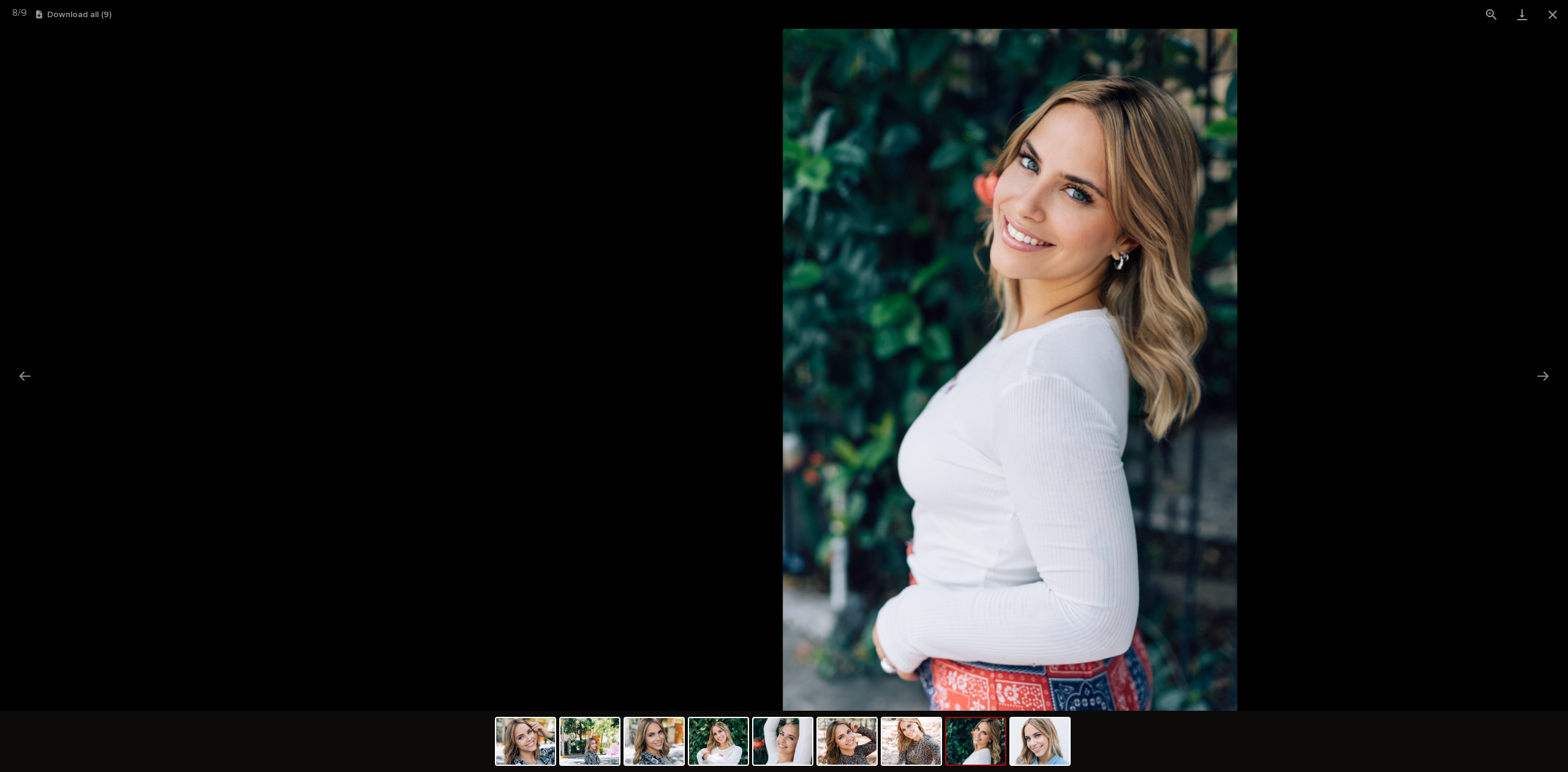
drag, startPoint x: 941, startPoint y: 643, endPoint x: 1201, endPoint y: 645, distance: 260.0
click at [1176, 645] on img at bounding box center [1010, 369] width 454 height 682
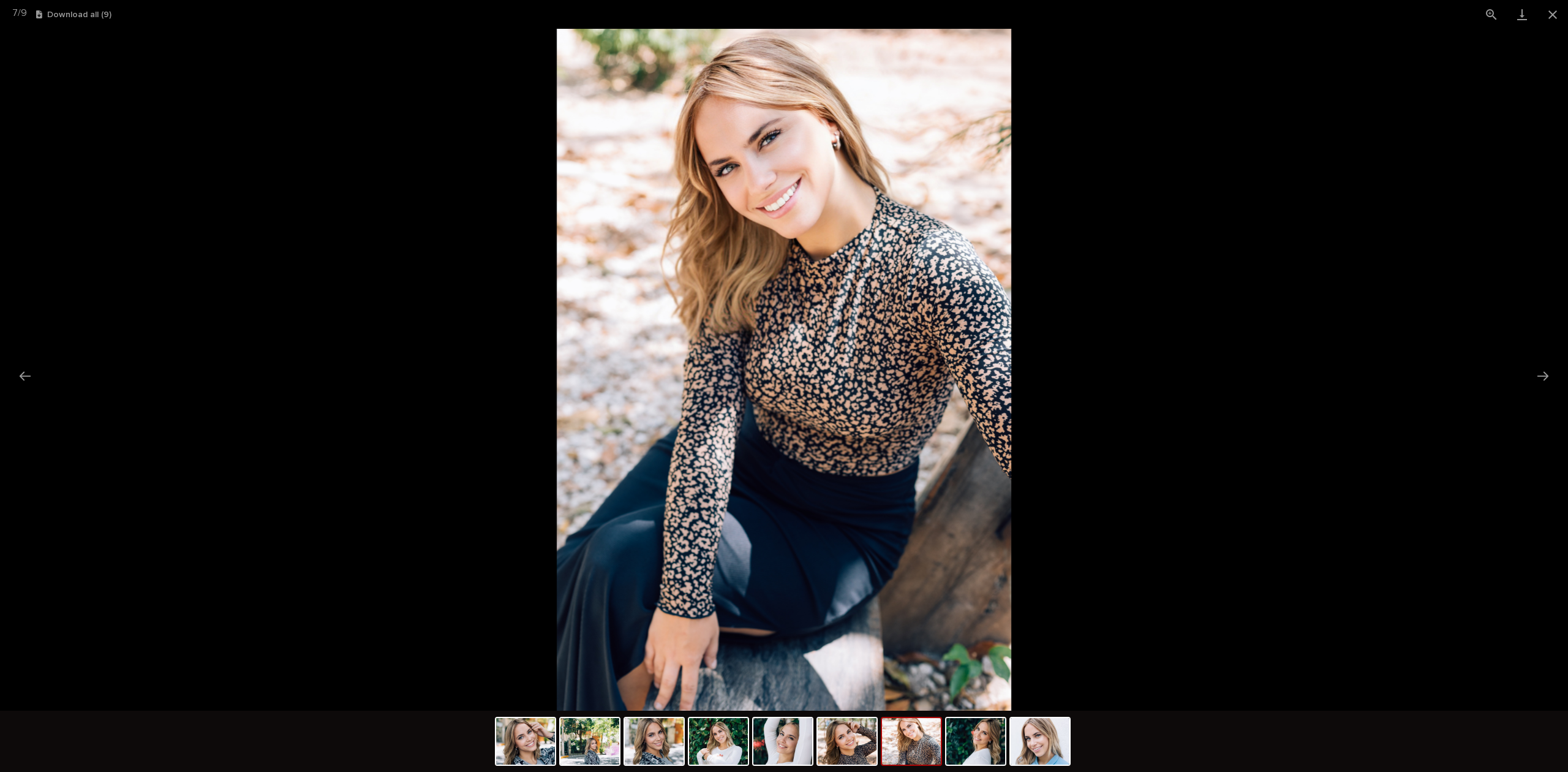
drag, startPoint x: 960, startPoint y: 615, endPoint x: 1284, endPoint y: 624, distance: 324.1
click at [1011, 624] on img at bounding box center [784, 369] width 454 height 682
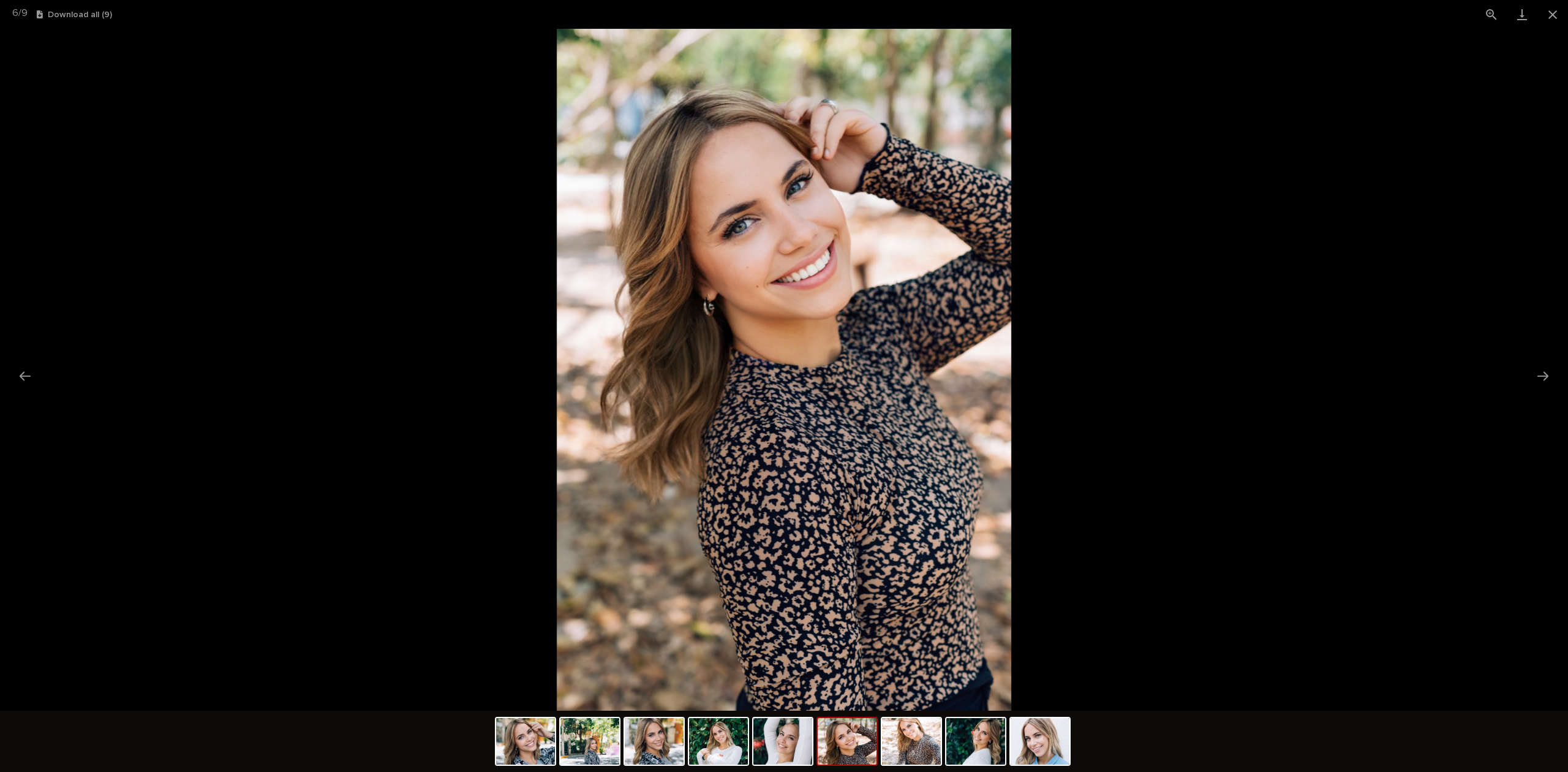
drag, startPoint x: 949, startPoint y: 602, endPoint x: 1129, endPoint y: 605, distance: 180.0
click at [1011, 603] on img at bounding box center [784, 369] width 454 height 682
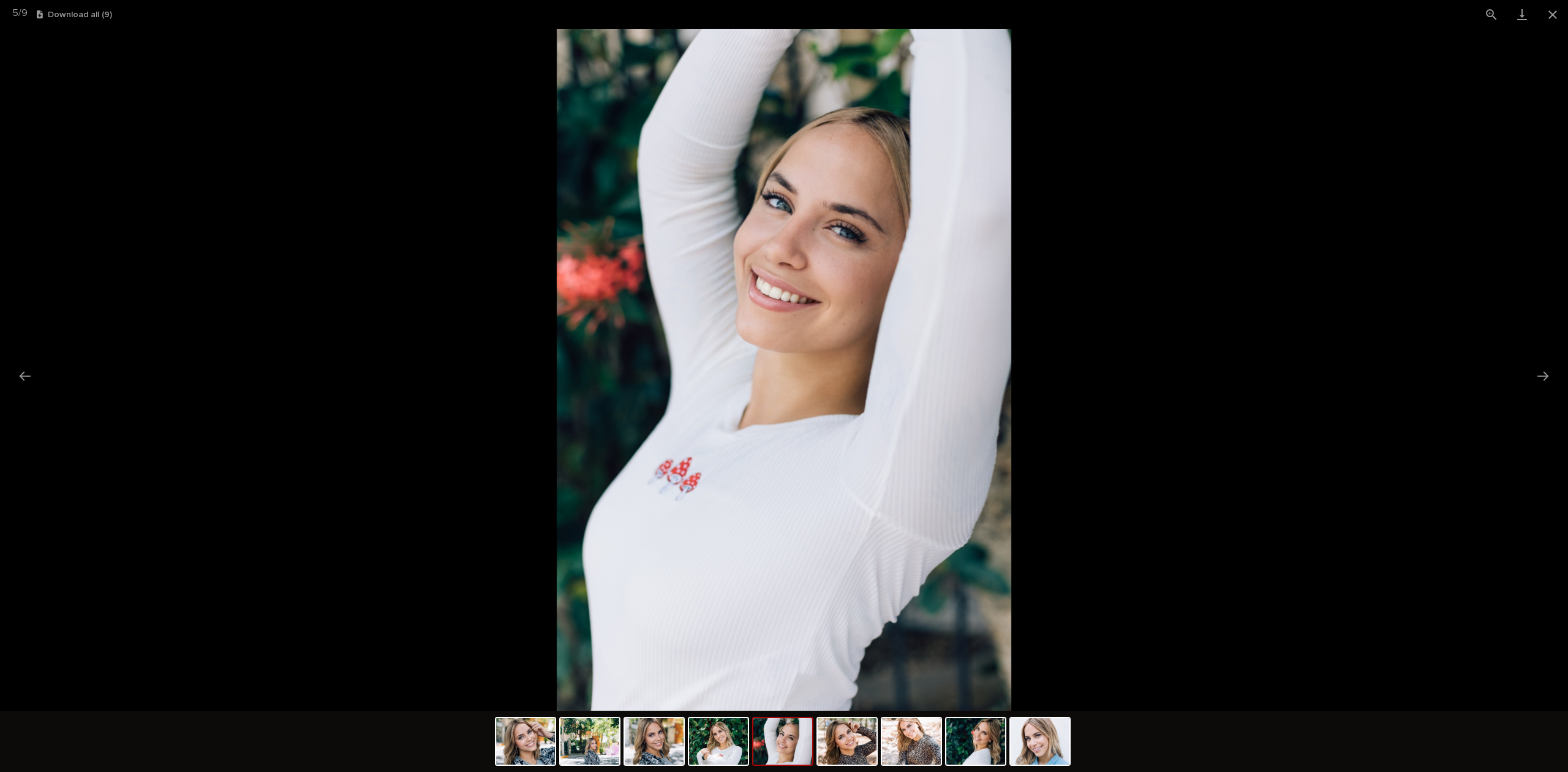
drag, startPoint x: 863, startPoint y: 596, endPoint x: 798, endPoint y: 594, distance: 65.0
click at [855, 596] on picture at bounding box center [784, 369] width 1568 height 682
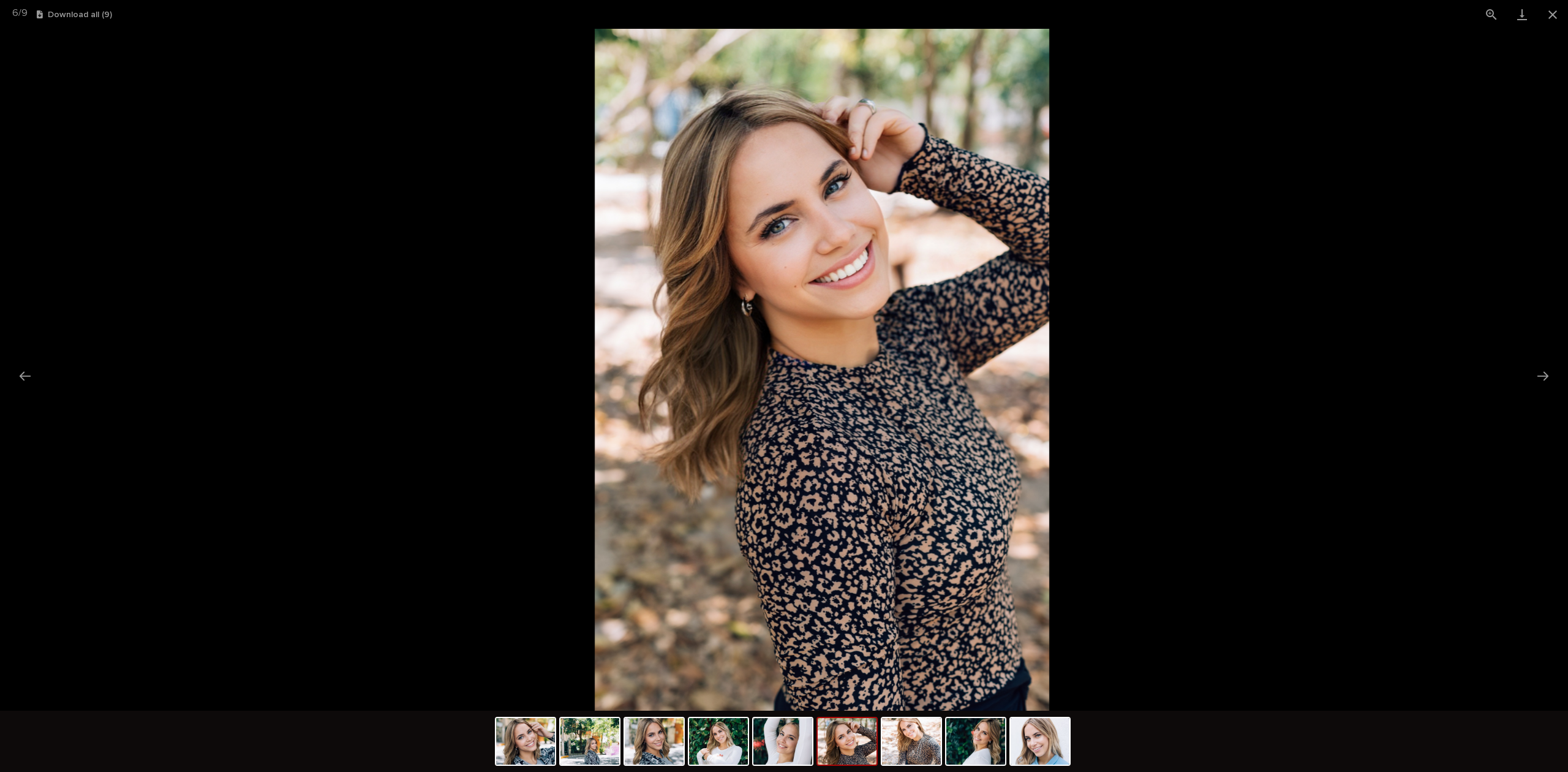
drag, startPoint x: 824, startPoint y: 593, endPoint x: 1238, endPoint y: 606, distance: 414.2
click at [1049, 604] on img at bounding box center [822, 369] width 454 height 682
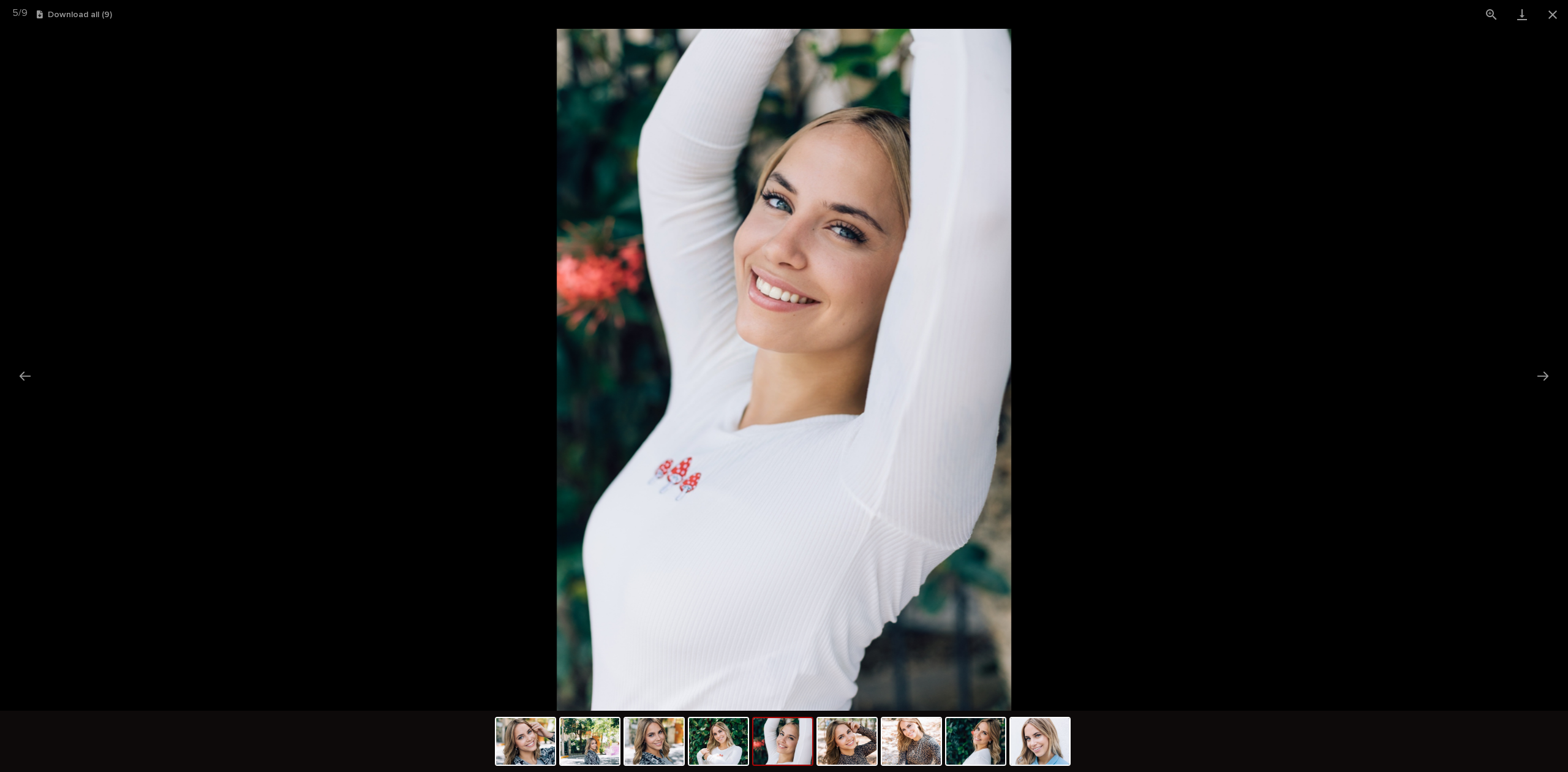
drag, startPoint x: 1029, startPoint y: 587, endPoint x: 1400, endPoint y: 606, distance: 371.5
click at [1257, 601] on picture at bounding box center [784, 369] width 1568 height 682
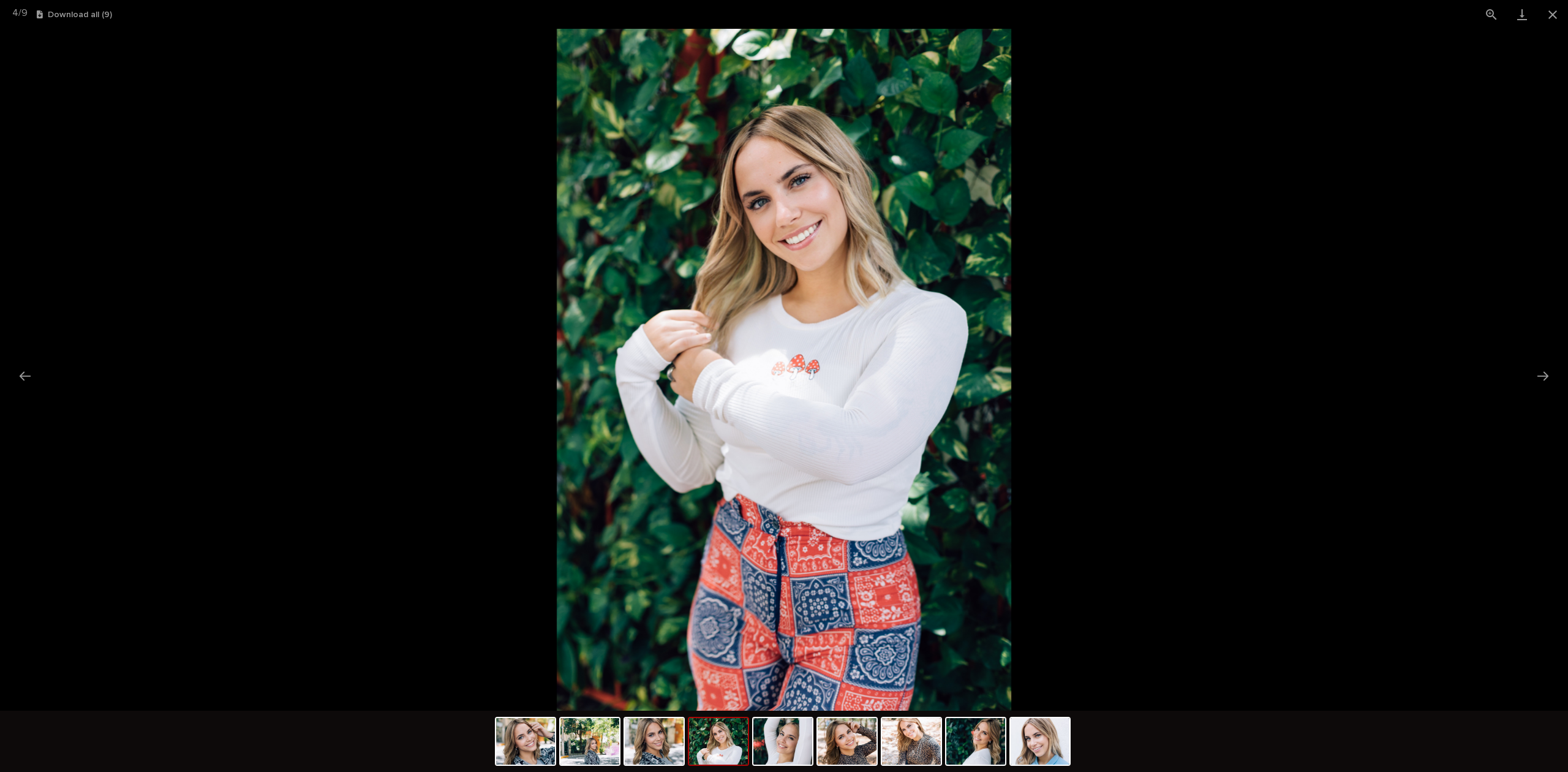
drag, startPoint x: 929, startPoint y: 590, endPoint x: 1120, endPoint y: 592, distance: 191.0
click at [1011, 592] on img at bounding box center [784, 369] width 454 height 682
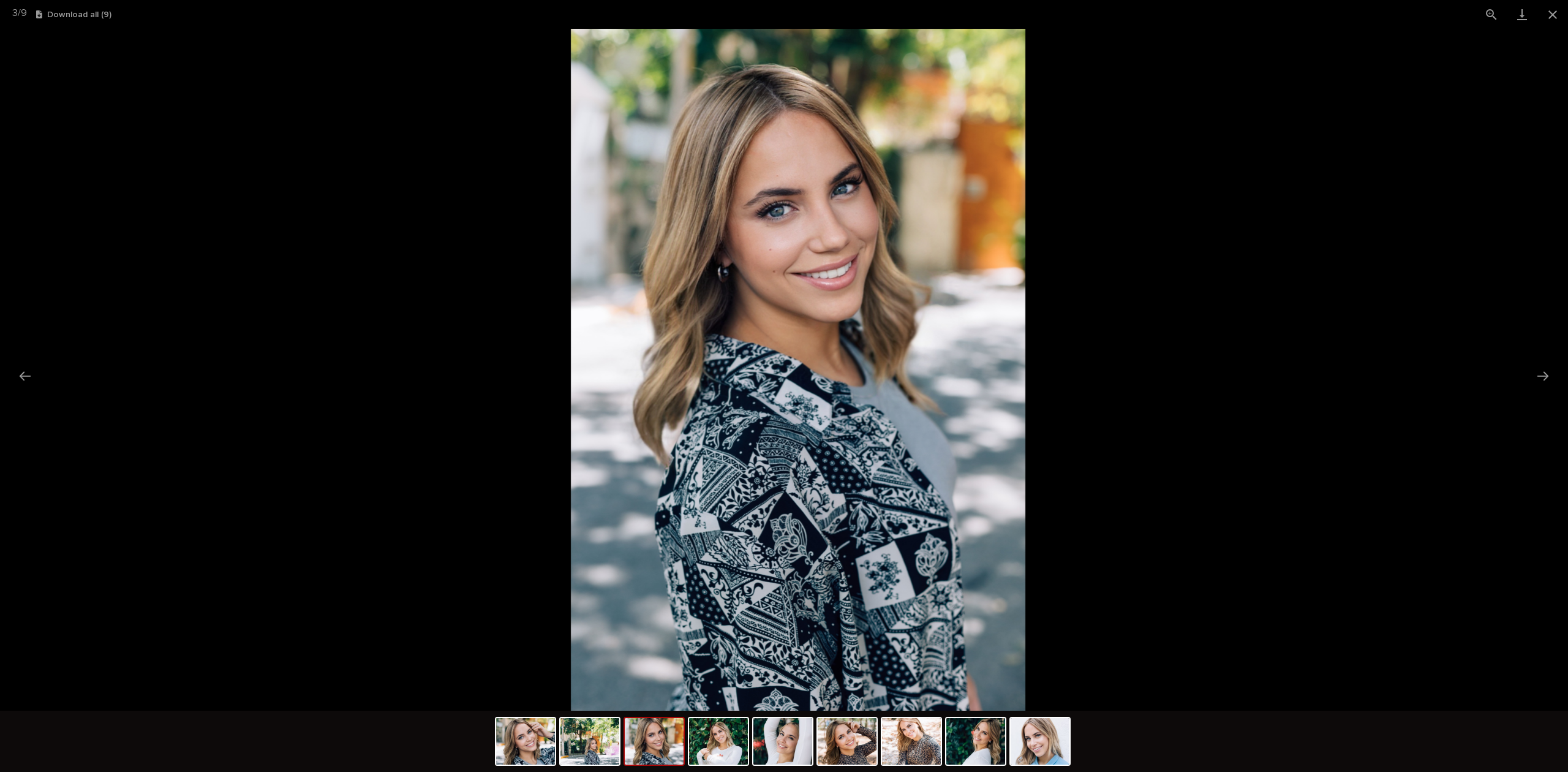
drag, startPoint x: 963, startPoint y: 566, endPoint x: 1333, endPoint y: 567, distance: 370.0
click at [1025, 567] on img at bounding box center [798, 369] width 454 height 682
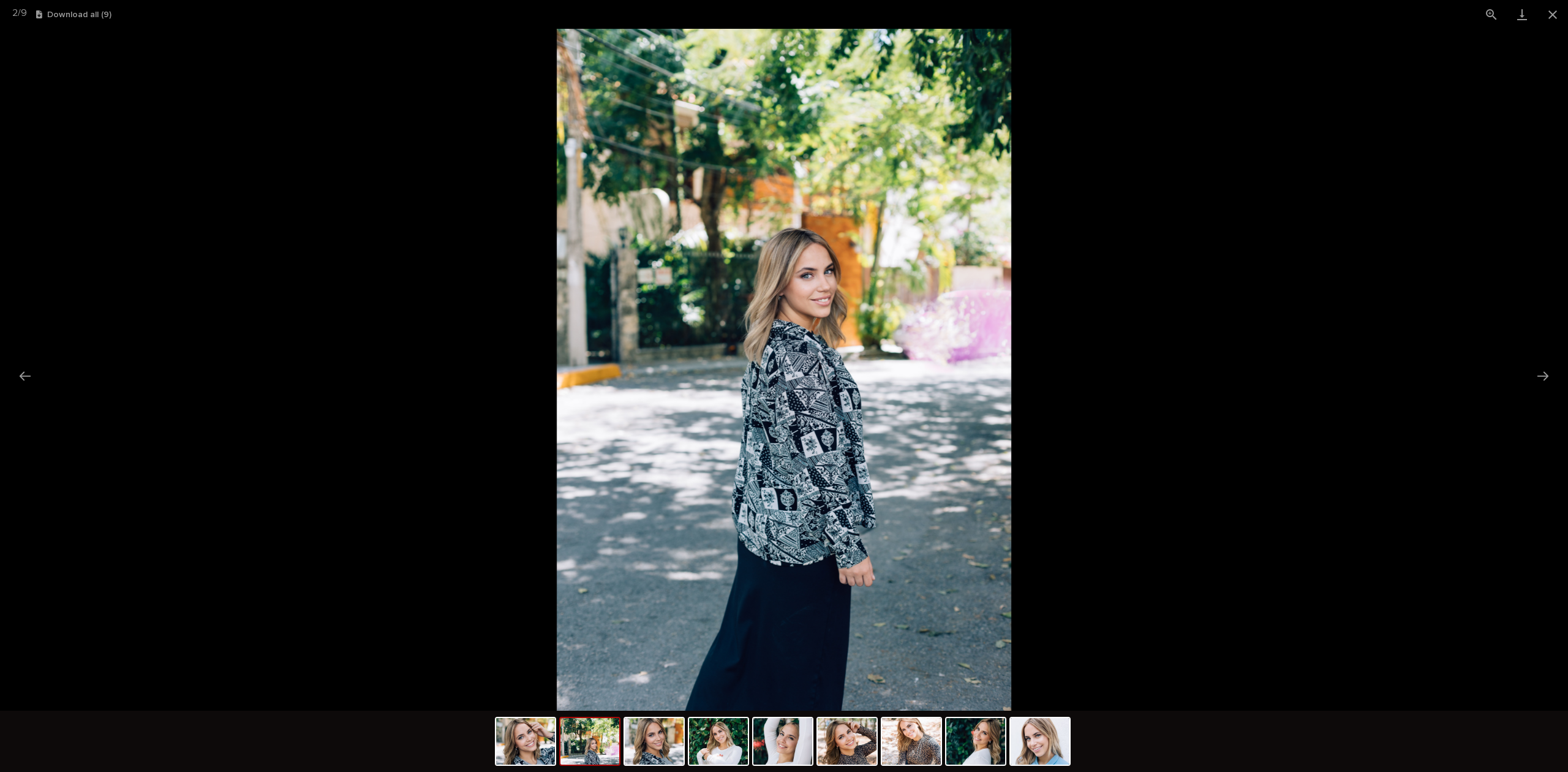
drag, startPoint x: 981, startPoint y: 541, endPoint x: 1235, endPoint y: 539, distance: 254.0
click at [1011, 539] on img at bounding box center [784, 369] width 454 height 682
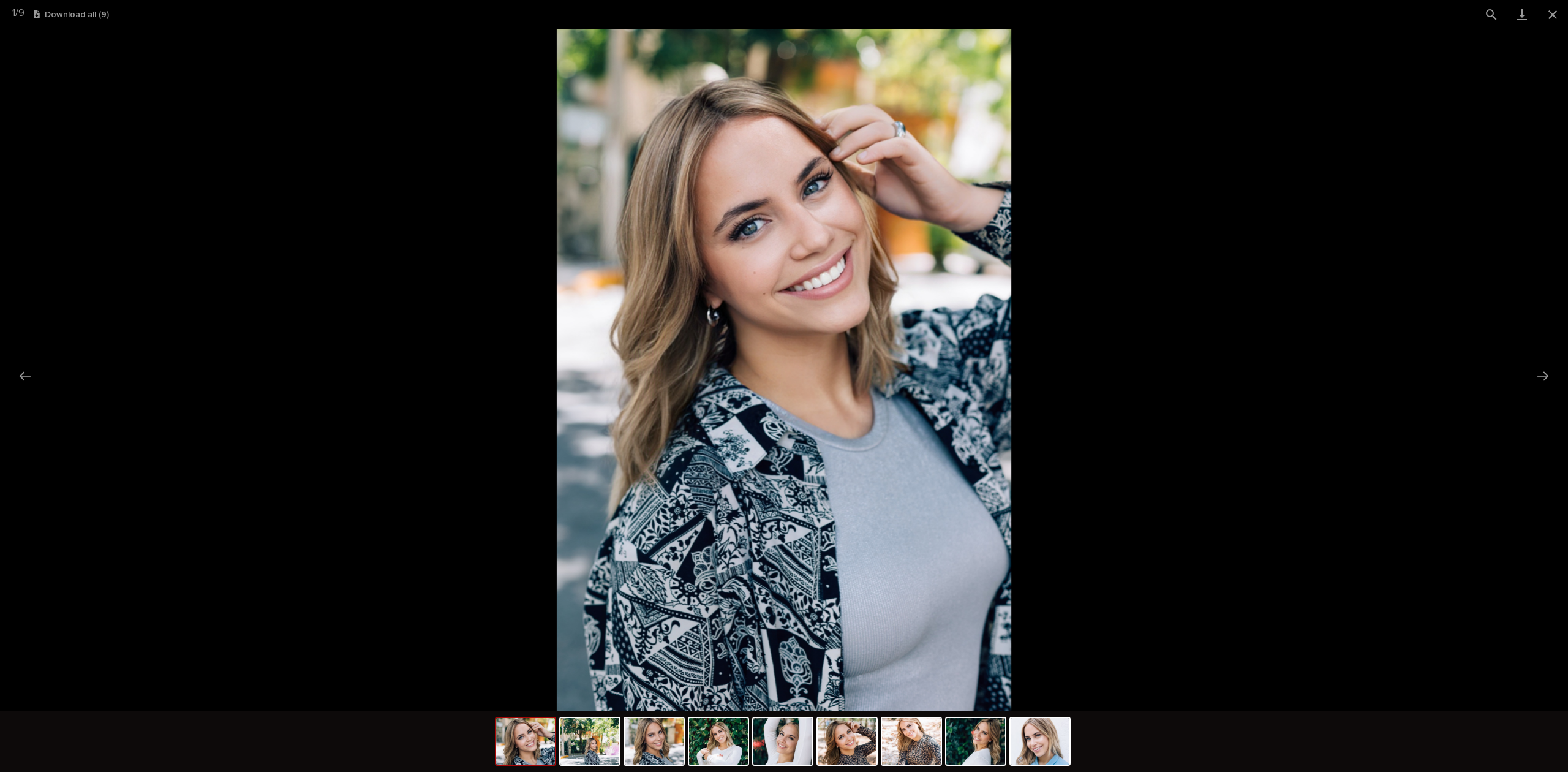
drag, startPoint x: 1258, startPoint y: 539, endPoint x: 1567, endPoint y: 537, distance: 309.0
click at [1516, 538] on picture at bounding box center [784, 369] width 1568 height 682
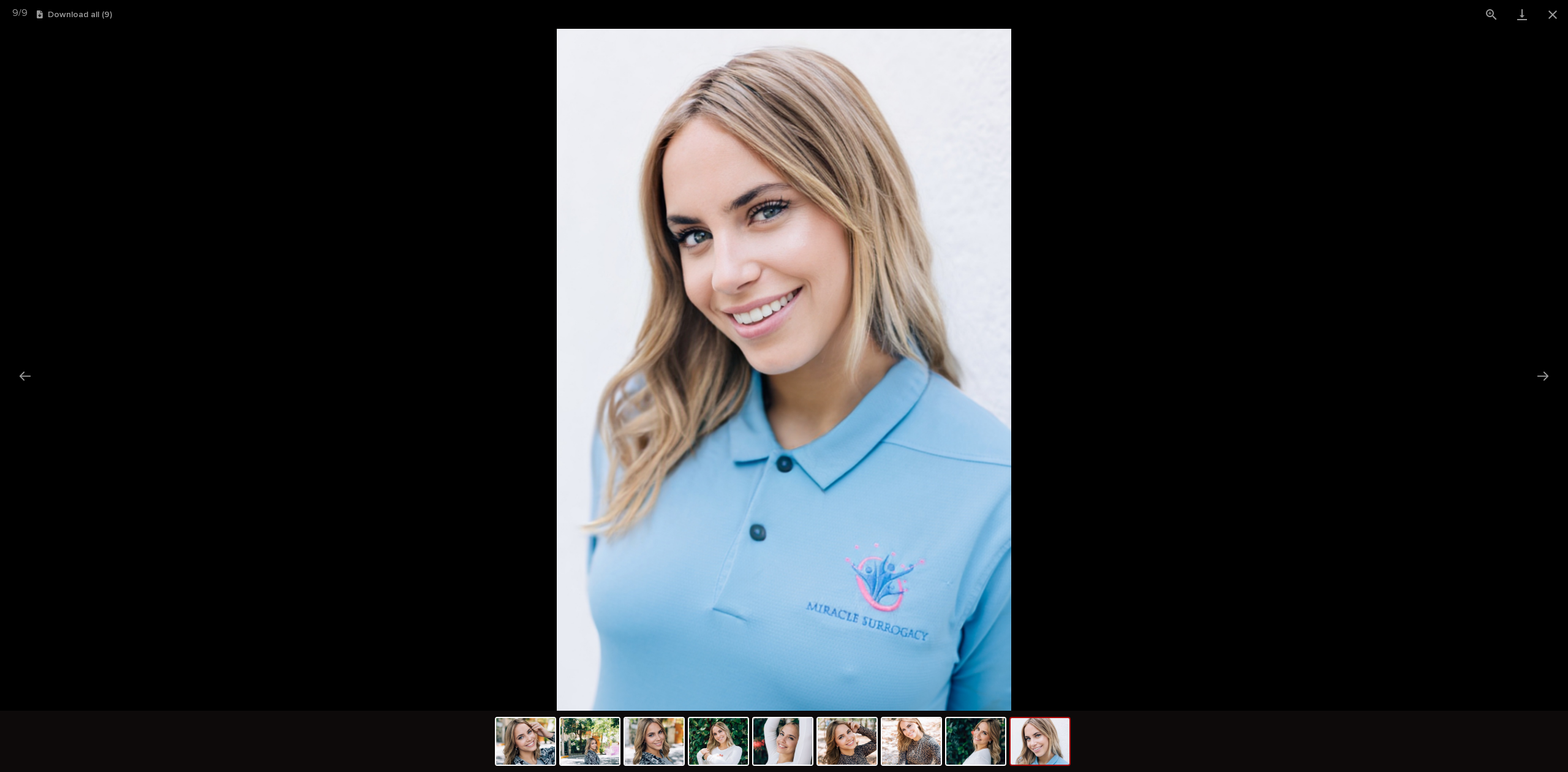
click at [1179, 446] on picture at bounding box center [784, 369] width 1568 height 682
click at [1551, 13] on button "Close gallery" at bounding box center [1552, 14] width 30 height 28
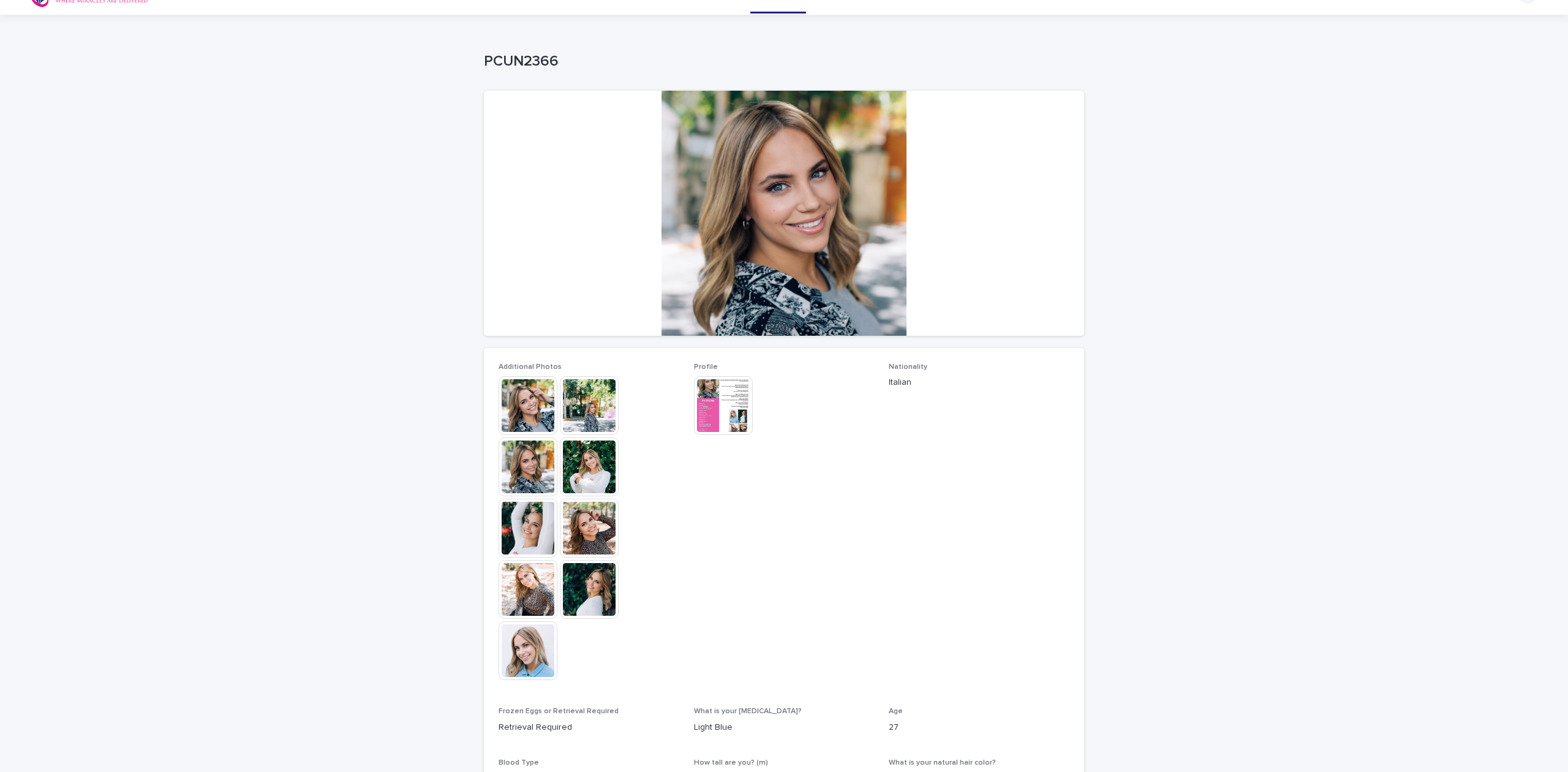
click at [547, 635] on img at bounding box center [527, 650] width 59 height 59
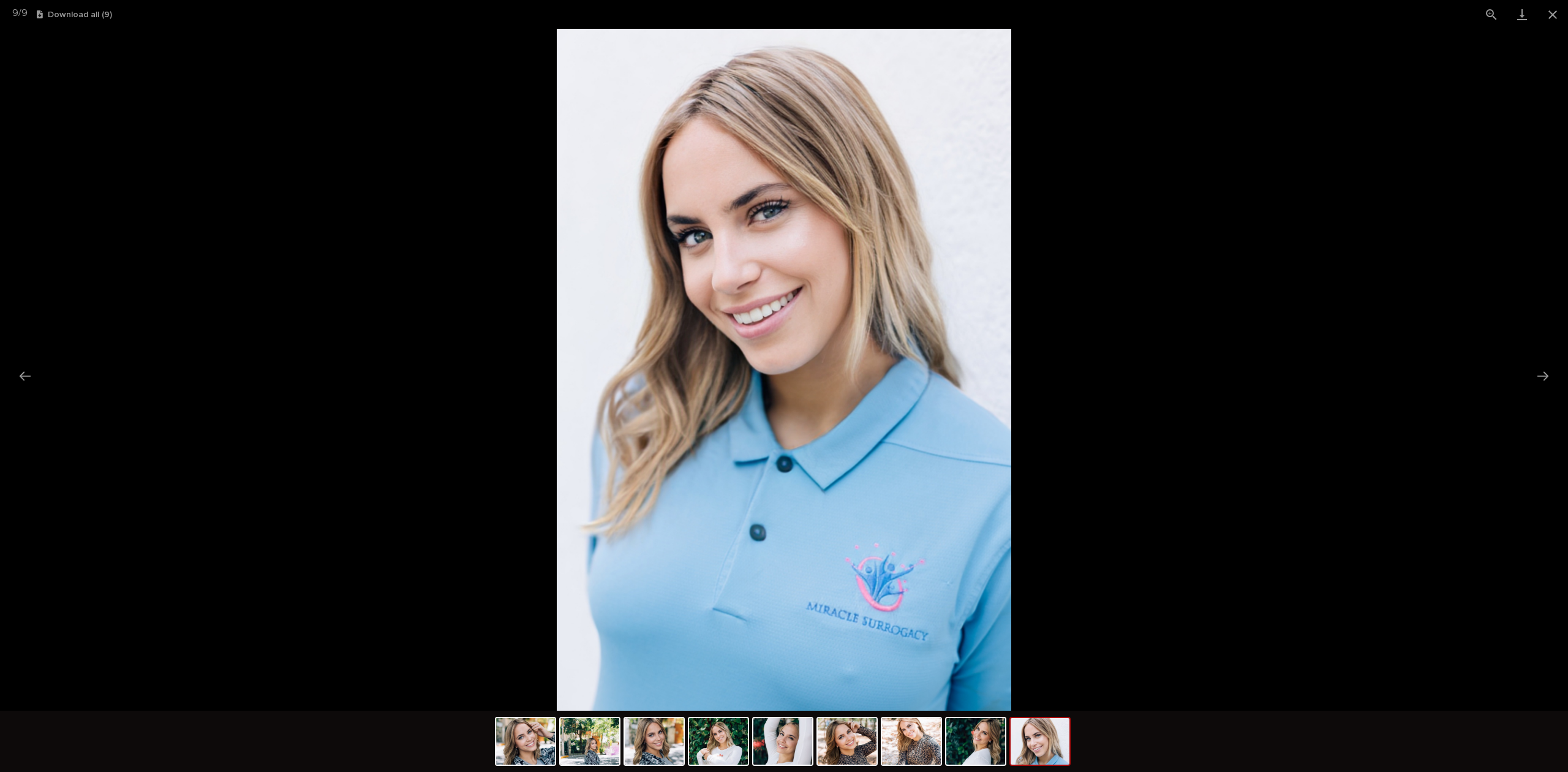
click at [1140, 381] on picture at bounding box center [784, 369] width 1568 height 682
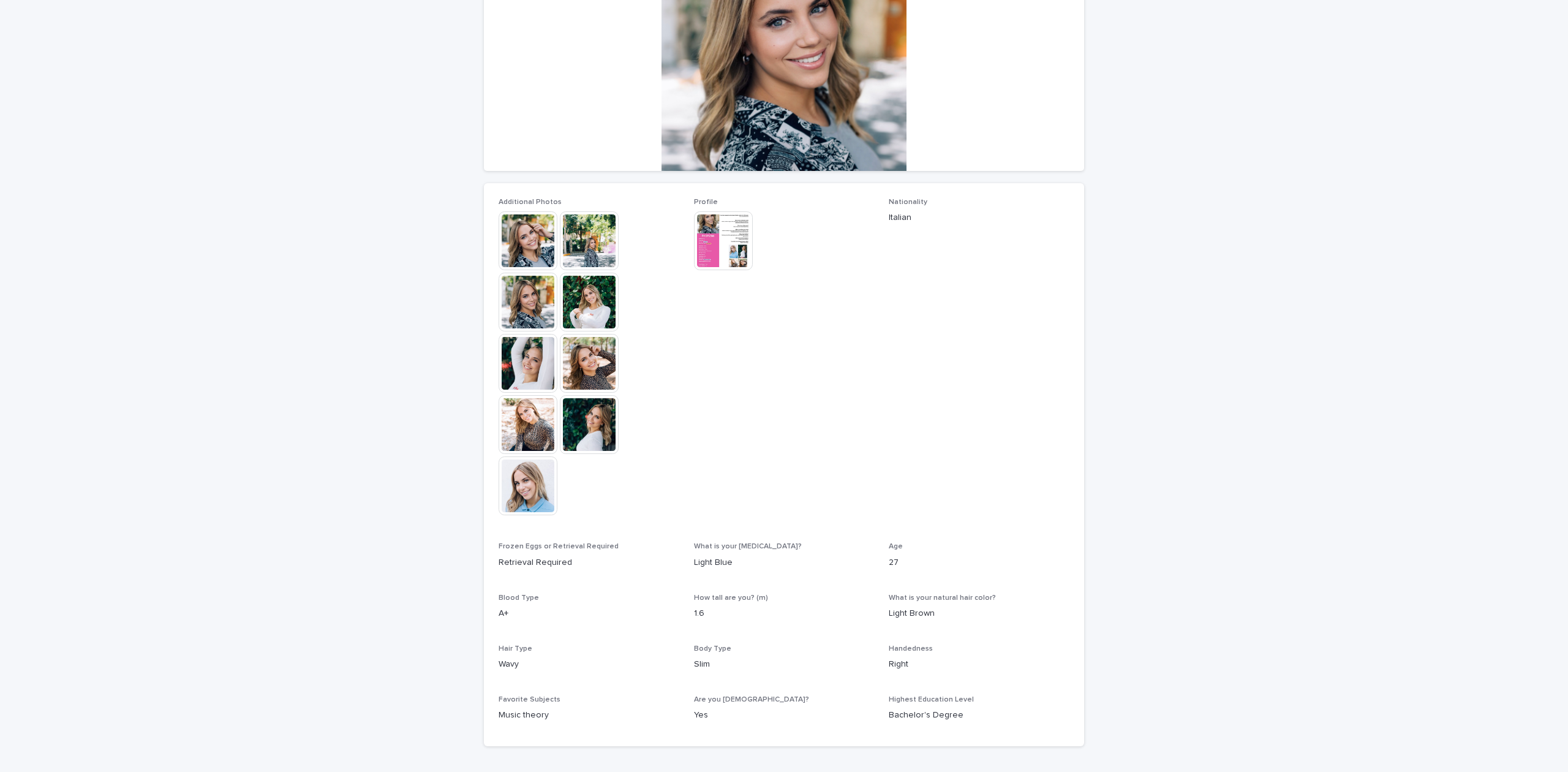
scroll to position [270, 0]
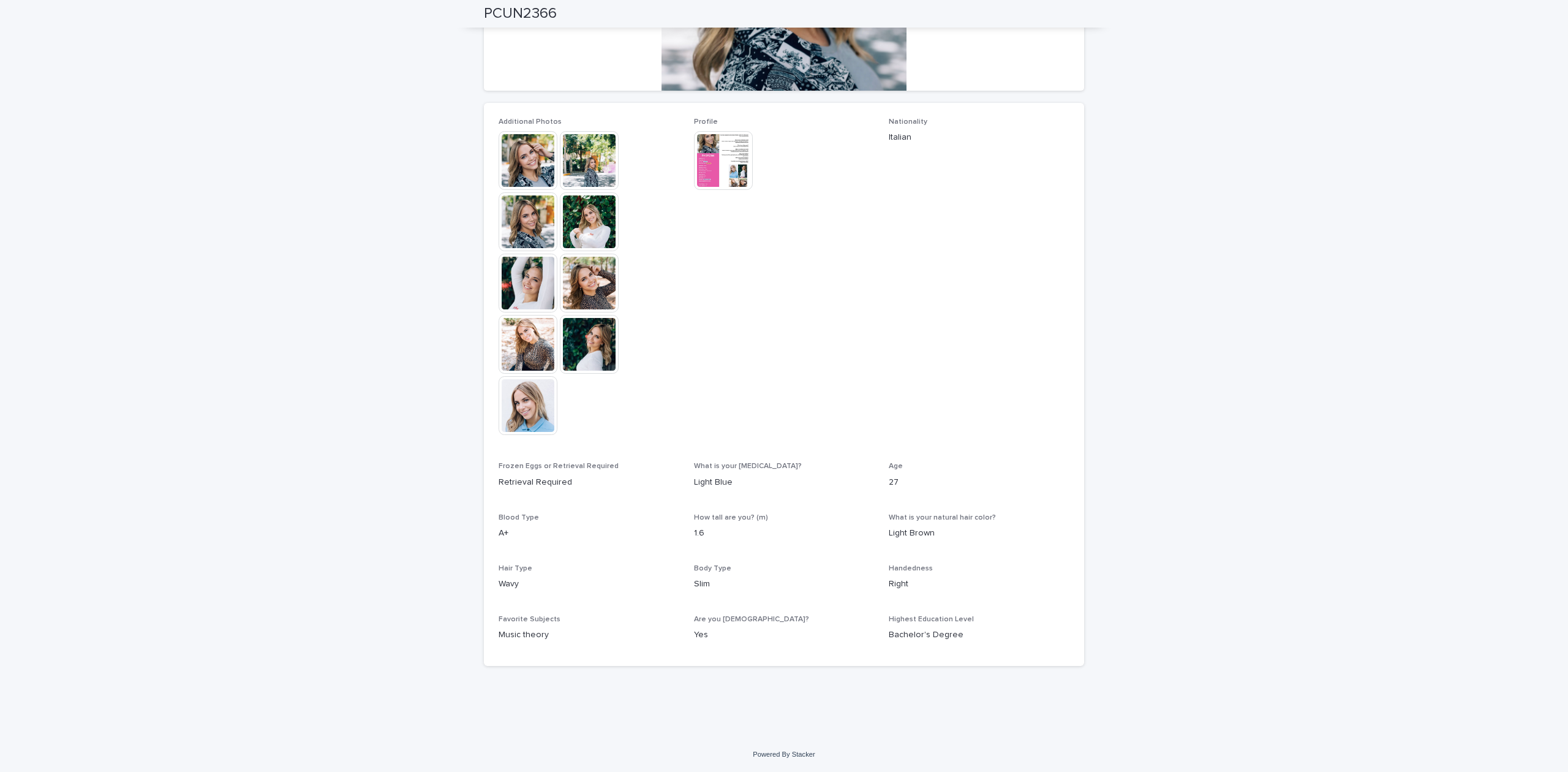
click at [1073, 349] on div "Additional Photos This file cannot be opened Download File Profile This file ca…" at bounding box center [784, 384] width 600 height 563
click at [1137, 336] on div "Loading... Saving… Loading... Saving… PCUN2366 PCUN2366 Sorry, there was an err…" at bounding box center [784, 253] width 1568 height 967
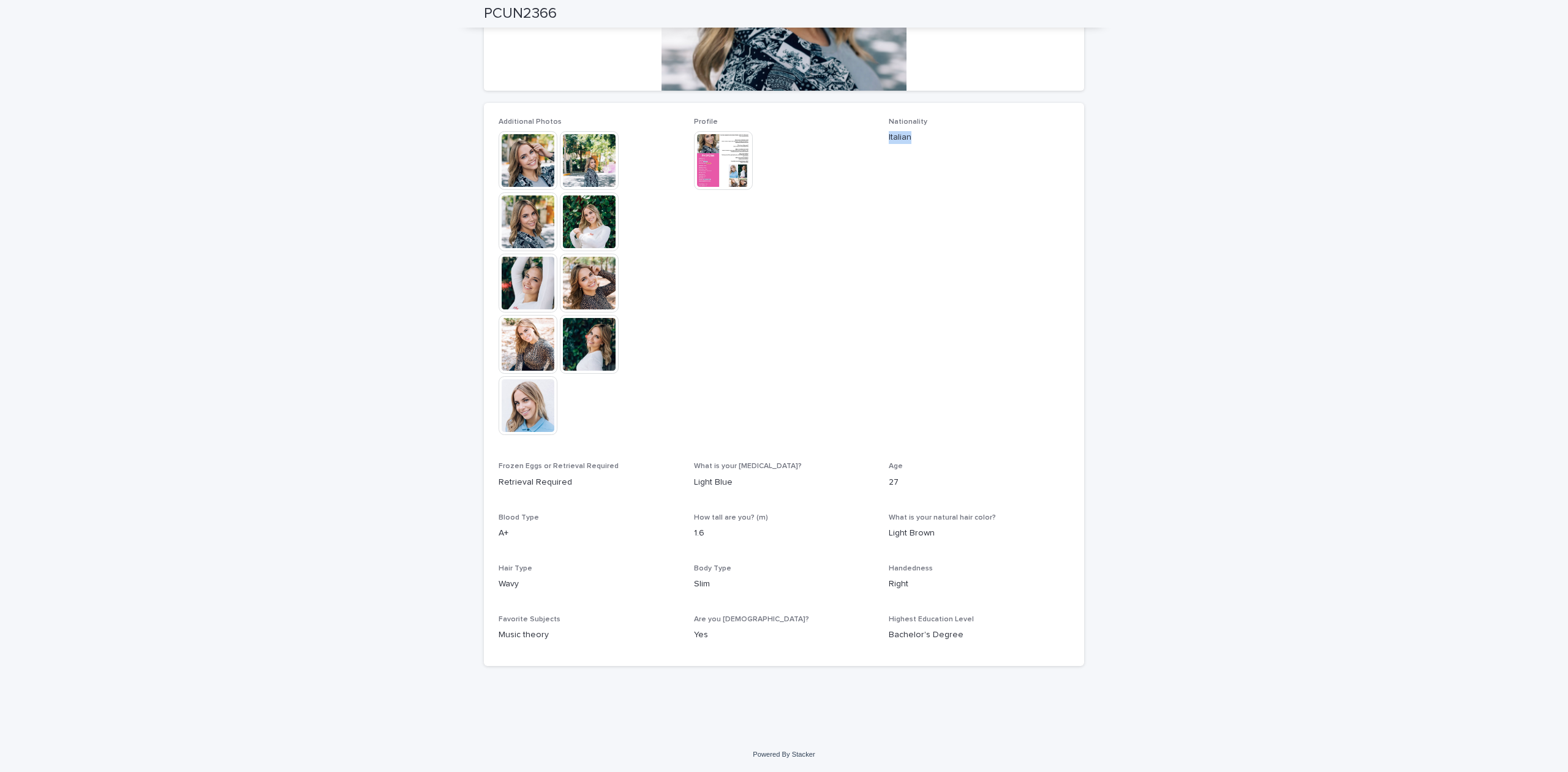
click at [1137, 336] on div "Loading... Saving… Loading... Saving… PCUN2366 PCUN2366 Sorry, there was an err…" at bounding box center [784, 253] width 1568 height 967
click at [713, 154] on img at bounding box center [723, 160] width 59 height 59
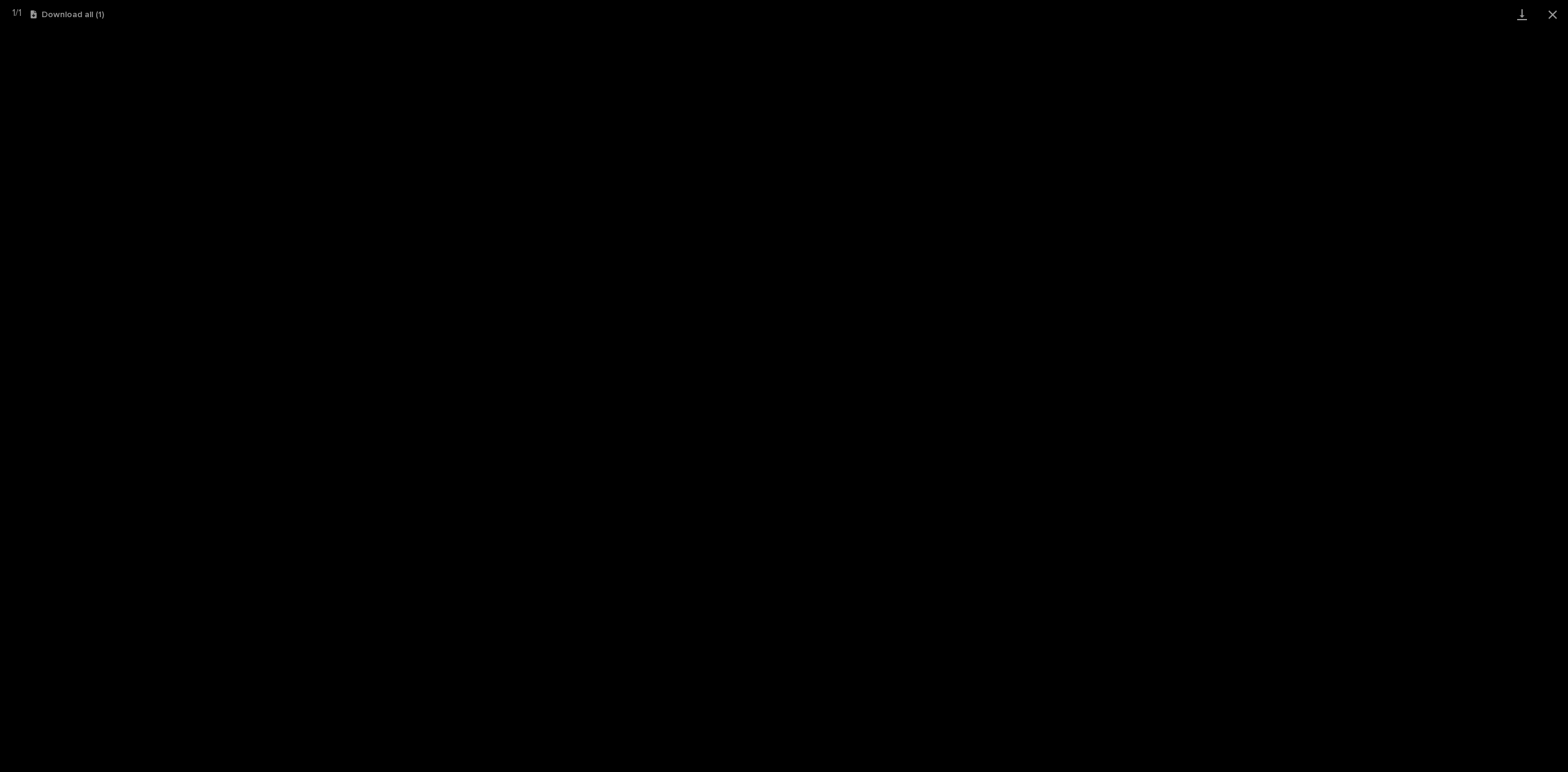
click at [1551, 17] on button "Close gallery" at bounding box center [1552, 14] width 30 height 28
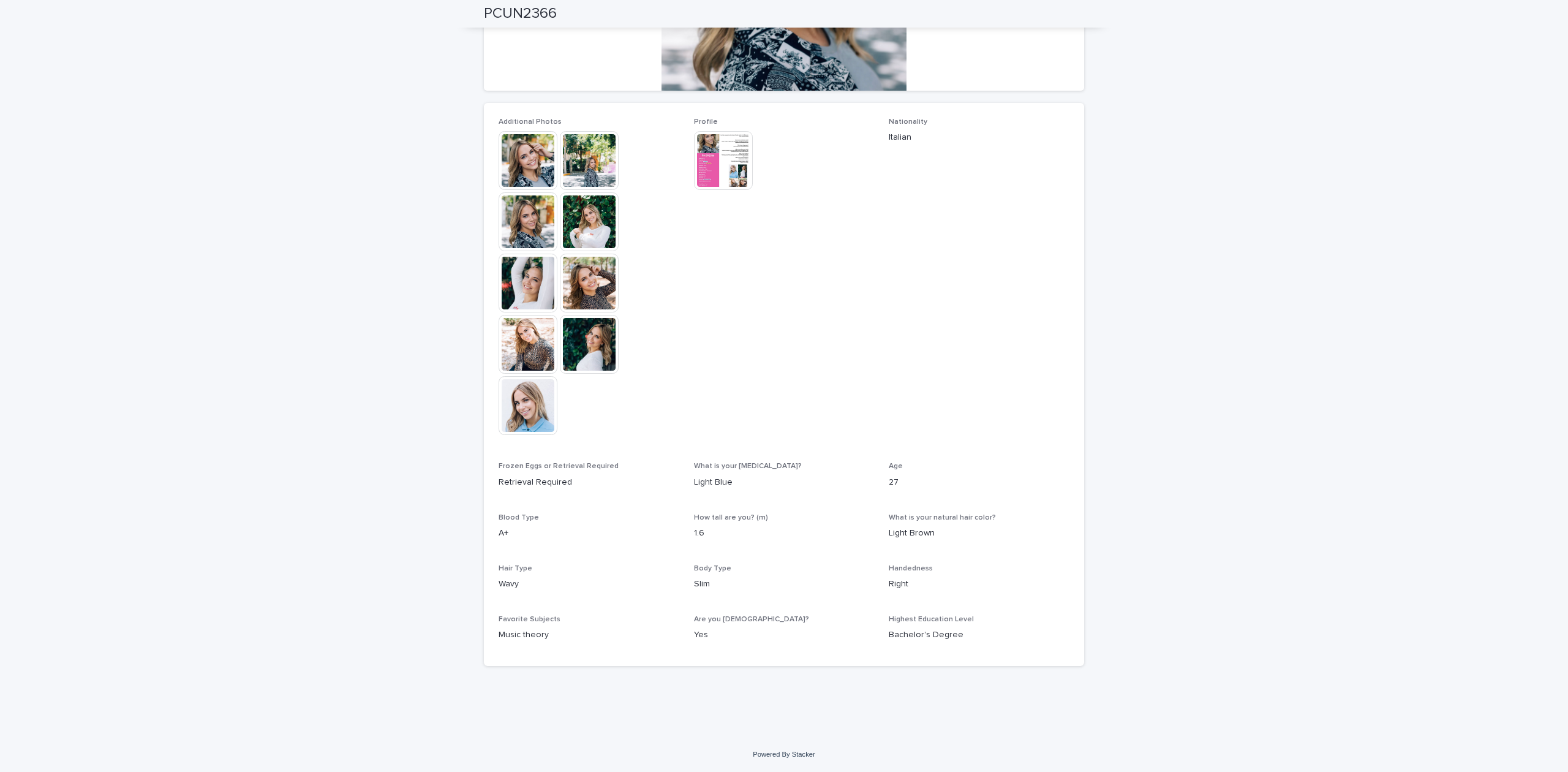
click at [1051, 374] on span "Nationality Italian" at bounding box center [978, 282] width 181 height 329
click at [1057, 366] on span "Nationality Italian" at bounding box center [978, 282] width 181 height 329
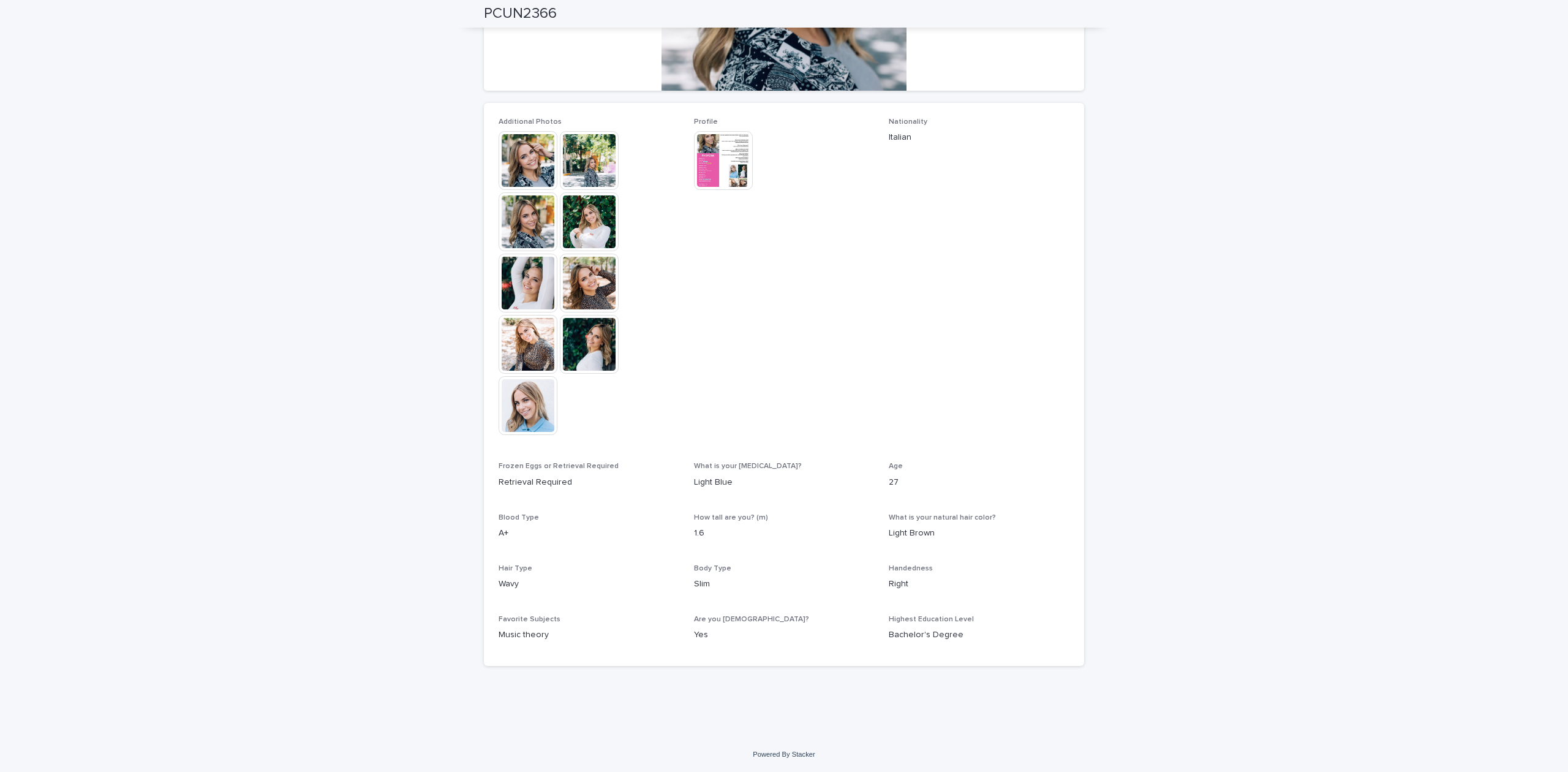
click at [1057, 366] on span "Nationality Italian" at bounding box center [978, 282] width 181 height 329
click at [694, 166] on img at bounding box center [723, 160] width 59 height 59
